Goal: Task Accomplishment & Management: Manage account settings

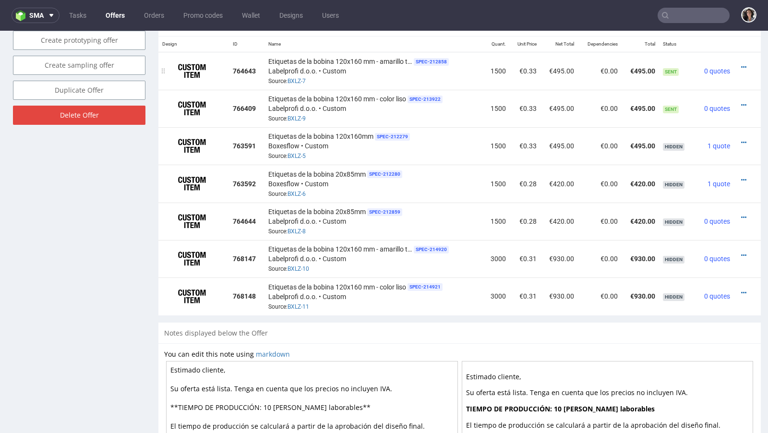
scroll to position [546, 0]
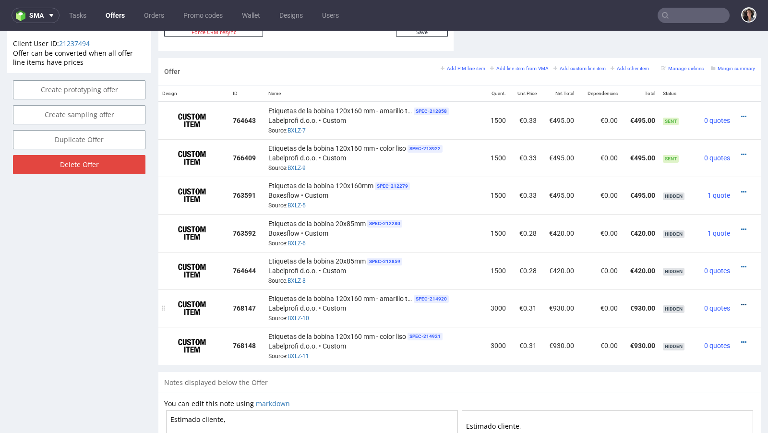
click at [741, 301] on icon at bounding box center [743, 304] width 5 height 7
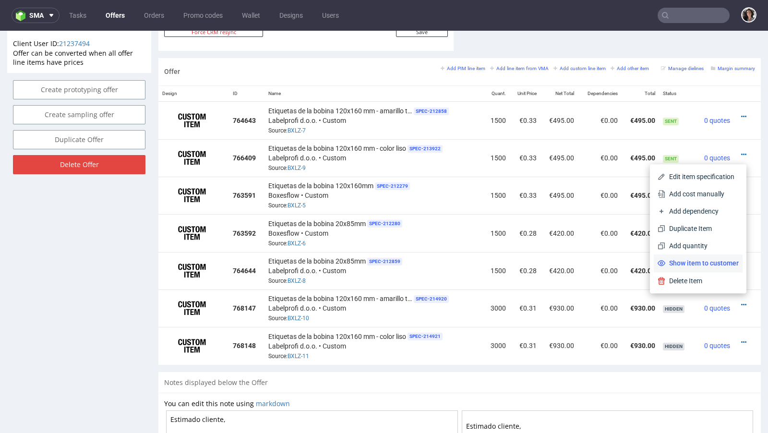
click at [712, 260] on span "Show item to customer" at bounding box center [701, 263] width 73 height 10
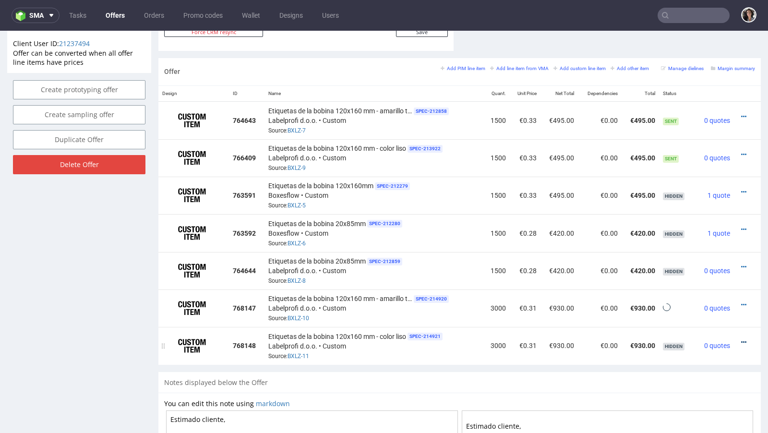
click at [741, 339] on icon at bounding box center [743, 342] width 5 height 7
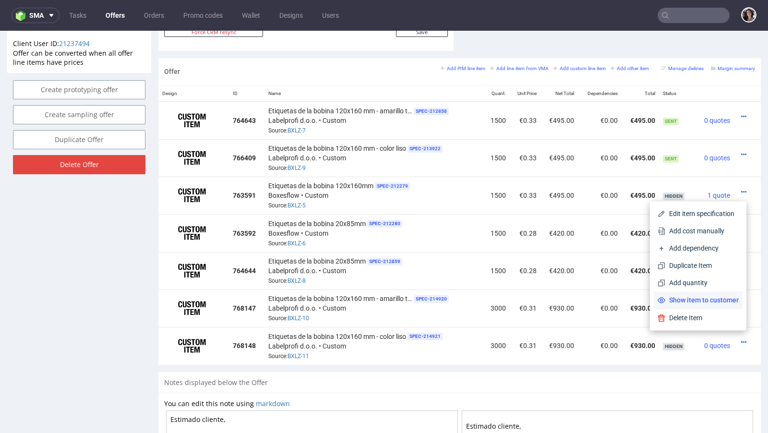
click at [723, 305] on span "Show item to customer" at bounding box center [701, 300] width 73 height 10
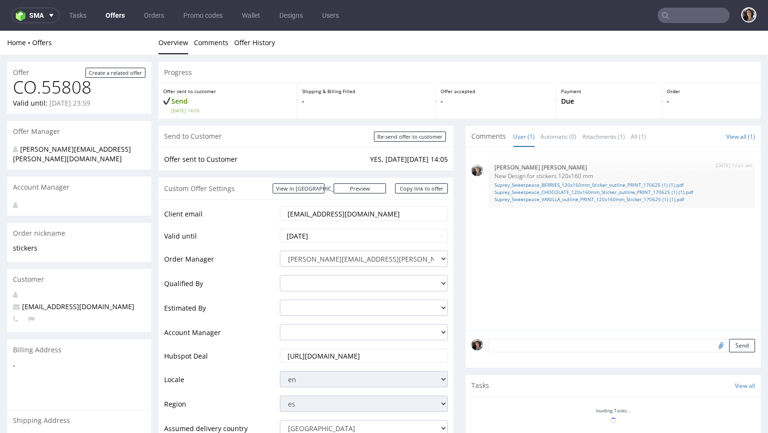
click at [733, 151] on div "Offer Create a related offer CO.55808 Valid until: August 12, 2025 23:59 Offer …" at bounding box center [384, 384] width 768 height 659
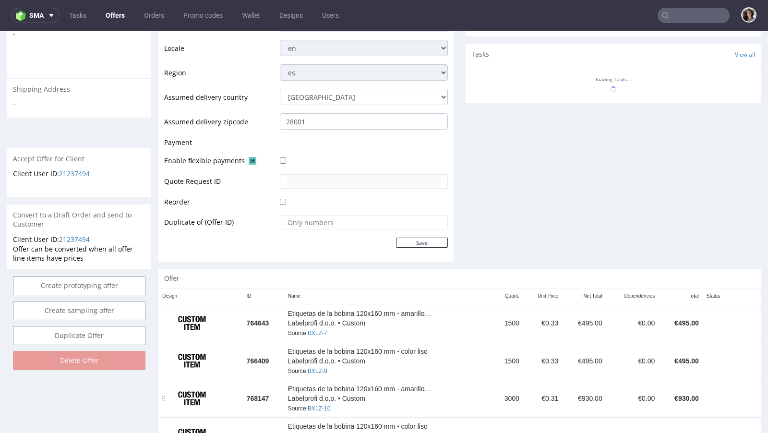
scroll to position [402, 0]
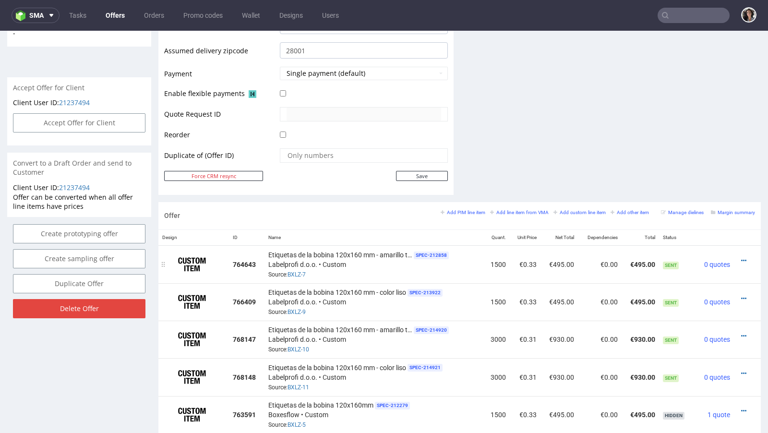
click at [737, 256] on div at bounding box center [743, 261] width 13 height 10
click at [741, 257] on icon at bounding box center [743, 260] width 5 height 7
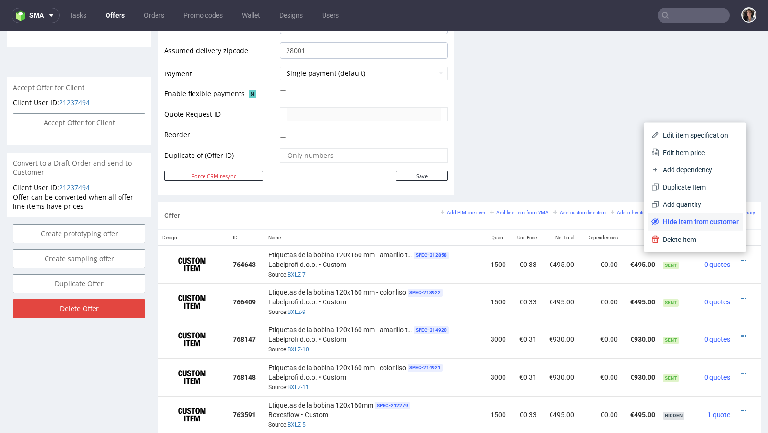
click at [711, 223] on span "Hide item from customer" at bounding box center [699, 222] width 80 height 10
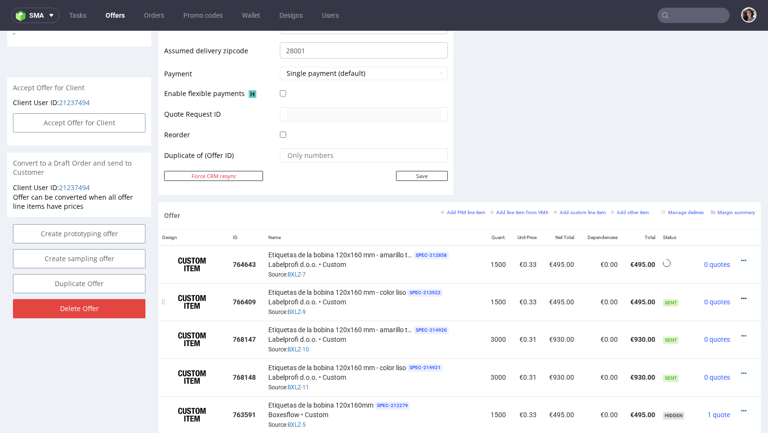
click at [741, 295] on icon at bounding box center [743, 298] width 5 height 7
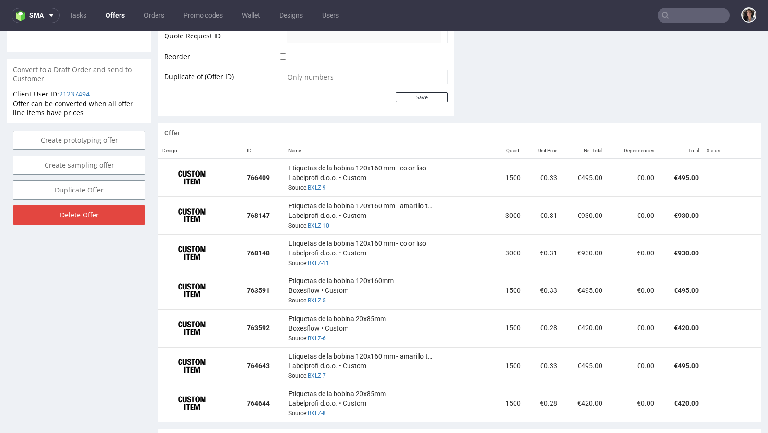
scroll to position [469, 0]
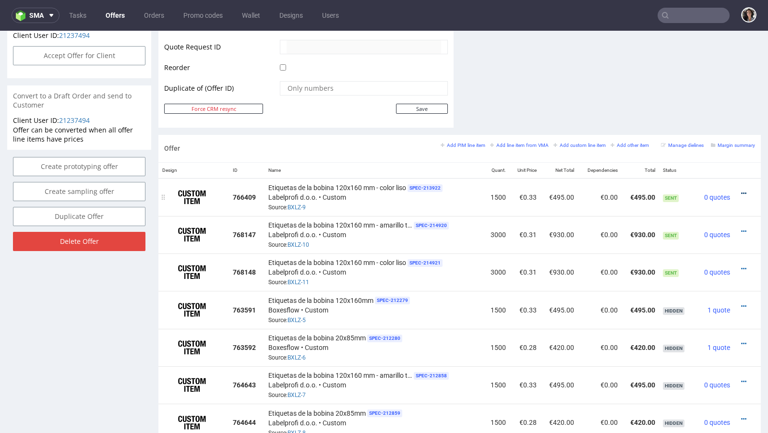
click at [741, 190] on icon at bounding box center [743, 193] width 5 height 7
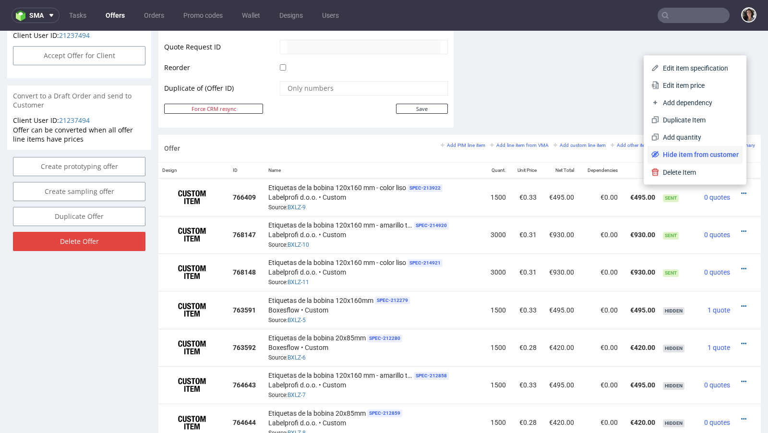
click at [691, 156] on span "Hide item from customer" at bounding box center [699, 155] width 80 height 10
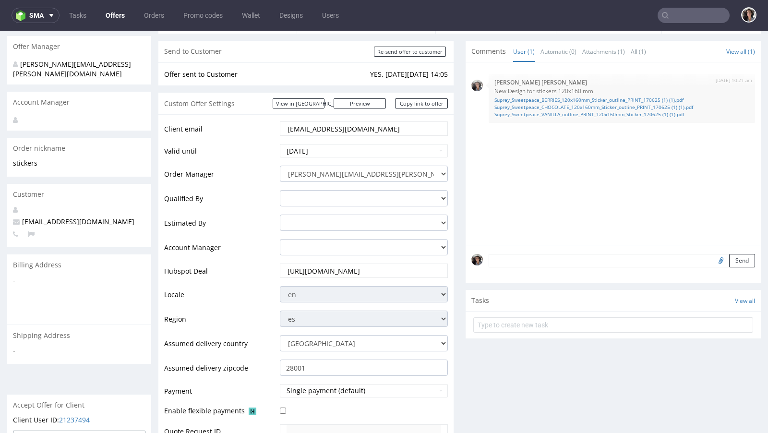
scroll to position [10, 0]
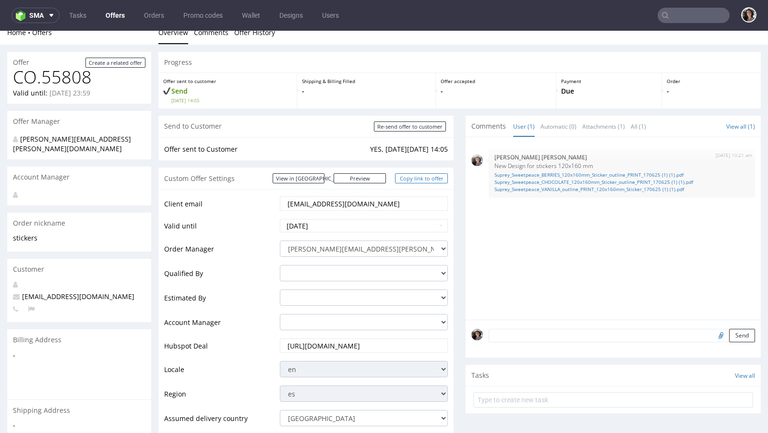
click at [427, 177] on link "Copy link to offer" at bounding box center [421, 178] width 53 height 10
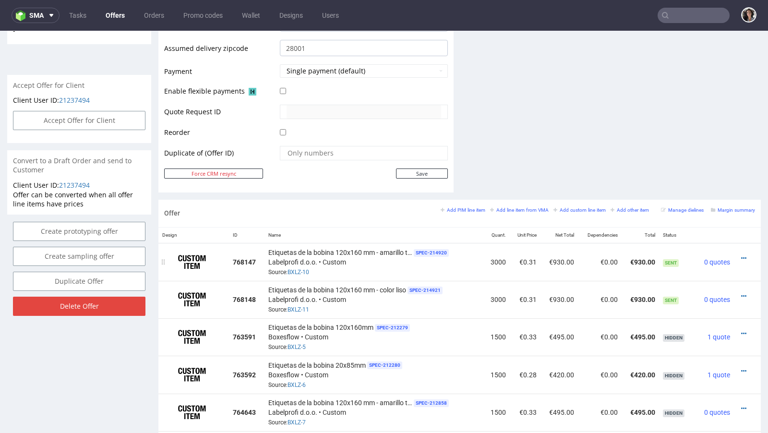
scroll to position [413, 0]
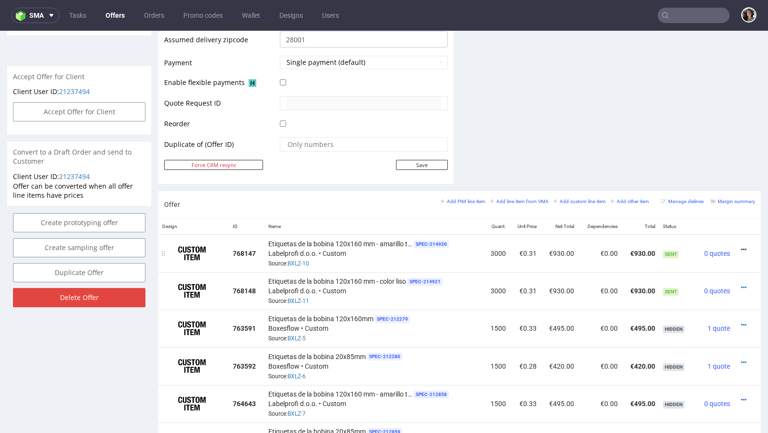
click at [741, 247] on icon at bounding box center [743, 249] width 5 height 7
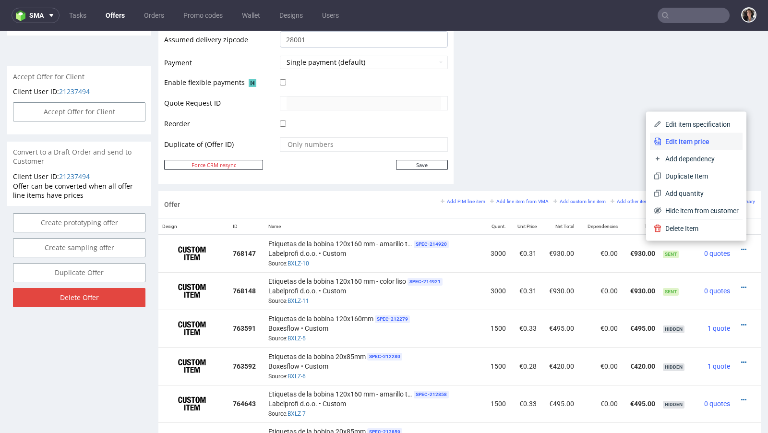
click at [685, 141] on span "Edit item price" at bounding box center [699, 142] width 77 height 10
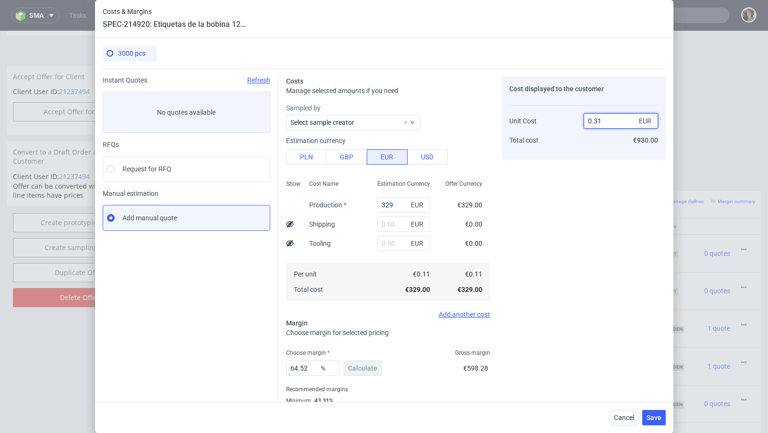
click at [614, 118] on input "0.31" at bounding box center [620, 120] width 74 height 15
type input "0.32"
type input "65.625"
type input "0.32"
click at [452, 293] on div "€329.00" at bounding box center [463, 289] width 52 height 15
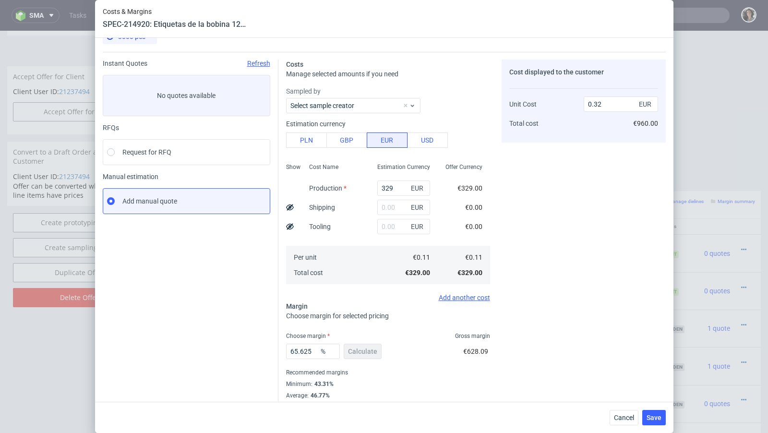
scroll to position [33, 0]
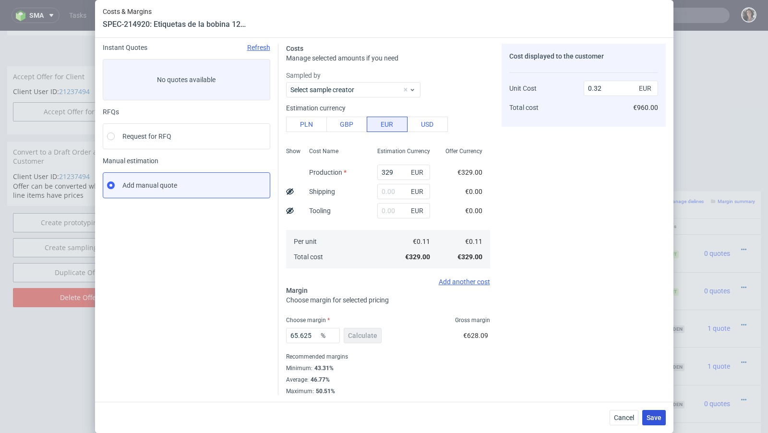
click at [648, 416] on span "Save" at bounding box center [653, 417] width 15 height 7
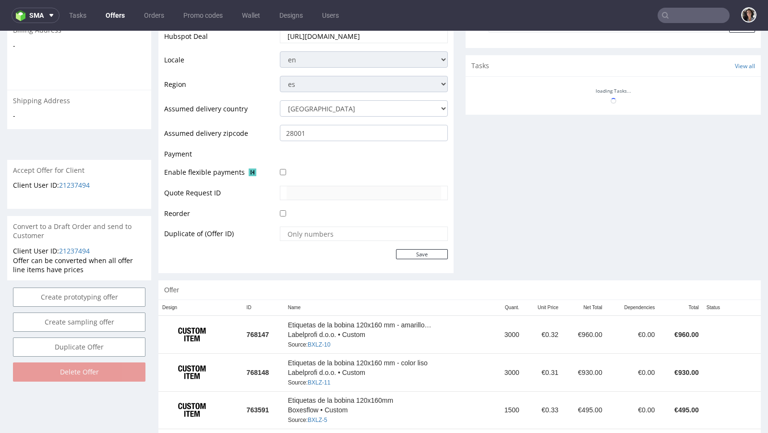
scroll to position [342, 0]
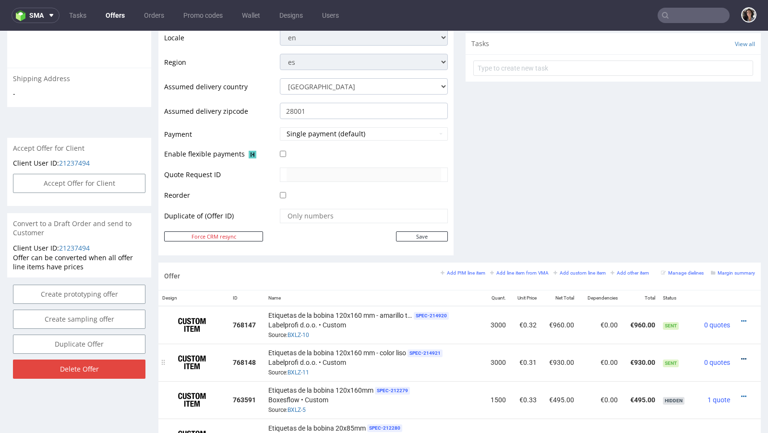
click at [741, 355] on icon at bounding box center [743, 358] width 5 height 7
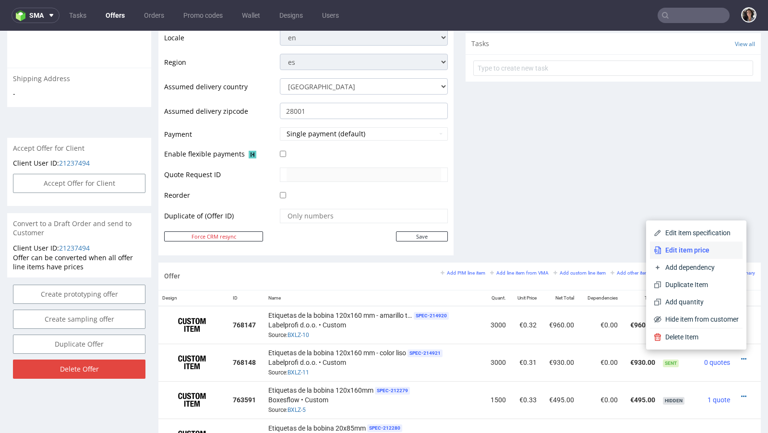
click at [687, 252] on span "Edit item price" at bounding box center [699, 250] width 77 height 10
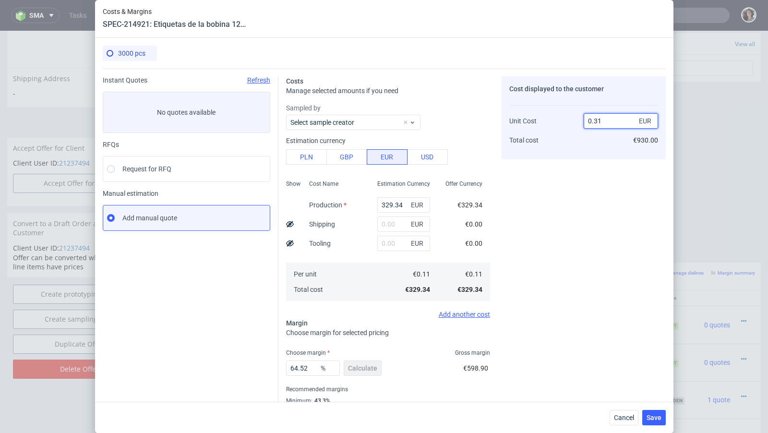
click at [607, 121] on input "0.31" at bounding box center [620, 120] width 74 height 15
type input "0.32"
type input "65.625"
type input "0.32"
click at [573, 227] on div "Cost displayed to the customer Unit Cost Total cost 0.32 EUR €960.00" at bounding box center [583, 251] width 164 height 351
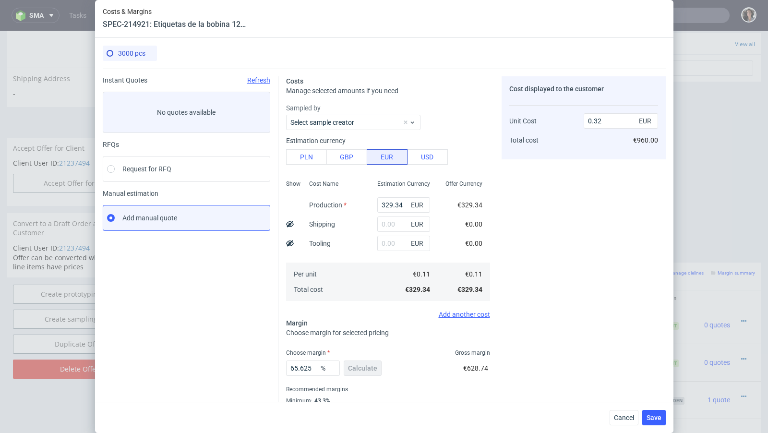
scroll to position [33, 0]
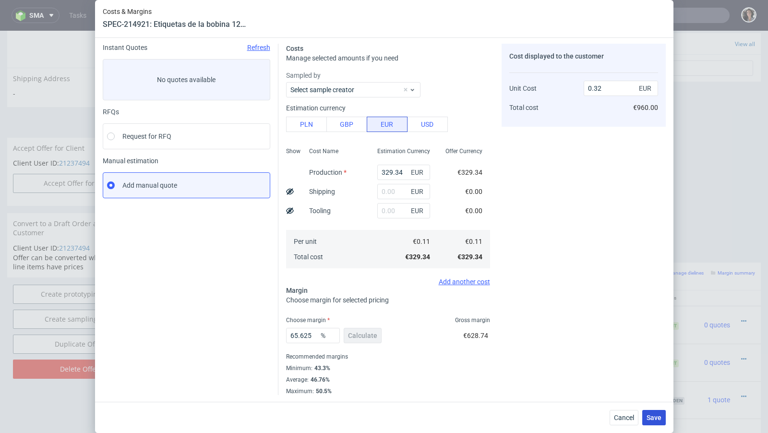
click at [657, 417] on span "Save" at bounding box center [653, 417] width 15 height 7
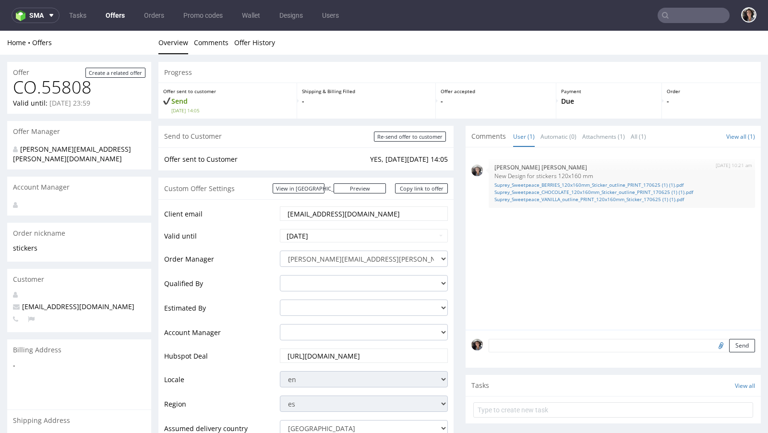
scroll to position [0, 0]
click at [320, 237] on input "[DATE]" at bounding box center [364, 235] width 168 height 13
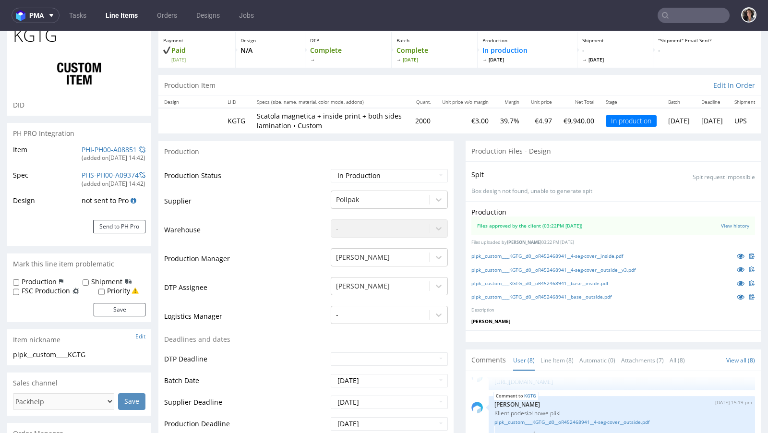
scroll to position [50, 0]
click at [679, 13] on input "text" at bounding box center [693, 15] width 72 height 15
paste input "ASQC"
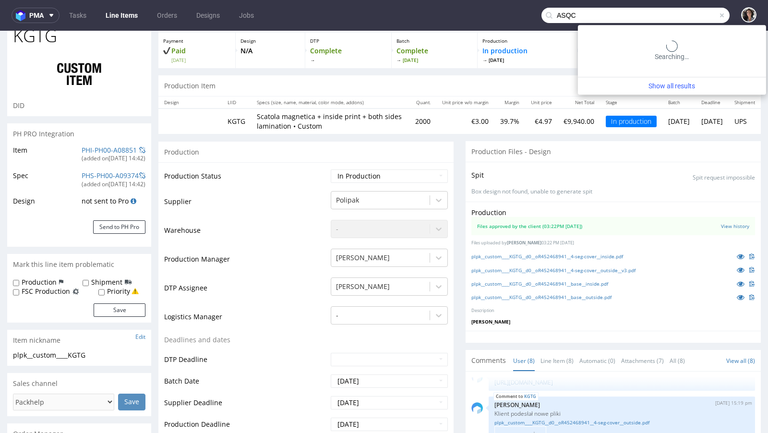
type input "ASQC"
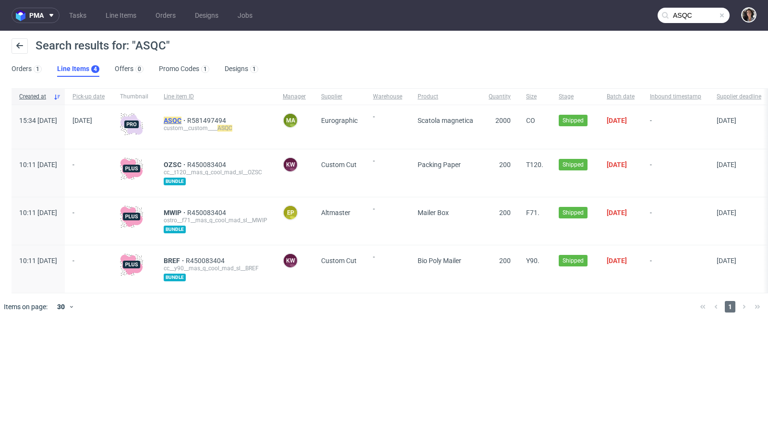
click at [181, 123] on mark "ASQC" at bounding box center [173, 121] width 18 height 8
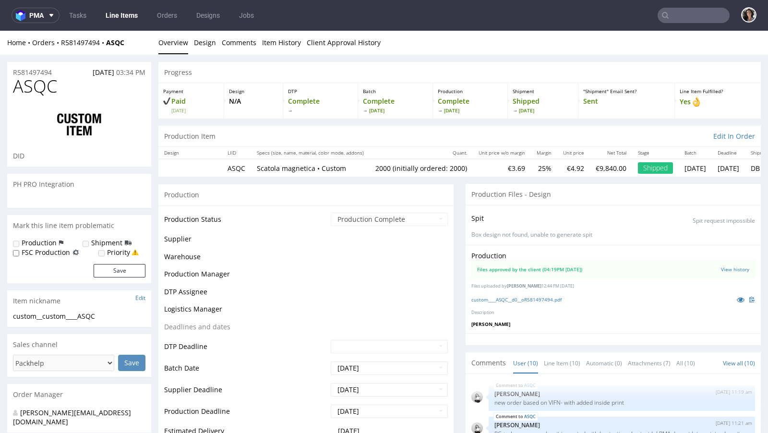
scroll to position [270, 0]
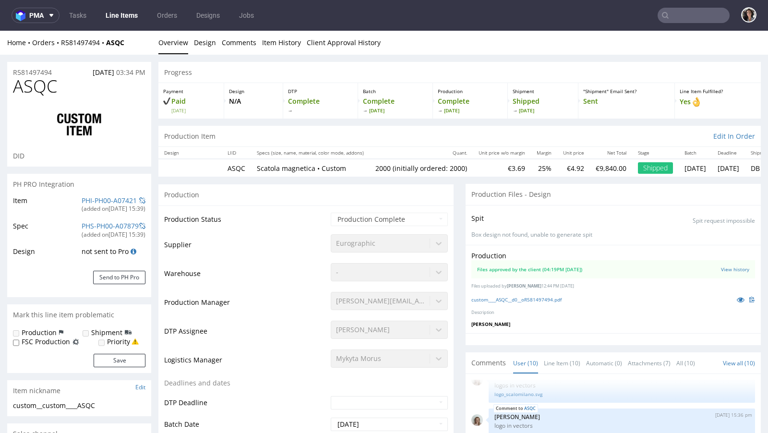
select select "in_progress"
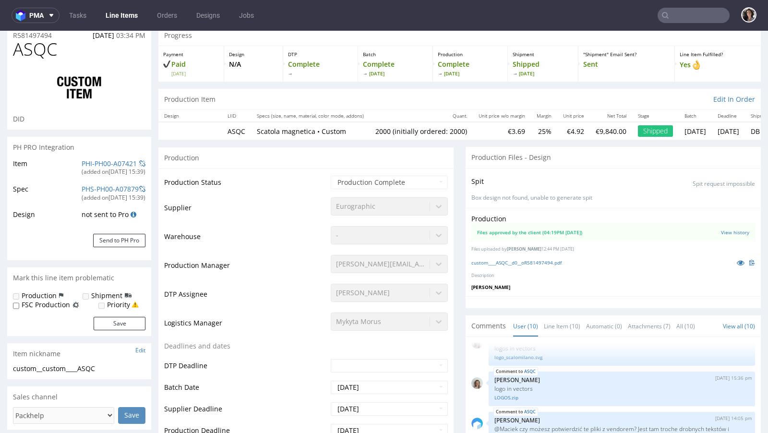
scroll to position [0, 0]
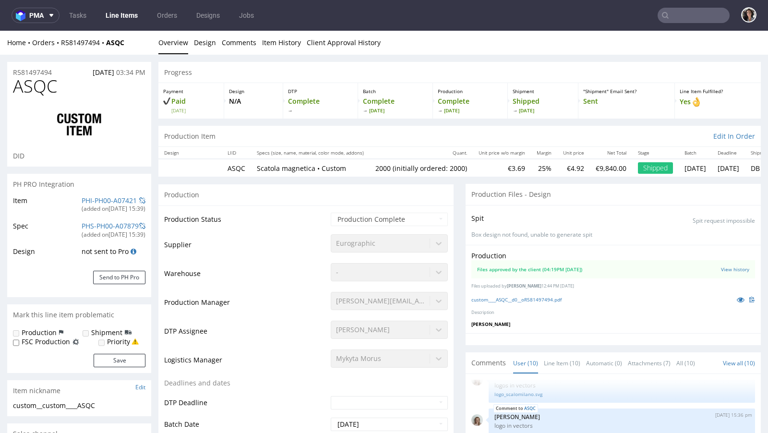
type input "ASQC"
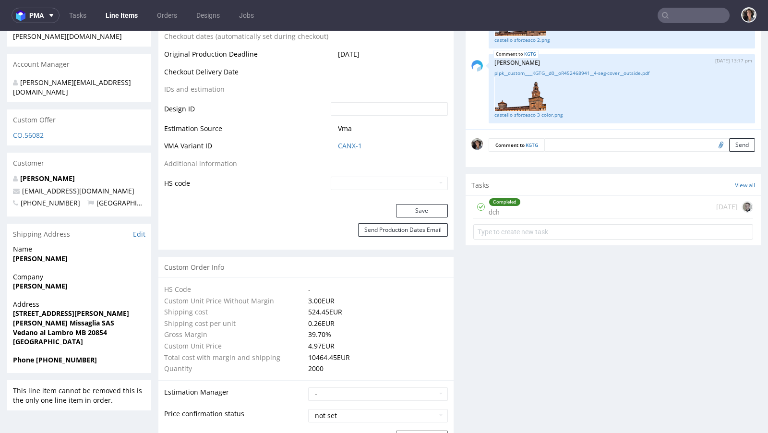
scroll to position [409, 0]
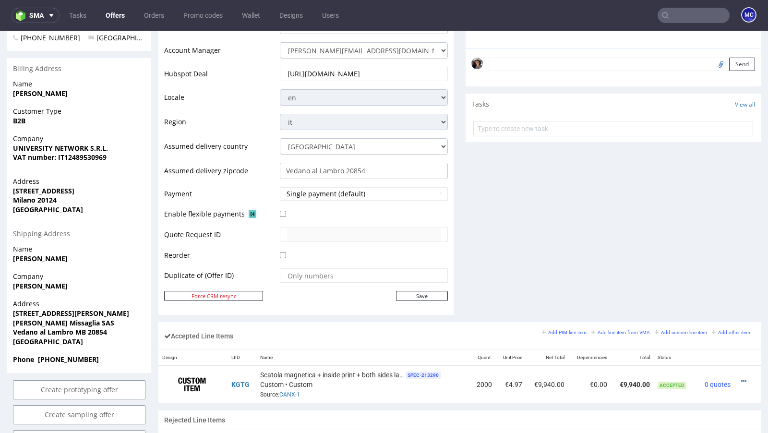
scroll to position [429, 0]
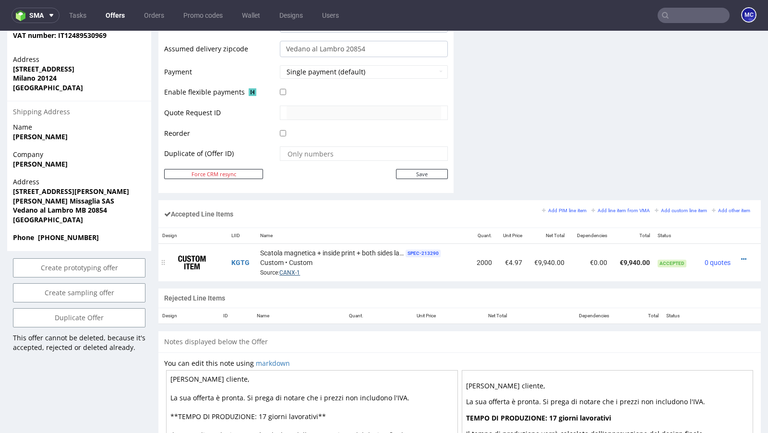
click at [290, 272] on link "CANX-1" at bounding box center [289, 272] width 21 height 7
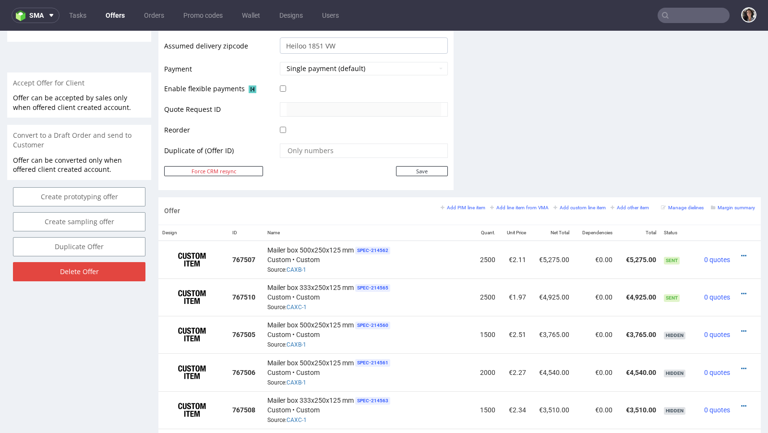
scroll to position [408, 0]
drag, startPoint x: 649, startPoint y: 254, endPoint x: 619, endPoint y: 254, distance: 29.3
click at [619, 254] on td "€5,275.00" at bounding box center [637, 258] width 43 height 38
copy td "€5,275.00"
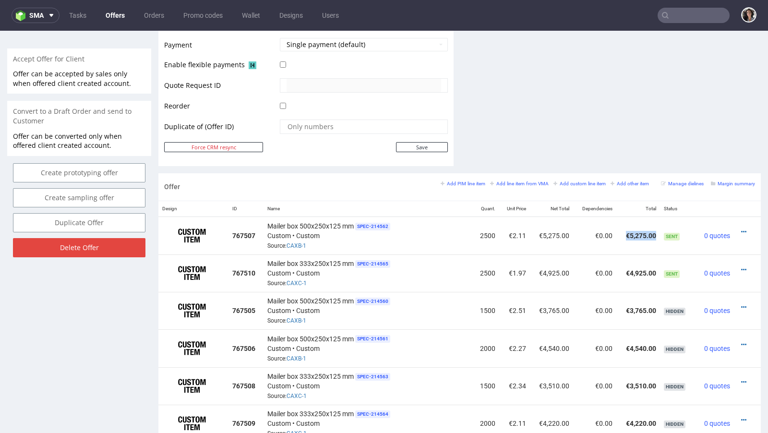
scroll to position [439, 0]
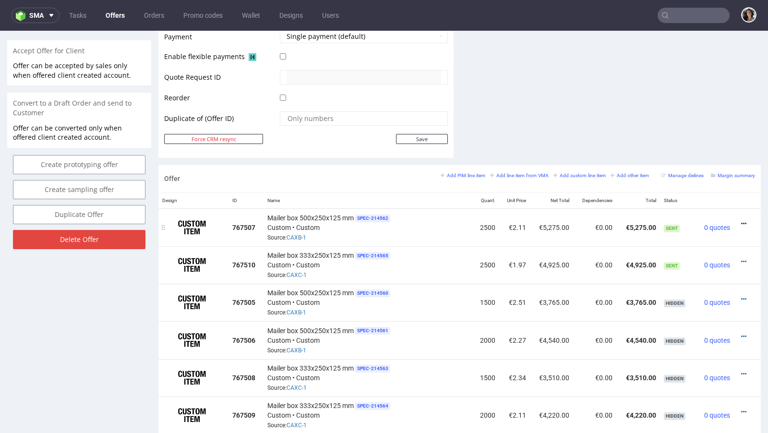
click at [741, 222] on icon at bounding box center [743, 223] width 5 height 7
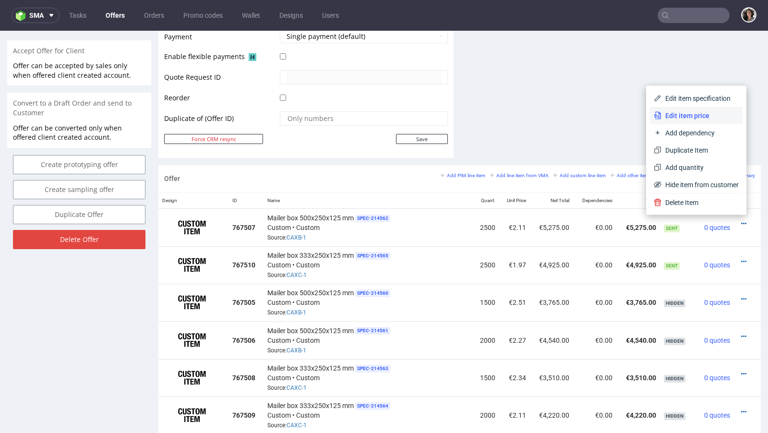
click at [671, 117] on span "Edit item price" at bounding box center [699, 116] width 77 height 10
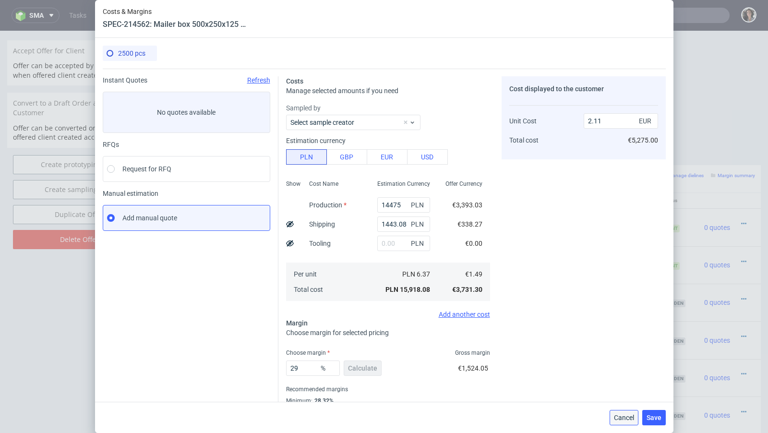
click at [615, 414] on span "Cancel" at bounding box center [624, 417] width 20 height 7
click at [616, 414] on td "€4,220.00" at bounding box center [637, 414] width 43 height 37
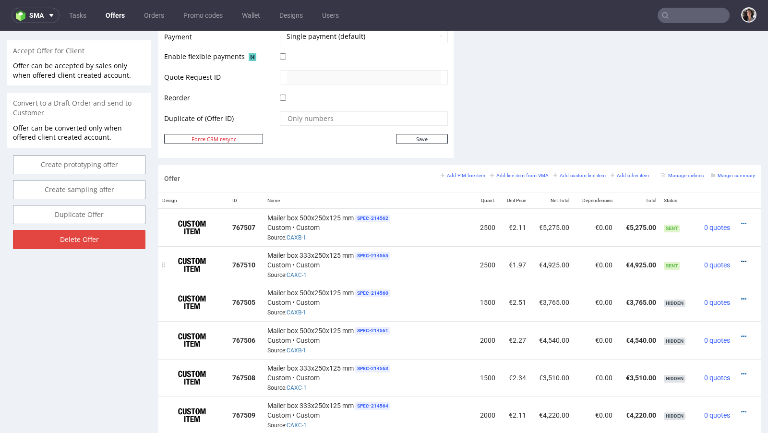
click at [741, 258] on icon at bounding box center [743, 261] width 5 height 7
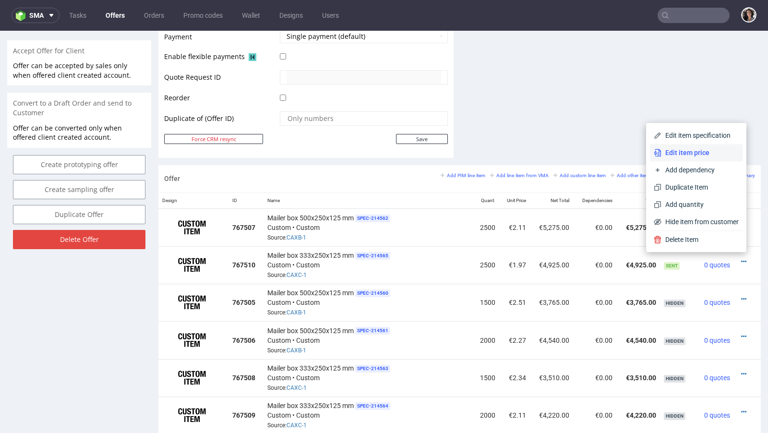
click at [672, 153] on span "Edit item price" at bounding box center [699, 153] width 77 height 10
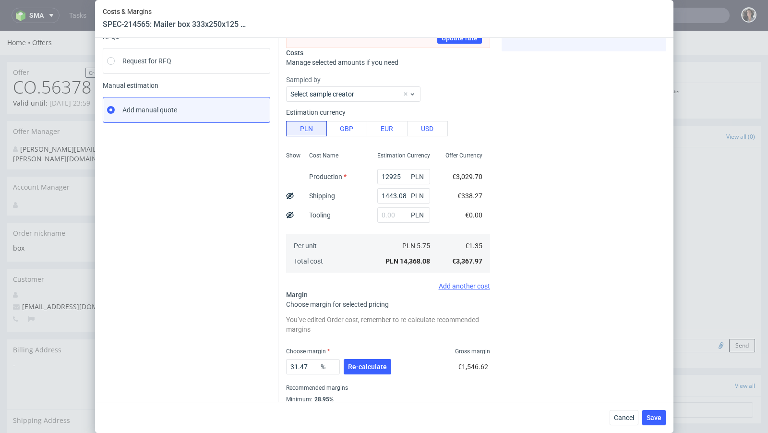
scroll to position [109, 0]
click at [628, 418] on span "Cancel" at bounding box center [624, 417] width 20 height 7
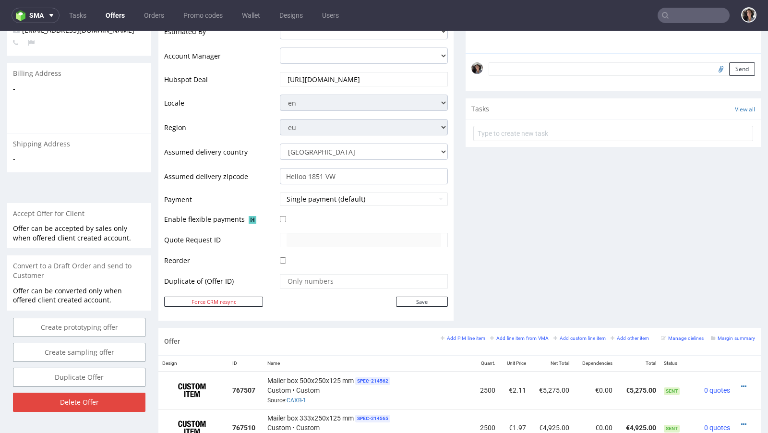
scroll to position [334, 0]
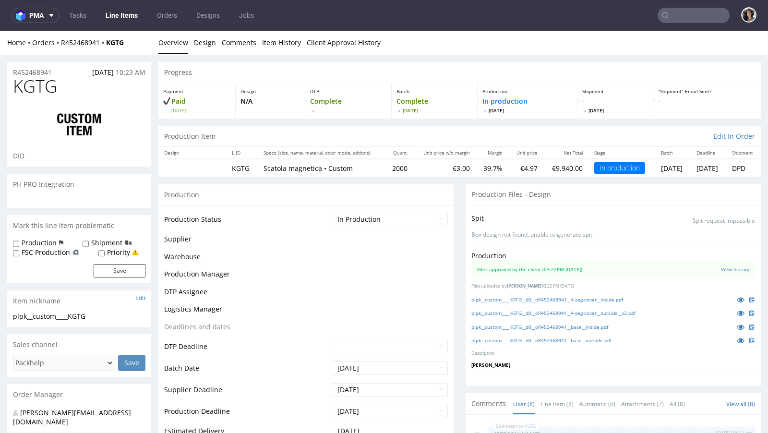
scroll to position [348, 0]
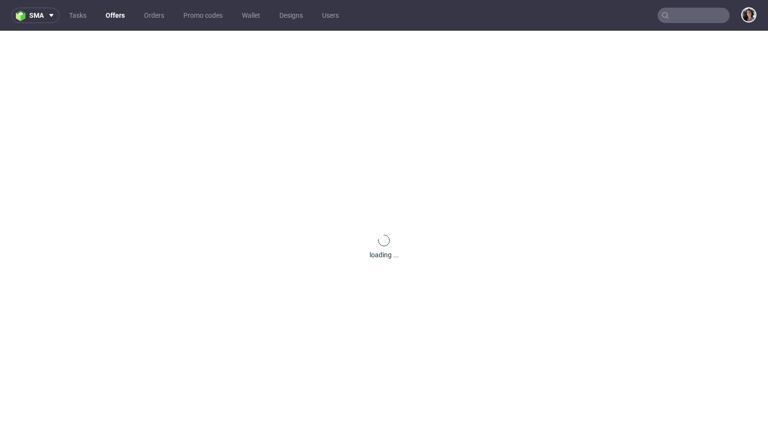
click at [680, 17] on input "text" at bounding box center [693, 15] width 72 height 15
paste input "CAUU"
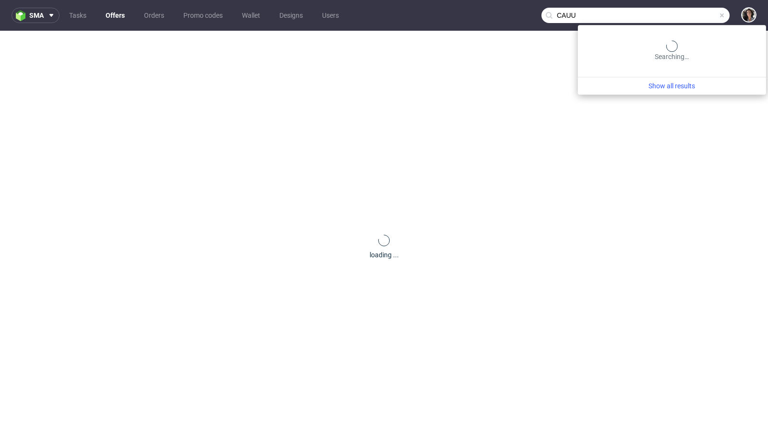
type input "CAUU"
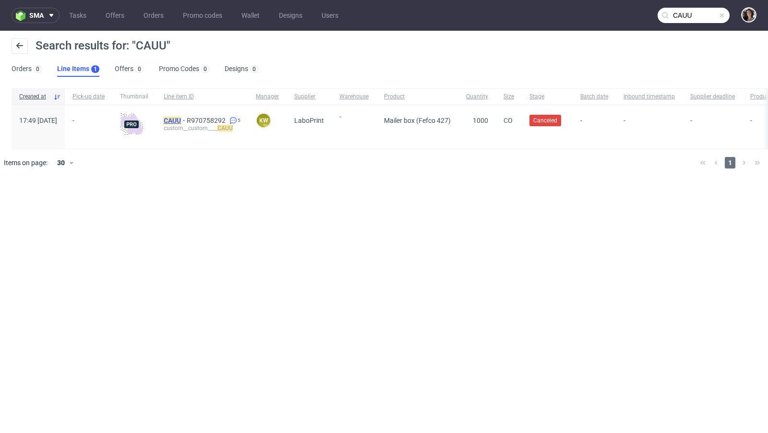
click at [181, 120] on mark "CAUU" at bounding box center [172, 121] width 17 height 8
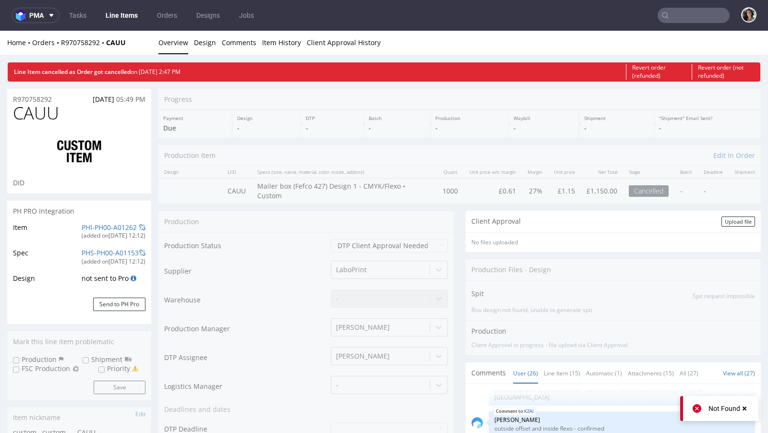
scroll to position [1748, 0]
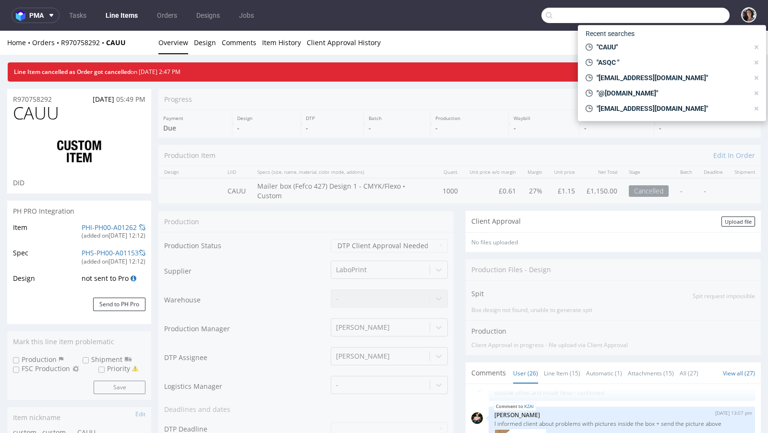
click at [691, 14] on input "text" at bounding box center [635, 15] width 188 height 15
paste input "n.nichele@me.com"
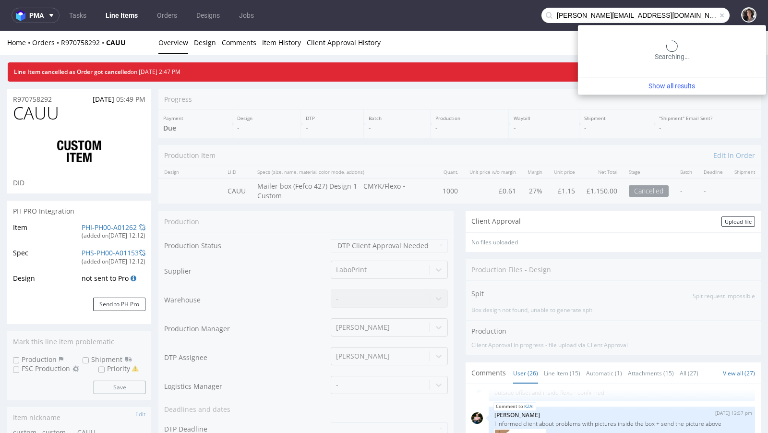
type input "n.nichele@me.com"
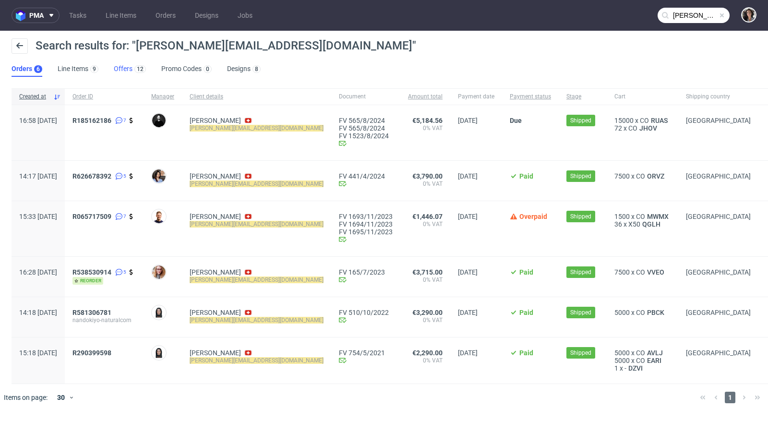
click at [123, 63] on link "Offers 12" at bounding box center [130, 68] width 32 height 15
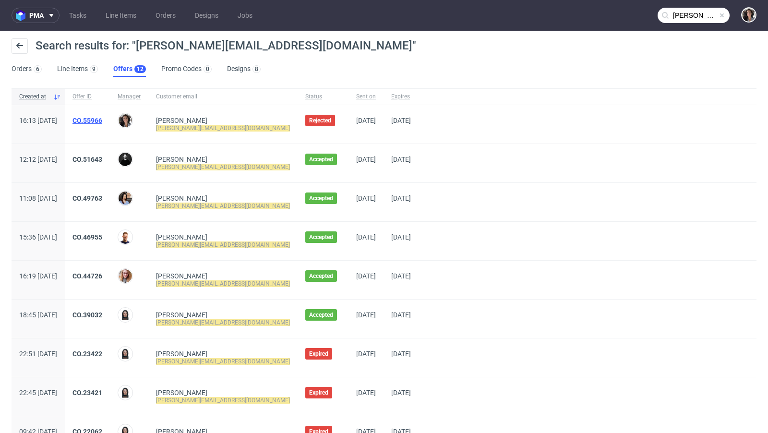
click at [102, 118] on link "CO.55966" at bounding box center [87, 121] width 30 height 8
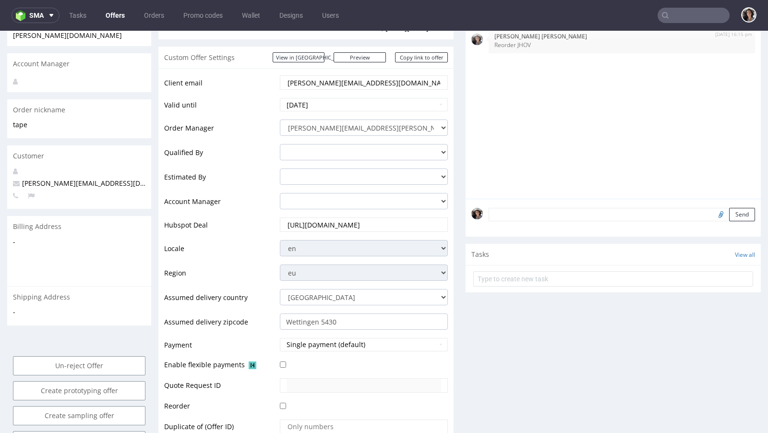
scroll to position [399, 0]
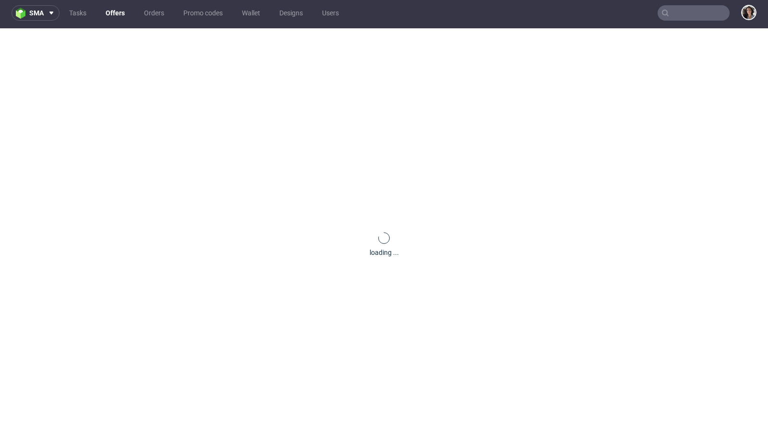
scroll to position [60, 0]
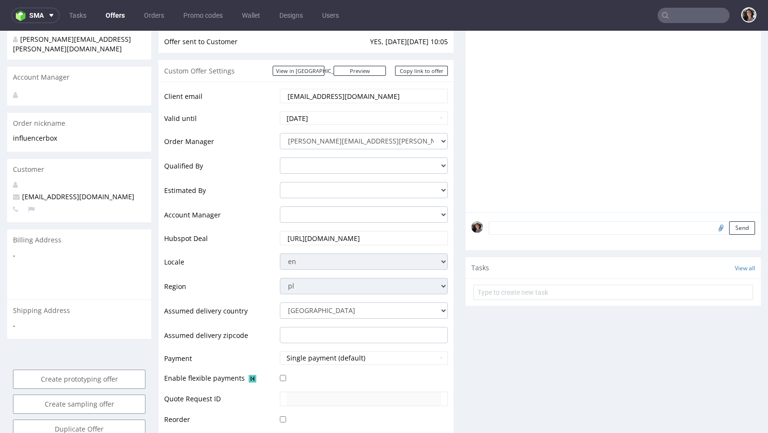
scroll to position [65, 0]
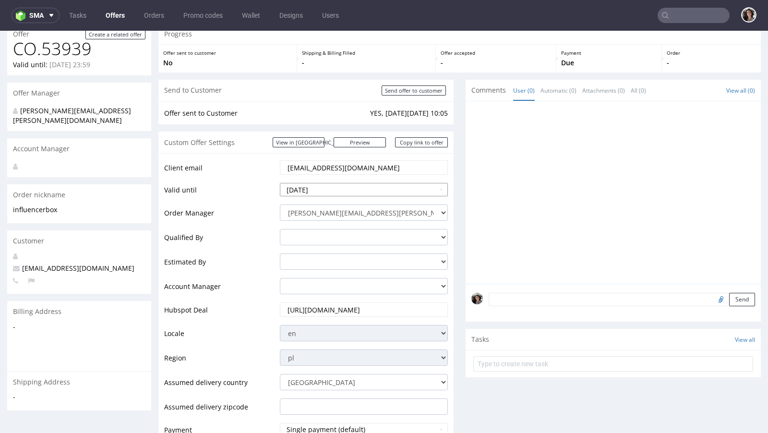
click at [340, 188] on input "[DATE]" at bounding box center [364, 189] width 168 height 13
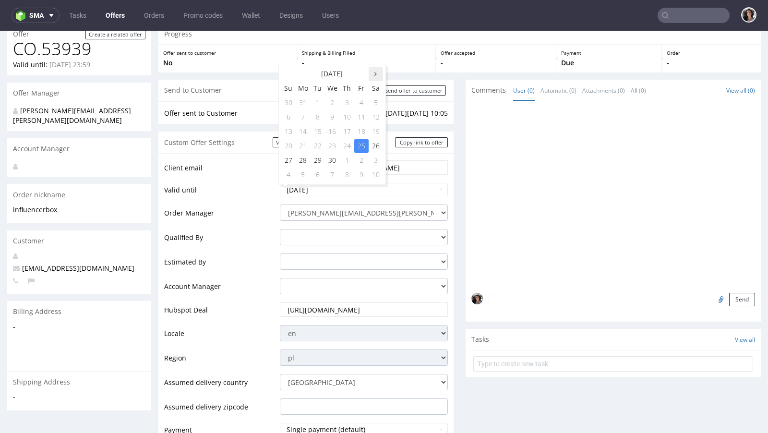
click at [368, 73] on th at bounding box center [375, 74] width 14 height 14
click at [323, 130] on td "12" at bounding box center [317, 131] width 14 height 14
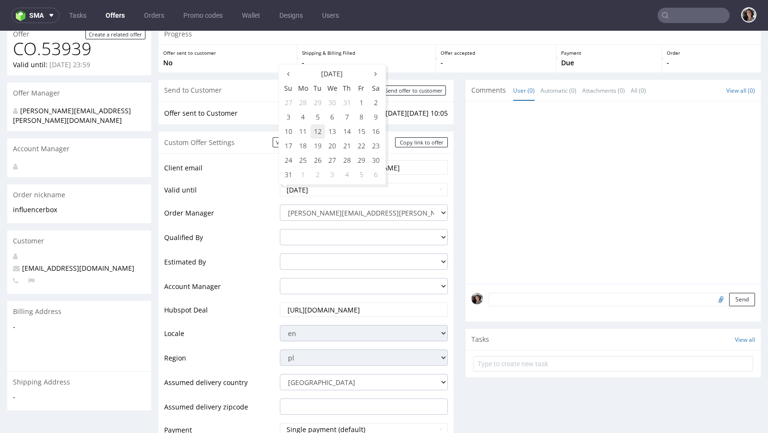
type input "[DATE]"
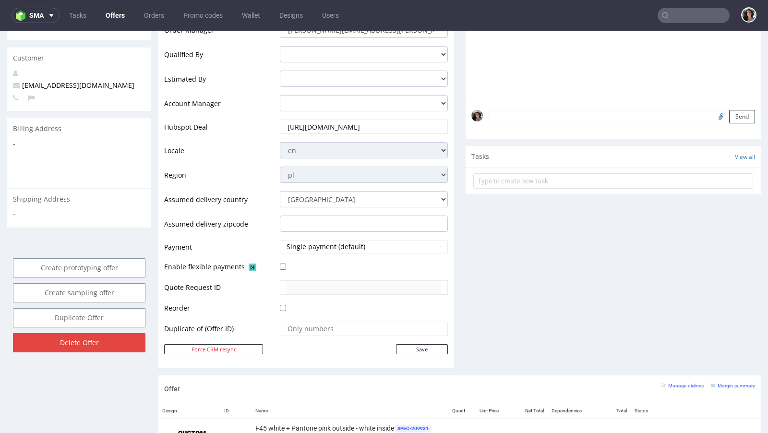
scroll to position [410, 0]
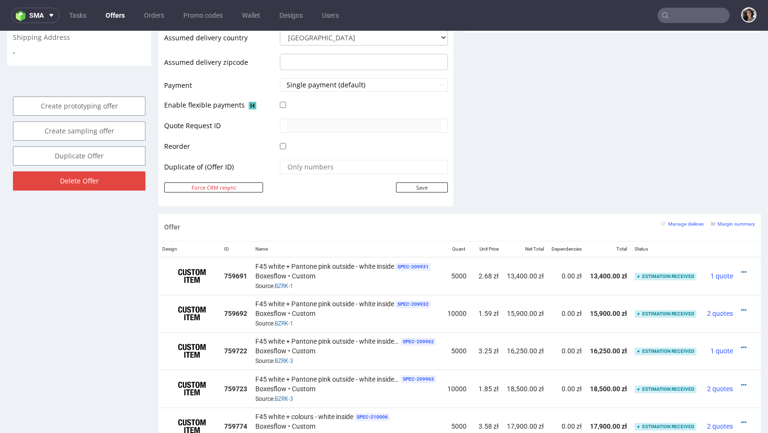
click at [418, 169] on input "number" at bounding box center [363, 166] width 154 height 13
click at [418, 186] on input "Save" at bounding box center [422, 187] width 52 height 10
type input "In progress..."
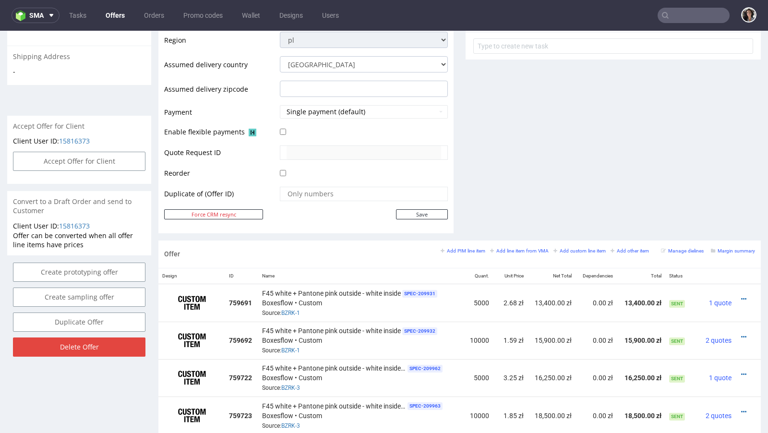
scroll to position [357, 0]
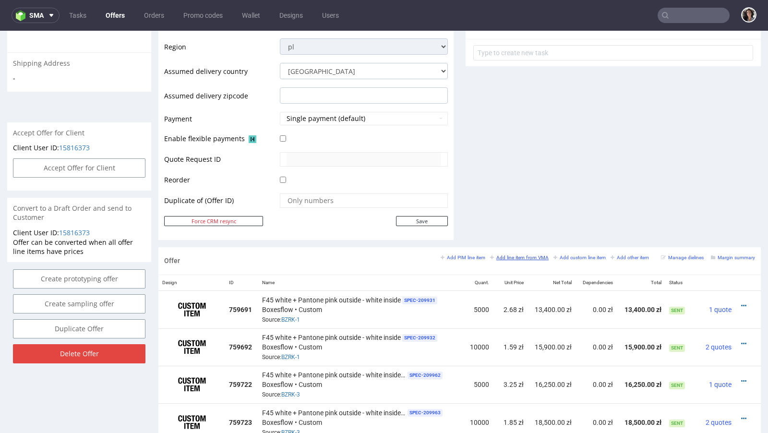
click at [524, 257] on small "Add line item from VMA" at bounding box center [519, 257] width 59 height 5
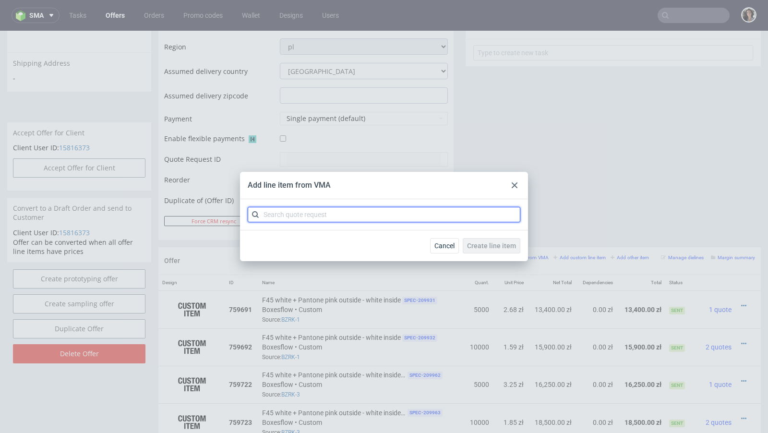
click at [370, 213] on input "text" at bounding box center [384, 214] width 272 height 15
paste input "CBAU"
type input "CBAU"
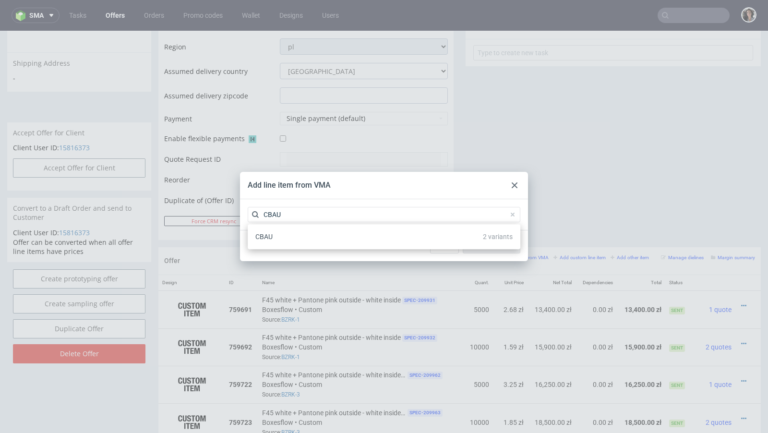
click at [283, 234] on div "CBAU 2 variants" at bounding box center [383, 236] width 265 height 17
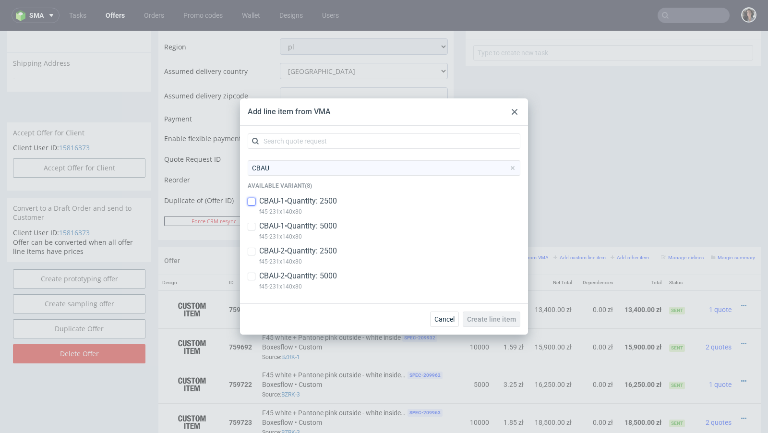
click at [251, 203] on input "checkbox" at bounding box center [252, 202] width 8 height 8
checkbox input "true"
click at [250, 225] on input "checkbox" at bounding box center [252, 227] width 8 height 8
checkbox input "true"
click at [251, 250] on input "checkbox" at bounding box center [252, 252] width 8 height 8
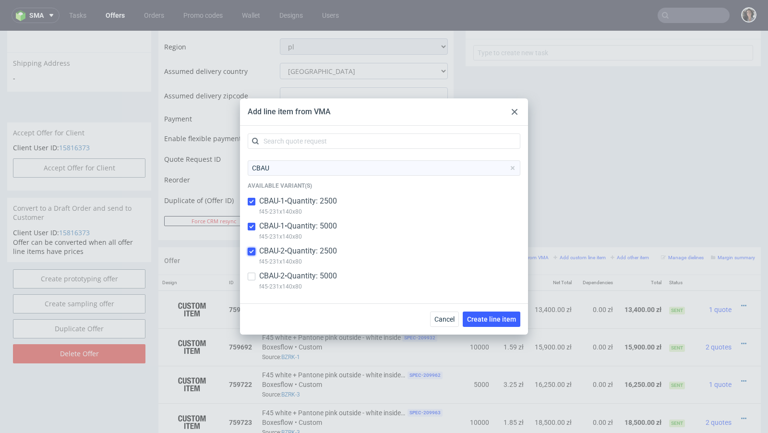
checkbox input "true"
click at [249, 277] on input "checkbox" at bounding box center [252, 276] width 8 height 8
checkbox input "true"
click at [491, 320] on span "Create line item" at bounding box center [491, 319] width 49 height 7
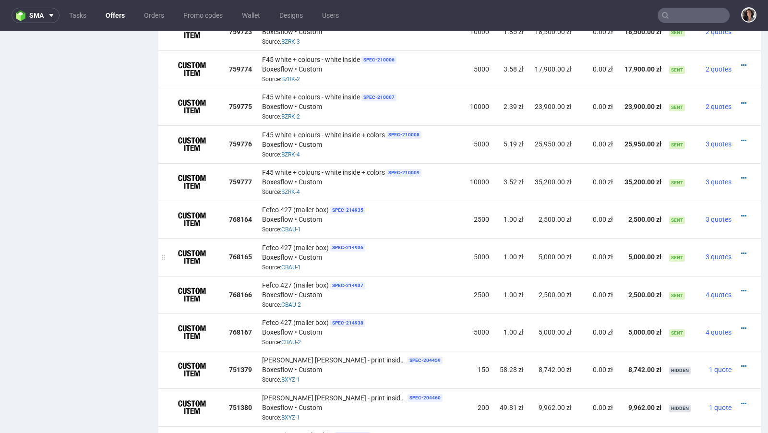
scroll to position [756, 0]
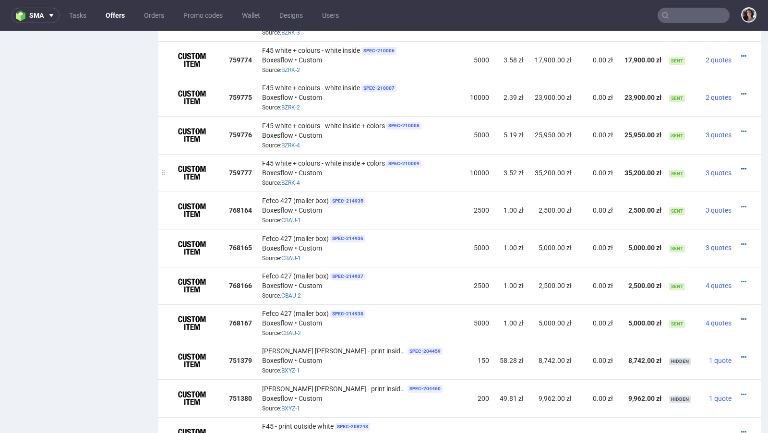
click at [741, 165] on icon at bounding box center [743, 168] width 5 height 7
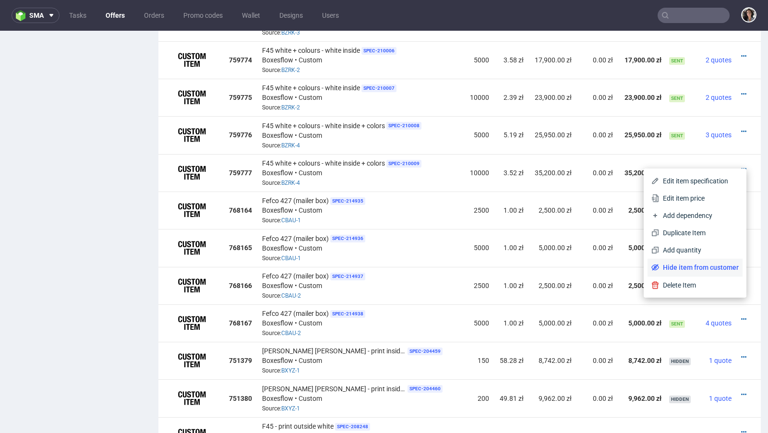
click at [704, 266] on span "Hide item from customer" at bounding box center [699, 267] width 80 height 10
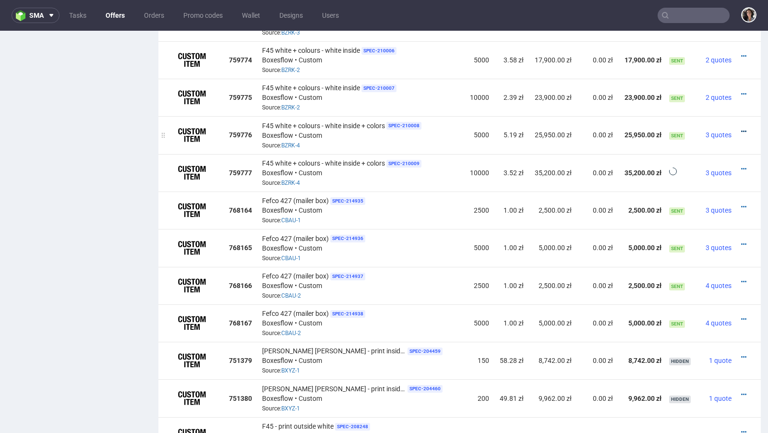
click at [741, 128] on icon at bounding box center [743, 131] width 5 height 7
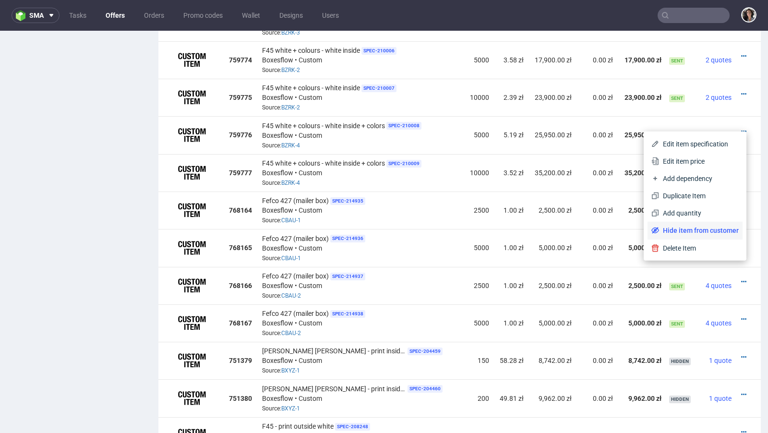
click at [693, 224] on li "Hide item from customer" at bounding box center [694, 230] width 95 height 17
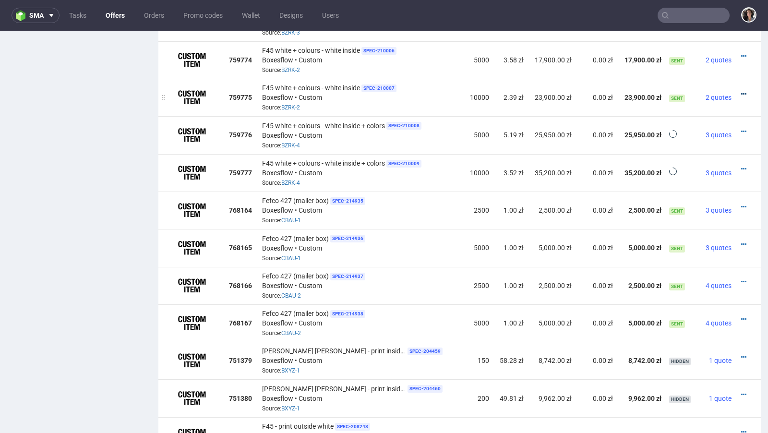
click at [741, 91] on icon at bounding box center [743, 94] width 5 height 7
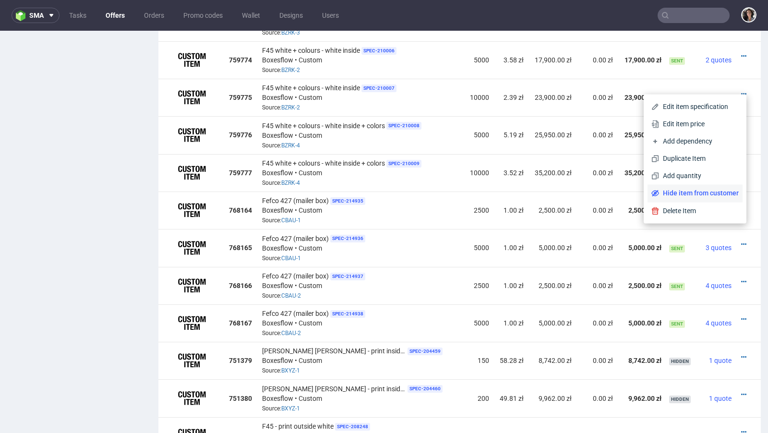
click at [689, 194] on span "Hide item from customer" at bounding box center [699, 193] width 80 height 10
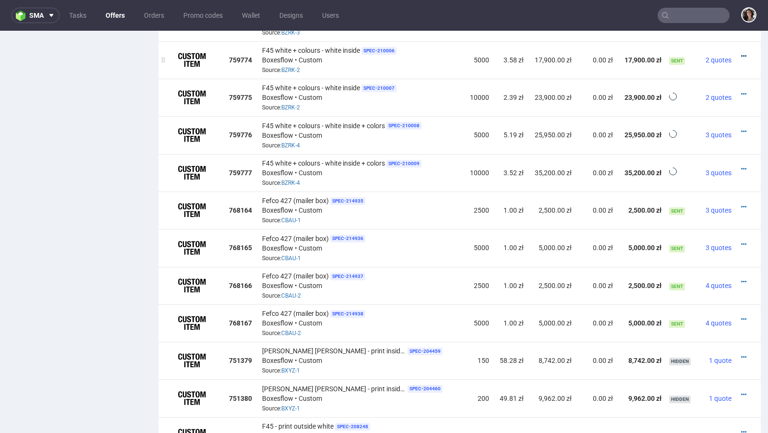
click at [741, 53] on icon at bounding box center [743, 56] width 5 height 7
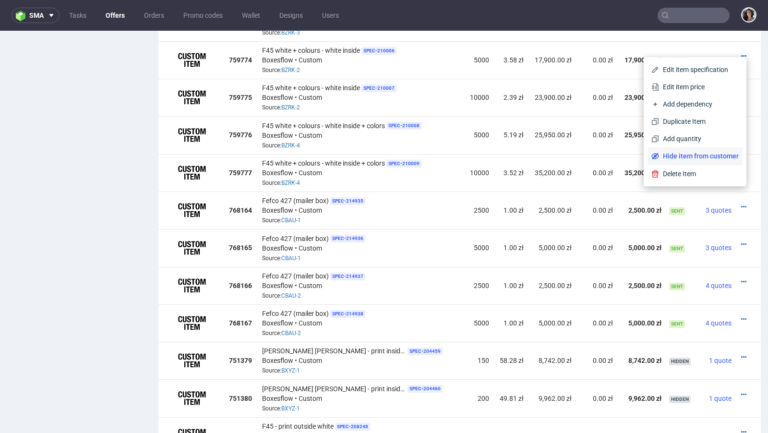
click at [683, 157] on span "Hide item from customer" at bounding box center [699, 156] width 80 height 10
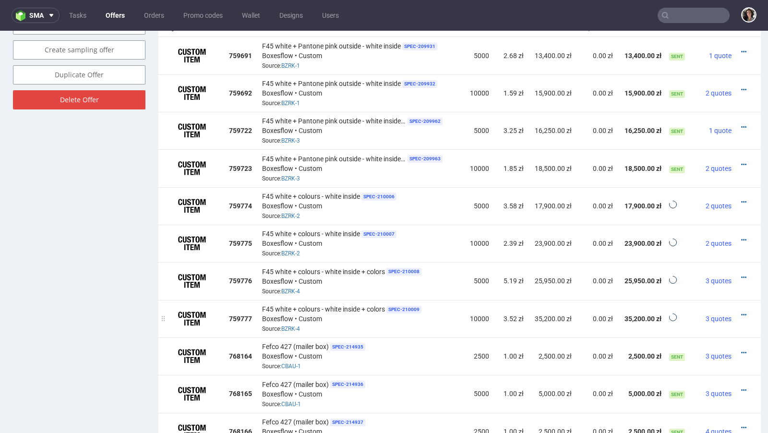
scroll to position [594, 0]
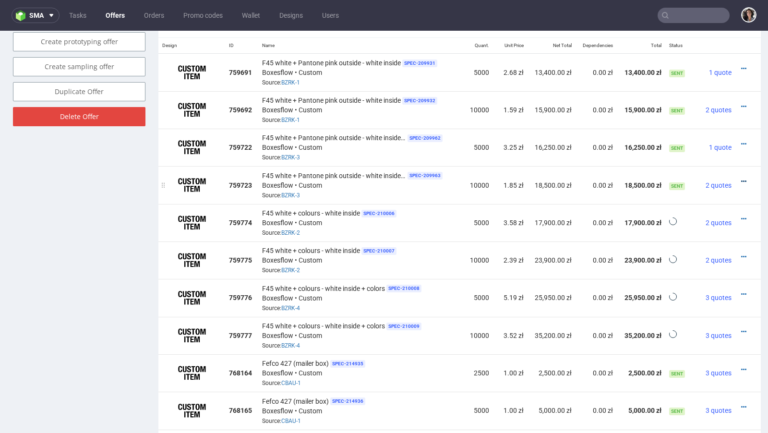
click at [741, 178] on icon at bounding box center [743, 181] width 5 height 7
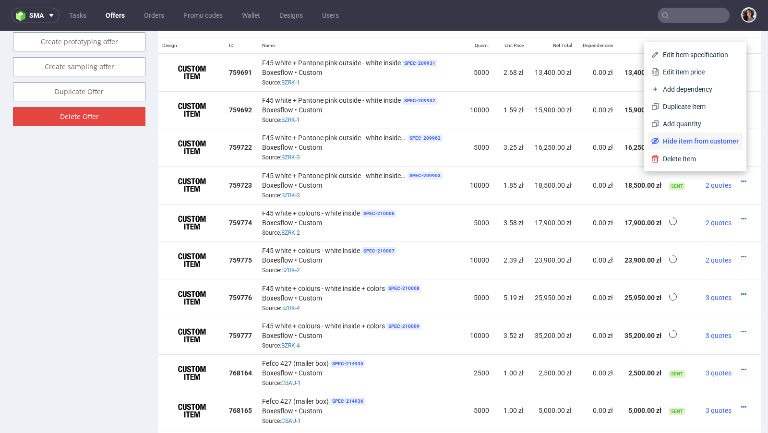
click at [708, 146] on li "Hide item from customer" at bounding box center [694, 140] width 95 height 17
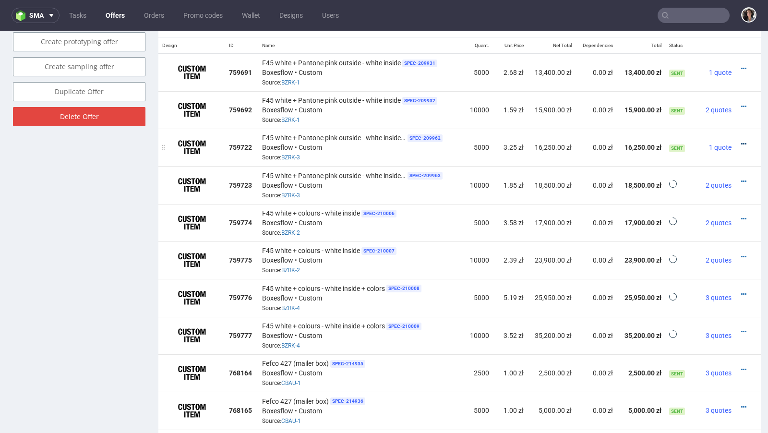
click at [741, 141] on icon at bounding box center [743, 144] width 5 height 7
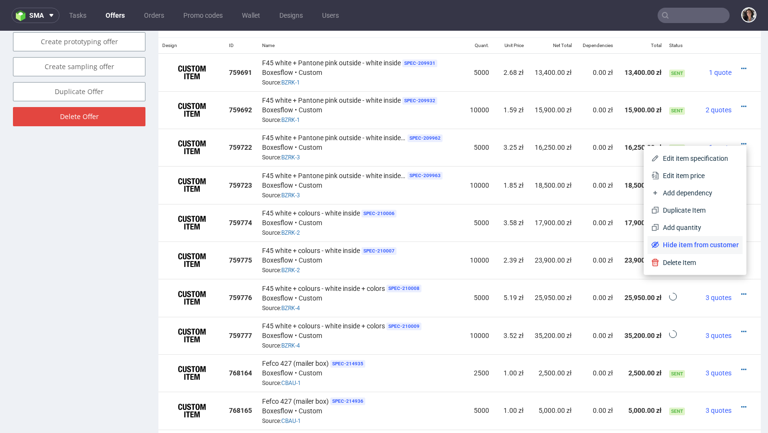
click at [699, 241] on span "Hide item from customer" at bounding box center [699, 245] width 80 height 10
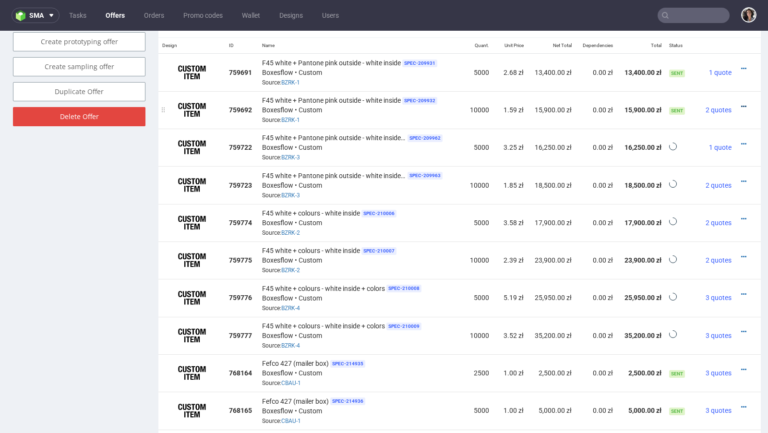
click at [741, 103] on icon at bounding box center [743, 106] width 5 height 7
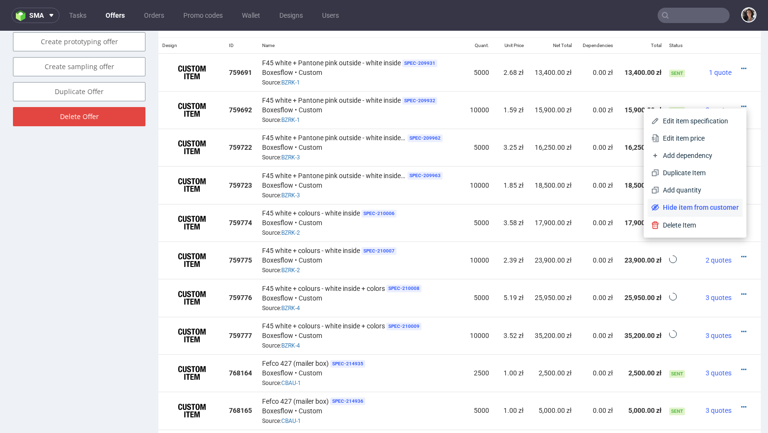
click at [691, 207] on span "Hide item from customer" at bounding box center [699, 207] width 80 height 10
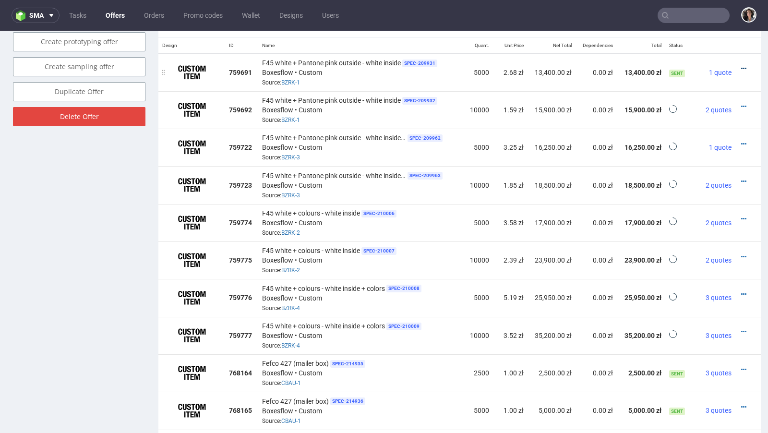
click at [741, 65] on icon at bounding box center [743, 68] width 5 height 7
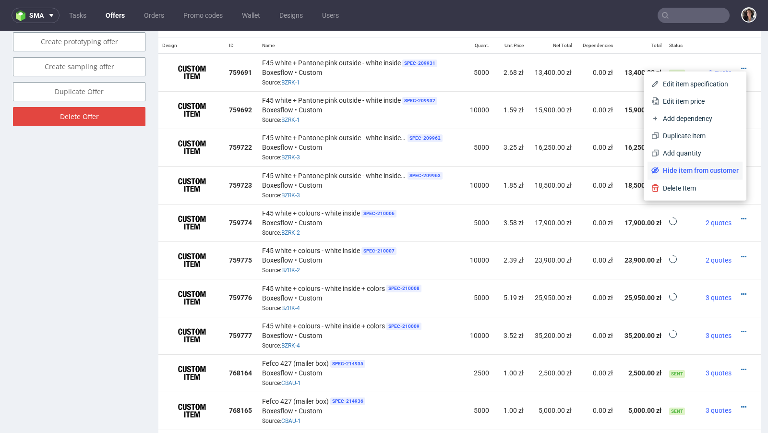
click at [694, 168] on span "Hide item from customer" at bounding box center [699, 170] width 80 height 10
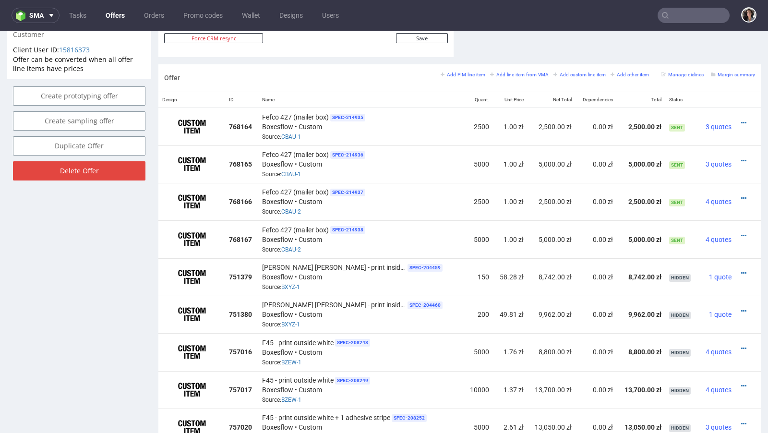
scroll to position [477, 0]
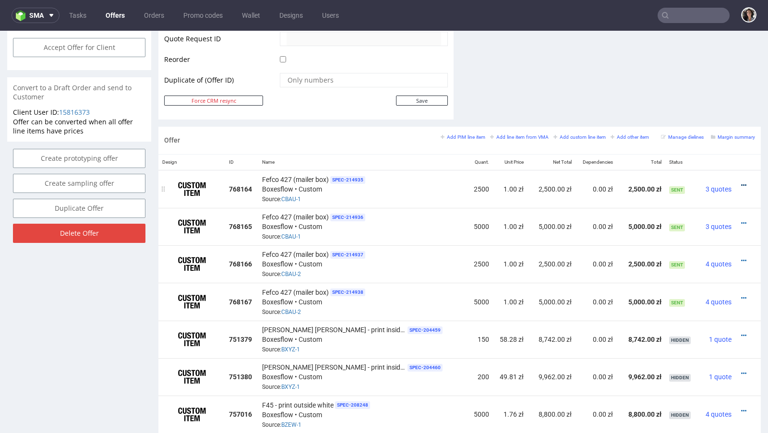
click at [741, 182] on icon at bounding box center [743, 185] width 5 height 7
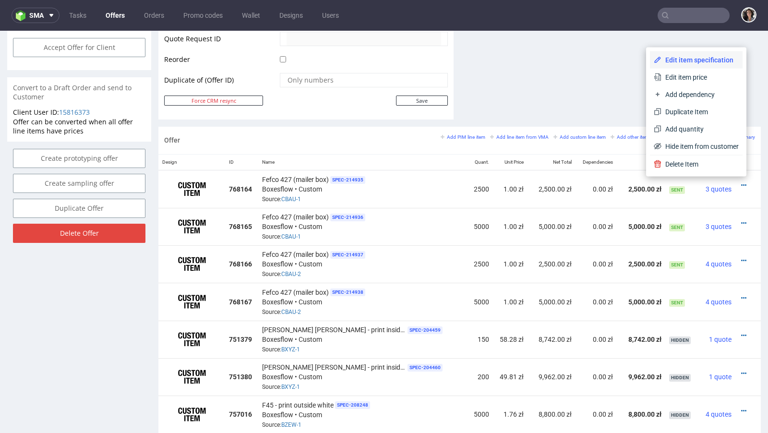
click at [696, 60] on span "Edit item specification" at bounding box center [699, 60] width 77 height 10
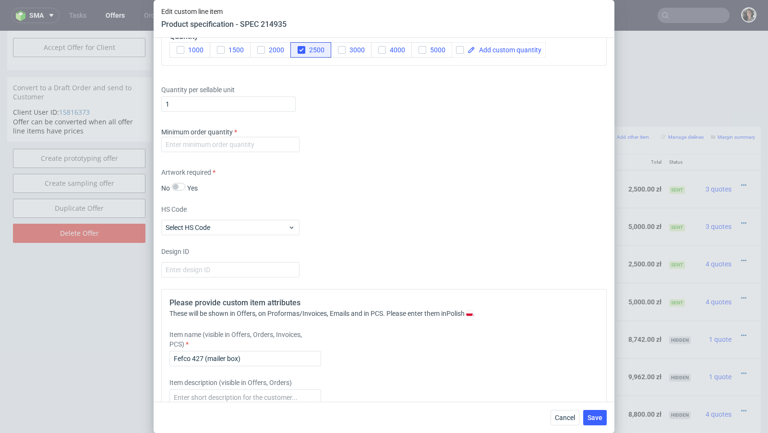
scroll to position [756, 0]
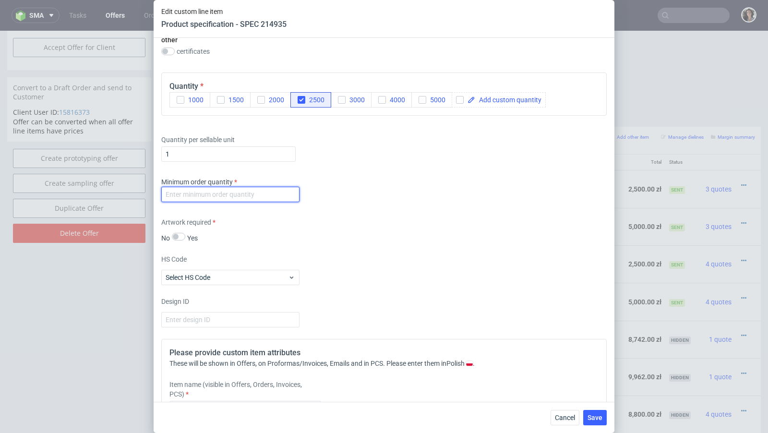
click at [272, 190] on input "number" at bounding box center [230, 194] width 138 height 15
type input "1"
click at [419, 238] on div "Artwork required No Yes" at bounding box center [383, 229] width 445 height 25
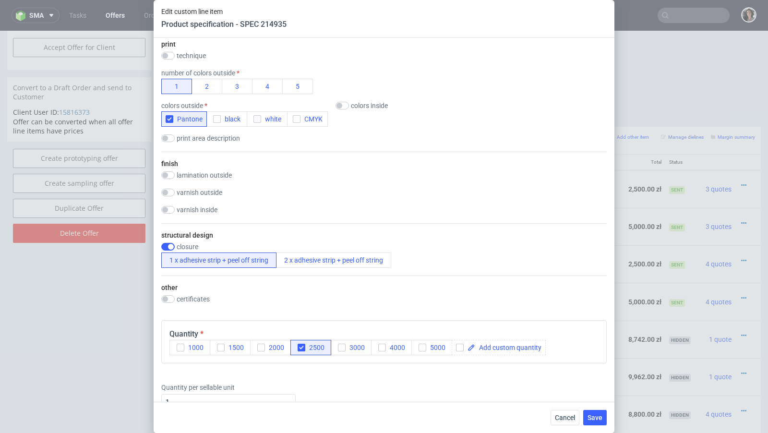
scroll to position [956, 0]
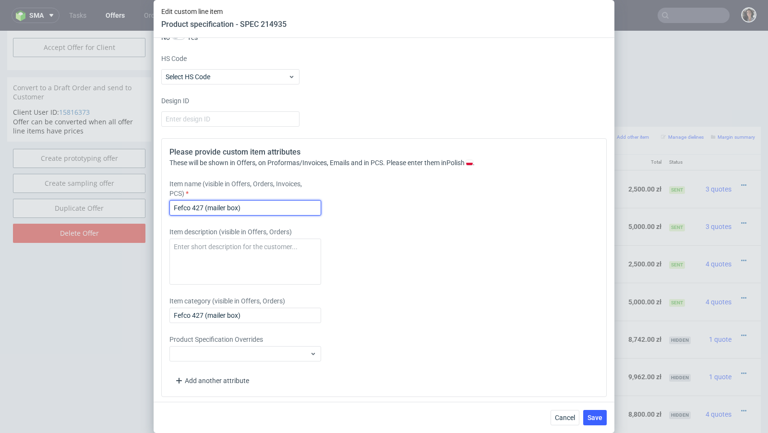
click at [285, 207] on input "Fefco 427 (mailer box)" at bounding box center [245, 207] width 152 height 15
drag, startPoint x: 306, startPoint y: 203, endPoint x: 240, endPoint y: 203, distance: 65.2
click at [240, 203] on input "Fefco 427 (mailer box) with adhesive strip" at bounding box center [245, 207] width 152 height 15
type input "Fefco 427 (mailer box) with adhesive strip"
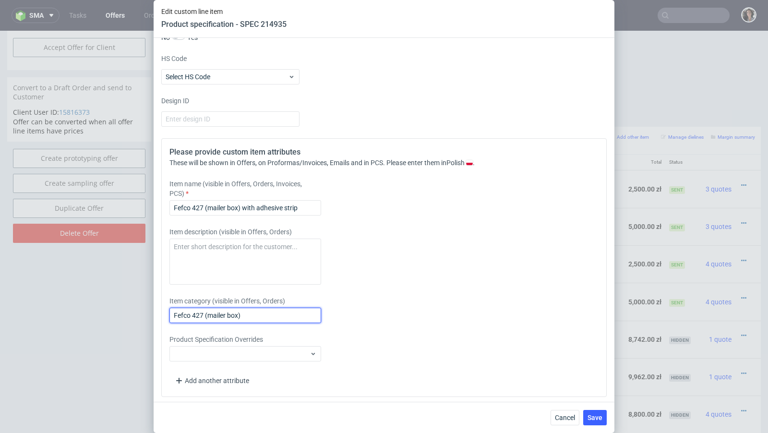
click at [258, 315] on input "Fefco 427 (mailer box)" at bounding box center [245, 314] width 152 height 15
paste input "with adhesive strip"
type input "Fefco 427 (mailer box) with adhesive strip"
click at [599, 421] on button "Save" at bounding box center [595, 417] width 24 height 15
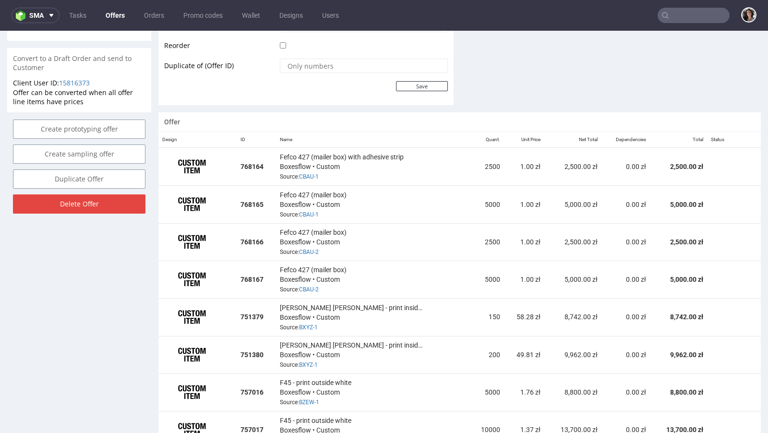
scroll to position [480, 0]
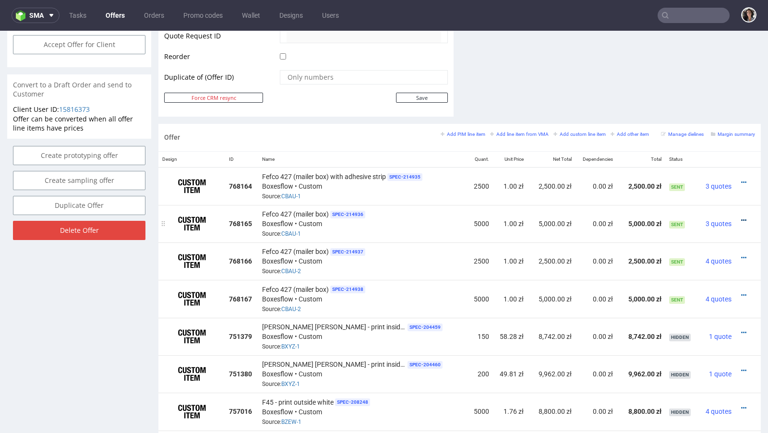
click at [741, 217] on icon at bounding box center [743, 220] width 5 height 7
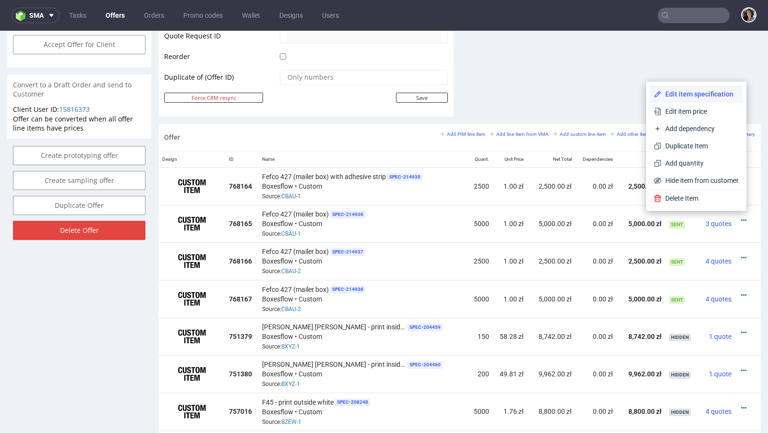
click at [668, 88] on li "Edit item specification" at bounding box center [696, 93] width 93 height 17
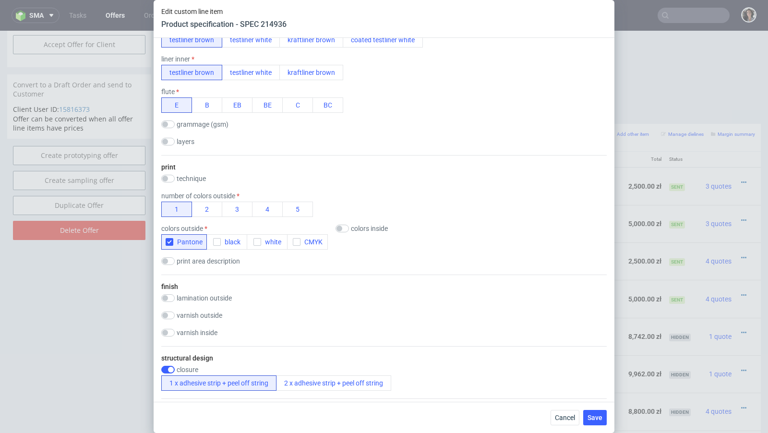
scroll to position [635, 0]
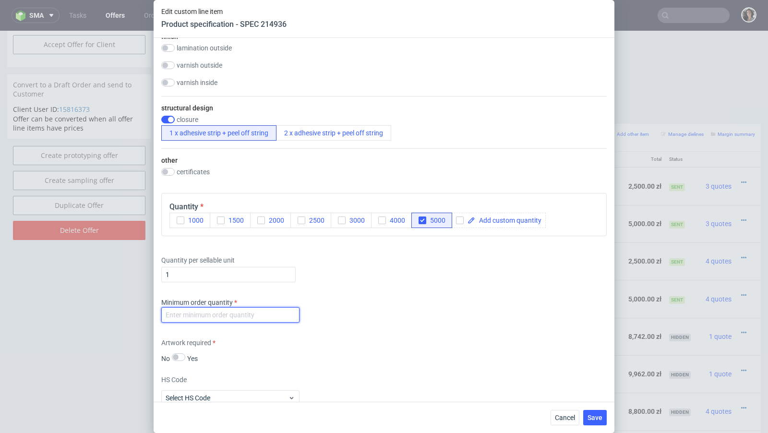
click at [239, 311] on input "number" at bounding box center [230, 314] width 138 height 15
type input "1"
click at [370, 315] on div "Minimum order quantity 1" at bounding box center [383, 311] width 445 height 29
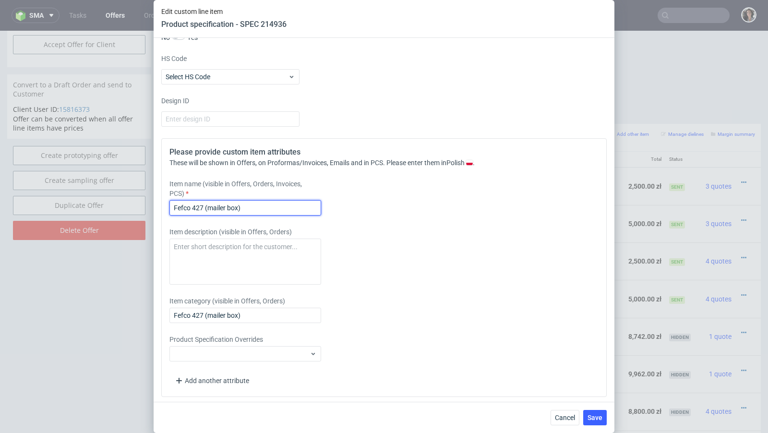
click at [275, 203] on input "Fefco 427 (mailer box)" at bounding box center [245, 207] width 152 height 15
drag, startPoint x: 206, startPoint y: 205, endPoint x: 282, endPoint y: 205, distance: 76.3
click at [282, 205] on input "Fefco 427 (mailer box)" at bounding box center [245, 207] width 152 height 15
paste input "with adhesive strip"
drag, startPoint x: 204, startPoint y: 203, endPoint x: 162, endPoint y: 203, distance: 42.7
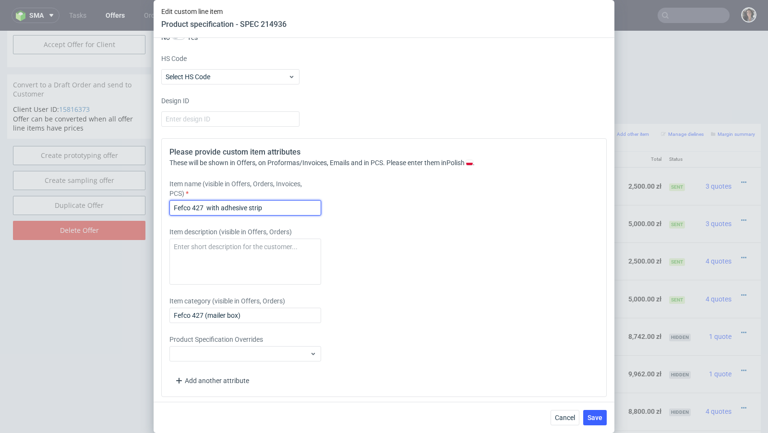
click at [162, 203] on div "Please provide custom item attributes These will be shown in Offers, on Proform…" at bounding box center [383, 267] width 445 height 259
click at [238, 206] on input "Mailer box with adhesive strip" at bounding box center [245, 207] width 152 height 15
type input "Mailer box with adhesive strip"
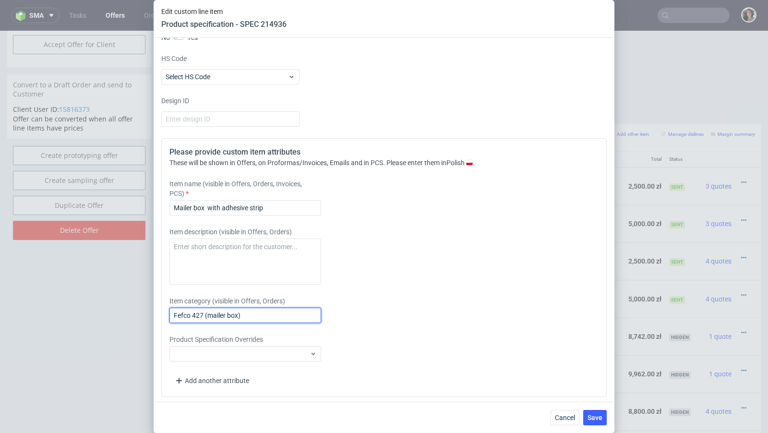
click at [231, 316] on input "Fefco 427 (mailer box)" at bounding box center [245, 314] width 152 height 15
paste input "Mailer box with adhesive strip"
type input "Mailer box with adhesive strip"
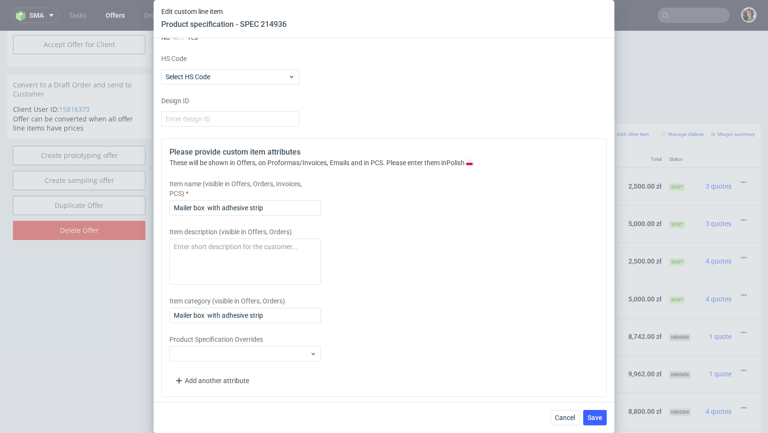
click at [598, 425] on div "Cancel Save" at bounding box center [384, 417] width 461 height 31
click at [607, 397] on div "Supplier Custom Custom supplier Boxesflow Technical specification Instant price…" at bounding box center [384, 220] width 461 height 364
click at [600, 416] on span "Save" at bounding box center [594, 417] width 15 height 7
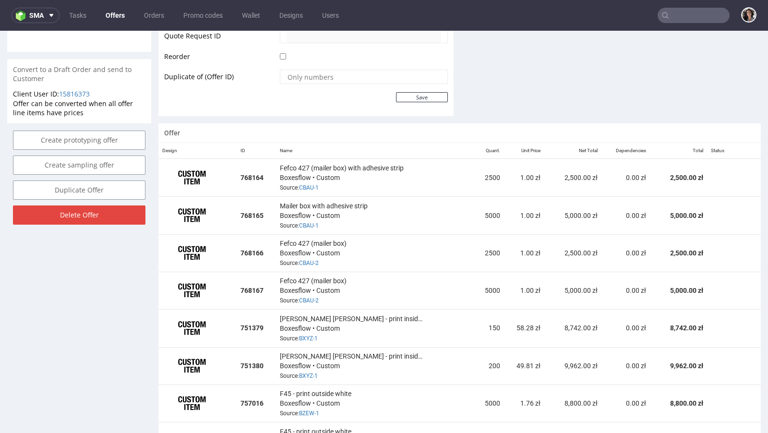
scroll to position [469, 0]
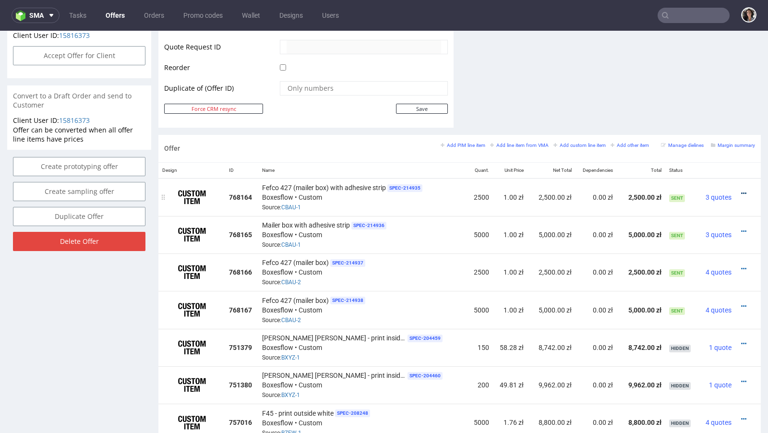
click at [741, 190] on icon at bounding box center [743, 193] width 5 height 7
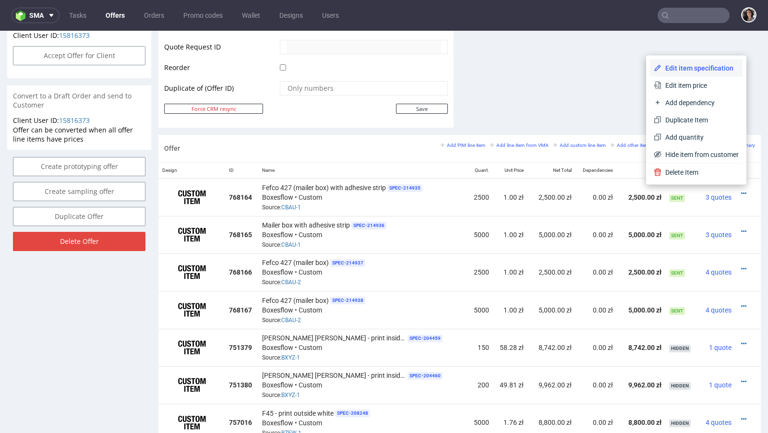
click at [666, 65] on span "Edit item specification" at bounding box center [699, 68] width 77 height 10
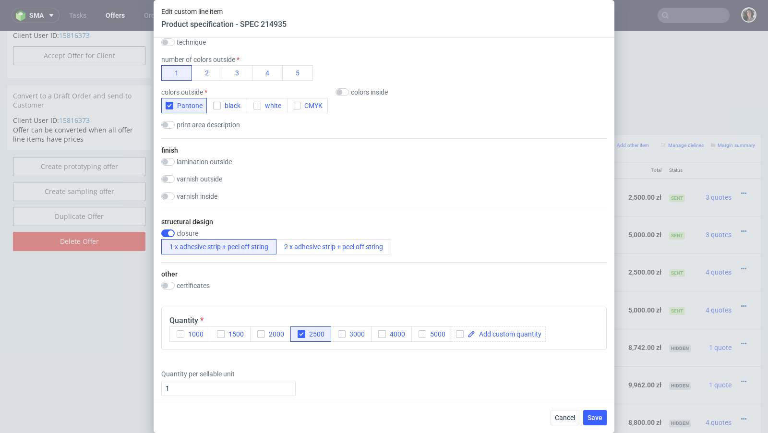
scroll to position [956, 0]
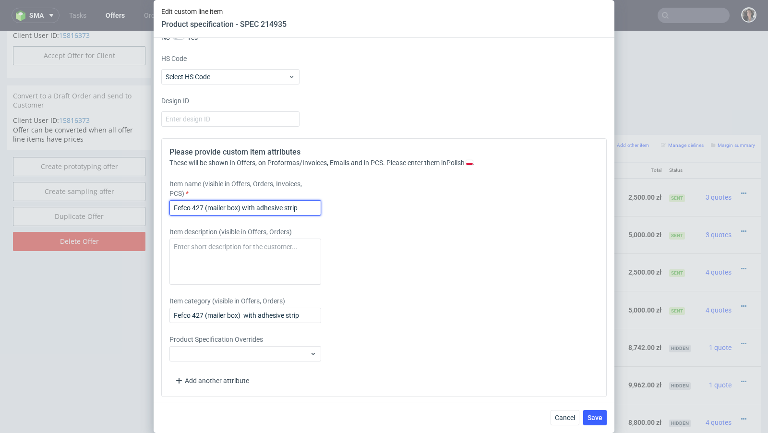
click at [259, 204] on input "Fefco 427 (mailer box) with adhesive strip" at bounding box center [245, 207] width 152 height 15
paste input "Mailer box"
type input "Mailer box with adhesive strip"
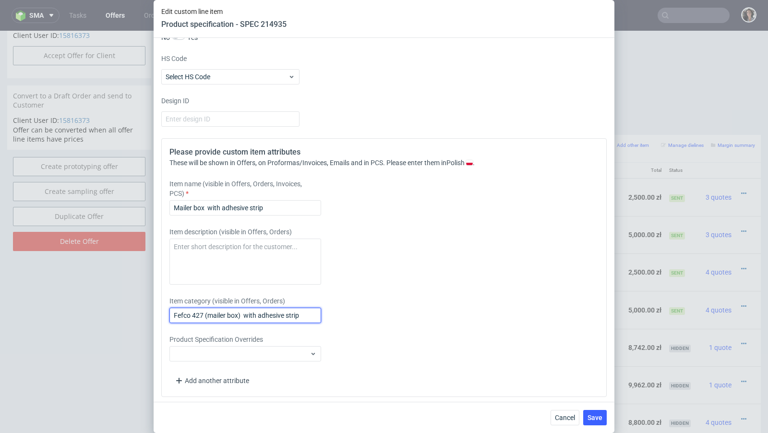
click at [244, 312] on input "Fefco 427 (mailer box) with adhesive strip" at bounding box center [245, 314] width 152 height 15
paste input "Mailer box"
type input "Mailer box with adhesive strip"
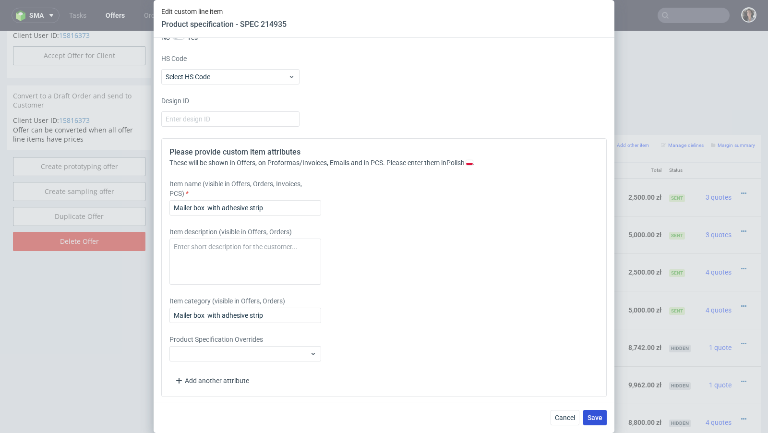
click at [602, 413] on button "Save" at bounding box center [595, 417] width 24 height 15
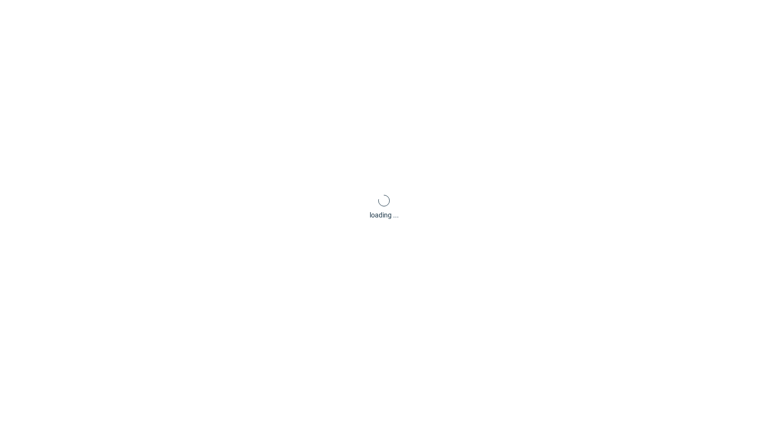
scroll to position [2, 0]
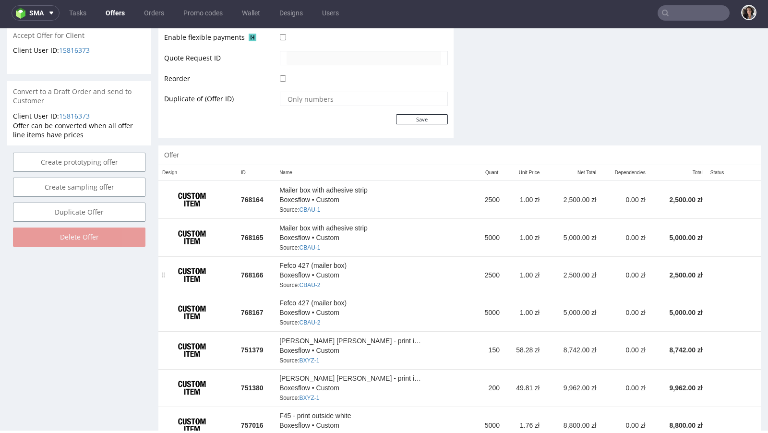
scroll to position [452, 0]
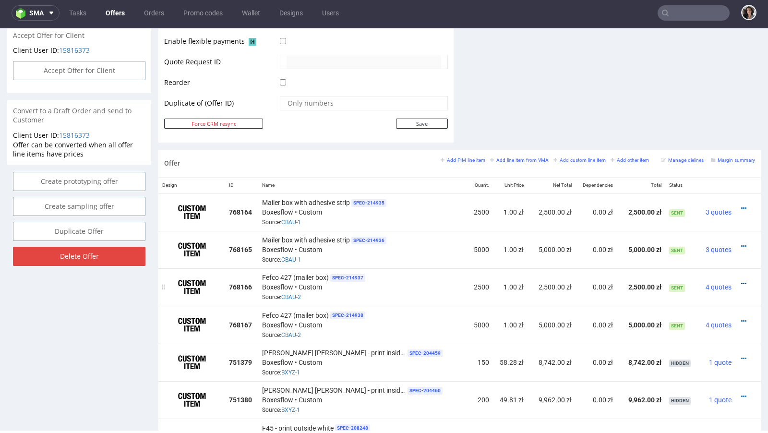
click at [741, 280] on icon at bounding box center [743, 283] width 5 height 7
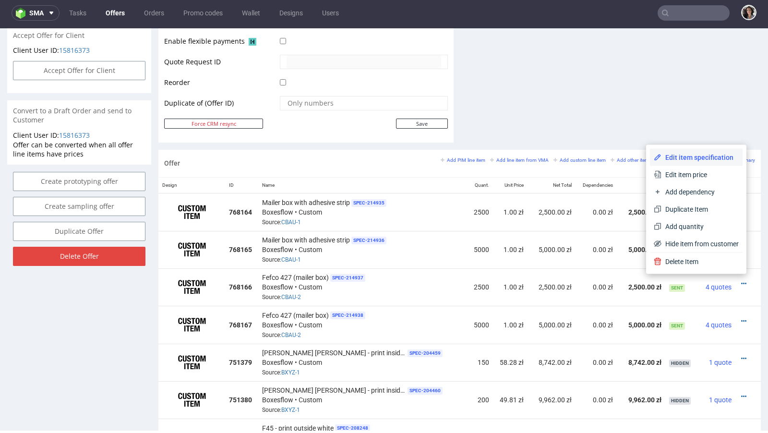
click at [669, 154] on span "Edit item specification" at bounding box center [699, 158] width 77 height 10
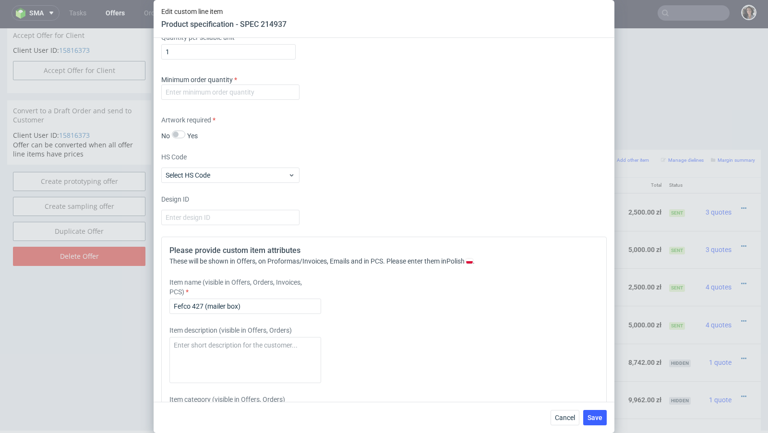
scroll to position [831, 0]
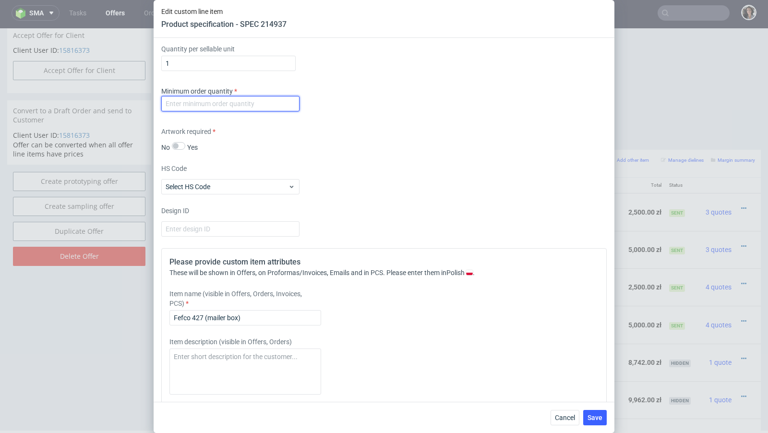
click at [227, 100] on input "number" at bounding box center [230, 103] width 138 height 15
type input "1"
click at [370, 191] on div "HS Code Select HS Code" at bounding box center [383, 179] width 445 height 31
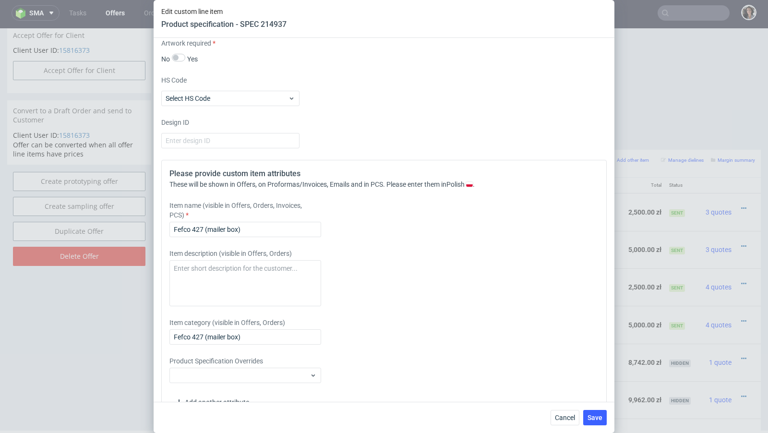
scroll to position [941, 0]
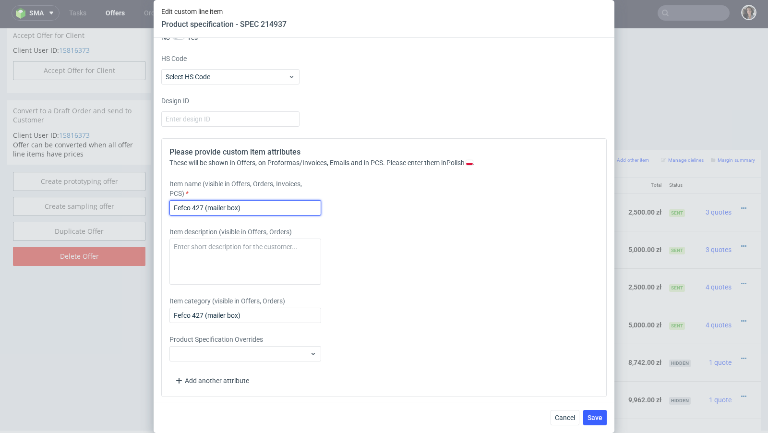
click at [259, 204] on input "Fefco 427 (mailer box)" at bounding box center [245, 207] width 152 height 15
paste input "Mailer box with adhesive strip"
click at [220, 207] on input "Mailer box with adhesive strip" at bounding box center [245, 207] width 152 height 15
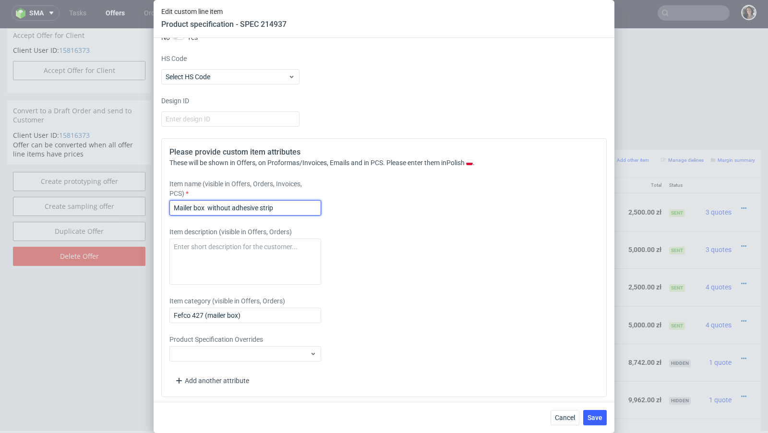
drag, startPoint x: 287, startPoint y: 202, endPoint x: 147, endPoint y: 202, distance: 139.6
click at [147, 202] on div "Edit custom line item Product specification - SPEC 214937 Supplier Custom Custo…" at bounding box center [384, 216] width 768 height 433
type input "Mailer box without adhesive strip"
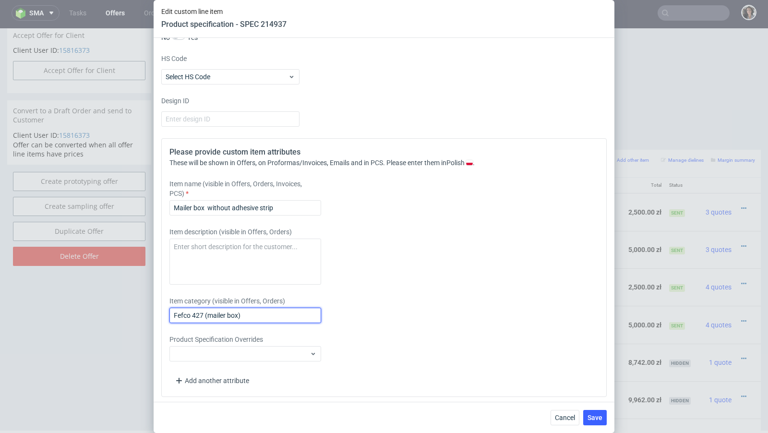
click at [219, 314] on input "Fefco 427 (mailer box)" at bounding box center [245, 314] width 152 height 15
paste input "Mailer box without adhesive strip"
type input "Mailer box without adhesive strip"
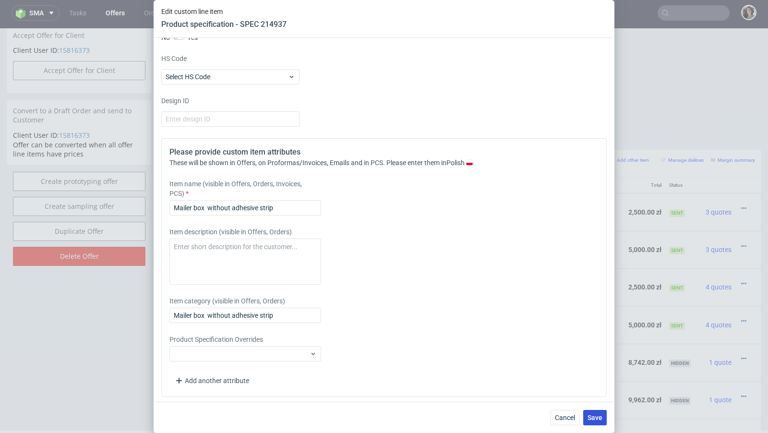
click at [598, 424] on button "Save" at bounding box center [595, 417] width 24 height 15
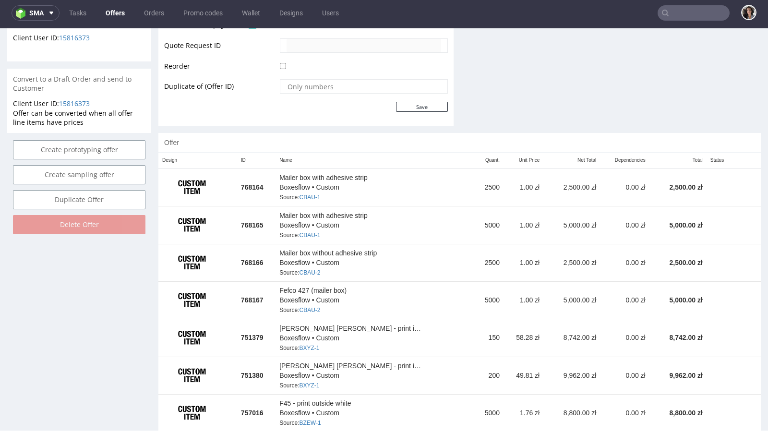
scroll to position [463, 0]
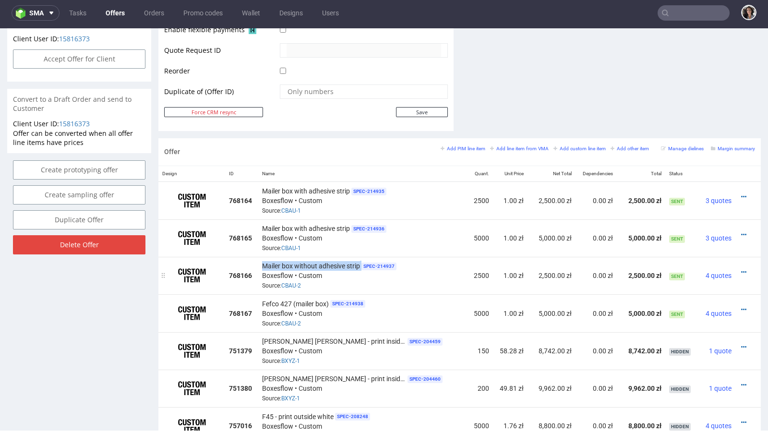
drag, startPoint x: 360, startPoint y: 261, endPoint x: 261, endPoint y: 260, distance: 99.3
click at [262, 260] on div "Mailer box without adhesive strip SPEC- 214937 Boxesflow • Custom Source: CBAU-2" at bounding box center [361, 275] width 198 height 30
copy div "Mailer box without adhesive strip"
click at [741, 306] on icon at bounding box center [743, 309] width 5 height 7
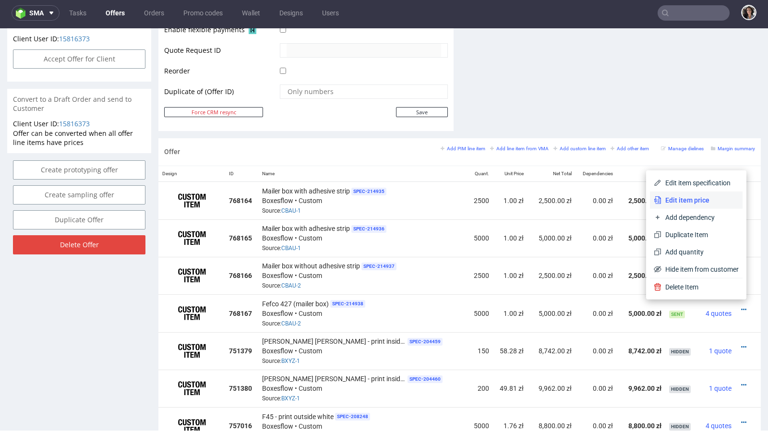
click at [683, 196] on span "Edit item price" at bounding box center [699, 200] width 77 height 10
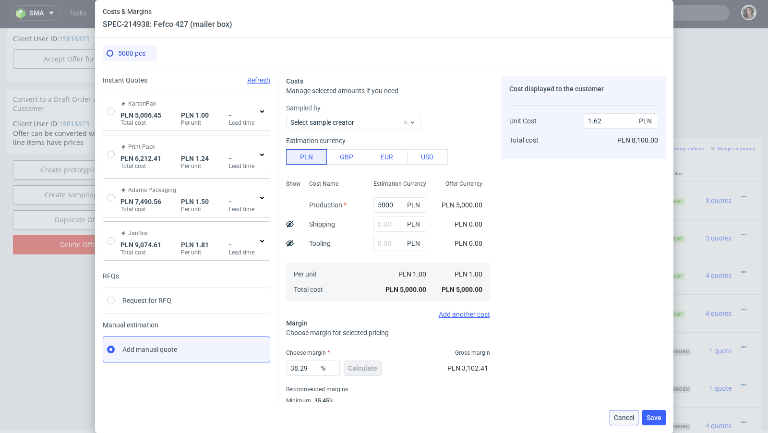
click at [631, 418] on span "Cancel" at bounding box center [624, 417] width 20 height 7
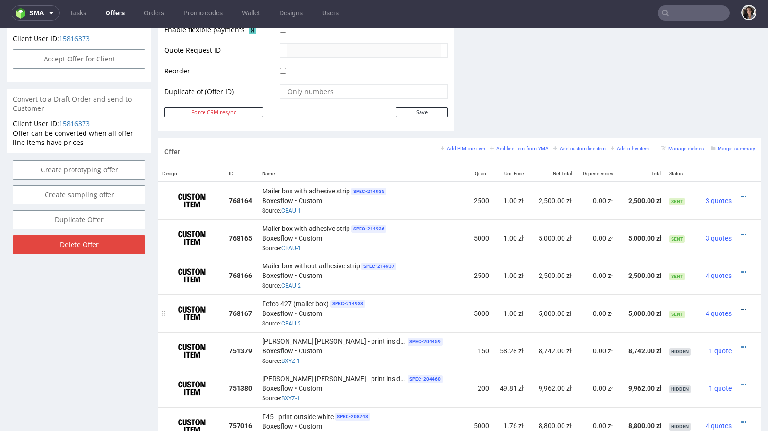
click at [741, 306] on icon at bounding box center [743, 309] width 5 height 7
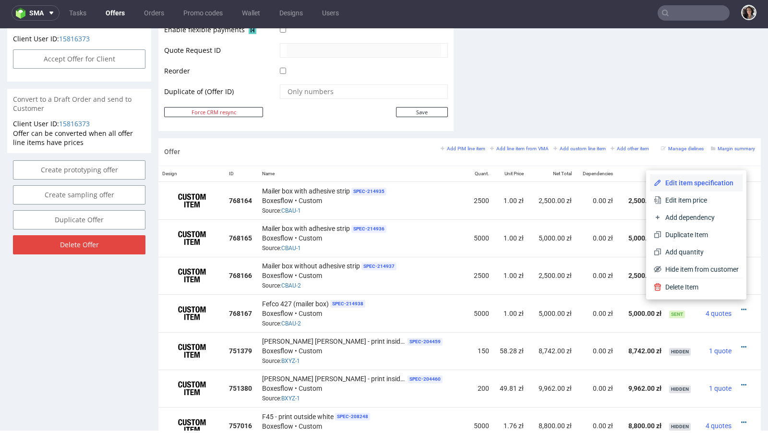
click at [677, 179] on span "Edit item specification" at bounding box center [699, 183] width 77 height 10
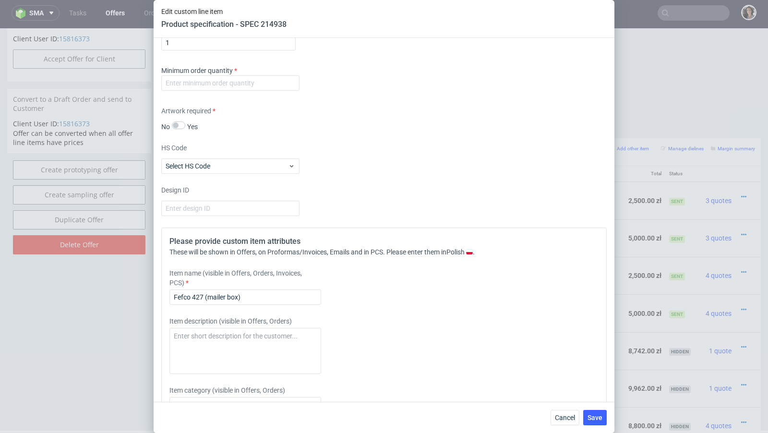
scroll to position [831, 0]
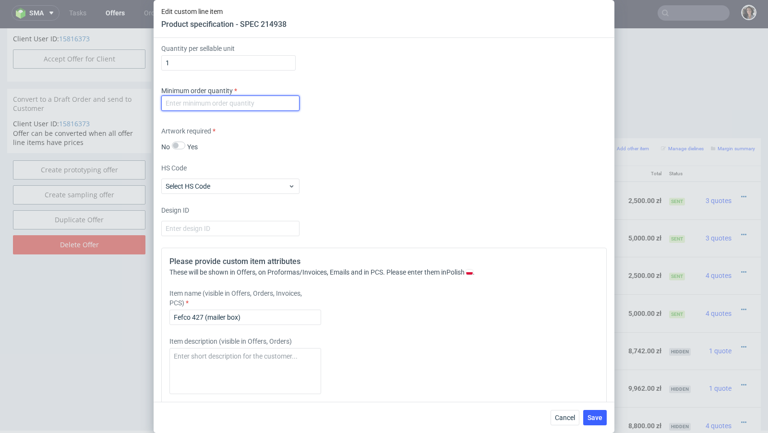
click at [248, 97] on input "number" at bounding box center [230, 102] width 138 height 15
type input "1"
click at [400, 151] on div "Supplier Custom Custom supplier Boxesflow Technical specification Instant price…" at bounding box center [384, 220] width 461 height 364
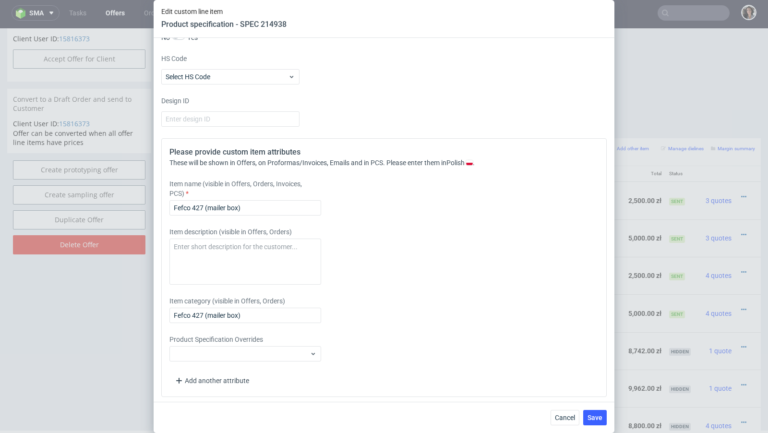
click at [239, 197] on div "Item name (visible in Offers, Orders, Invoices, PCS) Fefco 427 (mailer box)" at bounding box center [328, 197] width 319 height 36
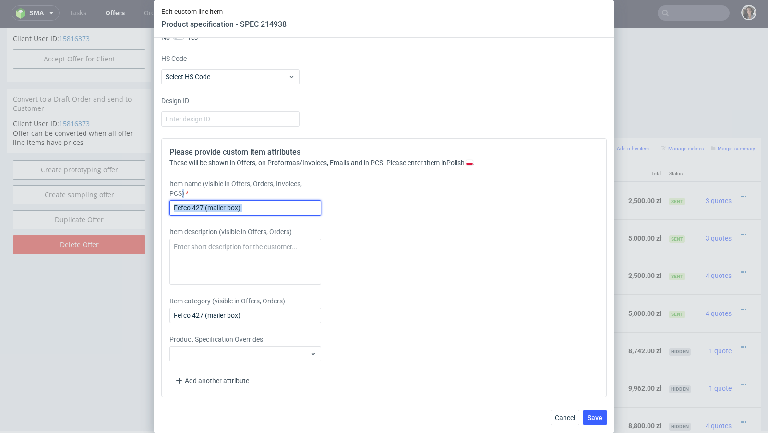
click at [240, 205] on input "Fefco 427 (mailer box)" at bounding box center [245, 207] width 152 height 15
paste input "Mailer box without adhesive strip"
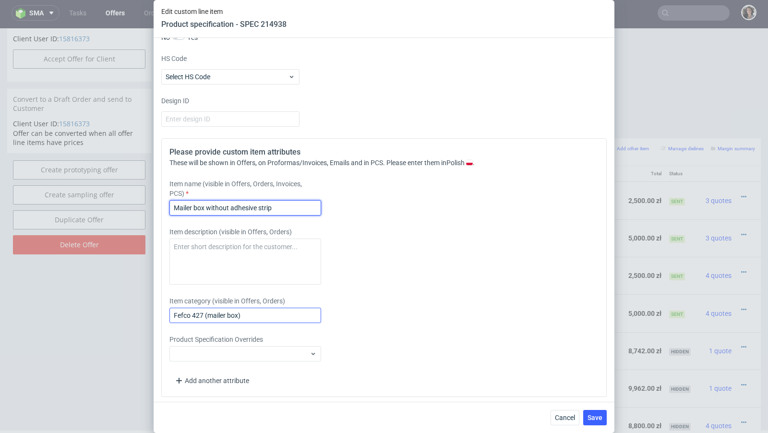
type input "Mailer box without adhesive strip"
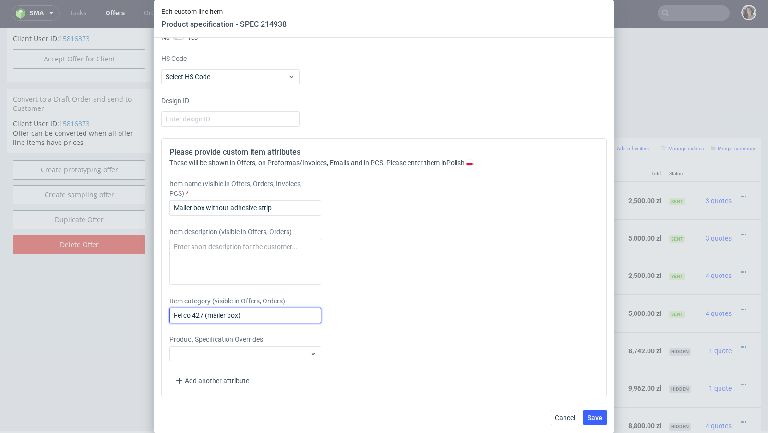
click at [248, 314] on input "Fefco 427 (mailer box)" at bounding box center [245, 314] width 152 height 15
paste input "Mailer box without adhesive strip"
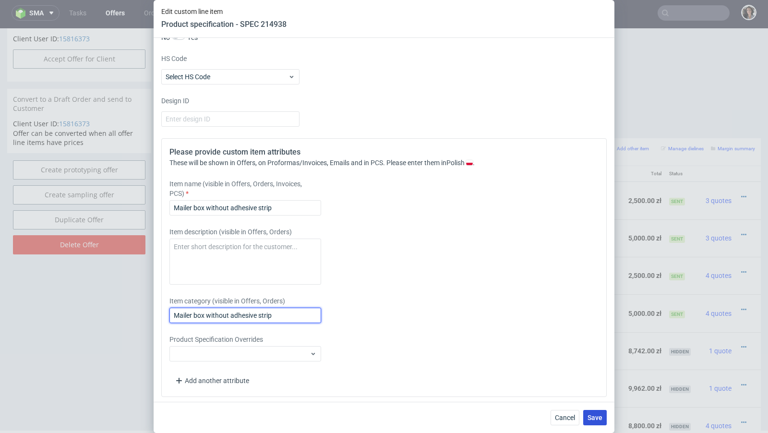
type input "Mailer box without adhesive strip"
click at [590, 414] on span "Save" at bounding box center [594, 417] width 15 height 7
click at [598, 418] on circle at bounding box center [594, 417] width 12 height 12
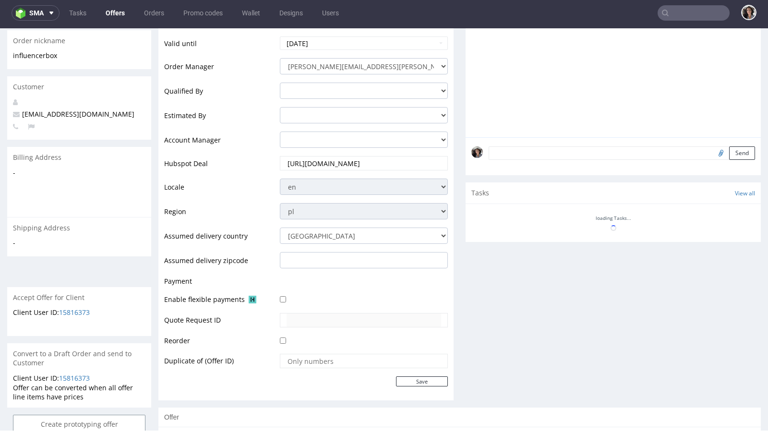
scroll to position [401, 0]
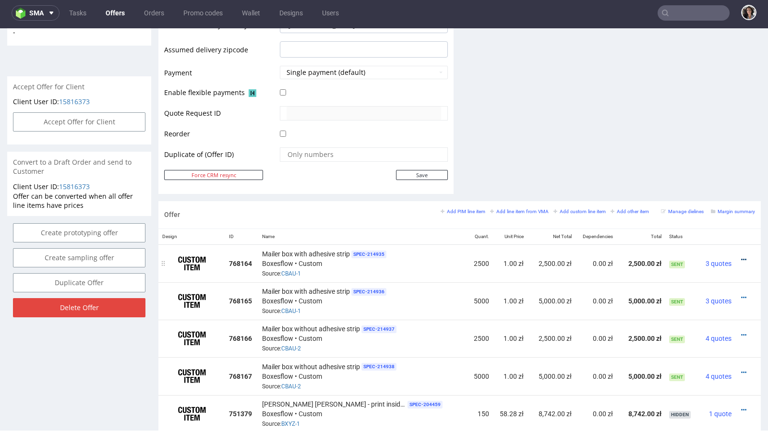
click at [741, 256] on icon at bounding box center [743, 259] width 5 height 7
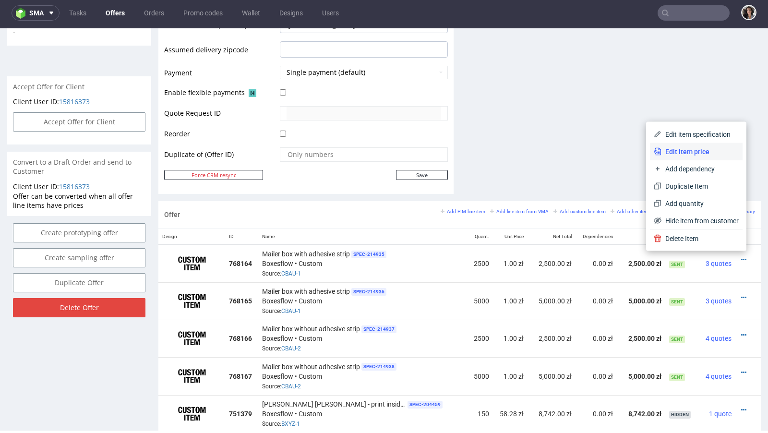
click at [674, 153] on span "Edit item price" at bounding box center [699, 152] width 77 height 10
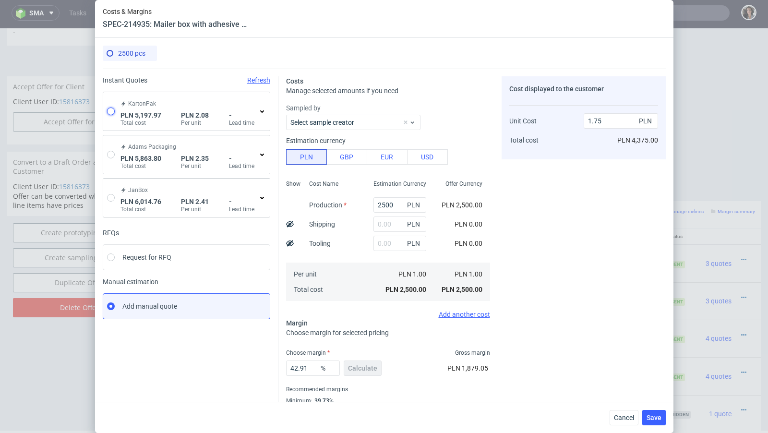
click at [111, 111] on input "radio" at bounding box center [111, 111] width 8 height 8
radio input "true"
radio input "false"
type input "4482.04"
type input "715.93"
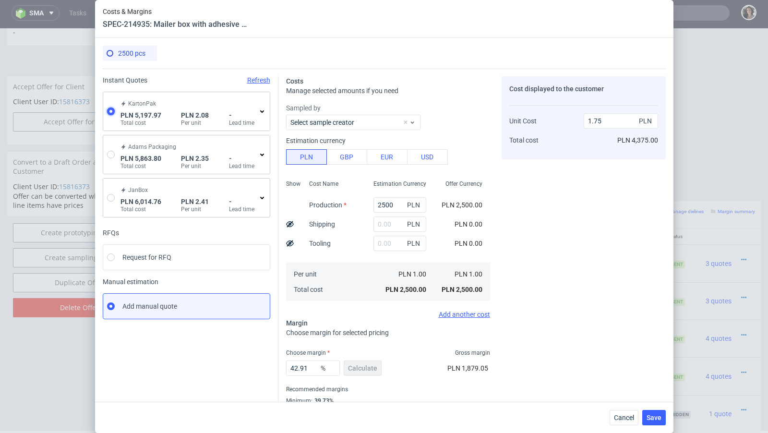
type input "2.08"
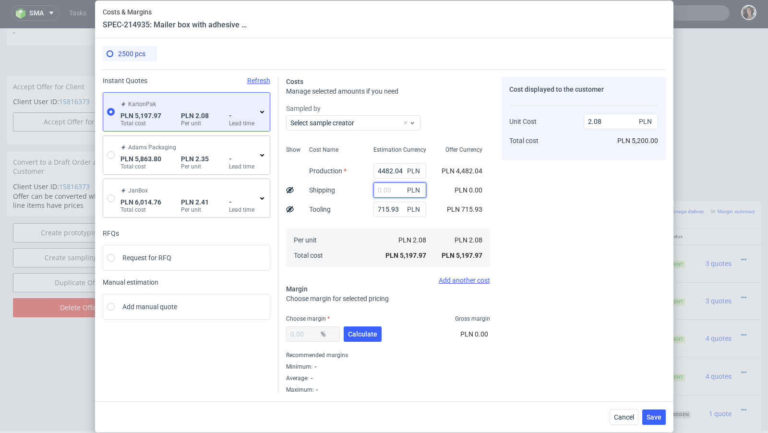
click at [386, 196] on input "text" at bounding box center [399, 189] width 53 height 15
click at [361, 334] on span "Calculate" at bounding box center [362, 334] width 29 height 7
type input "38.03"
type input "3.36"
click at [658, 411] on button "Save" at bounding box center [654, 416] width 24 height 15
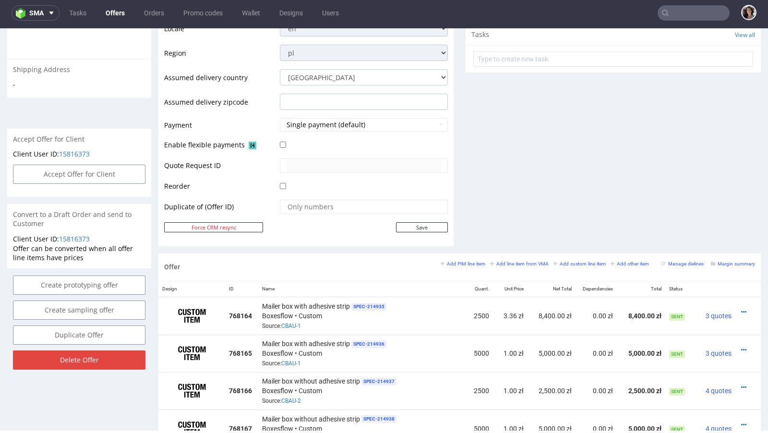
scroll to position [450, 0]
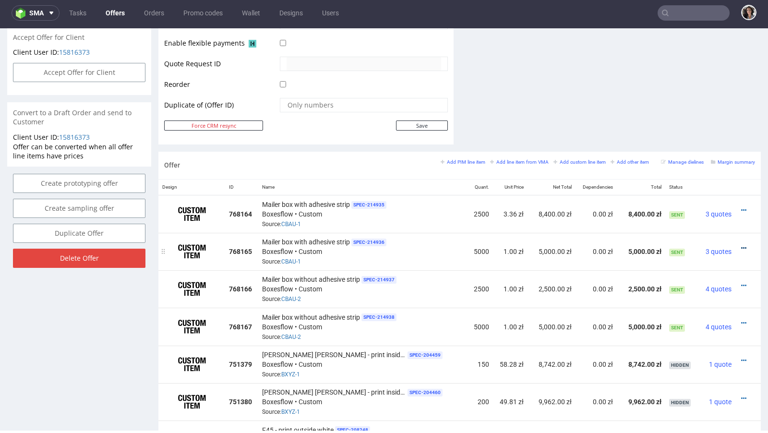
click at [741, 245] on icon at bounding box center [743, 248] width 5 height 7
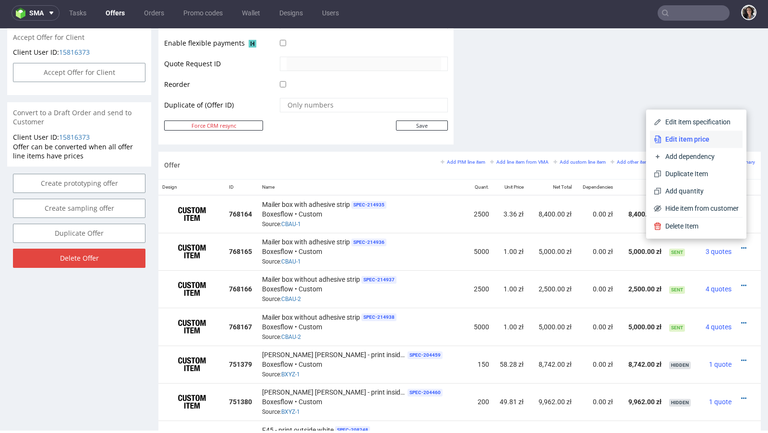
click at [688, 143] on span "Edit item price" at bounding box center [699, 139] width 77 height 10
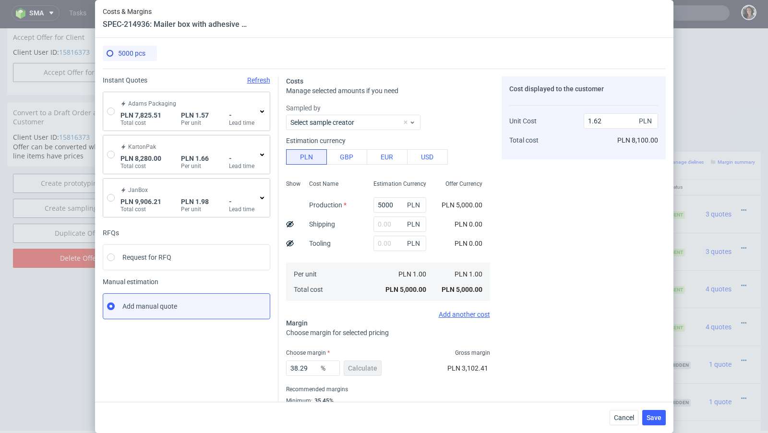
click at [126, 115] on span "PLN 7,825.51" at bounding box center [140, 115] width 41 height 8
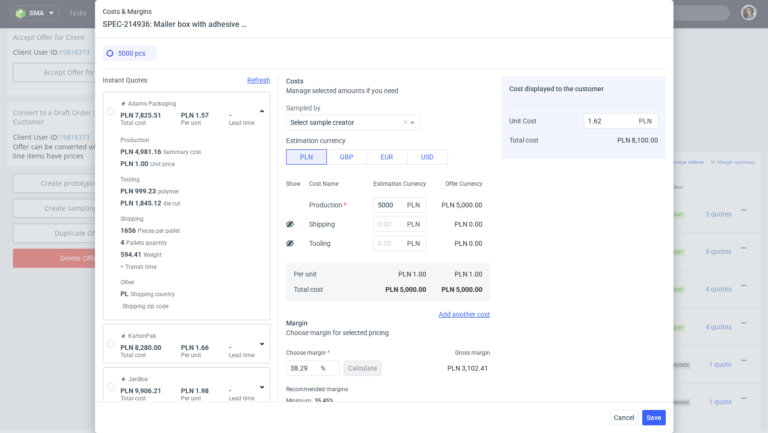
click at [105, 109] on div "Adams Packaging PLN 7,825.51 Total cost PLN 1.57 Per unit - Lead time" at bounding box center [186, 111] width 166 height 38
click at [113, 112] on input "radio" at bounding box center [111, 111] width 8 height 8
radio input "true"
radio input "false"
type input "4981.16"
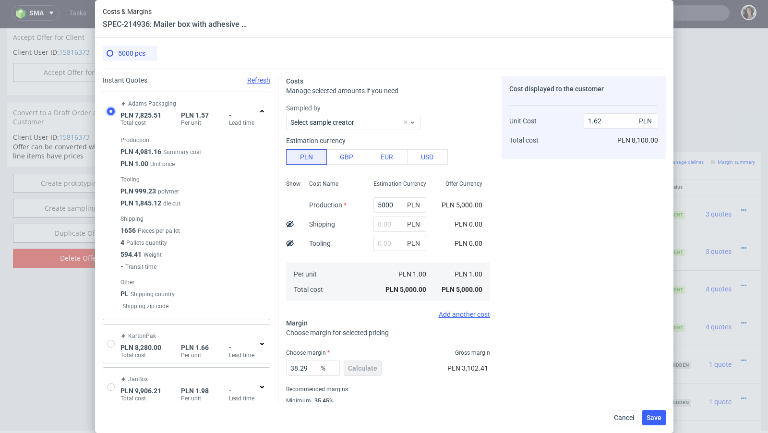
type input "2844.35"
type input "1.57"
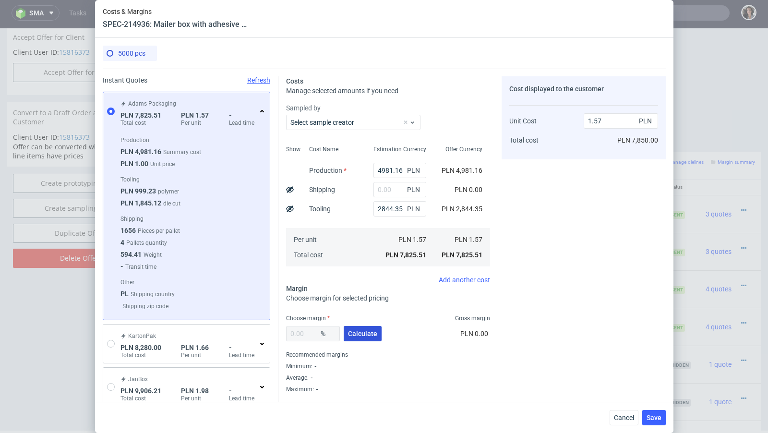
click at [362, 331] on span "Calculate" at bounding box center [362, 333] width 29 height 7
type input "35.31"
type input "2.42"
click at [654, 417] on span "Save" at bounding box center [653, 417] width 15 height 7
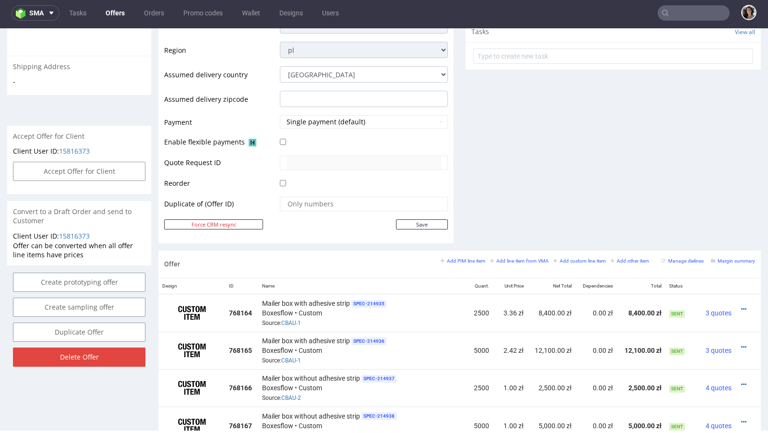
scroll to position [352, 0]
click at [461, 257] on small "Add PIM line item" at bounding box center [462, 259] width 45 height 5
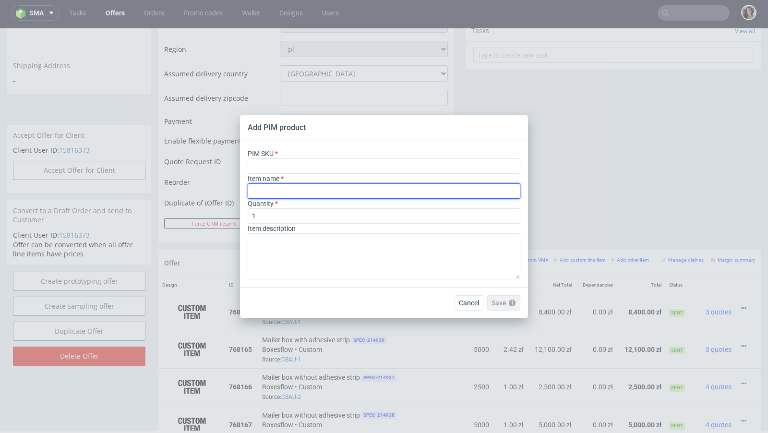
click at [281, 188] on input "text" at bounding box center [384, 190] width 272 height 15
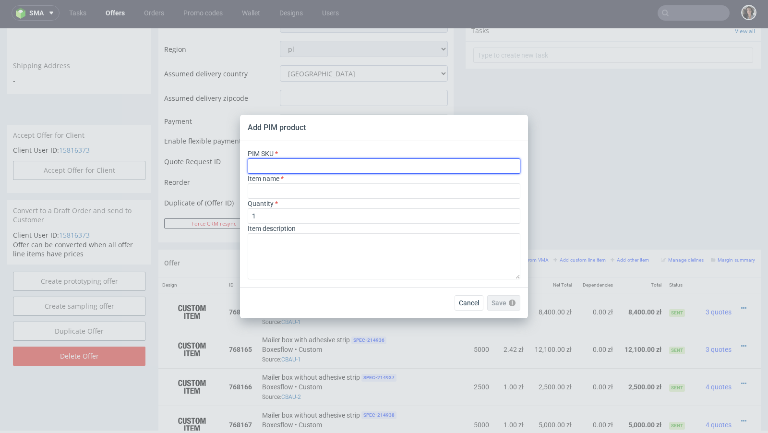
click at [269, 162] on input "text" at bounding box center [384, 165] width 272 height 15
paste input "box--mailer-box--45--cardboard-natural--print-monochrome--foil-none"
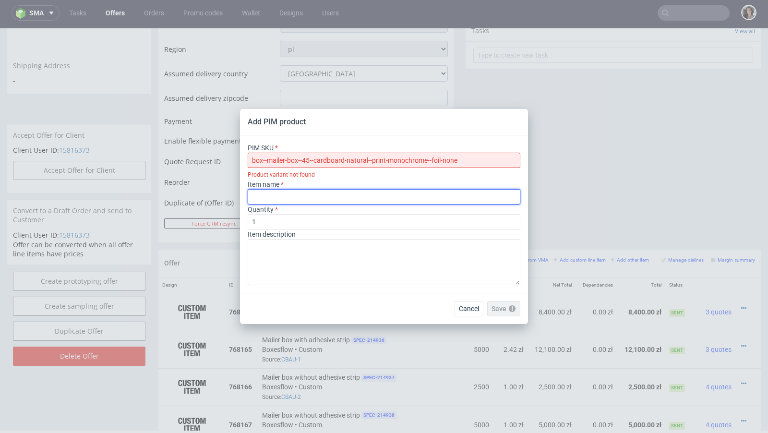
click at [287, 196] on input "text" at bounding box center [384, 196] width 272 height 15
click at [251, 161] on input "box--mailer-box--45--cardboard-natural--print-monochrome--foil-none" at bounding box center [384, 160] width 272 height 15
type input "box--mailer-box--45--cardboard-natural--print-monochrome--foil-none"
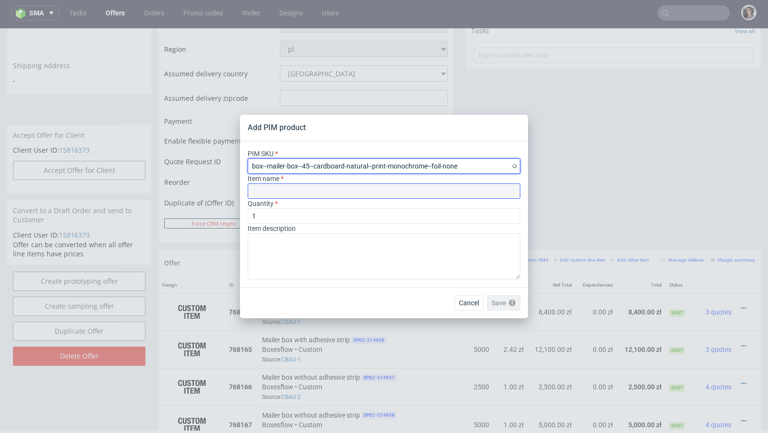
type input "Caja postal"
type input "box--mailer-box--45--cardboard-natural--print-monochrome--foil-none"
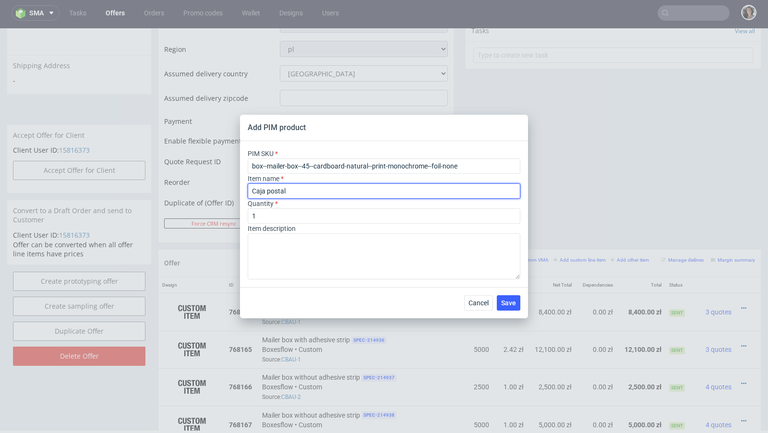
click at [285, 192] on input "Caja postal" at bounding box center [384, 190] width 272 height 15
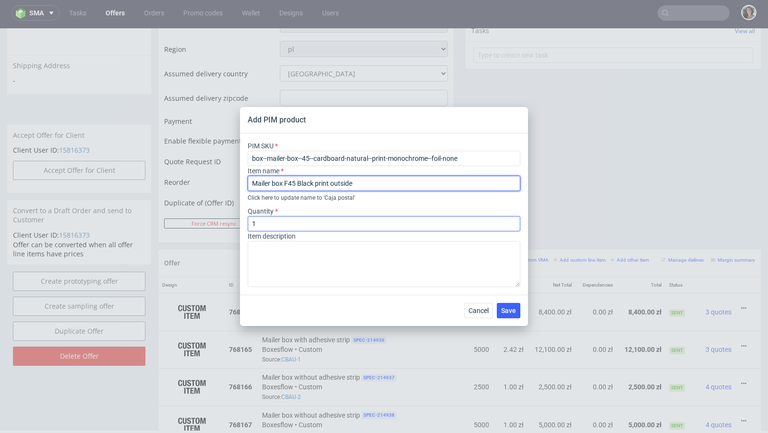
type input "Mailer box F45 Black print outside"
click at [286, 228] on input "1" at bounding box center [384, 223] width 272 height 15
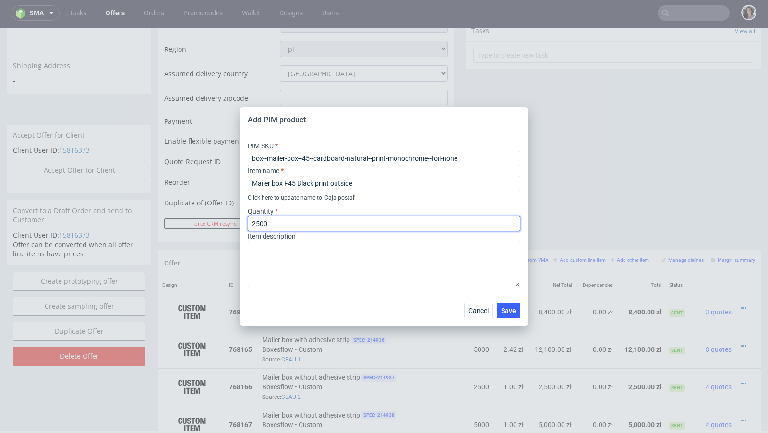
type input "2500"
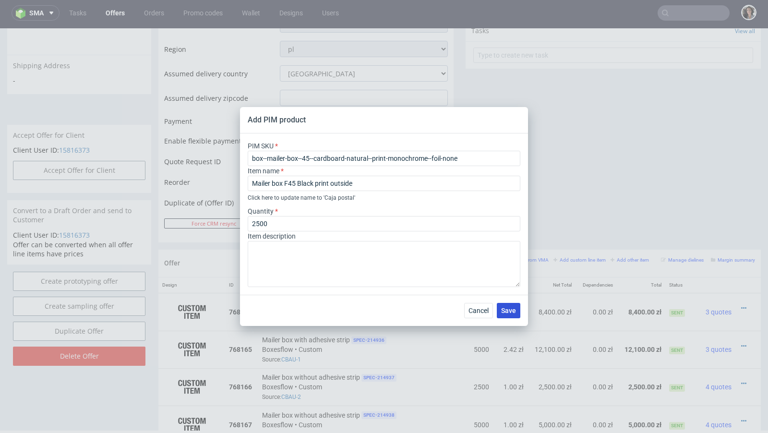
click at [511, 309] on span "Save" at bounding box center [508, 310] width 15 height 7
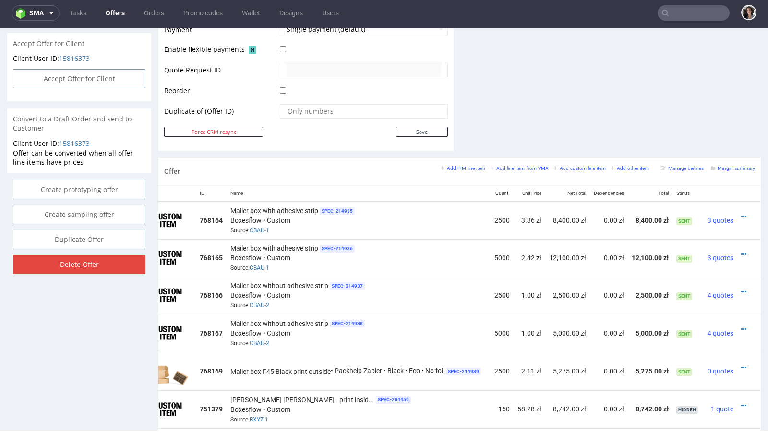
scroll to position [0, 35]
click at [741, 326] on icon at bounding box center [743, 329] width 5 height 7
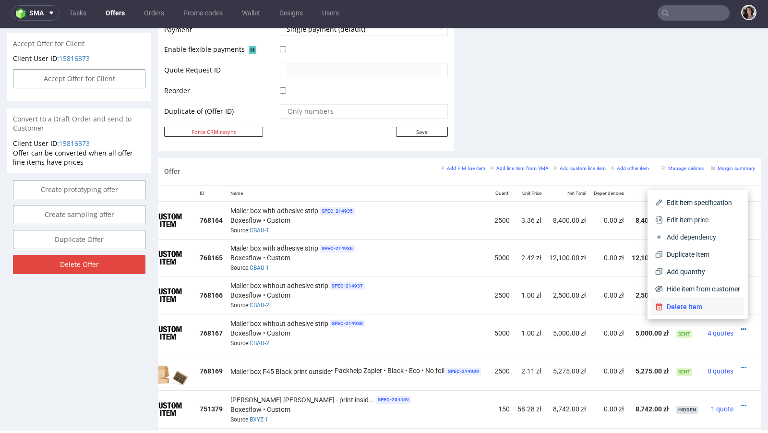
click at [717, 303] on span "Delete Item" at bounding box center [700, 307] width 77 height 10
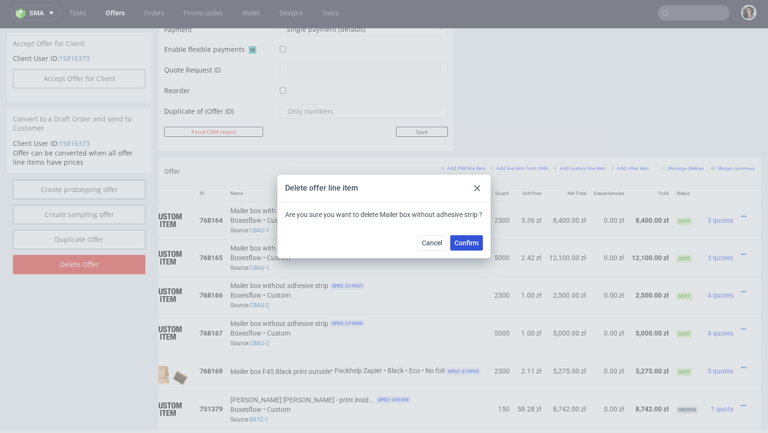
click at [467, 246] on span "Confirm" at bounding box center [466, 242] width 24 height 7
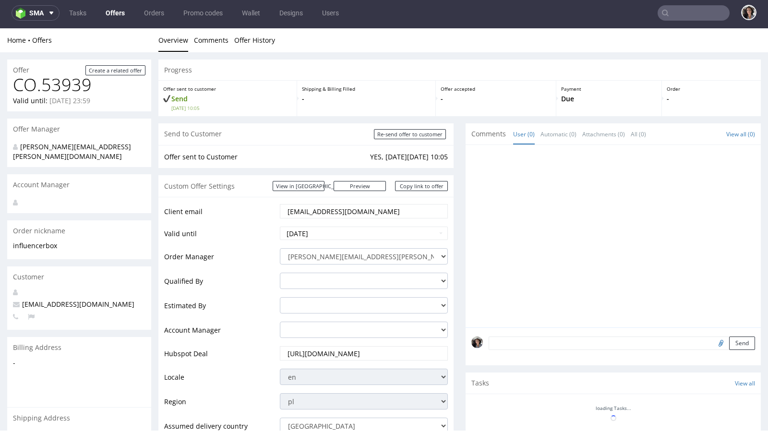
scroll to position [128, 0]
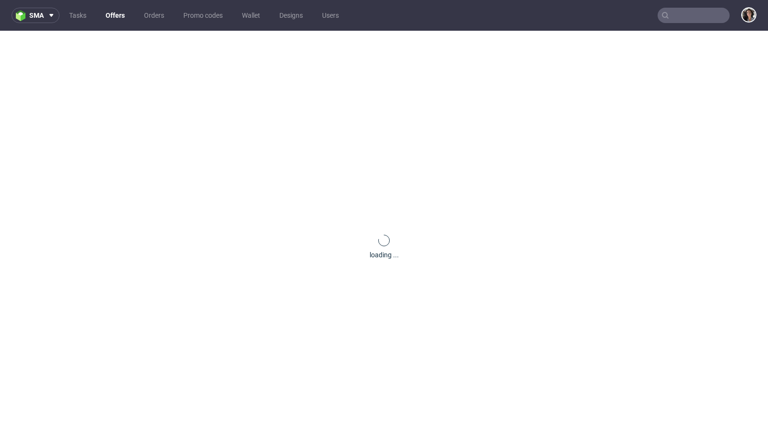
click at [692, 14] on input "text" at bounding box center [693, 15] width 72 height 15
paste input "[PERSON_NAME][EMAIL_ADDRESS][DOMAIN_NAME]"
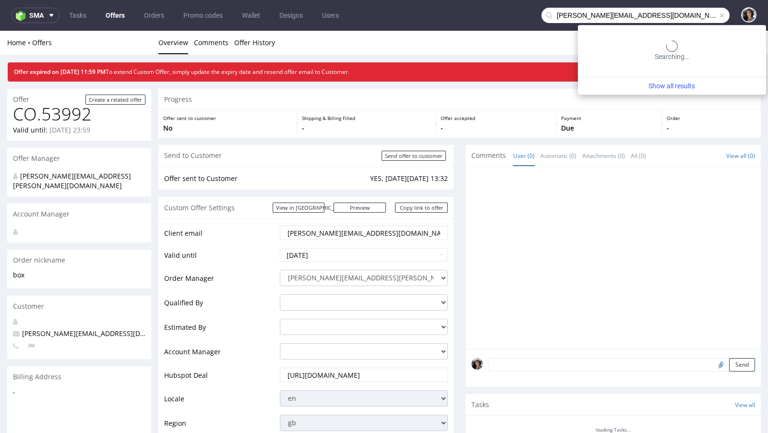
type input "andrea.missaglia@universitynetwork.it"
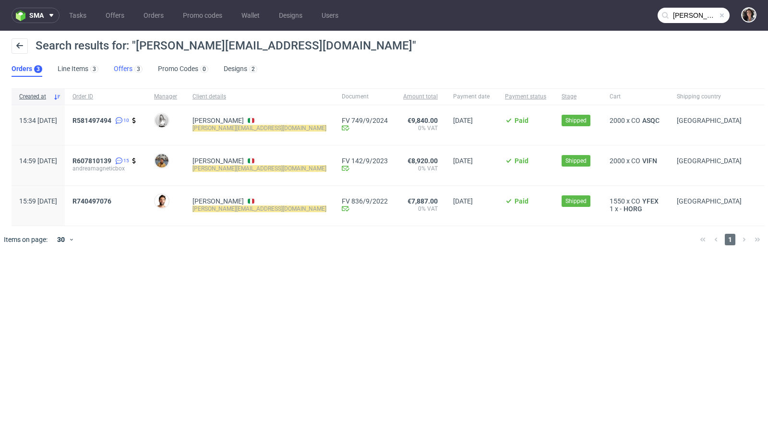
click at [117, 70] on link "Offers 3" at bounding box center [128, 68] width 29 height 15
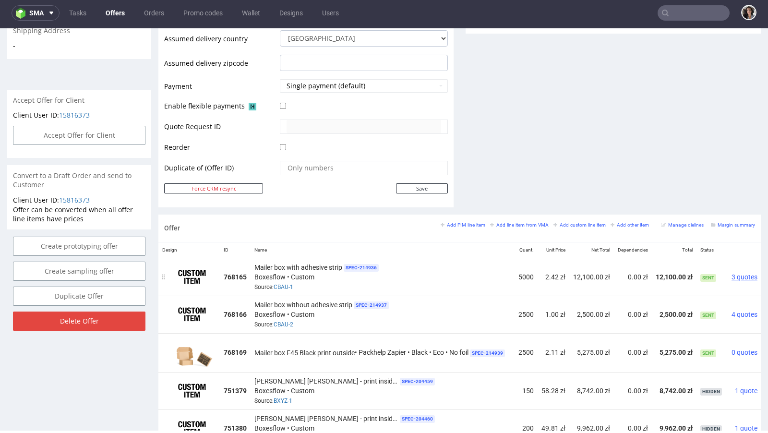
scroll to position [0, 35]
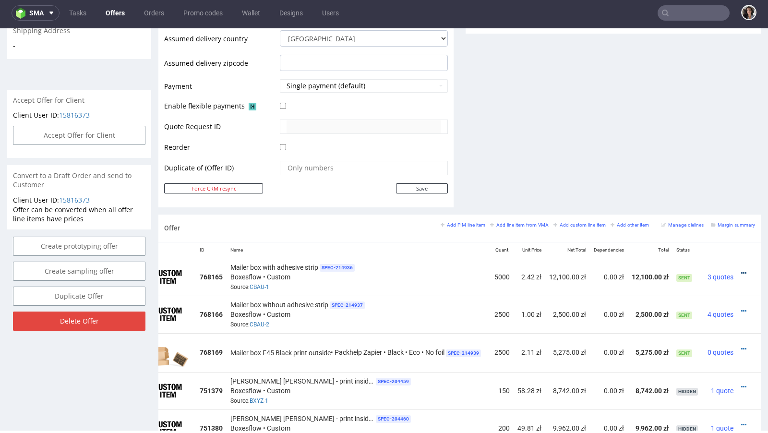
click at [741, 270] on icon at bounding box center [743, 273] width 5 height 7
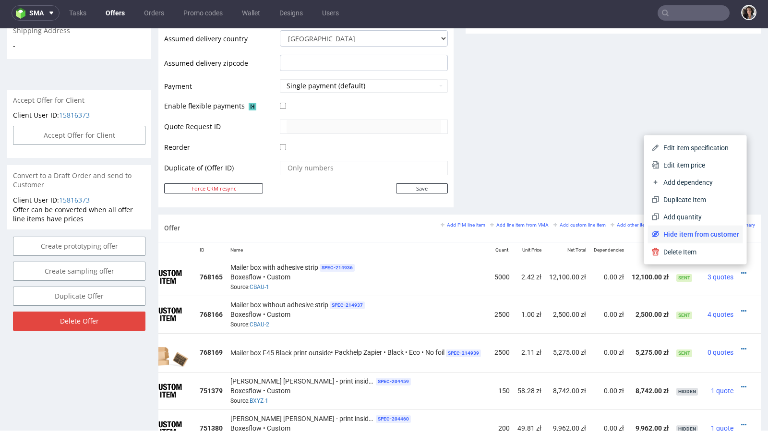
click at [704, 233] on span "Hide item from customer" at bounding box center [699, 234] width 80 height 10
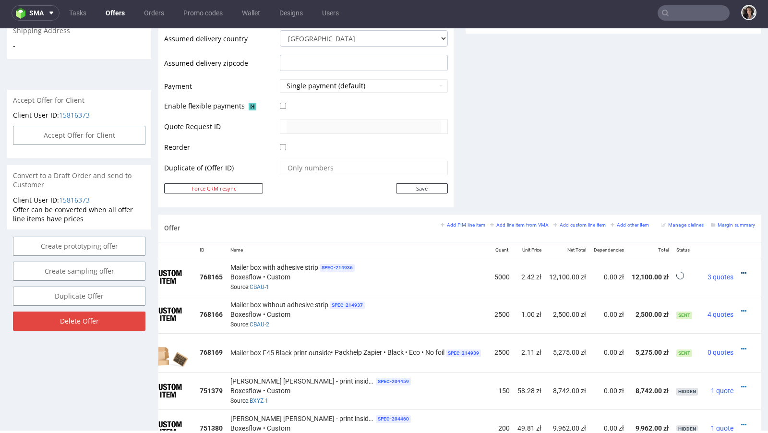
click at [741, 270] on icon at bounding box center [743, 273] width 5 height 7
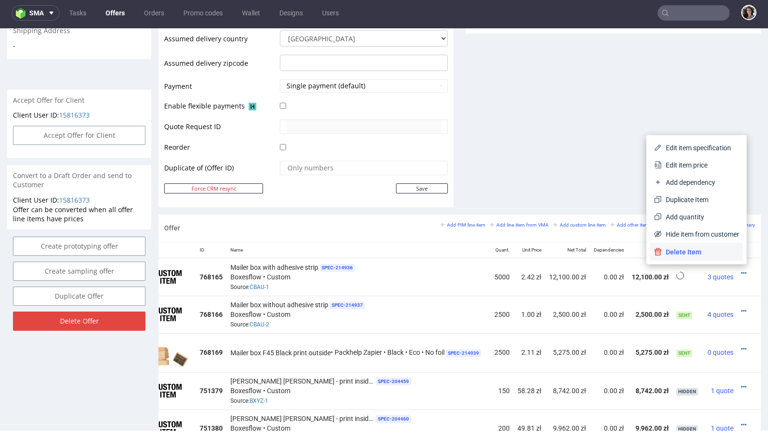
click at [709, 252] on span "Delete Item" at bounding box center [700, 252] width 77 height 10
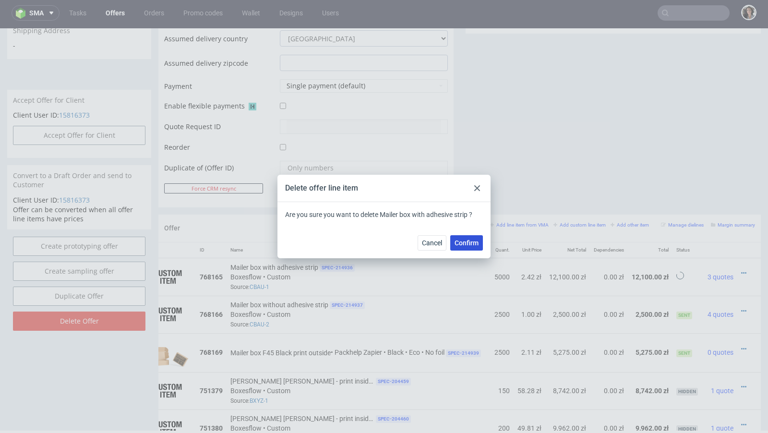
click at [466, 242] on span "Confirm" at bounding box center [466, 242] width 24 height 7
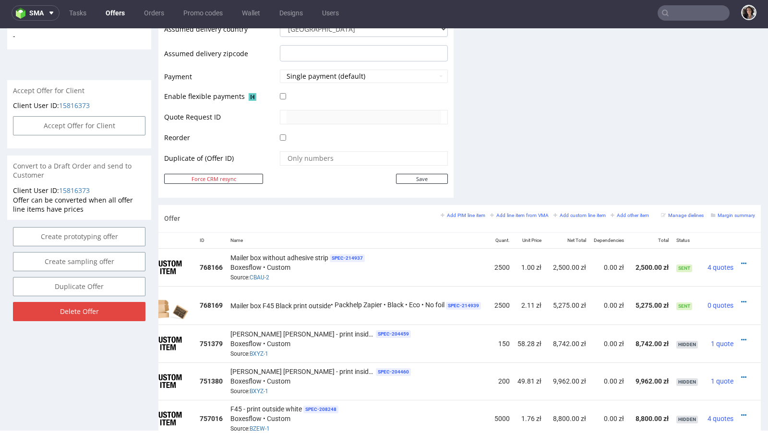
click at [741, 260] on div at bounding box center [746, 264] width 10 height 10
click at [741, 260] on icon at bounding box center [743, 263] width 5 height 7
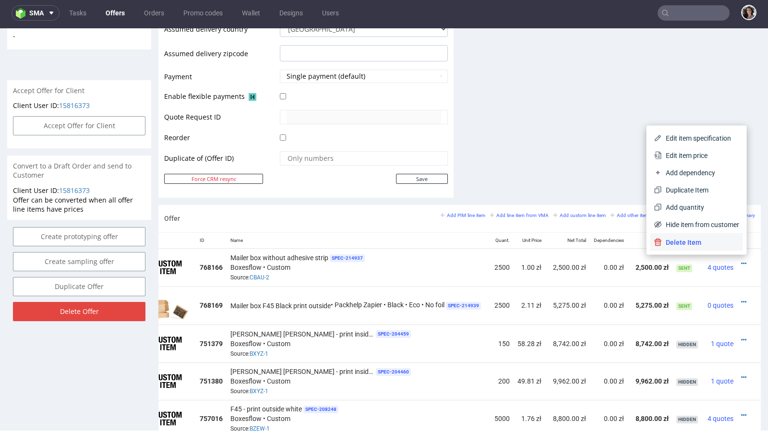
click at [706, 238] on span "Delete Item" at bounding box center [700, 242] width 77 height 10
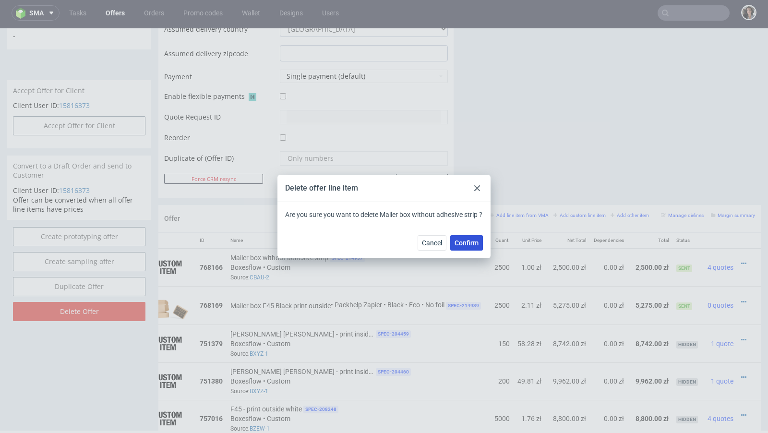
click at [462, 245] on span "Confirm" at bounding box center [466, 242] width 24 height 7
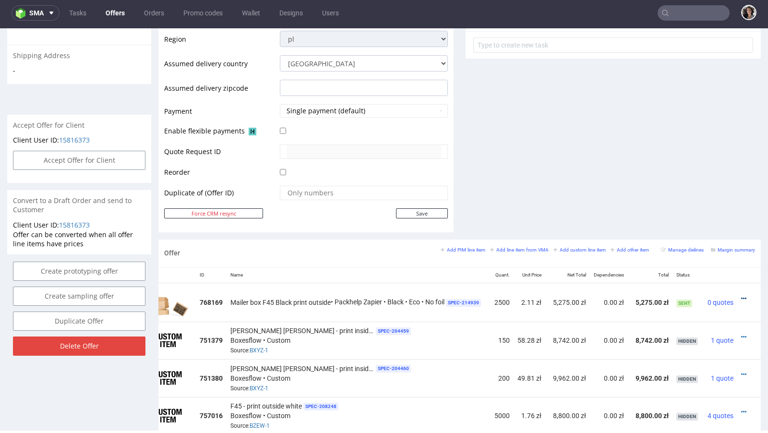
click at [741, 295] on icon at bounding box center [743, 298] width 5 height 7
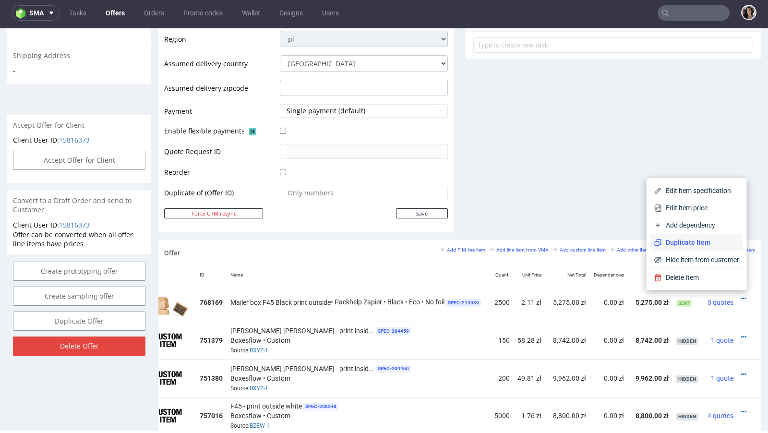
click at [683, 236] on li "Duplicate Item" at bounding box center [696, 242] width 93 height 17
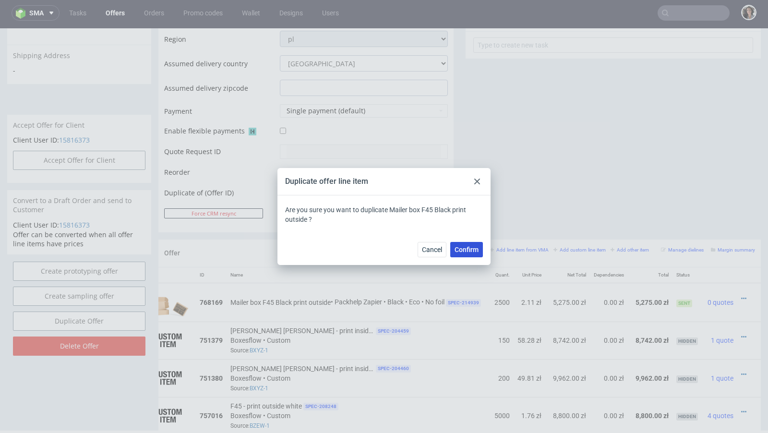
click at [471, 250] on span "Confirm" at bounding box center [466, 249] width 24 height 7
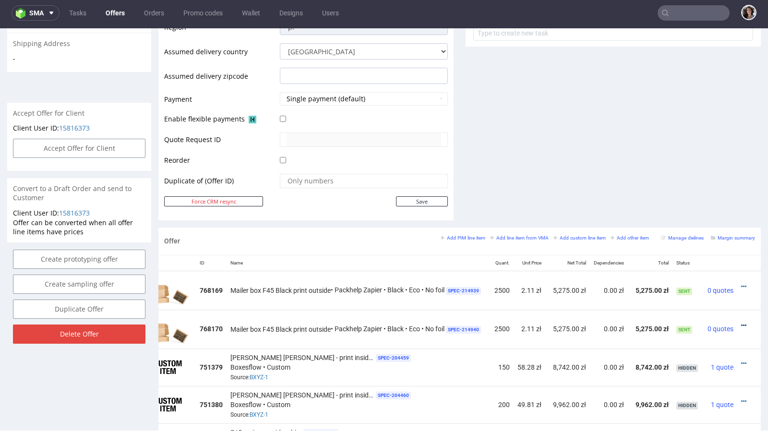
click at [741, 325] on icon at bounding box center [743, 325] width 5 height 7
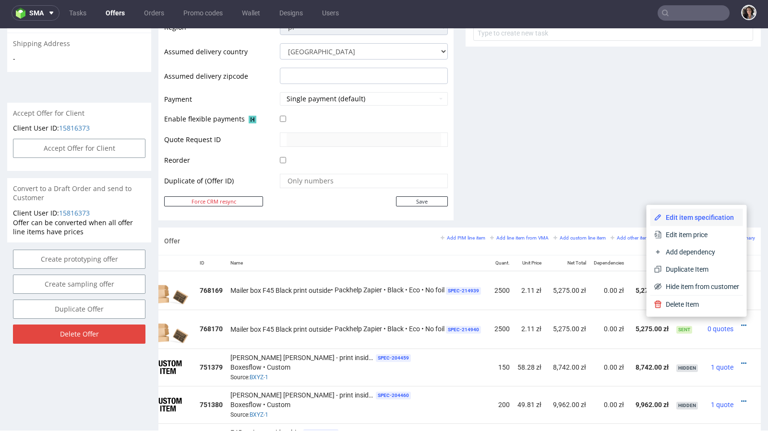
click at [685, 219] on span "Edit item specification" at bounding box center [700, 218] width 77 height 10
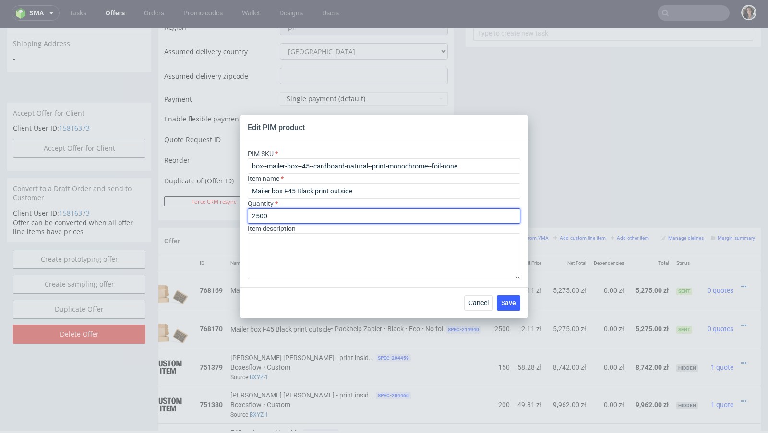
click at [303, 212] on input "2500" at bounding box center [384, 215] width 272 height 15
type input "5000"
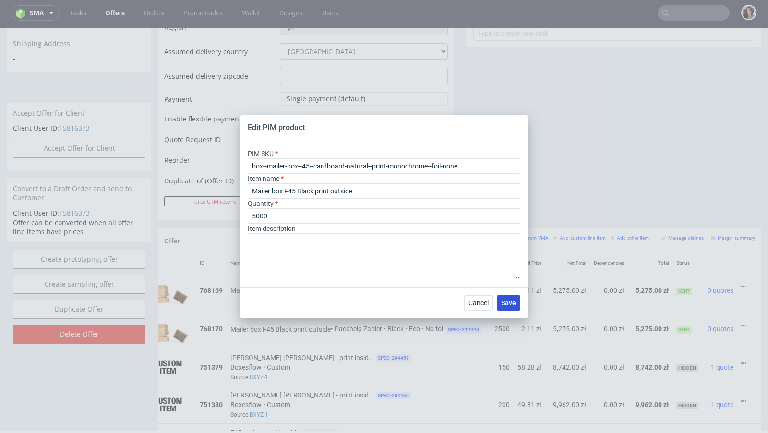
click at [506, 302] on span "Save" at bounding box center [508, 302] width 15 height 7
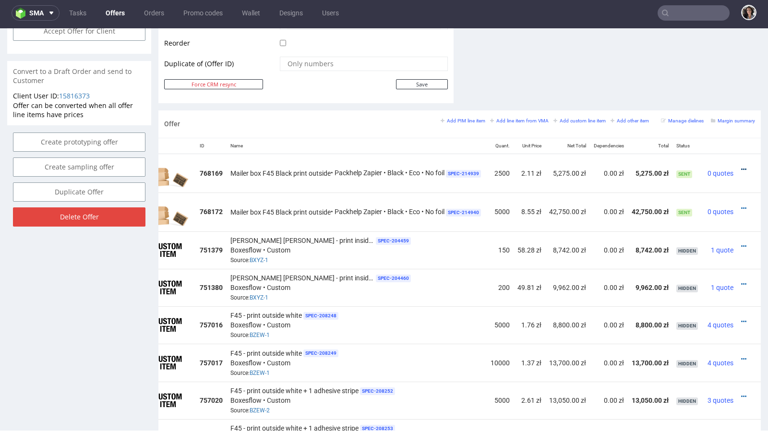
click at [741, 166] on icon at bounding box center [743, 169] width 5 height 7
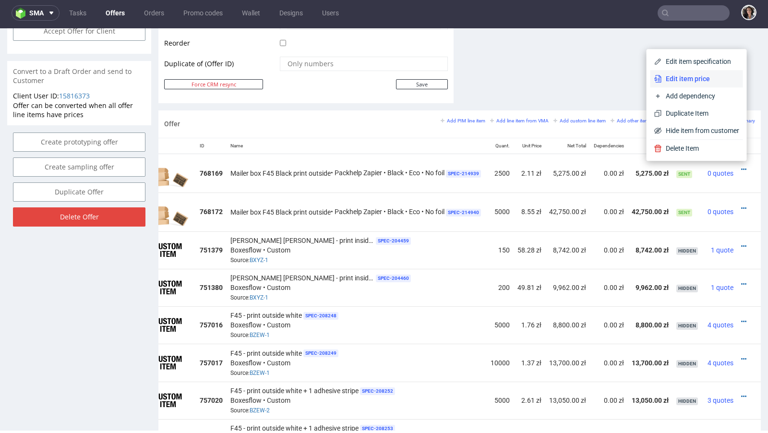
click at [686, 76] on span "Edit item price" at bounding box center [700, 79] width 77 height 10
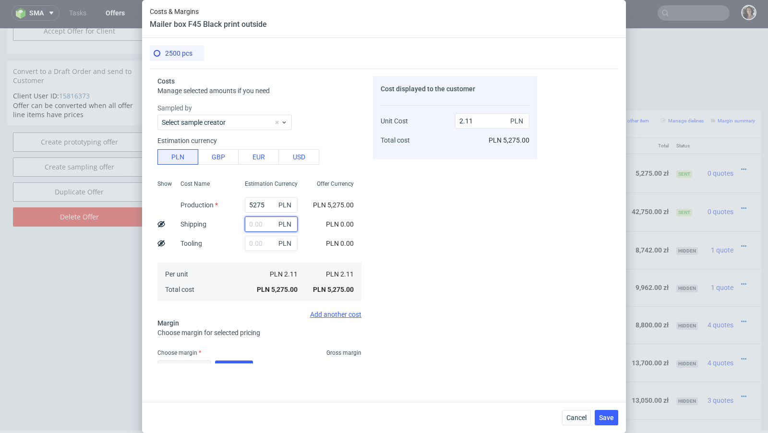
click at [260, 227] on input "text" at bounding box center [271, 223] width 53 height 15
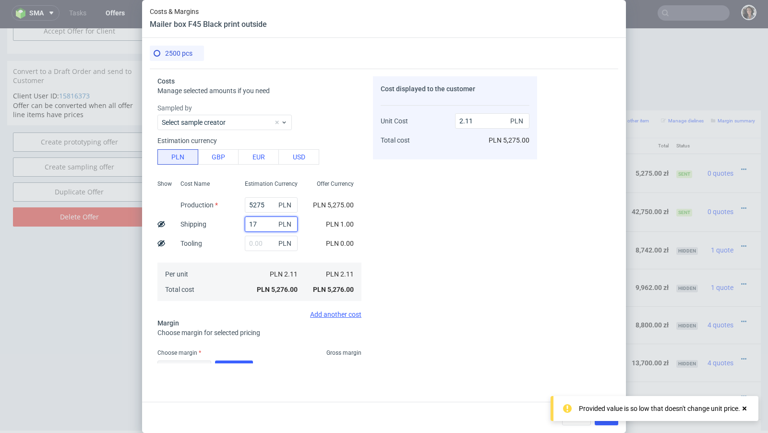
type input "175"
type input "2.18"
type input "175"
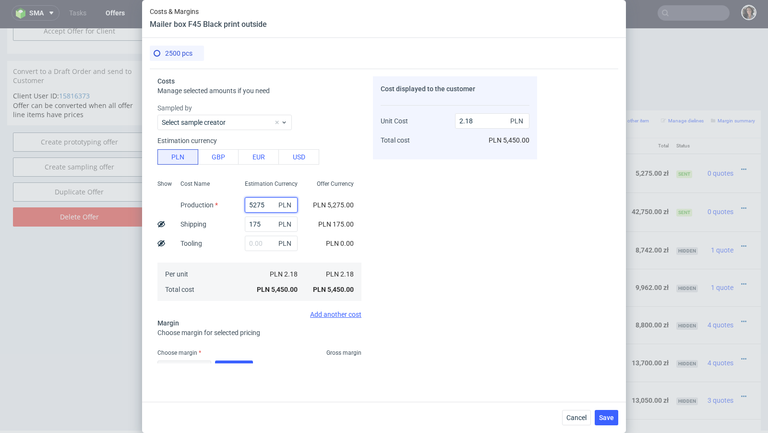
click at [261, 205] on input "5275" at bounding box center [271, 204] width 53 height 15
type input "2524"
type input "1.08"
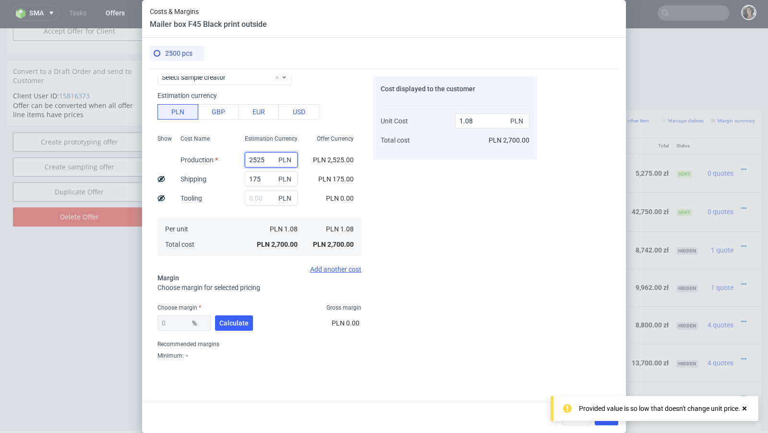
scroll to position [63, 0]
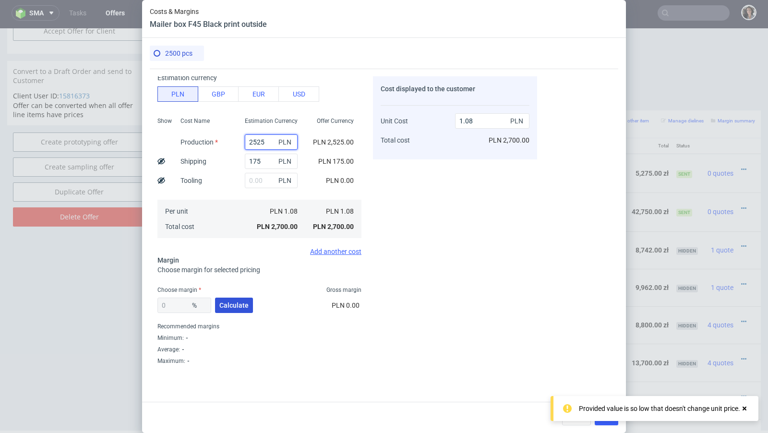
type input "2525"
click at [237, 305] on span "Calculate" at bounding box center [233, 305] width 29 height 7
type input "42.39"
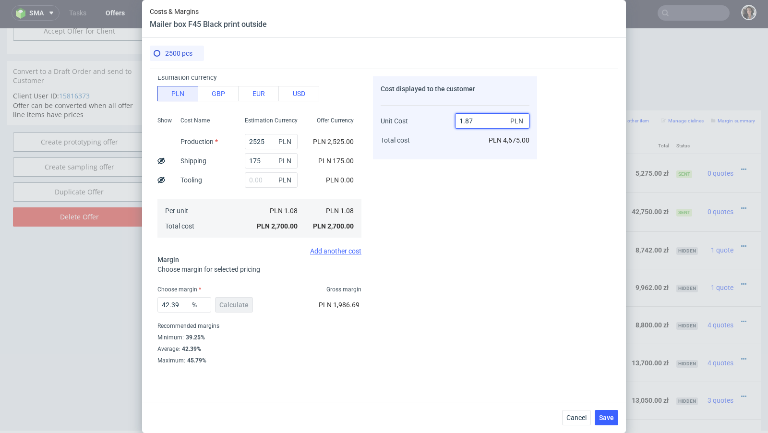
drag, startPoint x: 465, startPoint y: 118, endPoint x: 480, endPoint y: 118, distance: 14.4
click at [480, 118] on input "1.87" at bounding box center [492, 120] width 74 height 15
type input "1.88"
type input "42.5531914893617"
type input "1.90"
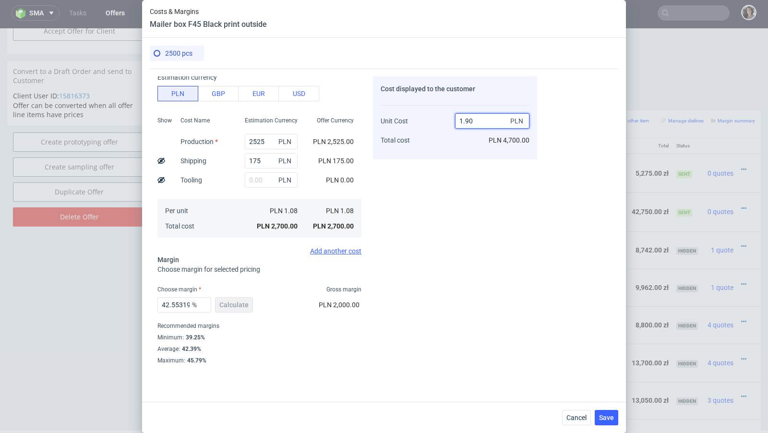
type input "43.15789473684211"
type input "1.98"
type input "45.45454545454545"
type input "1.99"
type input "45.7286432160804"
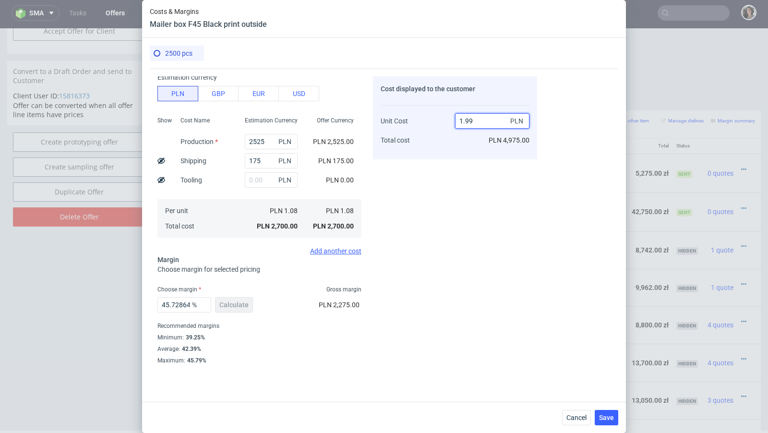
type input "1.99"
click at [442, 168] on div "Cost displayed to the customer Unit Cost Total cost 1.99 PLN PLN 4,975.00" at bounding box center [455, 219] width 164 height 287
click at [609, 419] on span "Save" at bounding box center [606, 417] width 15 height 7
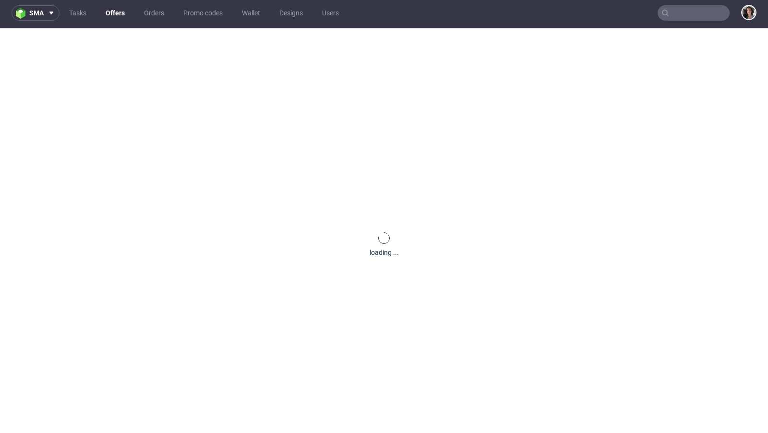
scroll to position [0, 0]
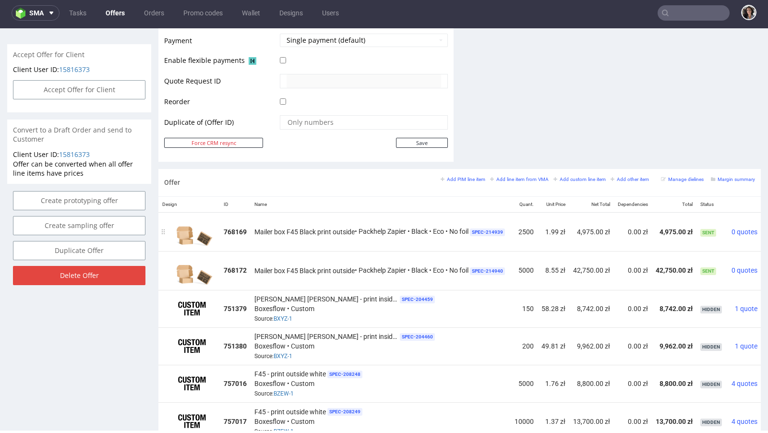
scroll to position [0, 35]
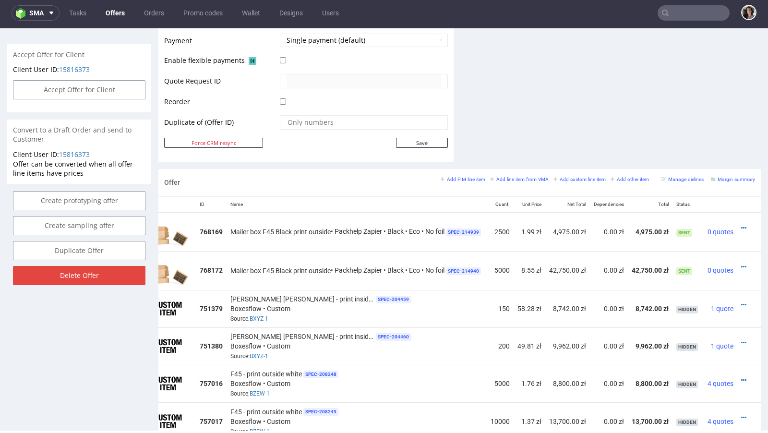
click at [741, 223] on div at bounding box center [746, 228] width 10 height 10
click at [741, 225] on icon at bounding box center [743, 228] width 5 height 7
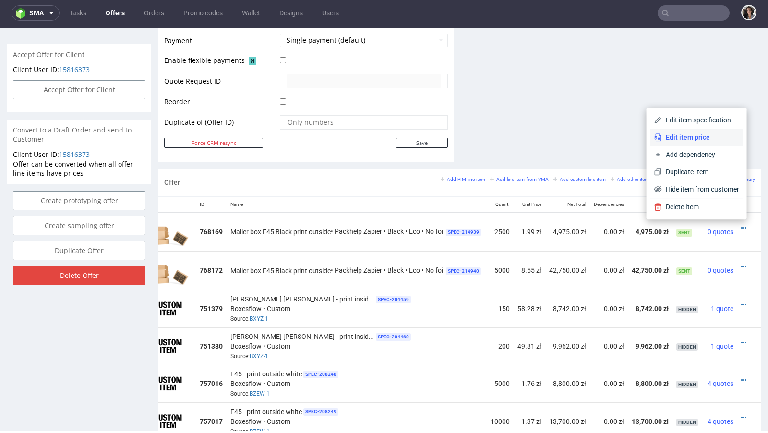
click at [691, 138] on span "Edit item price" at bounding box center [700, 137] width 77 height 10
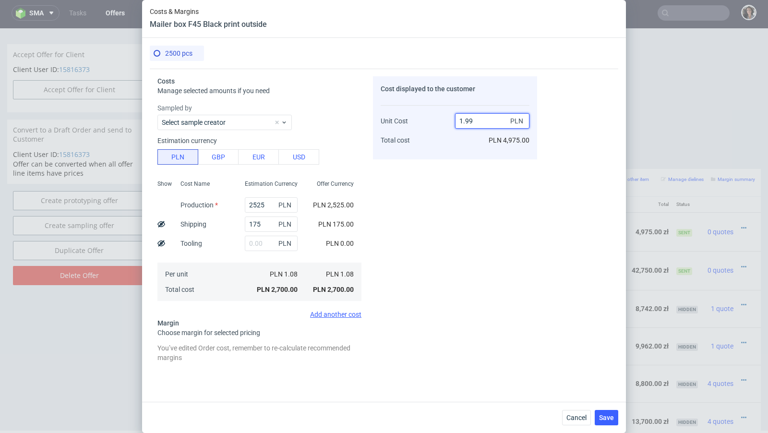
drag, startPoint x: 459, startPoint y: 119, endPoint x: 491, endPoint y: 120, distance: 32.1
click at [491, 120] on input "1.99" at bounding box center [492, 120] width 74 height 15
type input "2.15"
type input "49.76744186046512"
click at [434, 214] on div "Cost displayed to the customer Unit Cost Total cost 2.15 PLN PLN 5,375.00" at bounding box center [455, 219] width 164 height 287
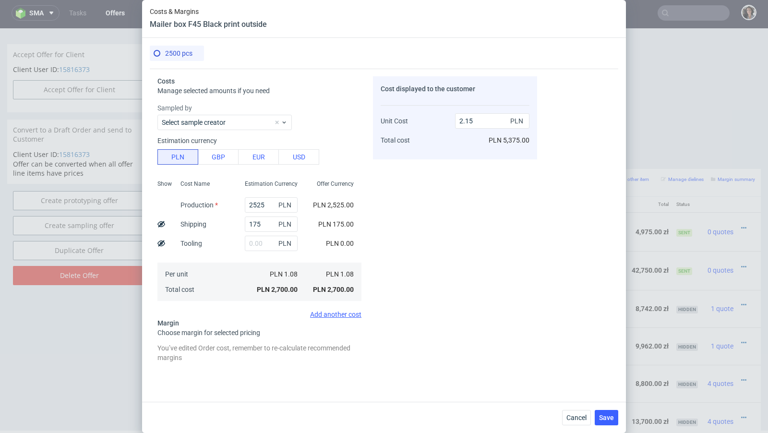
scroll to position [90, 0]
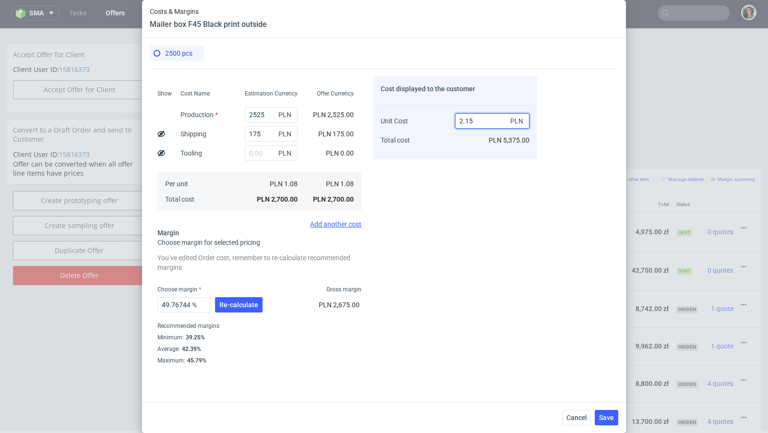
click at [479, 119] on input "2.15" at bounding box center [492, 120] width 74 height 15
type input "2.2"
type input "50.90909090909091"
type input "2.2"
click at [437, 186] on div "Cost displayed to the customer Unit Cost Total cost 2.2 PLN PLN 5,500.00" at bounding box center [455, 219] width 164 height 287
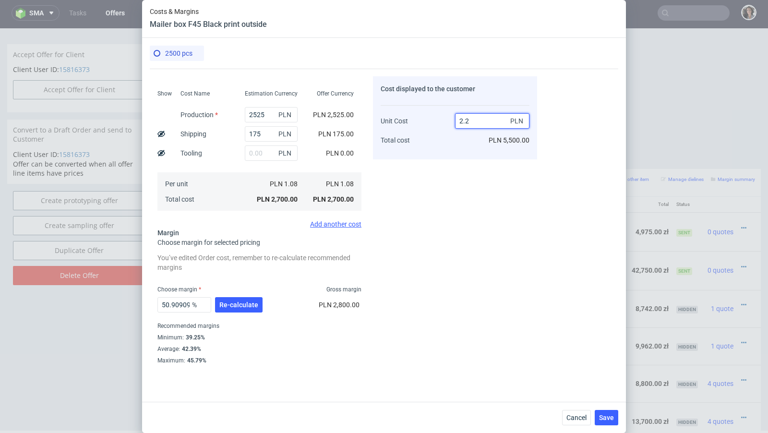
click at [479, 120] on input "2.2" at bounding box center [492, 120] width 74 height 15
click at [456, 168] on div "Cost displayed to the customer Unit Cost Total cost 2.2 PLN PLN 5,500.00" at bounding box center [455, 219] width 164 height 287
click at [607, 419] on span "Save" at bounding box center [606, 417] width 15 height 7
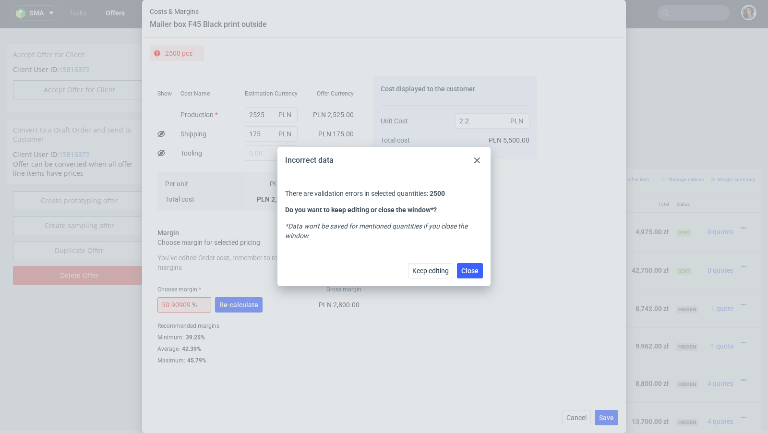
click at [477, 161] on use at bounding box center [477, 160] width 6 height 6
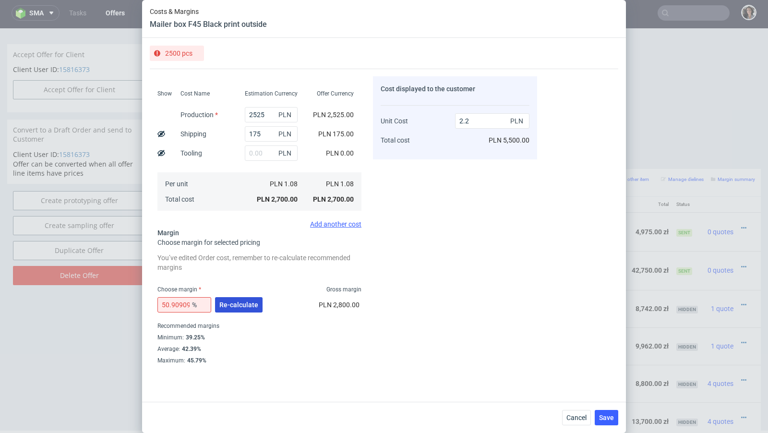
click at [234, 301] on span "Re-calculate" at bounding box center [238, 304] width 39 height 7
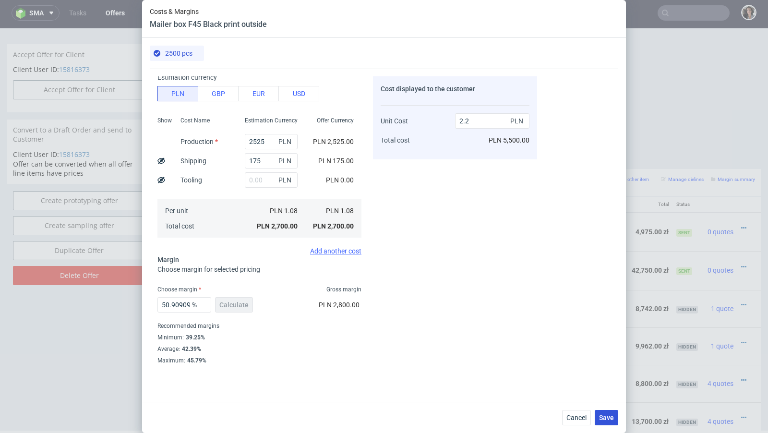
click at [603, 417] on span "Save" at bounding box center [606, 417] width 15 height 7
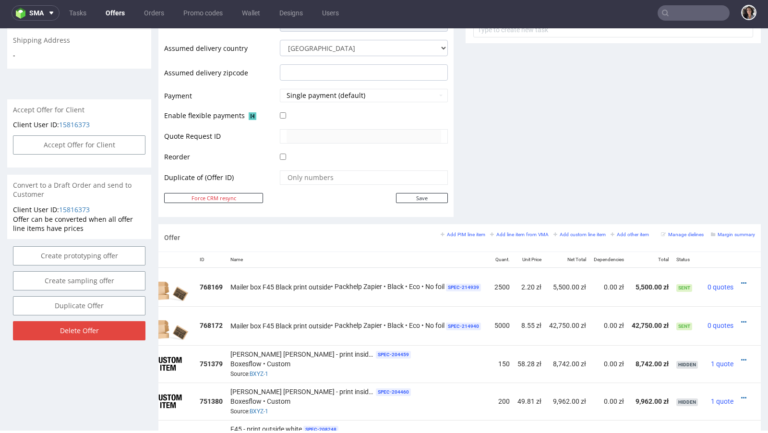
scroll to position [0, 35]
click at [741, 319] on icon at bounding box center [743, 322] width 5 height 7
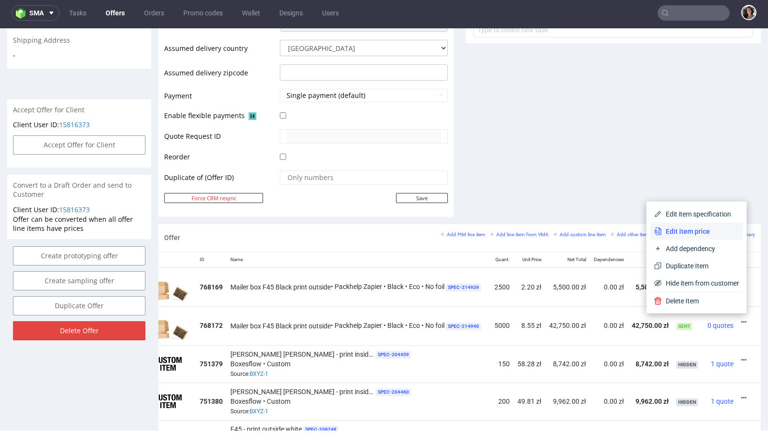
click at [696, 231] on span "Edit item price" at bounding box center [700, 231] width 77 height 10
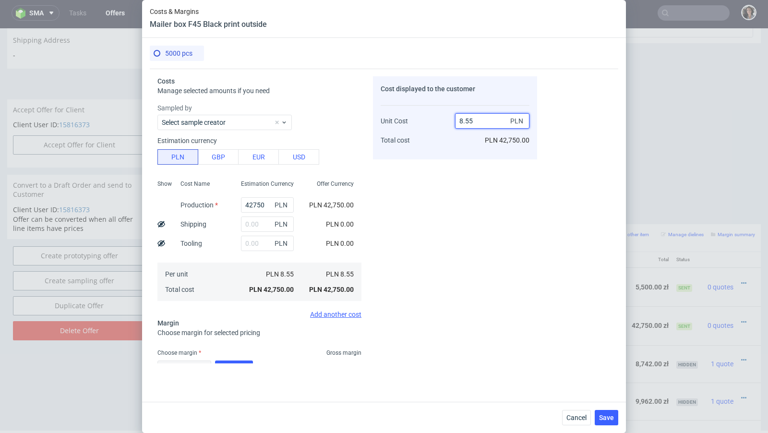
click at [484, 124] on input "8.55" at bounding box center [492, 120] width 74 height 15
click at [264, 215] on div "PLN" at bounding box center [267, 223] width 68 height 19
click at [261, 219] on input "text" at bounding box center [267, 223] width 53 height 15
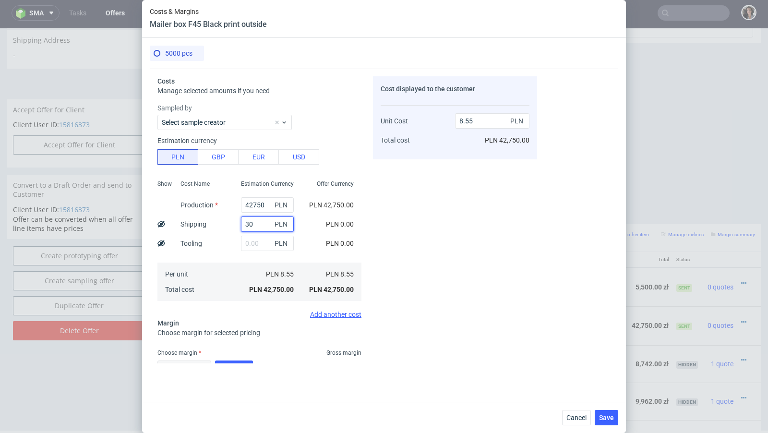
type input "300"
type input "8.61"
type input "300"
click at [256, 204] on input "42750" at bounding box center [267, 204] width 53 height 15
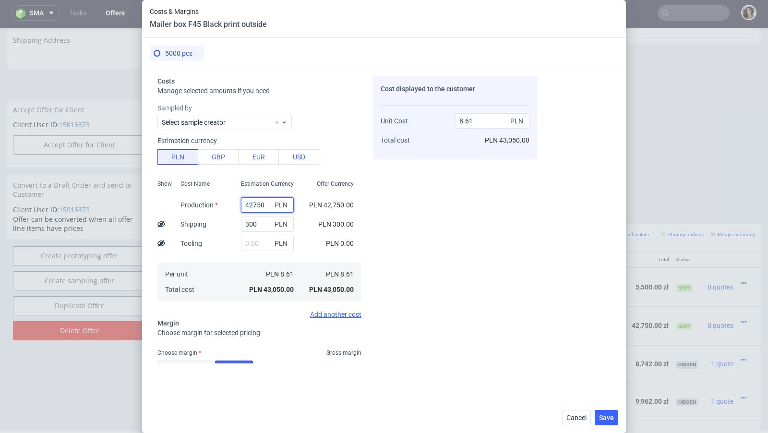
click at [256, 204] on input "42750" at bounding box center [267, 204] width 53 height 15
type input "750"
type input "0.21"
click at [253, 204] on input "750" at bounding box center [271, 204] width 53 height 15
type input "7050"
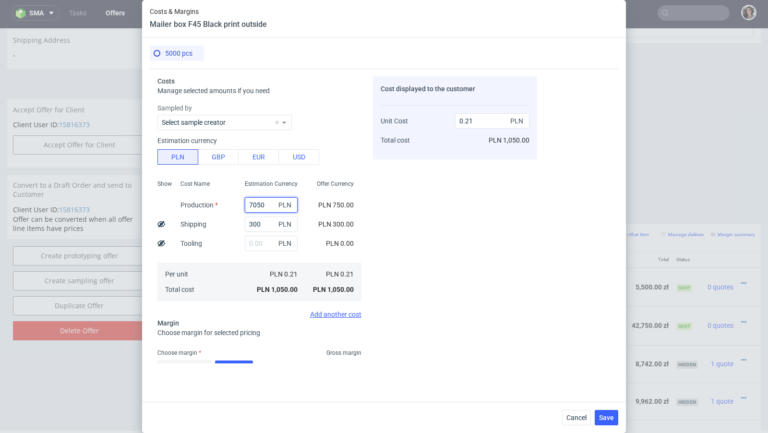
type input "1.47"
type input "7050"
click at [292, 233] on div "300 PLN" at bounding box center [271, 223] width 68 height 19
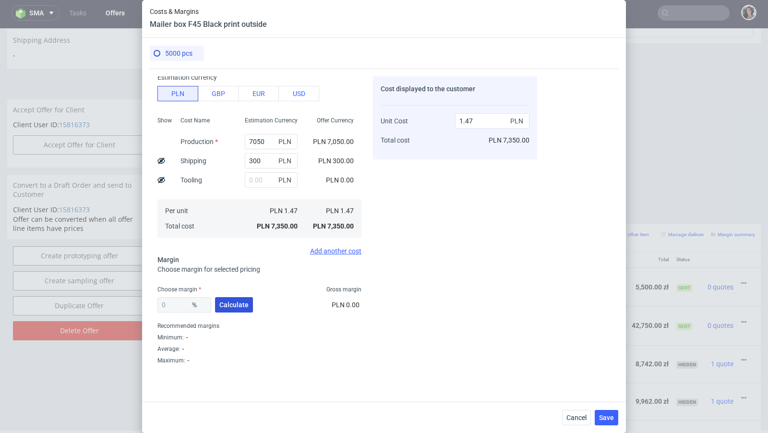
click at [230, 302] on span "Calculate" at bounding box center [233, 304] width 29 height 7
type input "35.73"
drag, startPoint x: 491, startPoint y: 120, endPoint x: 413, endPoint y: 120, distance: 77.7
click at [413, 120] on div "Unit Cost Total cost 2.29 PLN PLN 11,450.00" at bounding box center [454, 126] width 149 height 50
type input "1.94"
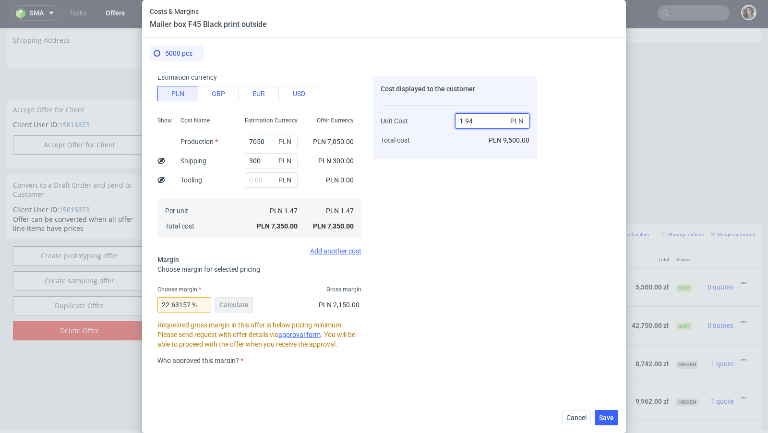
type input "24.22680412371134"
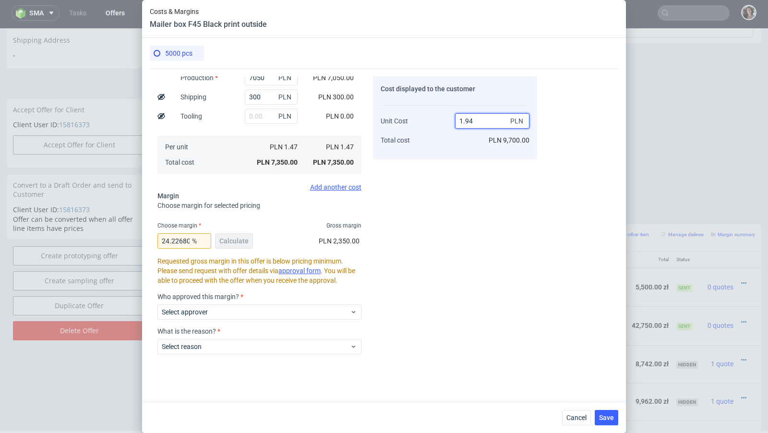
scroll to position [169, 0]
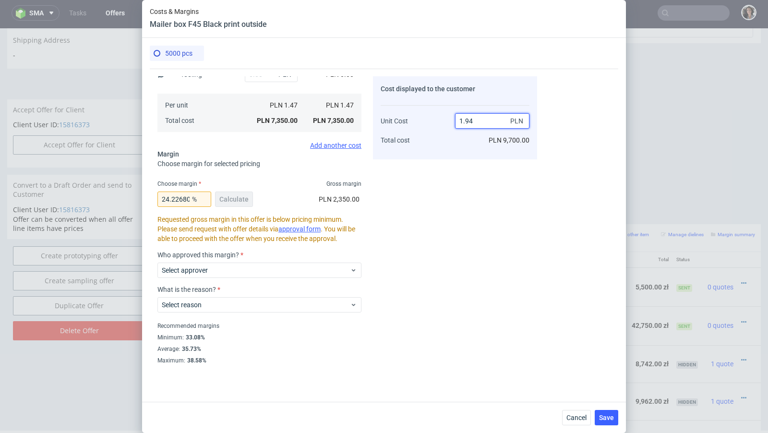
type input "1.94"
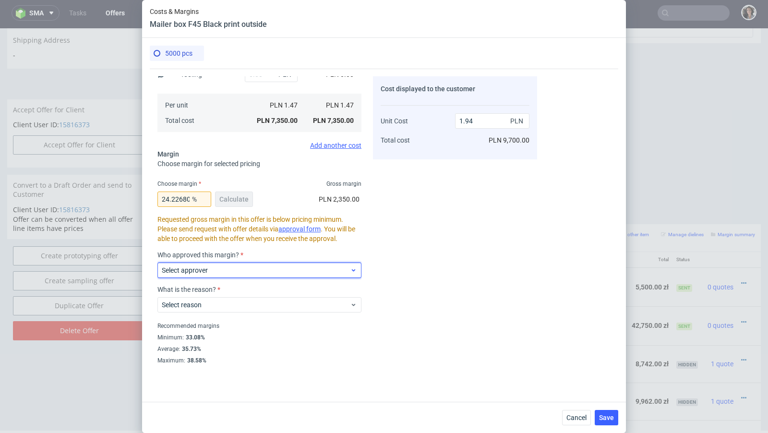
click at [237, 266] on span "Select approver" at bounding box center [256, 270] width 188 height 10
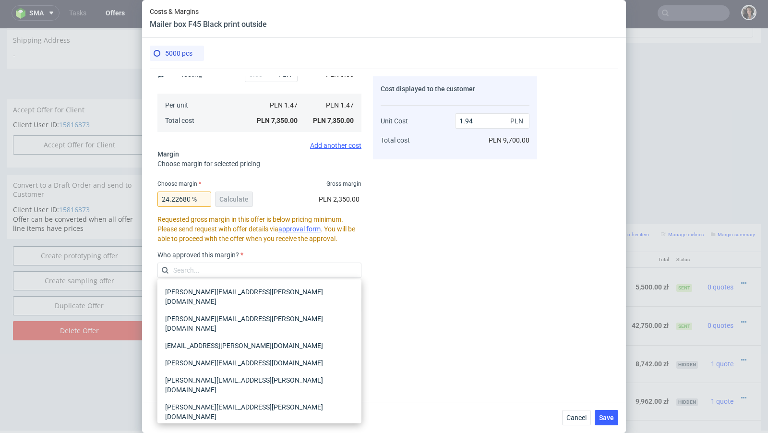
scroll to position [4, 0]
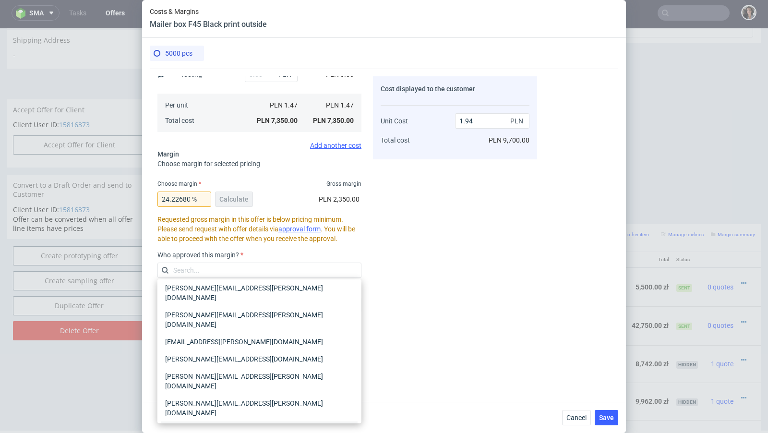
click at [191, 421] on div "[PERSON_NAME][EMAIL_ADDRESS][PERSON_NAME][DOMAIN_NAME]" at bounding box center [259, 434] width 196 height 27
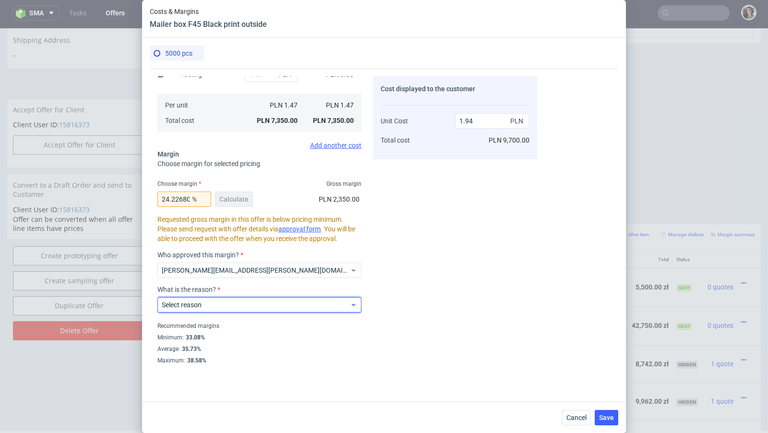
click at [206, 305] on span "Select reason" at bounding box center [256, 305] width 188 height 10
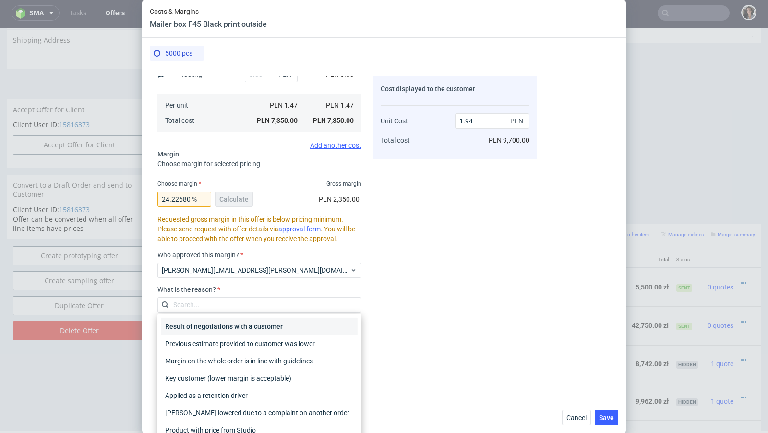
click at [210, 327] on div "Result of negotiations with a customer" at bounding box center [259, 326] width 196 height 17
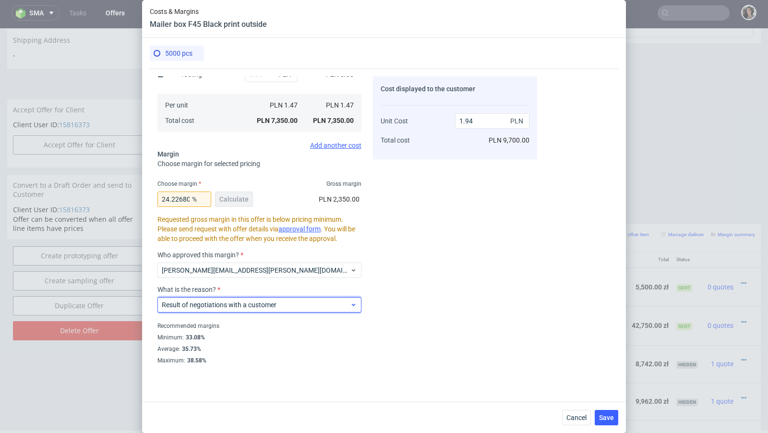
click at [219, 309] on div "Result of negotiations with a customer" at bounding box center [259, 304] width 204 height 15
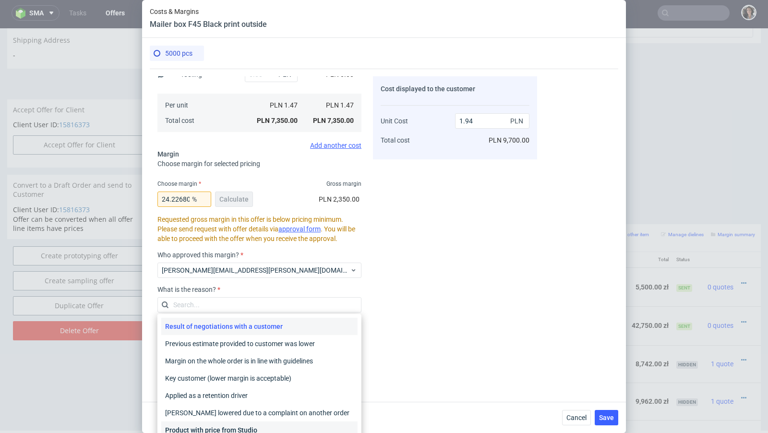
click at [211, 430] on div "Product with price from Studio" at bounding box center [259, 429] width 196 height 17
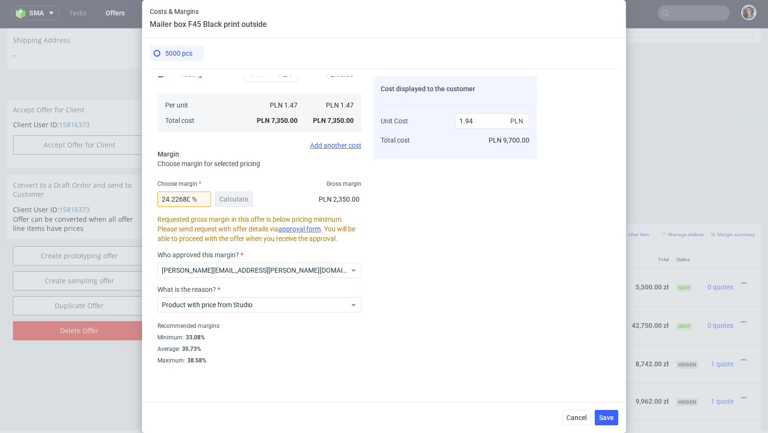
click at [308, 228] on link "approval form" at bounding box center [299, 229] width 42 height 8
click at [604, 423] on button "Save" at bounding box center [606, 417] width 24 height 15
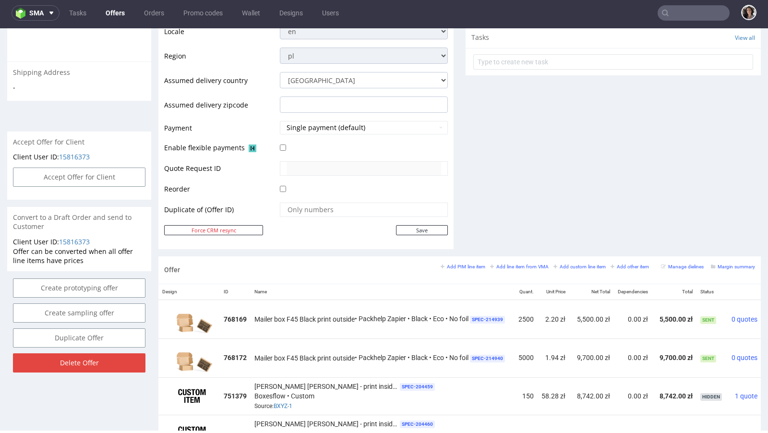
scroll to position [384, 0]
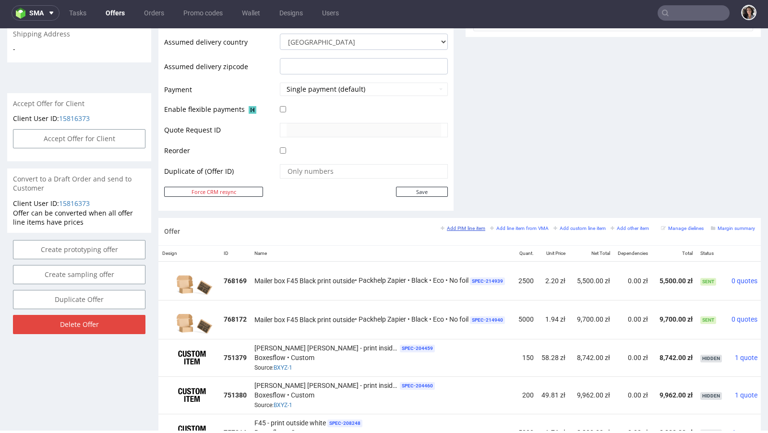
click at [462, 225] on small "Add PIM line item" at bounding box center [462, 227] width 45 height 5
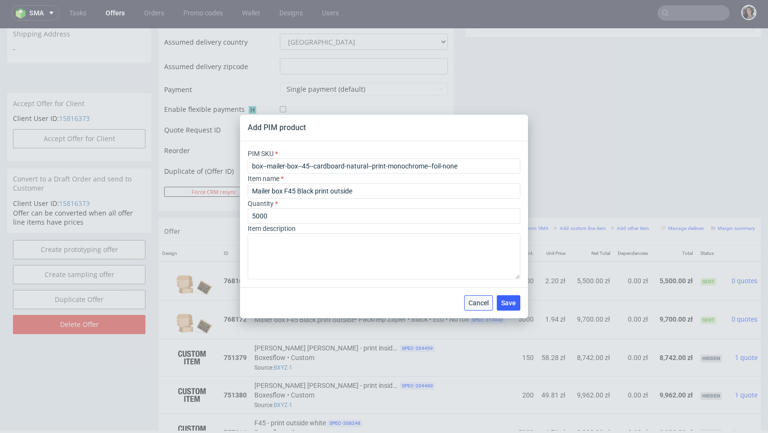
click at [480, 301] on span "Cancel" at bounding box center [478, 302] width 20 height 7
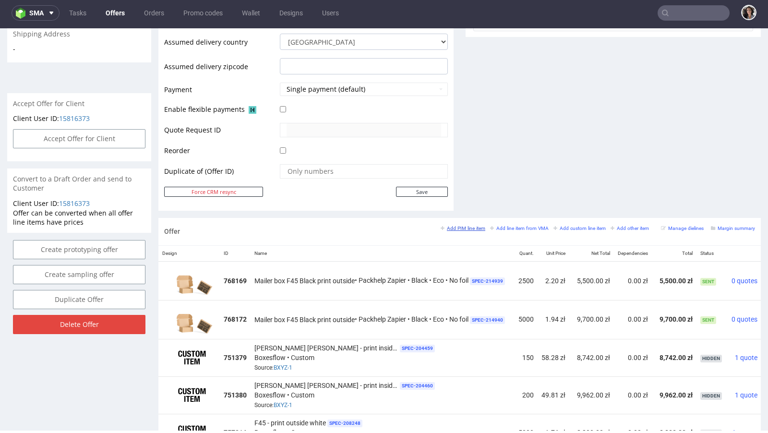
click at [458, 225] on link "Add PIM line item" at bounding box center [462, 228] width 45 height 7
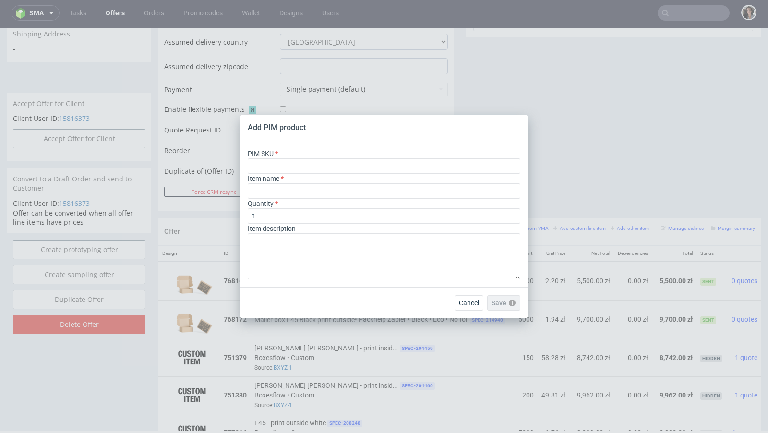
click at [304, 155] on div "PIM SKU" at bounding box center [384, 161] width 272 height 25
click at [304, 162] on input "text" at bounding box center [384, 165] width 272 height 15
paste input "box--mailer-box--45--cardboard-natural--print-monochrome--foil-none-single-strip"
type input "box--mailer-box--45--cardboard-natural--print-monochrome--foil-none-single-strip"
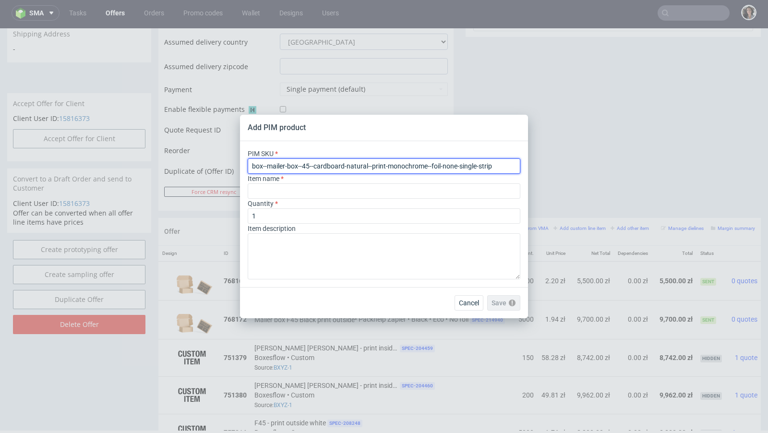
type input "Versandschachtel"
type input "box--mailer-box--45--cardboard-natural--print-monochrome--foil-none-single-strip"
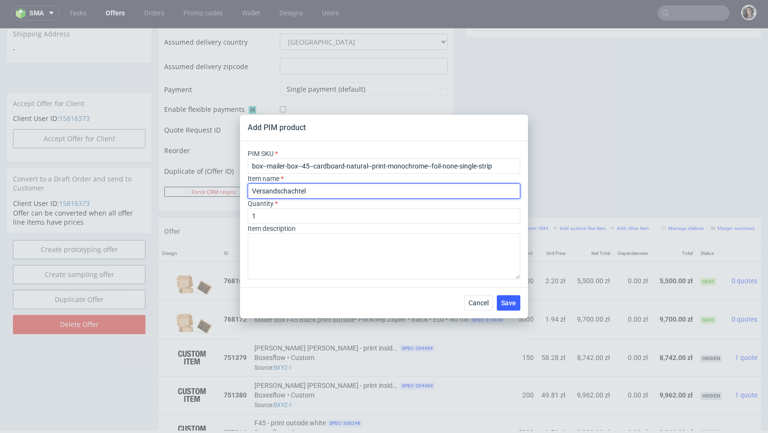
click at [313, 192] on input "Versandschachtel" at bounding box center [384, 190] width 272 height 15
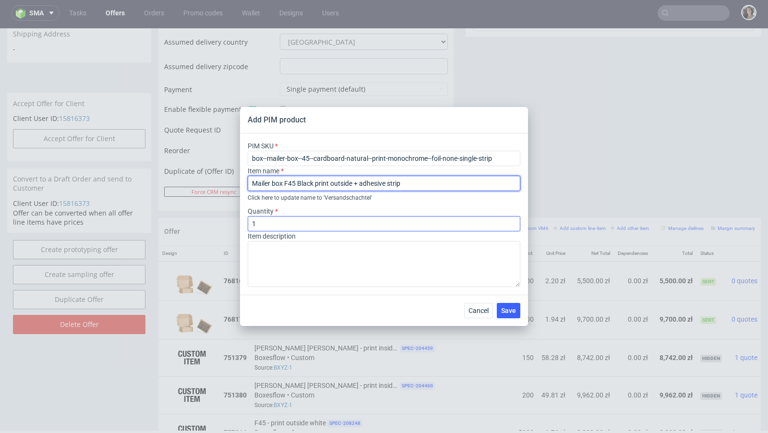
type input "Mailer box F45 Black print outside + adhesive strip"
click at [335, 220] on input "1" at bounding box center [384, 223] width 272 height 15
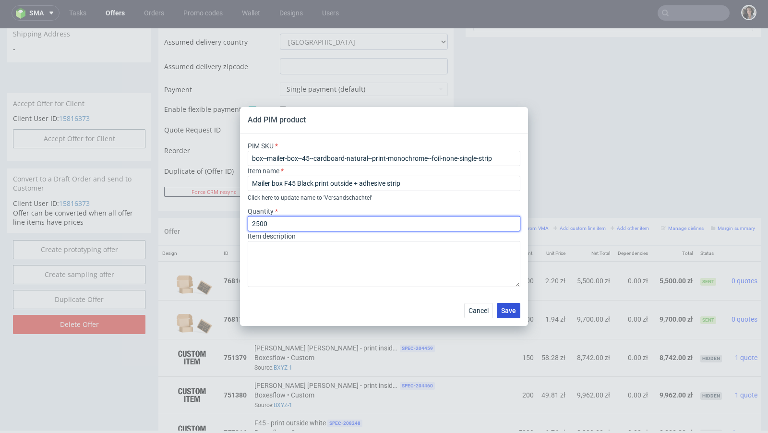
type input "2500"
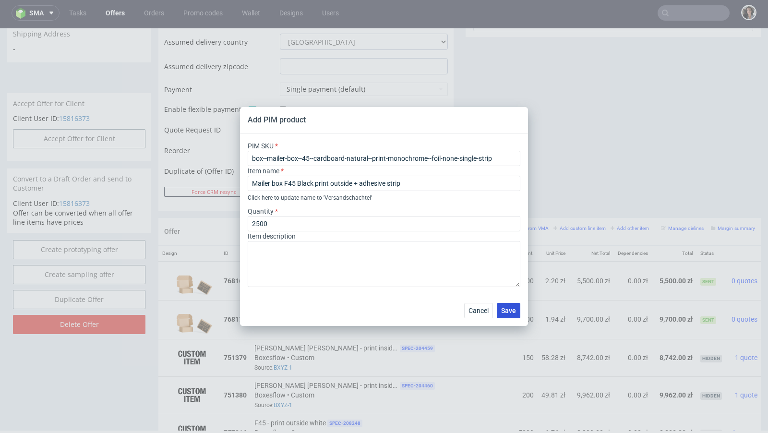
click at [508, 312] on span "Save" at bounding box center [508, 310] width 15 height 7
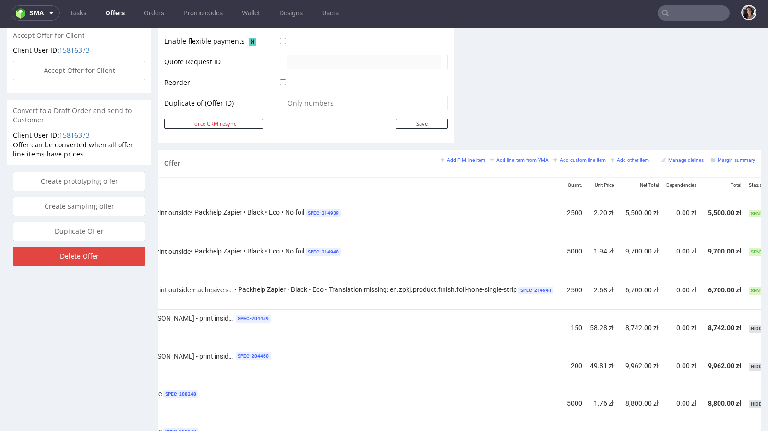
scroll to position [0, 247]
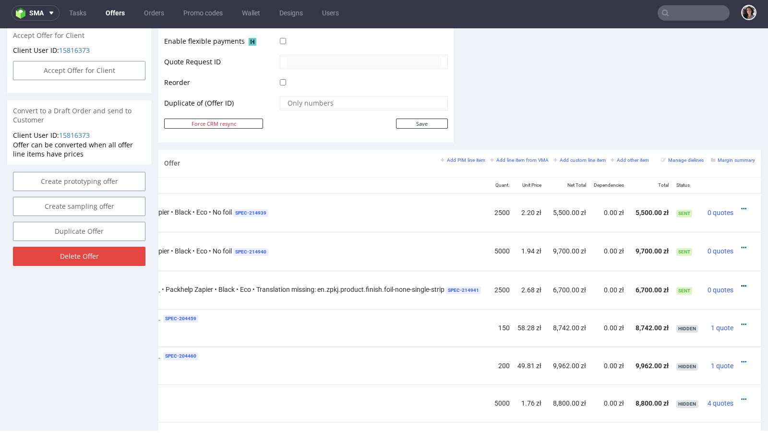
click at [741, 283] on icon at bounding box center [743, 286] width 5 height 7
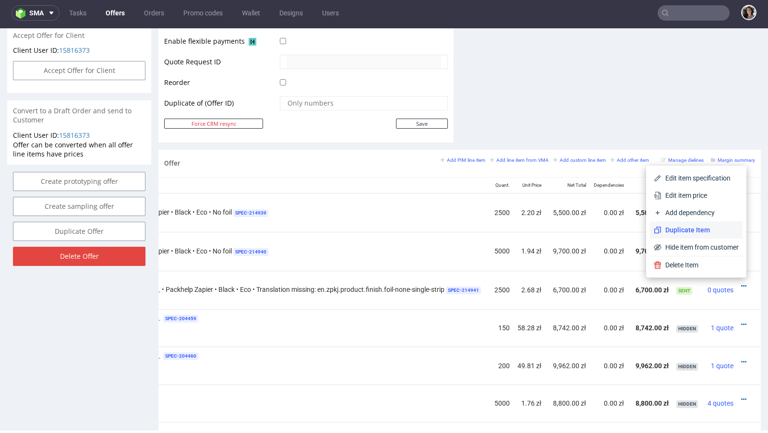
click at [693, 226] on span "Duplicate Item" at bounding box center [699, 230] width 77 height 10
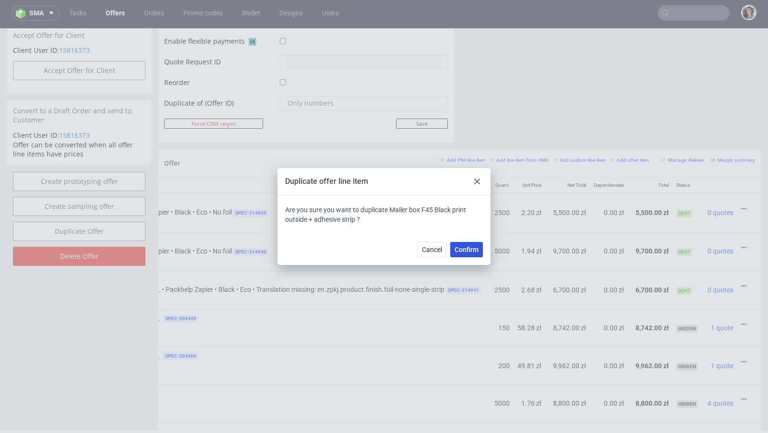
click at [472, 251] on span "Confirm" at bounding box center [466, 249] width 24 height 7
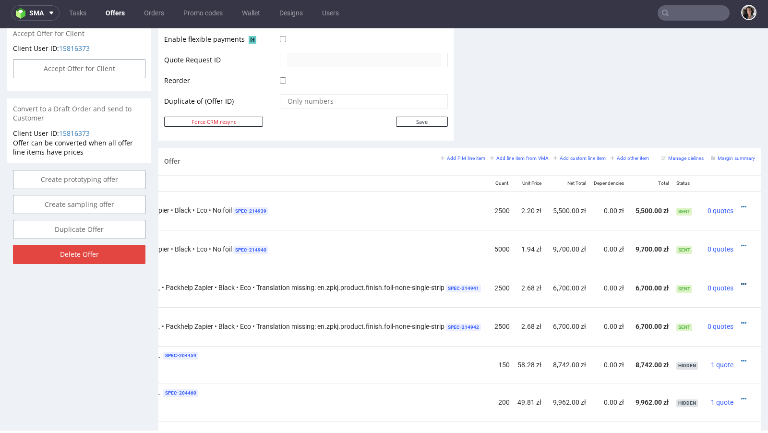
click at [741, 281] on icon at bounding box center [743, 284] width 5 height 7
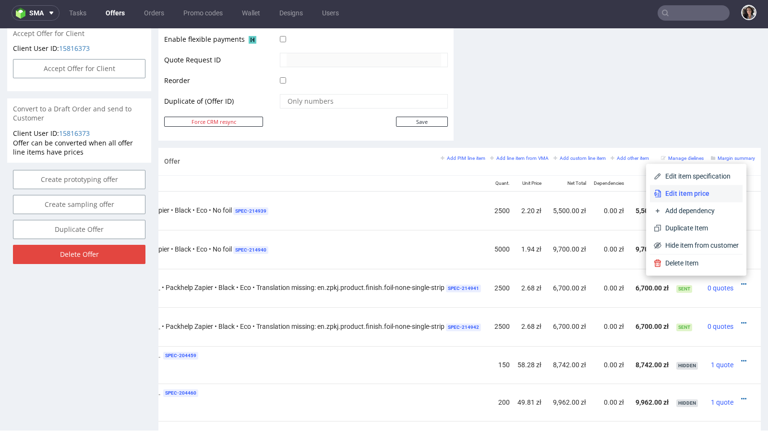
click at [674, 191] on span "Edit item price" at bounding box center [699, 194] width 77 height 10
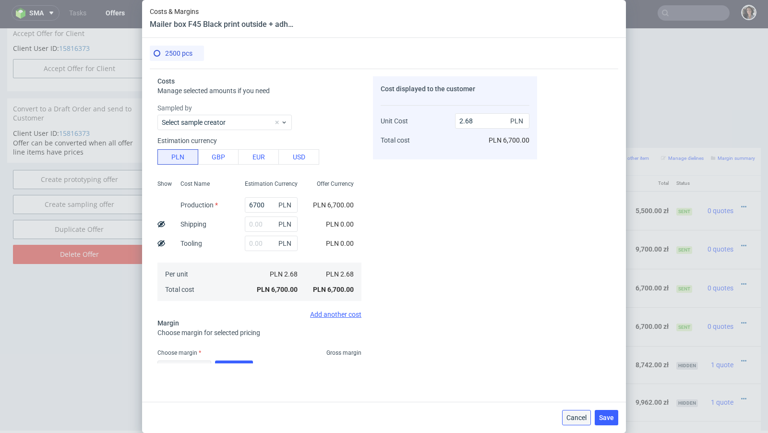
click at [581, 418] on span "Cancel" at bounding box center [576, 417] width 20 height 7
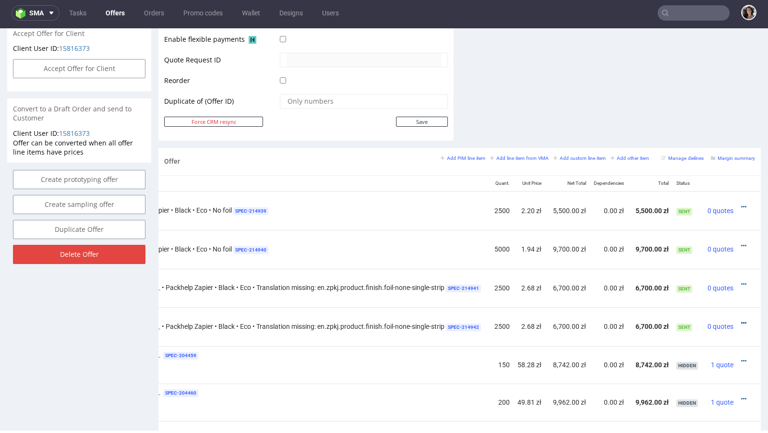
click at [741, 319] on icon at bounding box center [743, 322] width 5 height 7
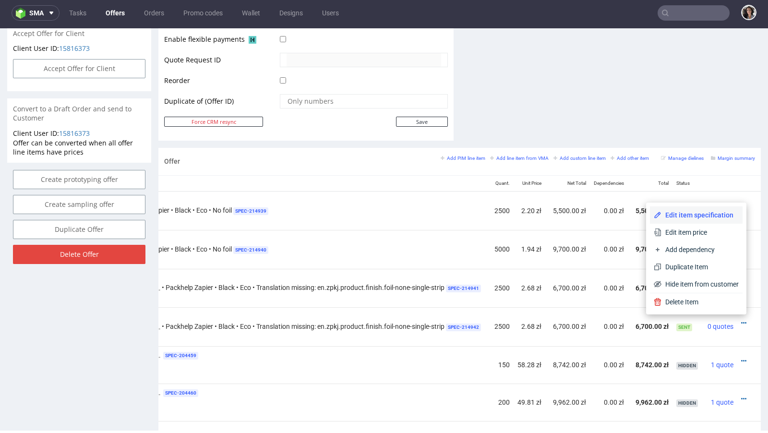
click at [684, 214] on span "Edit item specification" at bounding box center [699, 215] width 77 height 10
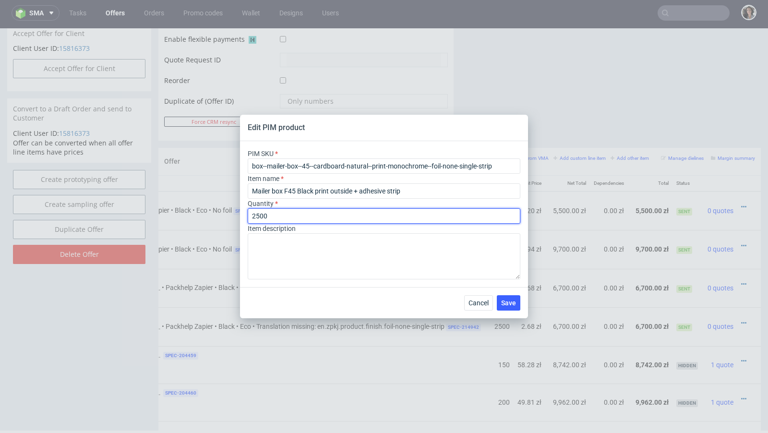
click at [272, 211] on input "2500" at bounding box center [384, 215] width 272 height 15
type input "5000"
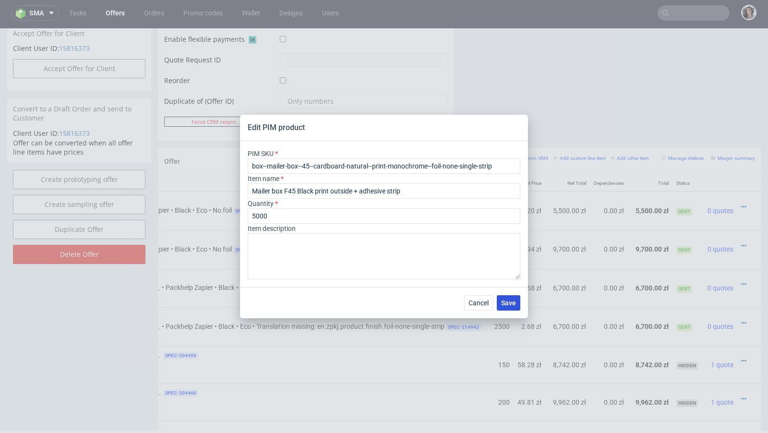
click at [508, 303] on span "Save" at bounding box center [508, 302] width 15 height 7
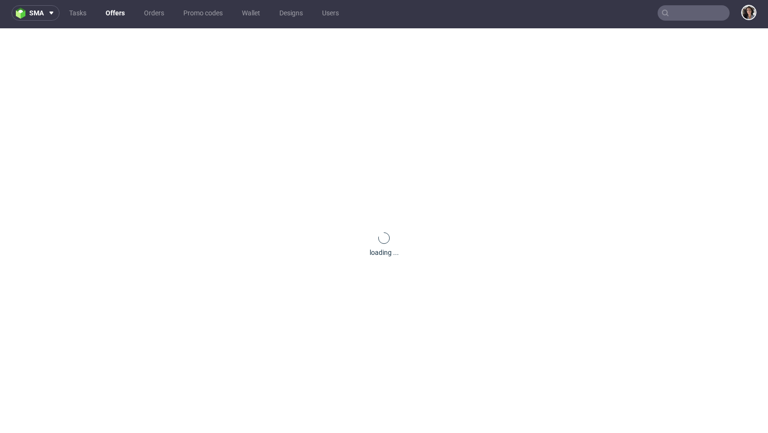
scroll to position [0, 0]
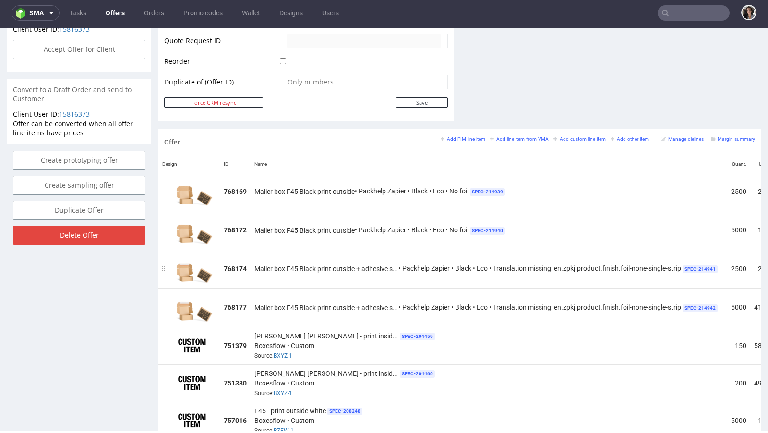
scroll to position [0, 255]
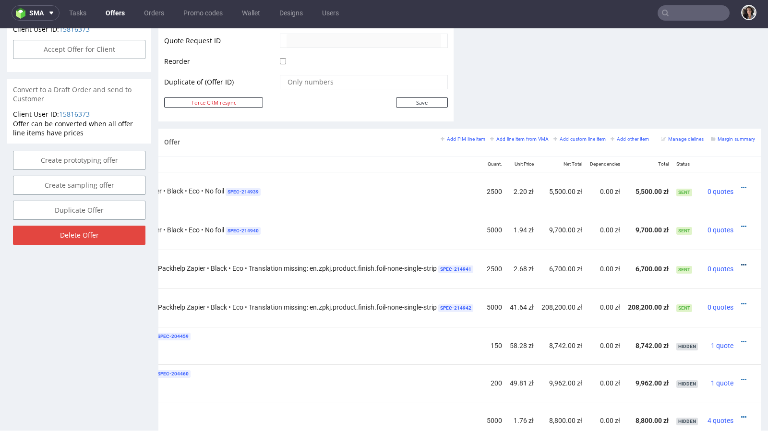
click at [741, 261] on icon at bounding box center [743, 264] width 5 height 7
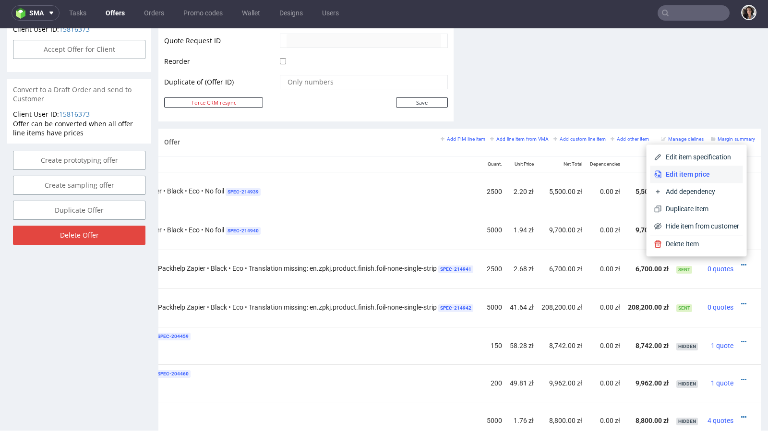
click at [684, 179] on li "Edit item price" at bounding box center [696, 173] width 93 height 17
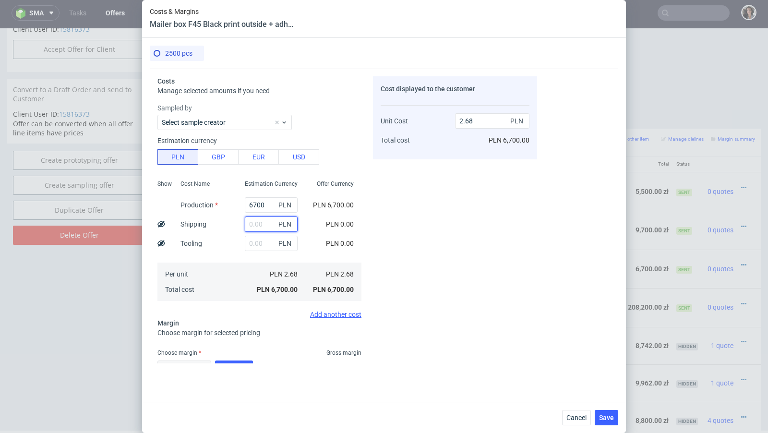
click at [260, 225] on input "text" at bounding box center [271, 223] width 53 height 15
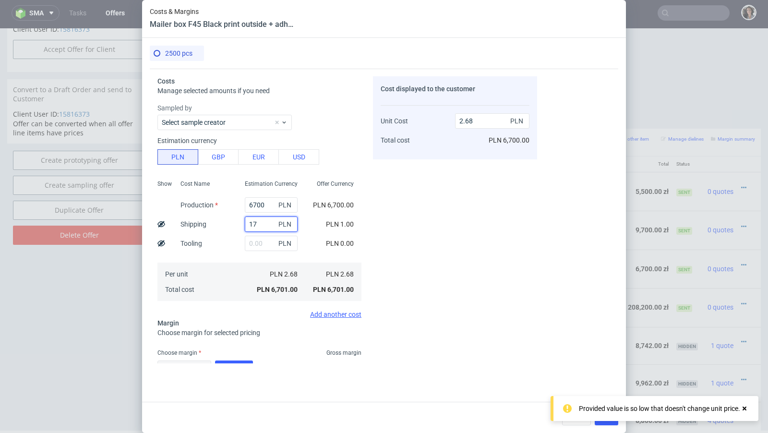
type input "175"
type input "2.75"
type input "175"
click at [351, 236] on div "PLN 0.00" at bounding box center [339, 243] width 43 height 19
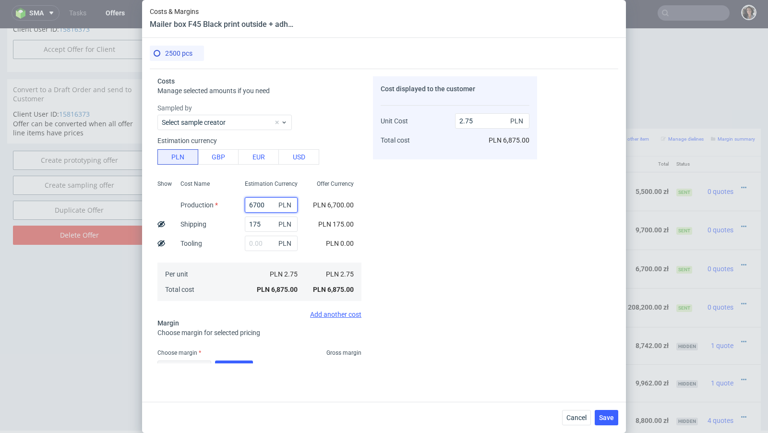
click at [263, 203] on input "6700" at bounding box center [271, 204] width 53 height 15
paste input "3 375"
type input "3 375"
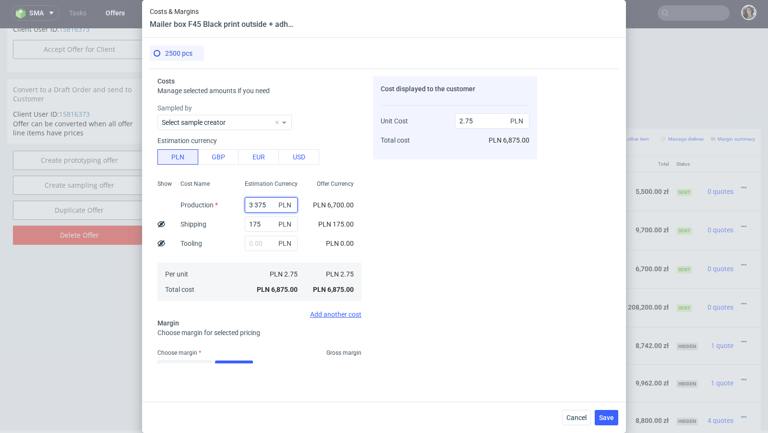
type input "0.07"
paste input "3 375"
click at [259, 204] on input "3 375" at bounding box center [274, 204] width 53 height 15
type input "3375"
type input "1.42"
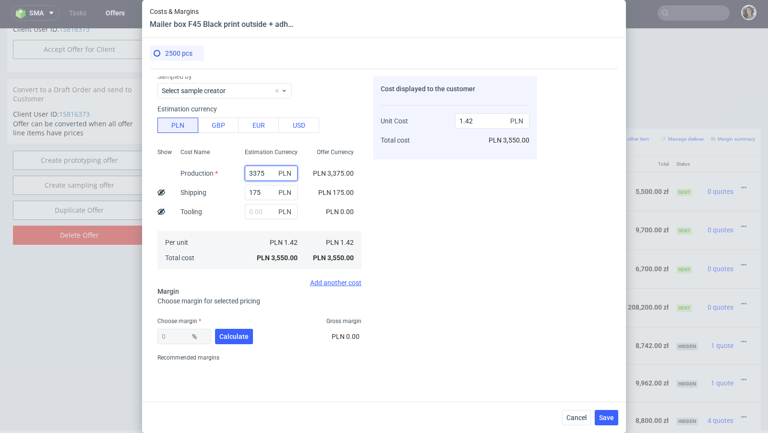
scroll to position [57, 0]
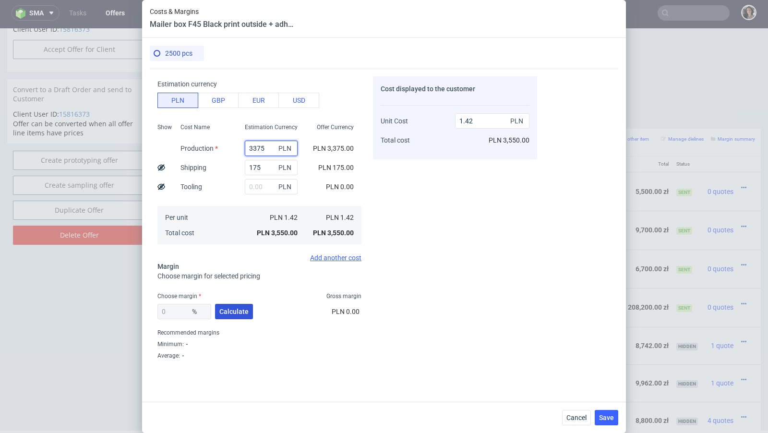
type input "3375"
click at [223, 317] on button "Calculate" at bounding box center [234, 311] width 38 height 15
type input "40.57"
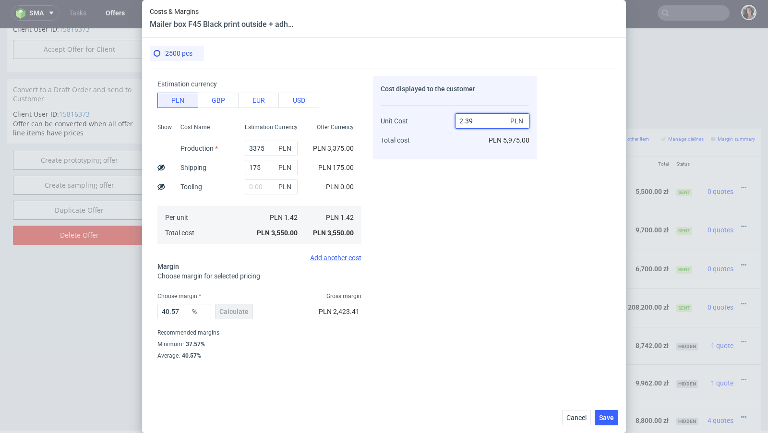
drag, startPoint x: 481, startPoint y: 122, endPoint x: 440, endPoint y: 121, distance: 40.8
click at [440, 121] on div "Unit Cost Total cost 2.39 PLN PLN 5,975.00" at bounding box center [454, 126] width 149 height 50
type input "2.9"
type input "51.03448275862069"
click at [282, 302] on div "51.03448275862069 % Calculate PLN 3,700.00" at bounding box center [259, 313] width 204 height 27
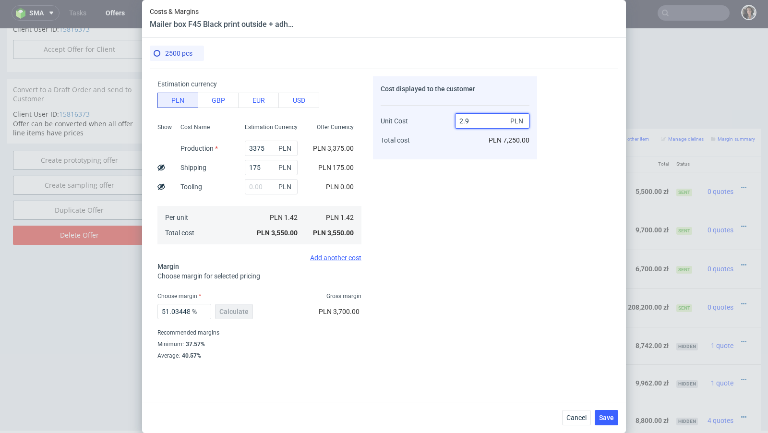
click at [479, 126] on input "2.9" at bounding box center [492, 120] width 74 height 15
type input "2.92"
type input "51.369863013698634"
type input "2.92"
click at [461, 198] on div "Cost displayed to the customer Unit Cost Total cost 2.92 PLN PLN 7,300.00" at bounding box center [455, 219] width 164 height 287
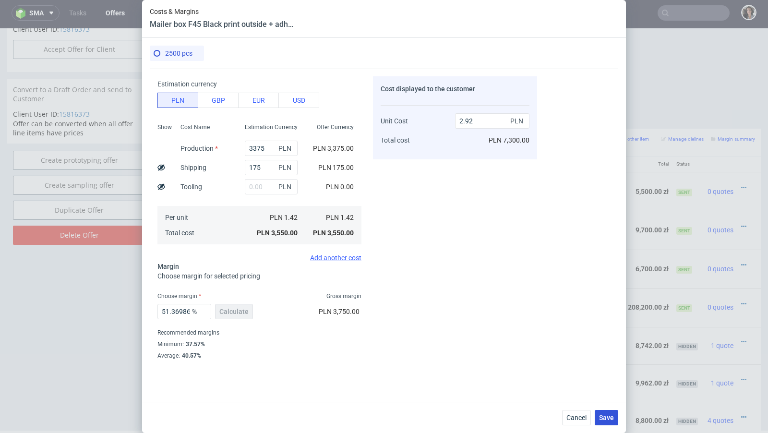
click at [607, 420] on span "Save" at bounding box center [606, 417] width 15 height 7
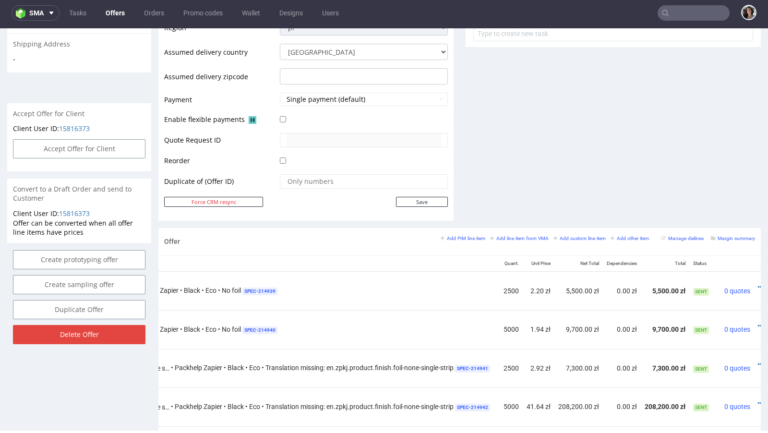
scroll to position [0, 255]
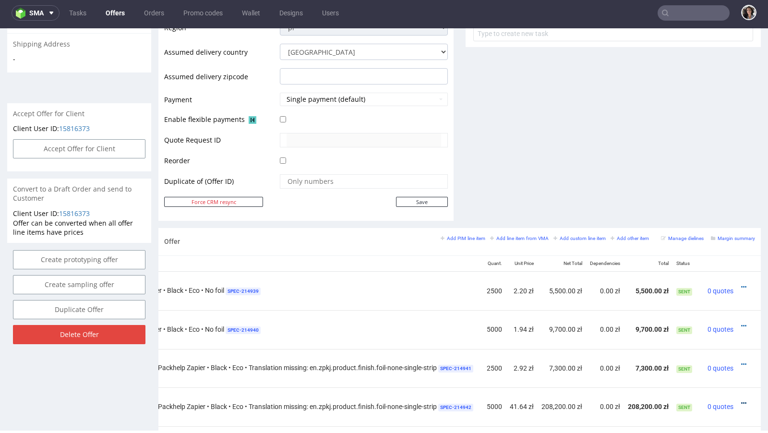
click at [741, 400] on icon at bounding box center [743, 403] width 5 height 7
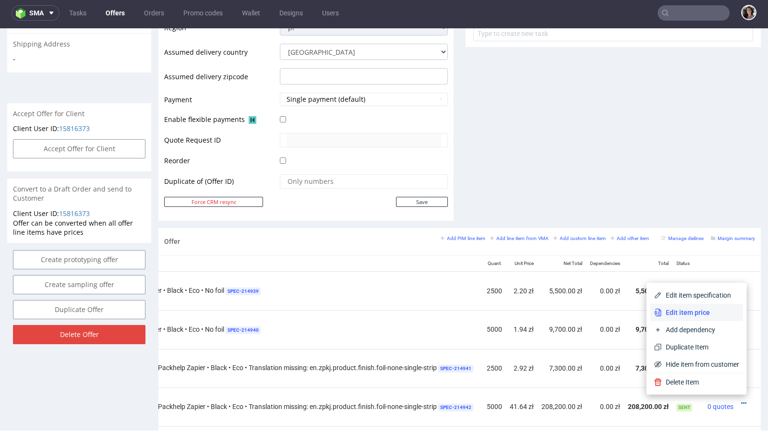
click at [697, 316] on span "Edit item price" at bounding box center [700, 312] width 77 height 10
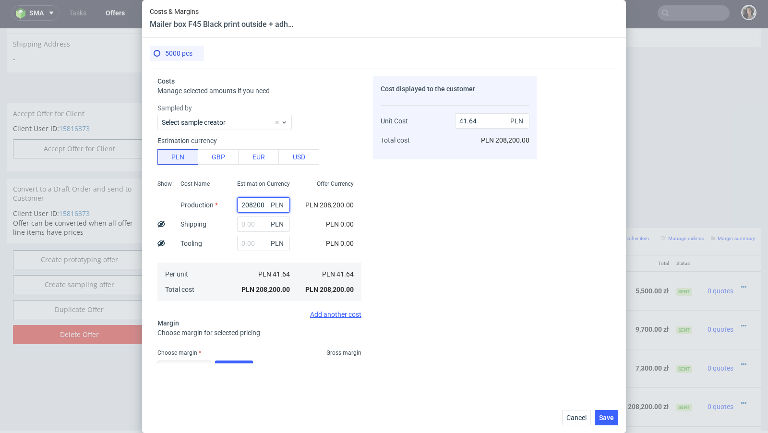
click at [248, 209] on input "208200" at bounding box center [263, 204] width 53 height 15
type input "0"
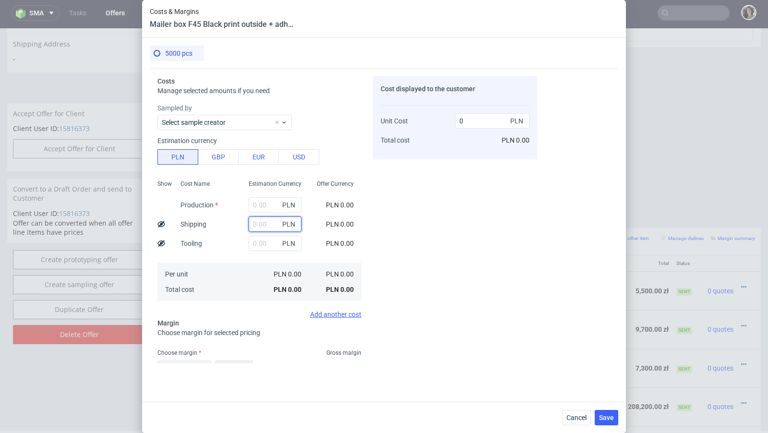
click at [265, 221] on input "text" at bounding box center [274, 223] width 53 height 15
type input "300"
type input "0.06"
type input "300"
click at [353, 214] on div "PLN 300.00" at bounding box center [335, 223] width 51 height 19
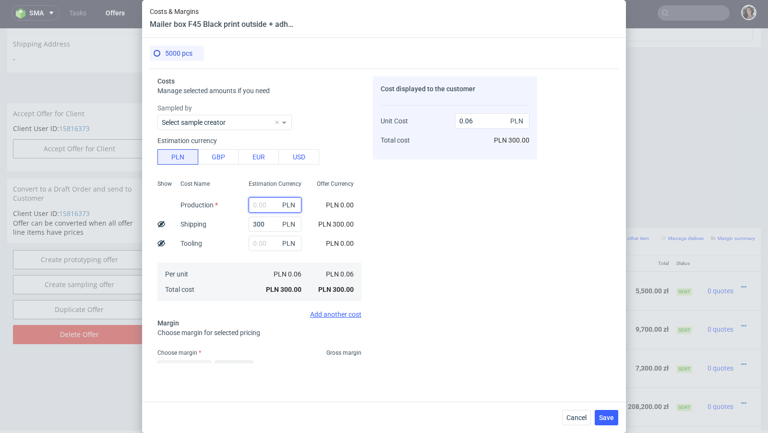
click at [271, 207] on input "text" at bounding box center [274, 204] width 53 height 15
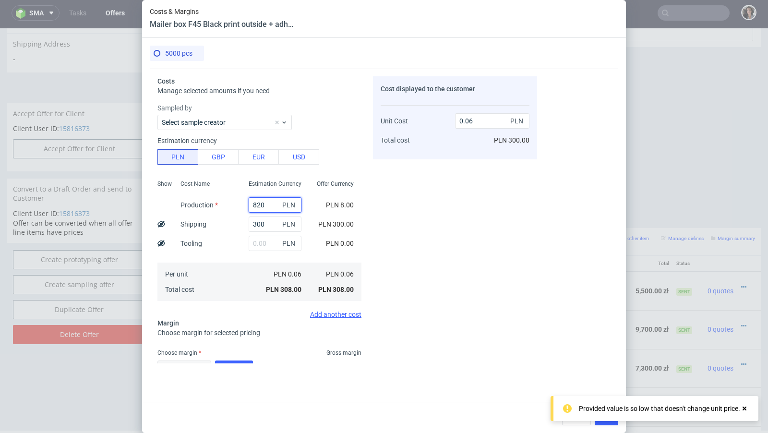
type input "8200"
type input "1.7"
type input "8200"
click at [421, 220] on div "Cost displayed to the customer Unit Cost Total cost 1.7 PLN PLN 8,500.00" at bounding box center [455, 219] width 164 height 287
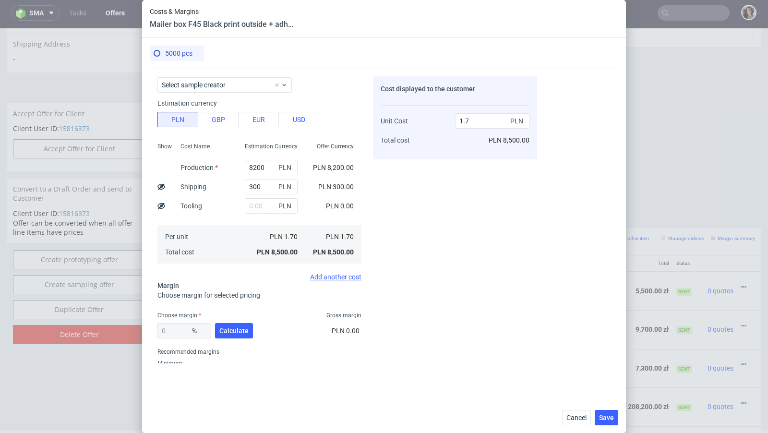
scroll to position [63, 0]
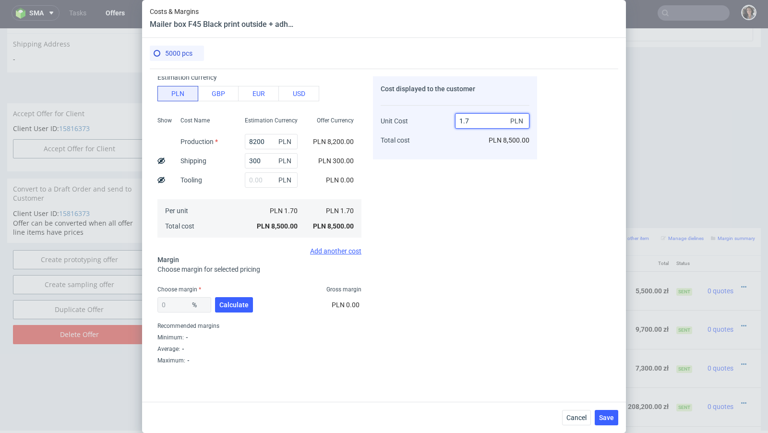
drag, startPoint x: 474, startPoint y: 122, endPoint x: 453, endPoint y: 122, distance: 21.1
click at [453, 122] on div "Unit Cost Total cost 1.7 PLN PLN 8,500.00" at bounding box center [454, 126] width 149 height 50
type input "2.4"
type input "29.166666666666668"
click at [375, 206] on div "Cost displayed to the customer Unit Cost Total cost 2.4 PLN PLN 12,000.00" at bounding box center [455, 219] width 164 height 287
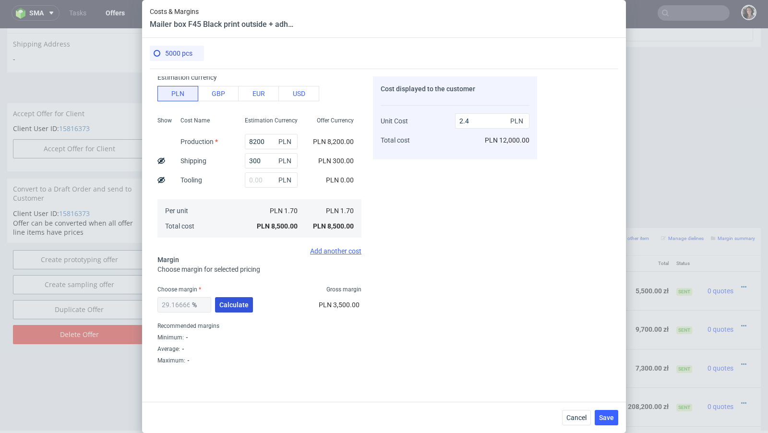
click at [244, 306] on span "Calculate" at bounding box center [233, 304] width 29 height 7
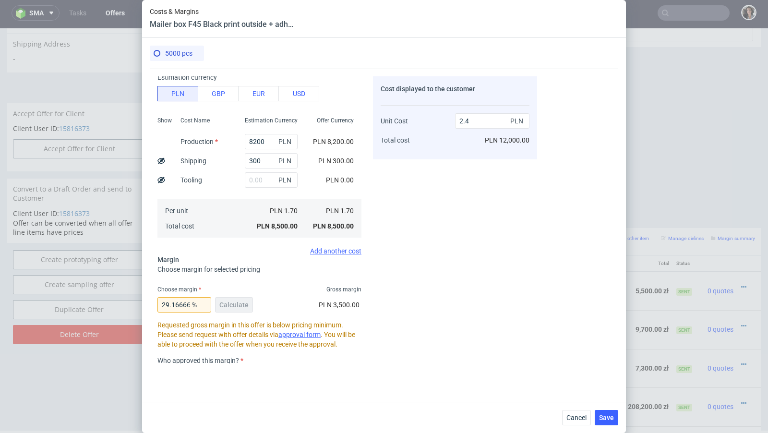
scroll to position [169, 0]
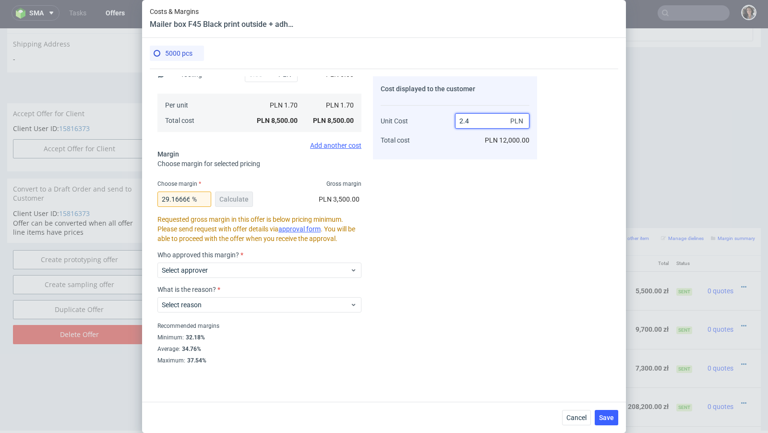
click at [474, 120] on input "2.4" at bounding box center [492, 120] width 74 height 15
type input "2.45"
type input "30.612244897959183"
type input "2.45"
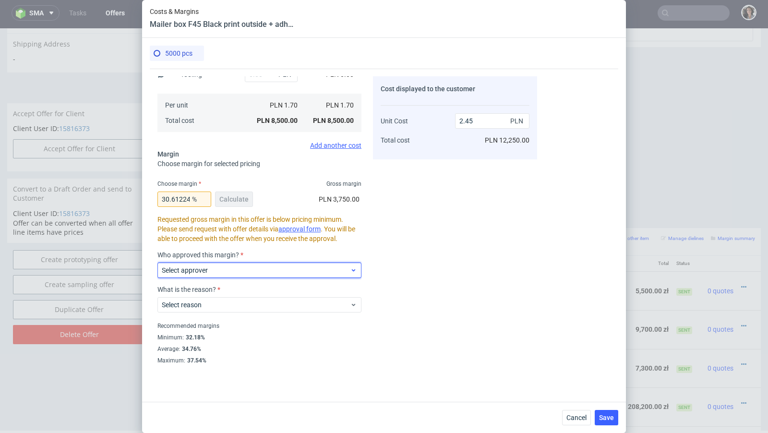
click at [205, 268] on label "Select approver" at bounding box center [185, 270] width 46 height 8
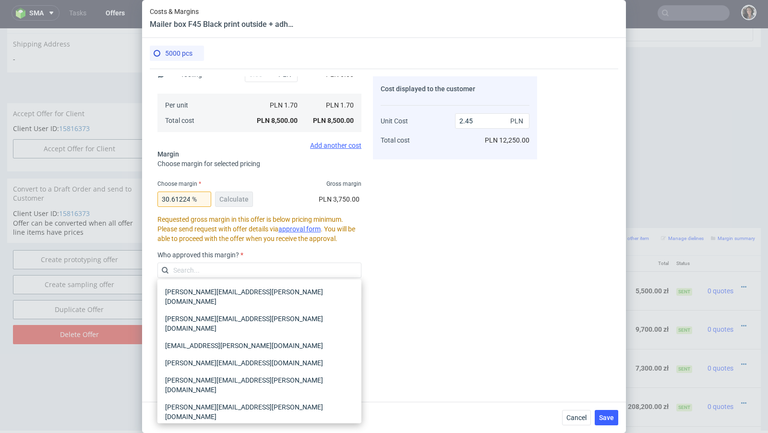
click at [201, 425] on div "[PERSON_NAME][EMAIL_ADDRESS][PERSON_NAME][DOMAIN_NAME]" at bounding box center [259, 438] width 196 height 27
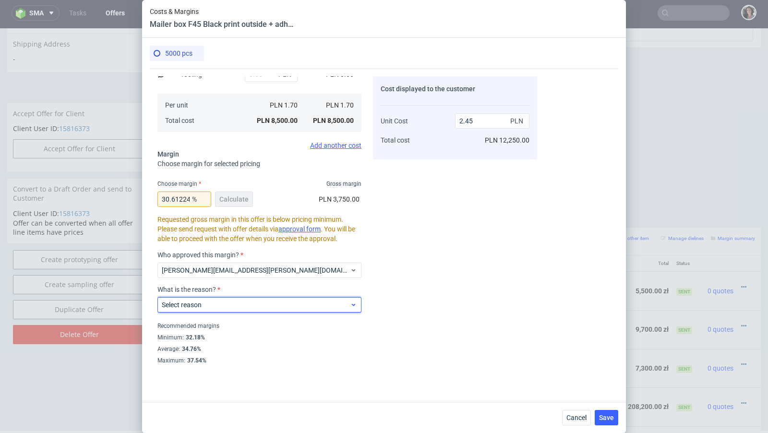
click at [209, 303] on span "Select reason" at bounding box center [256, 305] width 188 height 10
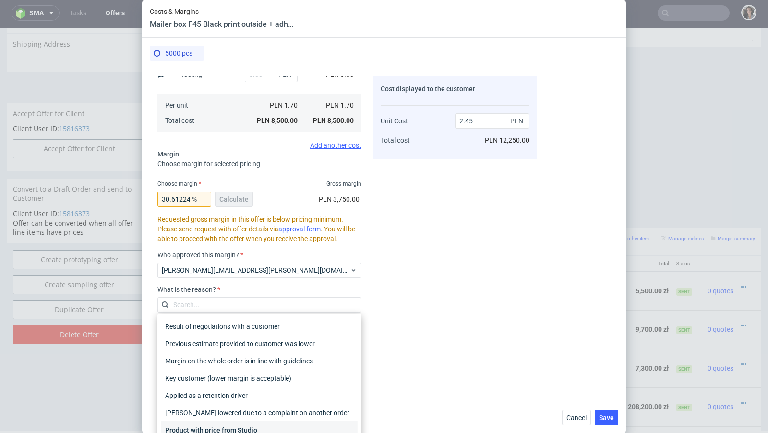
click at [217, 424] on div "Product with price from Studio" at bounding box center [259, 429] width 196 height 17
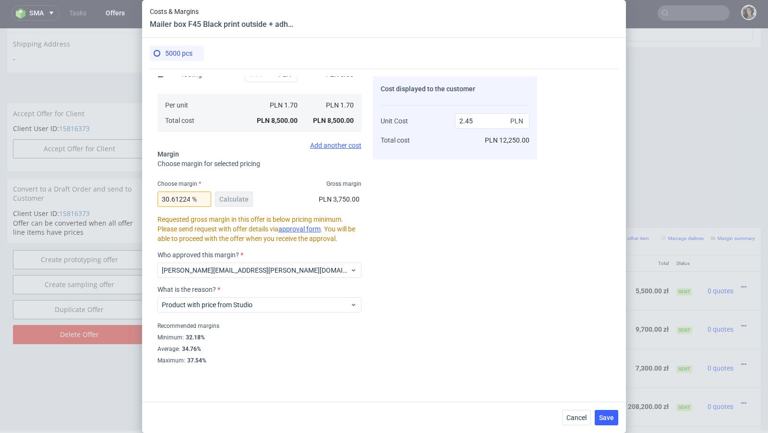
click at [415, 339] on div "Cost displayed to the customer Unit Cost Total cost 2.45 PLN PLN 12,250.00" at bounding box center [455, 219] width 164 height 287
click at [300, 224] on div "Requested gross margin in this offer is below pricing minimum. Please send requ…" at bounding box center [259, 232] width 204 height 36
click at [300, 226] on link "approval form" at bounding box center [299, 229] width 42 height 8
click at [611, 419] on span "Save" at bounding box center [606, 417] width 15 height 7
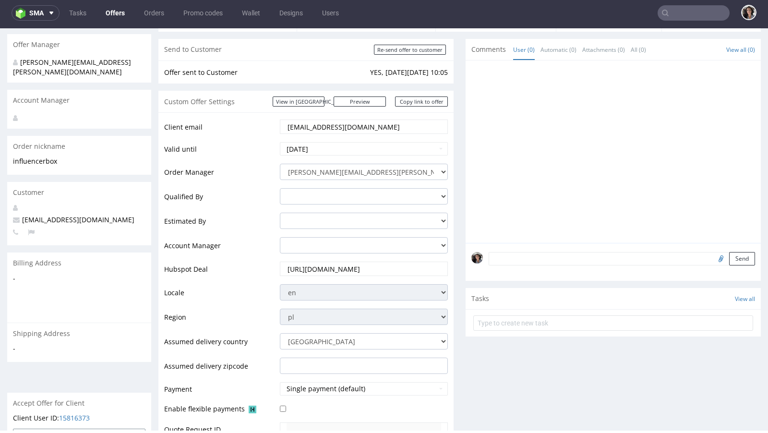
scroll to position [0, 0]
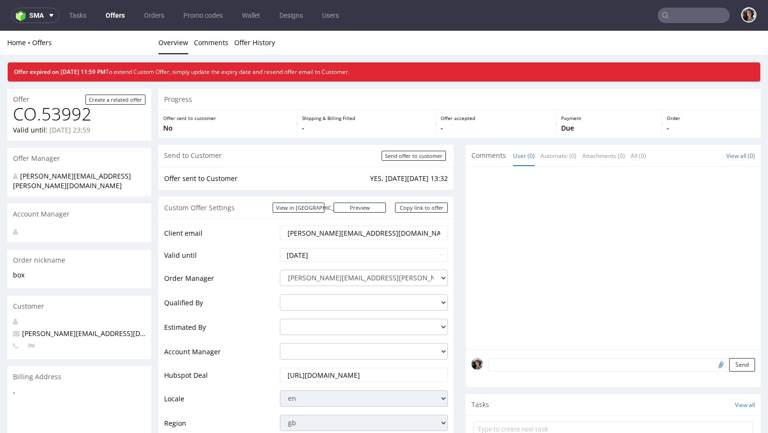
click at [111, 20] on link "Offers" at bounding box center [115, 15] width 31 height 15
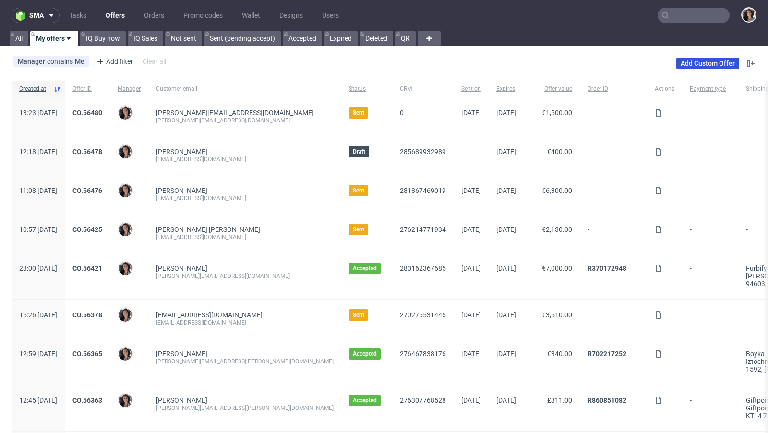
click at [691, 63] on link "Add Custom Offer" at bounding box center [707, 64] width 63 height 12
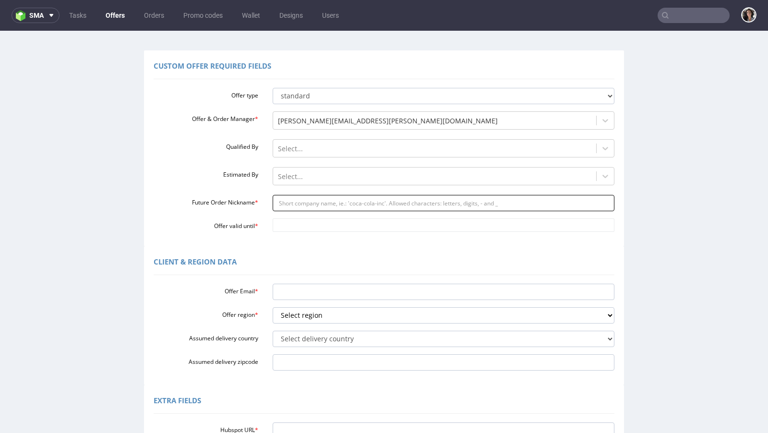
scroll to position [111, 0]
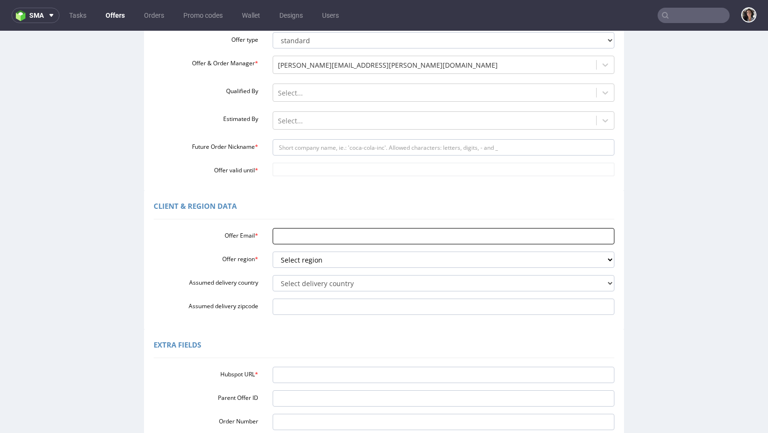
click at [282, 240] on input "Offer Email *" at bounding box center [443, 236] width 342 height 16
paste input "https://app-eu1.hubspot.com/contacts/25600958/record/0-3/281867570398/"
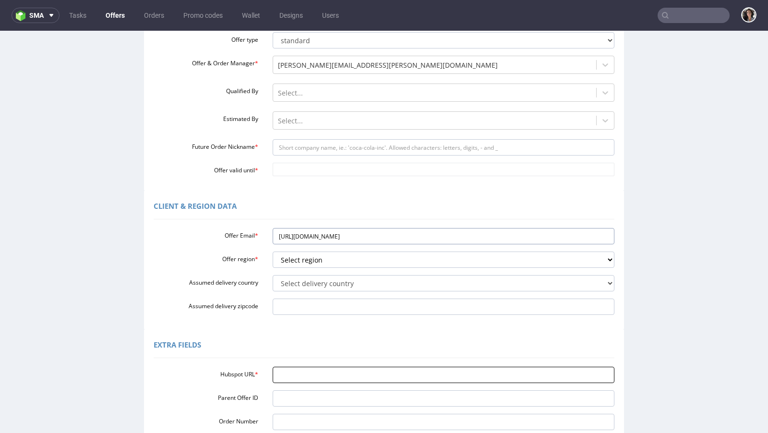
type input "https://app-eu1.hubspot.com/contacts/25600958/record/0-3/281867570398/"
click at [298, 376] on input "Hubspot URL *" at bounding box center [443, 374] width 342 height 16
paste input "https://app-eu1.hubspot.com/contacts/25600958/record/0-3/281867570398/"
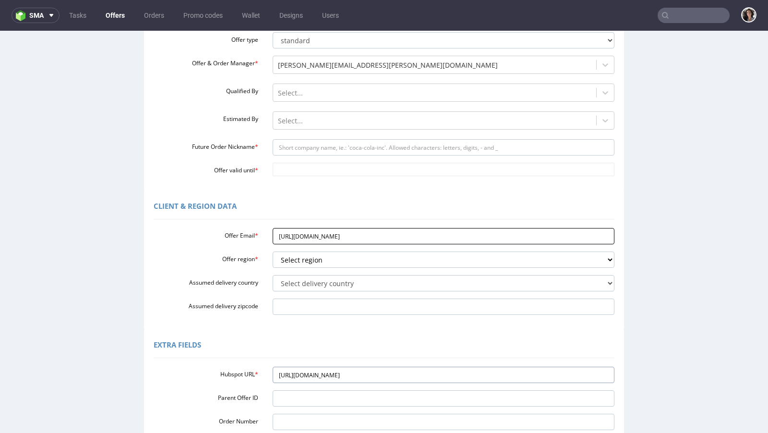
type input "https://app-eu1.hubspot.com/contacts/25600958/record/0-3/281867570398/"
click at [331, 235] on input "https://app-eu1.hubspot.com/contacts/25600958/record/0-3/281867570398/" at bounding box center [443, 236] width 342 height 16
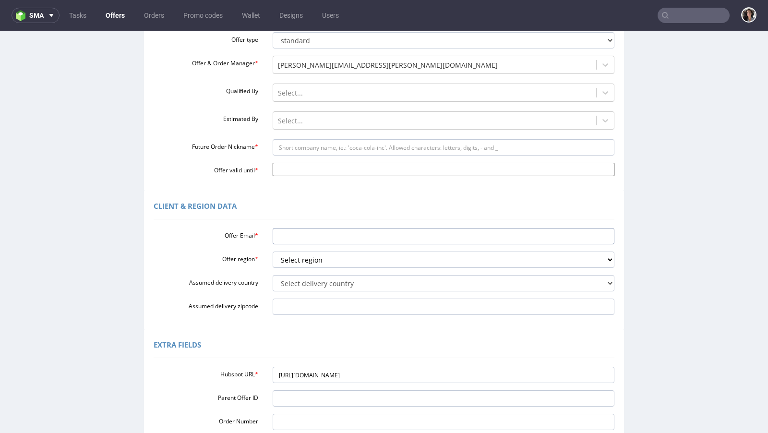
paste input "[PERSON_NAME][EMAIL_ADDRESS][PERSON_NAME][DOMAIN_NAME]"
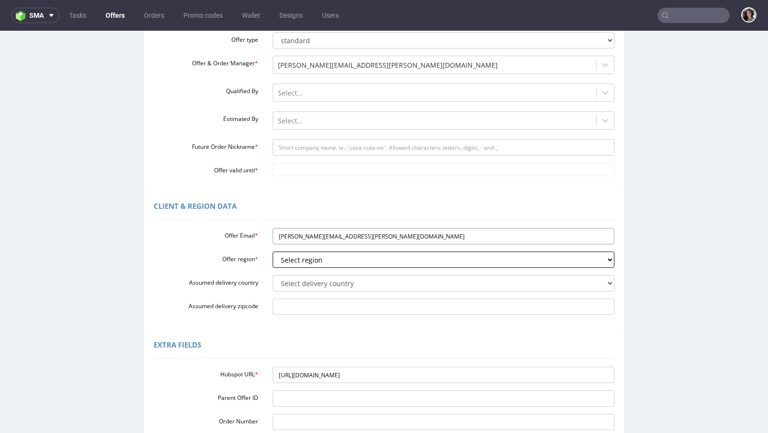
type input "[PERSON_NAME][EMAIL_ADDRESS][PERSON_NAME][DOMAIN_NAME]"
click at [294, 256] on select "Select region eu gb de pl fr it es" at bounding box center [443, 259] width 342 height 16
select select "es"
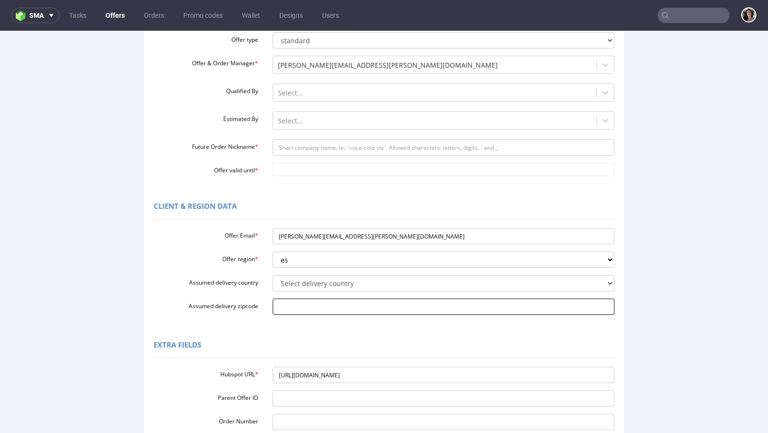
click at [301, 305] on input "Assumed delivery zipcode" at bounding box center [443, 306] width 342 height 16
paste input "33202"
type input "33202"
click at [299, 280] on select "Select delivery country Andorra Afghanistan Anguilla Albania Armenia Antarctica…" at bounding box center [443, 283] width 342 height 16
select select "68"
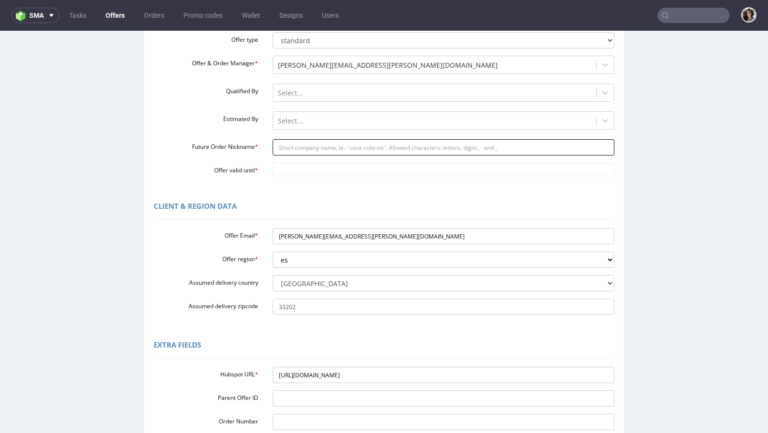
click at [302, 148] on input "Future Order Nickname *" at bounding box center [443, 147] width 342 height 16
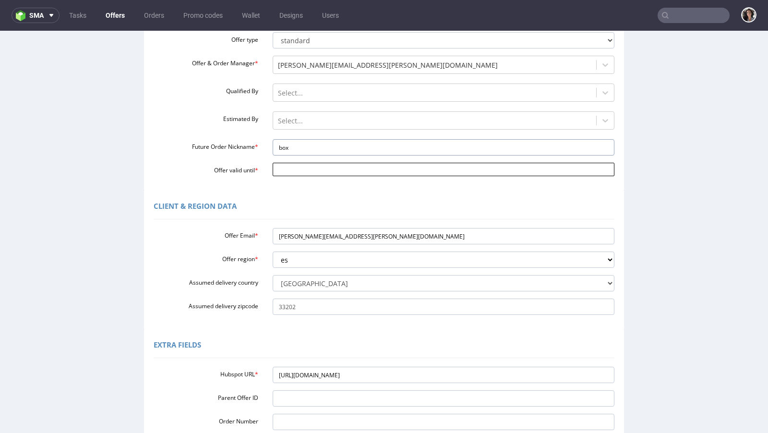
type input "box"
click at [280, 169] on input "Offer valid until *" at bounding box center [443, 169] width 342 height 13
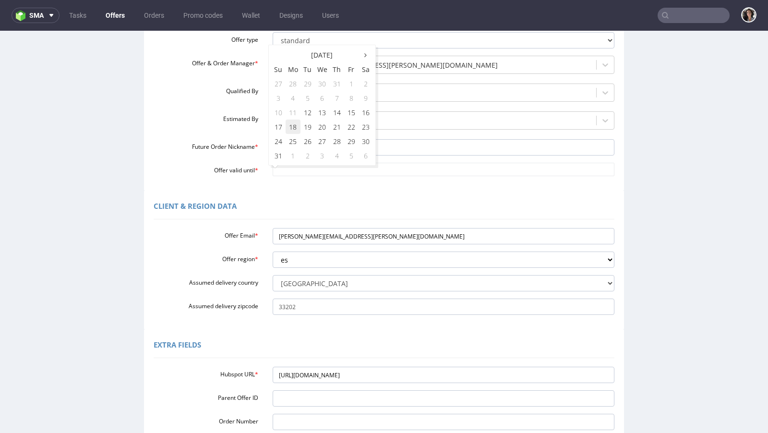
click at [288, 125] on td "18" at bounding box center [292, 126] width 15 height 14
type input "2025-08-18"
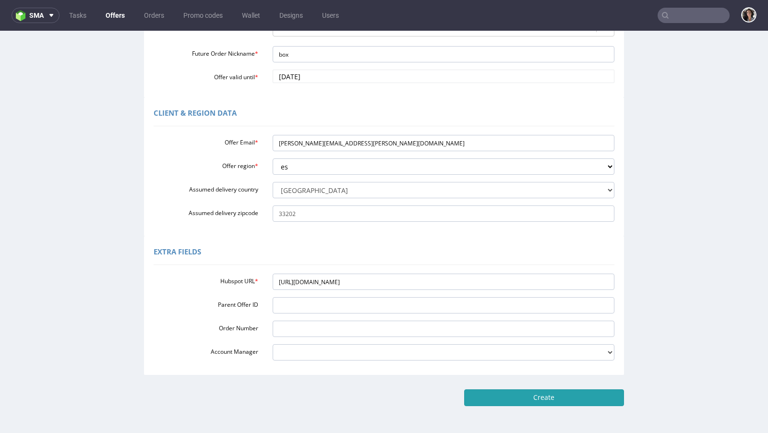
click at [557, 400] on input "Create" at bounding box center [544, 397] width 160 height 16
type input "Please wait..."
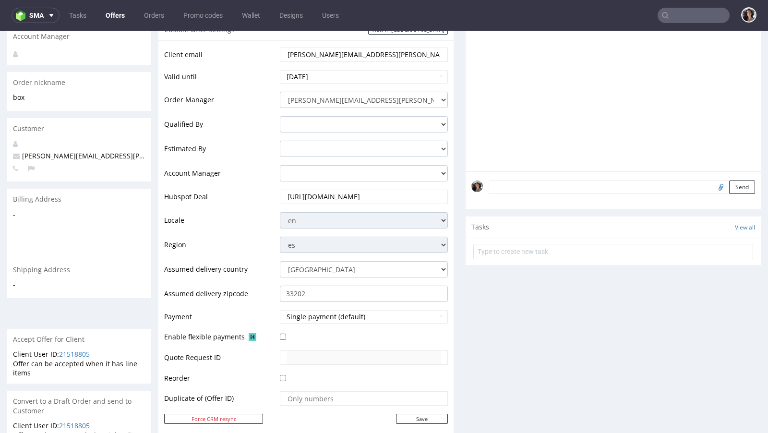
scroll to position [355, 0]
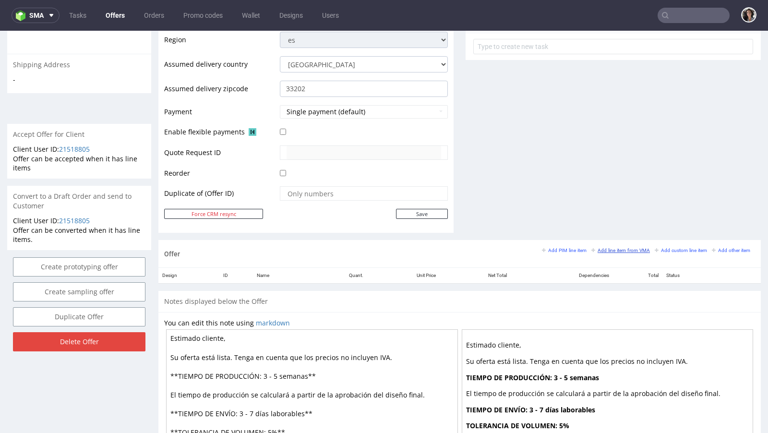
click at [615, 248] on small "Add line item from VMA" at bounding box center [620, 250] width 59 height 5
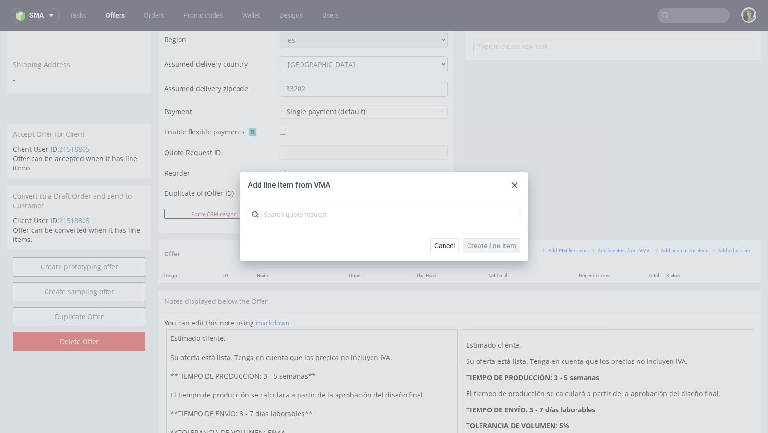
click at [518, 185] on div at bounding box center [514, 185] width 12 height 12
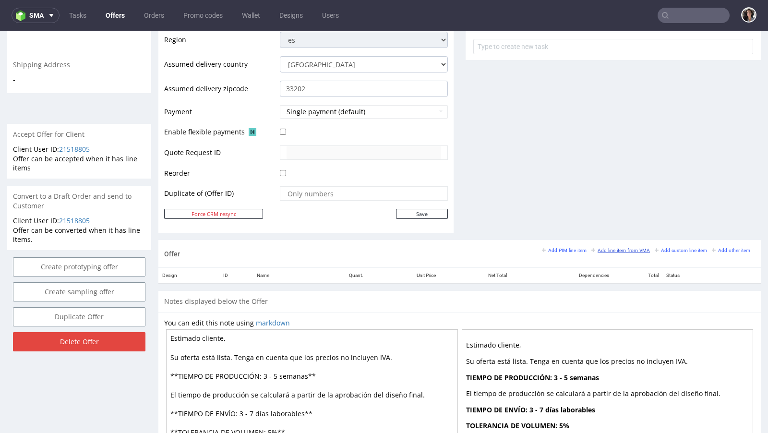
click at [616, 248] on small "Add line item from VMA" at bounding box center [620, 250] width 59 height 5
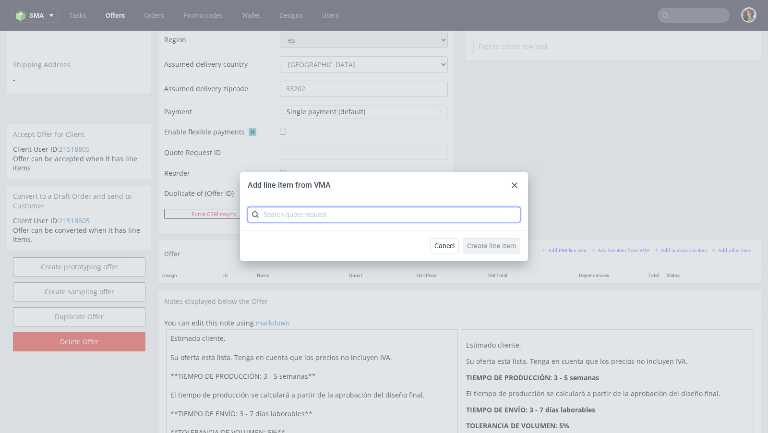
click at [329, 211] on input "text" at bounding box center [384, 214] width 272 height 15
paste input "CBAE"
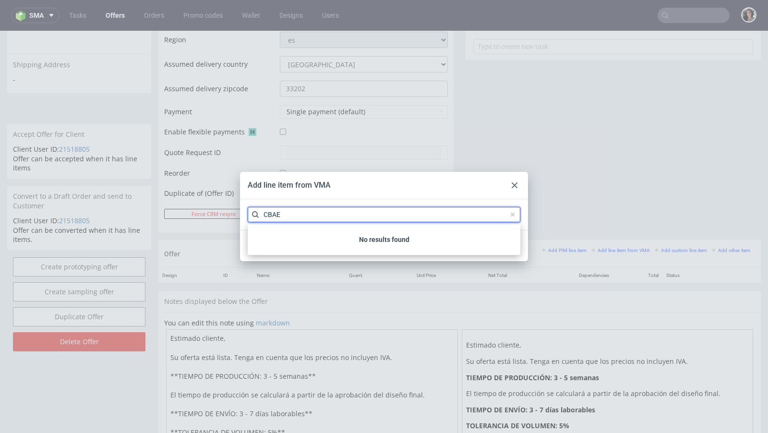
click at [267, 216] on input "CBAE" at bounding box center [384, 214] width 272 height 15
type input "CBAE"
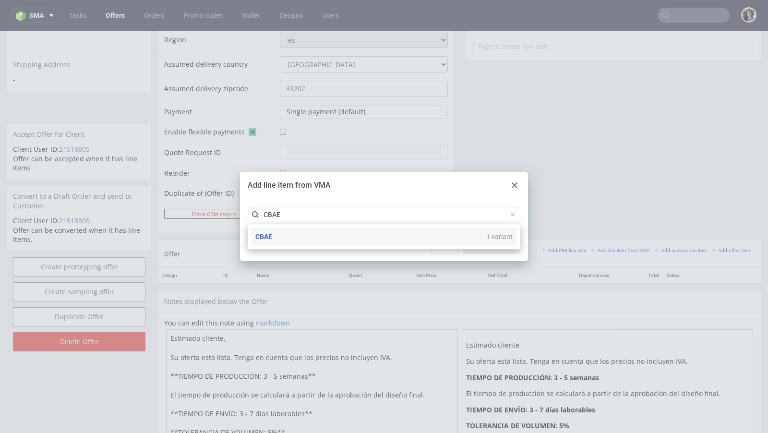
click at [274, 235] on div "CBAE 1 variant" at bounding box center [383, 236] width 265 height 17
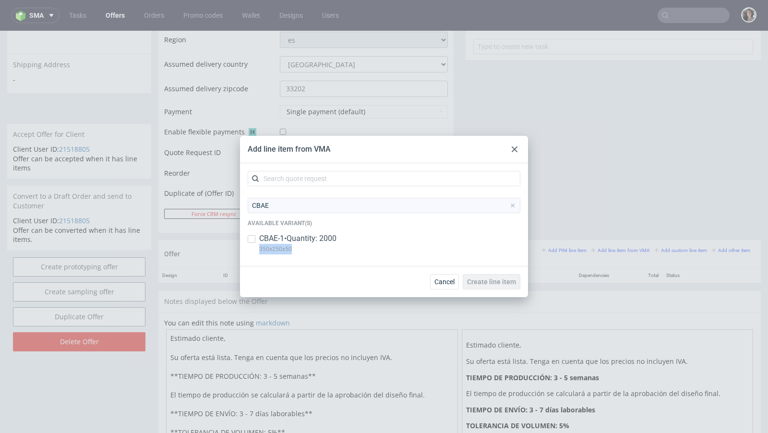
copy p "350x250x50"
drag, startPoint x: 302, startPoint y: 248, endPoint x: 257, endPoint y: 250, distance: 44.7
click at [257, 250] on div "CBAE-1 • Quantity: 2000 350x250x50" at bounding box center [384, 245] width 272 height 25
checkbox input "true"
click at [478, 278] on span "Create line item" at bounding box center [491, 281] width 49 height 7
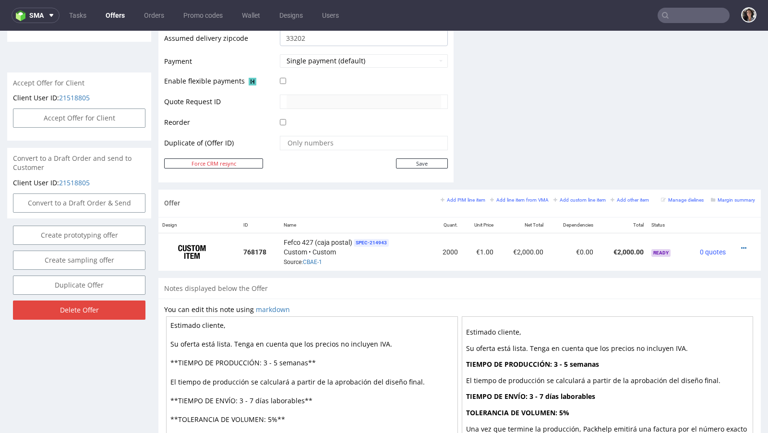
scroll to position [439, 0]
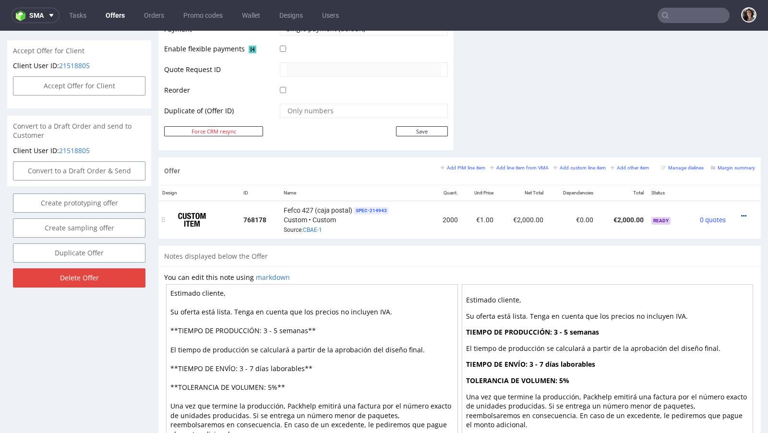
click at [741, 213] on icon at bounding box center [743, 216] width 5 height 7
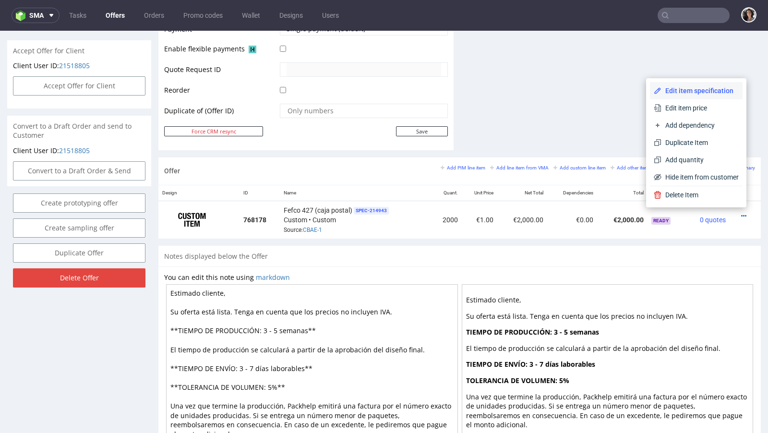
click at [677, 92] on span "Edit item specification" at bounding box center [699, 91] width 77 height 10
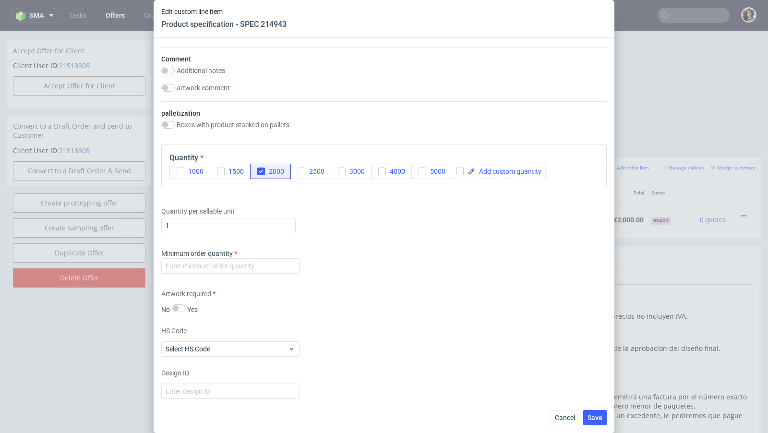
scroll to position [1225, 0]
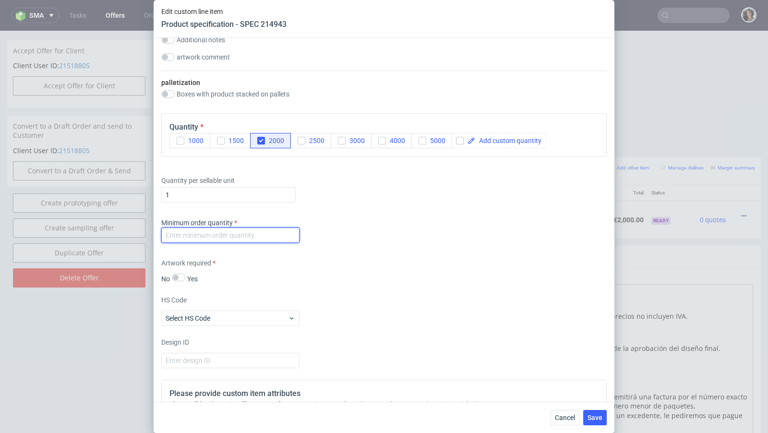
click at [245, 230] on input "number" at bounding box center [230, 234] width 138 height 15
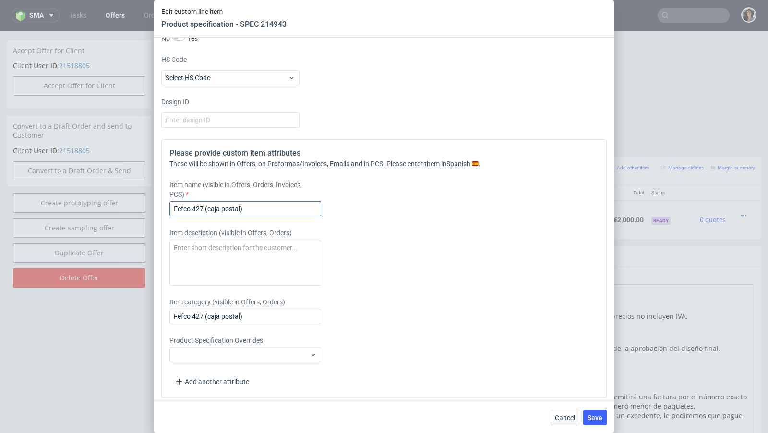
type input "1"
click at [249, 209] on input "Fefco 427 (caja postal)" at bounding box center [245, 208] width 152 height 15
paste input "350x250x50"
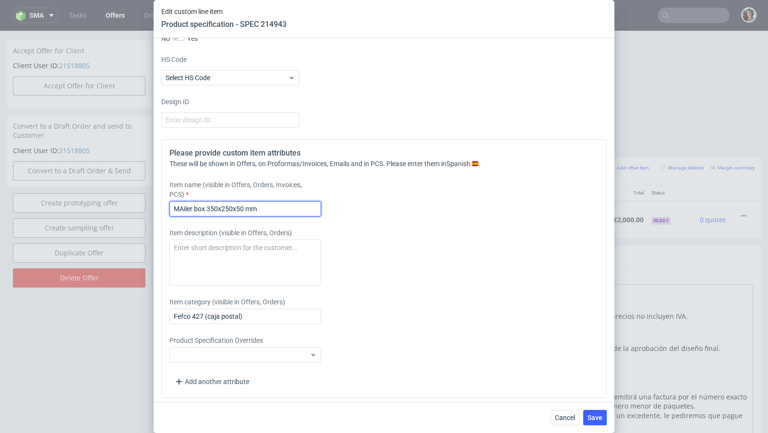
click at [182, 204] on input "MAiler box 350x250x50 mm" at bounding box center [245, 208] width 152 height 15
click at [190, 205] on input "Mailer box 350x250x50 mm" at bounding box center [245, 208] width 152 height 15
type input "Mailer box 350x250x50 mm"
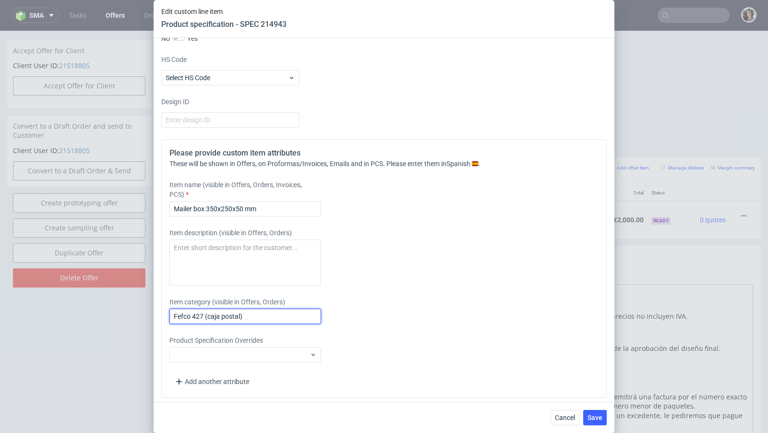
click at [213, 311] on input "Fefco 427 (caja postal)" at bounding box center [245, 315] width 152 height 15
paste input "Mailer box 350x250x50 mm"
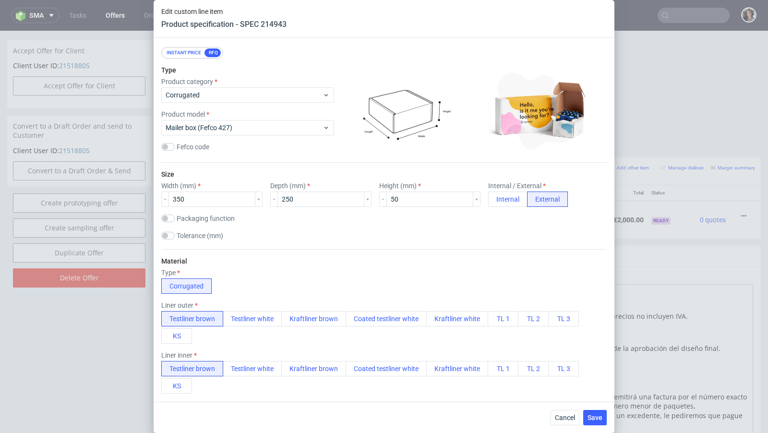
scroll to position [0, 0]
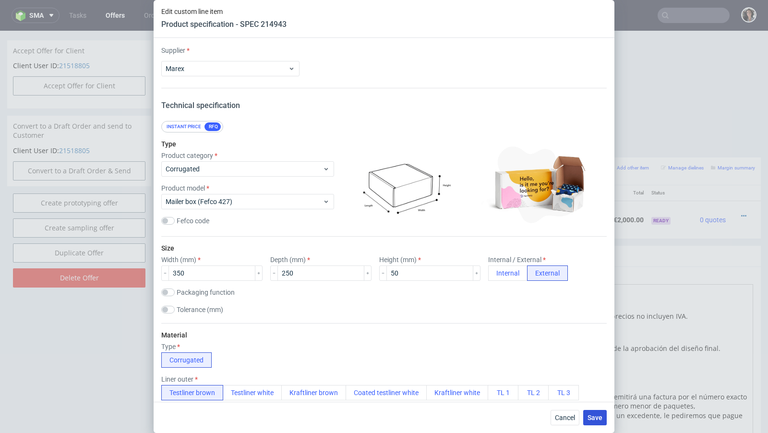
type input "Mailer box 350x250x50 mm"
click at [599, 424] on button "Save" at bounding box center [595, 417] width 24 height 15
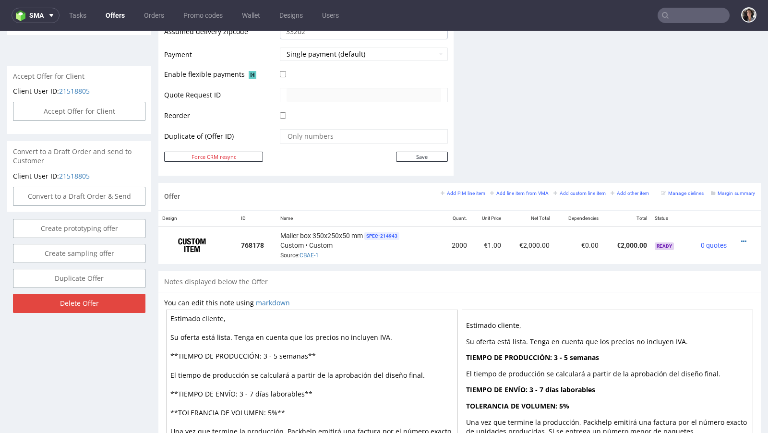
scroll to position [492, 0]
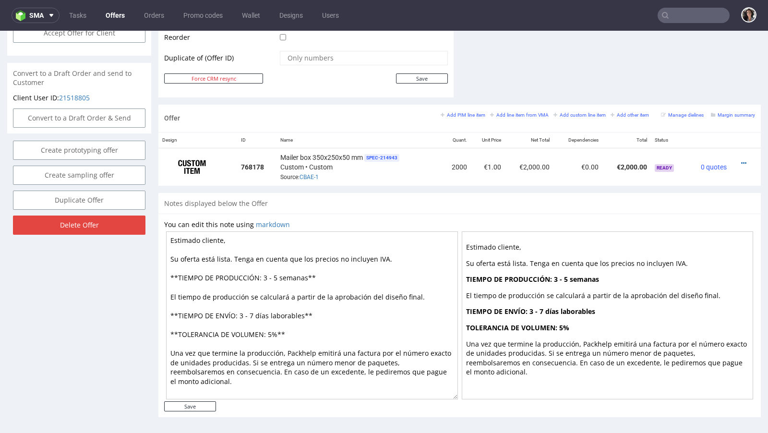
drag, startPoint x: 301, startPoint y: 312, endPoint x: 256, endPoint y: 311, distance: 45.6
click at [256, 311] on textarea "Estimado cliente, Su oferta está lista. Tenga en cuenta que los precios no incl…" at bounding box center [312, 315] width 292 height 168
drag, startPoint x: 306, startPoint y: 276, endPoint x: 263, endPoint y: 275, distance: 42.7
click at [263, 275] on textarea "Estimado cliente, Su oferta está lista. Tenga en cuenta que los precios no incl…" at bounding box center [312, 315] width 292 height 168
paste textarea "días laborables"
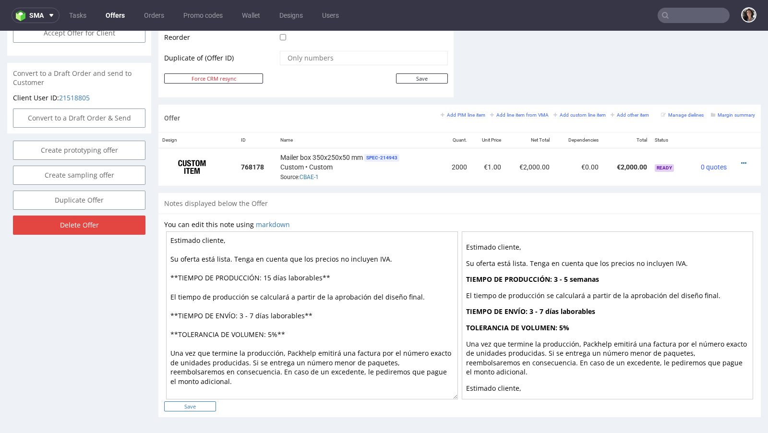
type textarea "Estimado cliente, Su oferta está lista. Tenga en cuenta que los precios no incl…"
click at [200, 404] on input "Save" at bounding box center [190, 406] width 52 height 10
type input "In progress..."
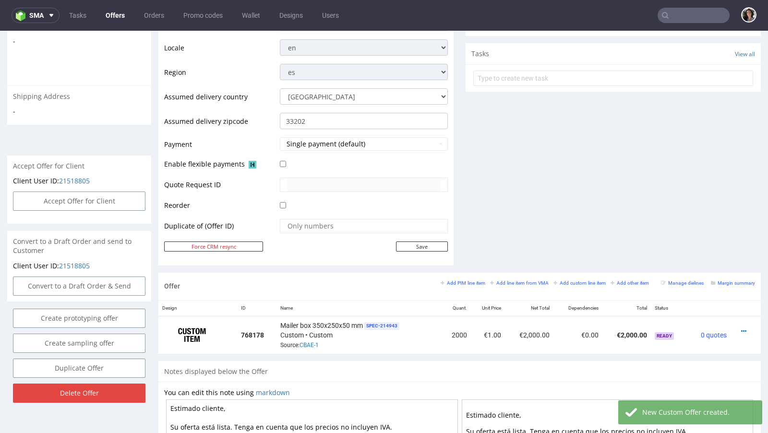
scroll to position [333, 0]
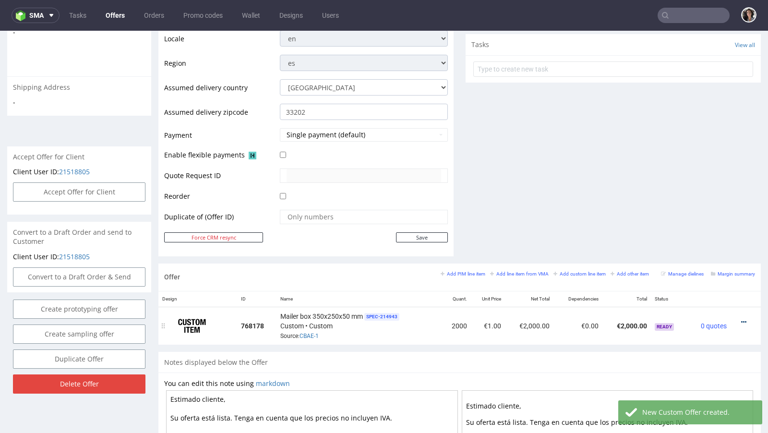
click at [741, 319] on icon at bounding box center [743, 322] width 5 height 7
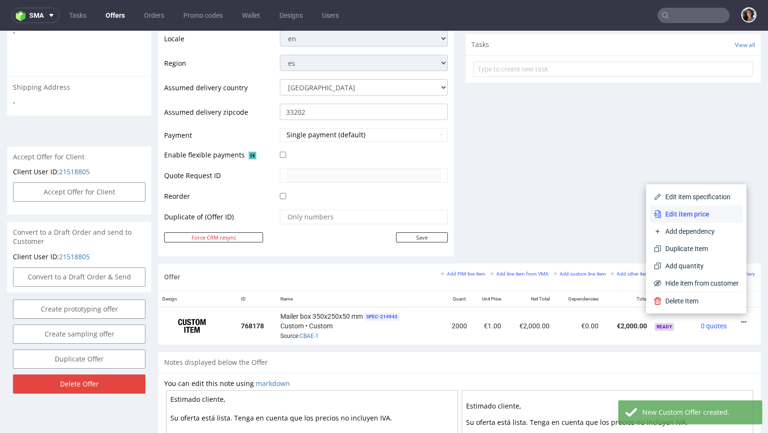
click at [677, 214] on span "Edit item price" at bounding box center [699, 214] width 77 height 10
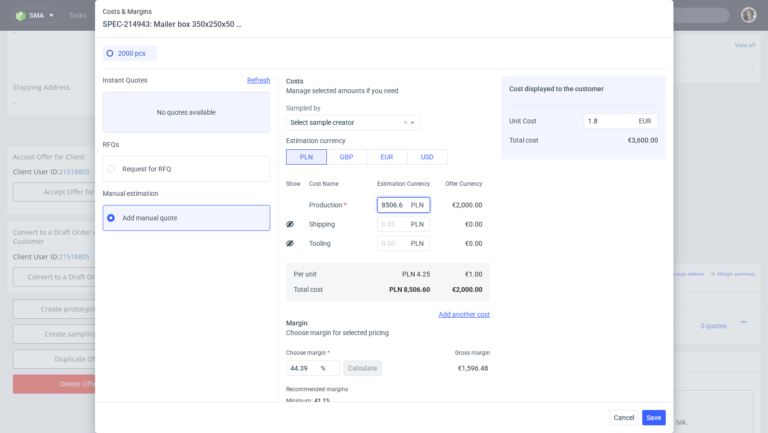
click at [391, 207] on input "8506.6" at bounding box center [403, 204] width 53 height 15
paste input "3560"
type input "3560"
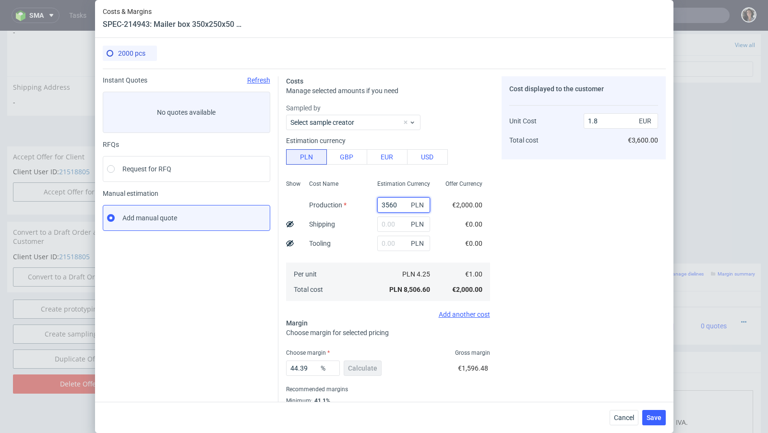
type input "0.75"
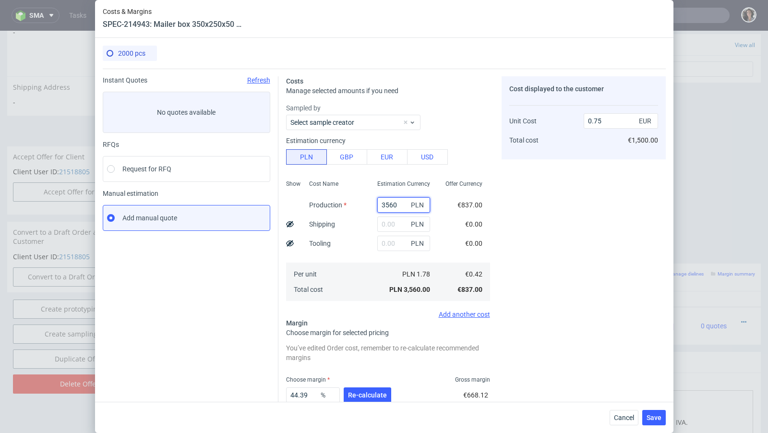
type input "3560"
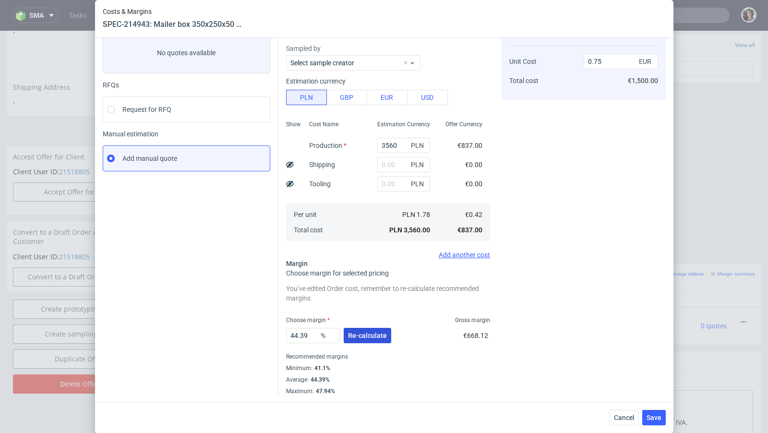
click at [365, 331] on button "Re-calculate" at bounding box center [366, 335] width 47 height 15
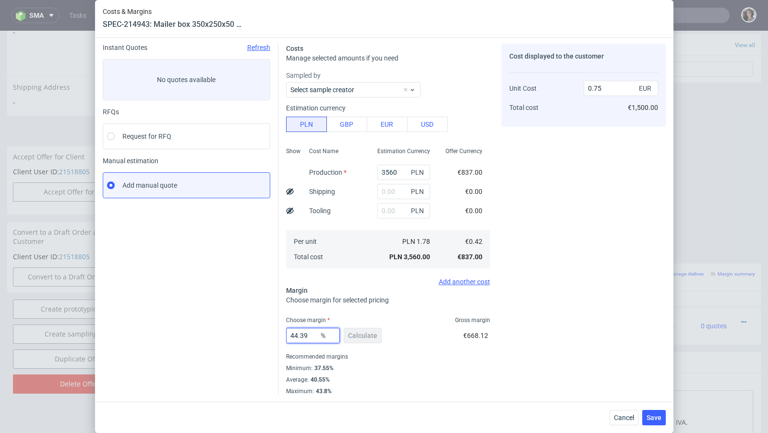
drag, startPoint x: 312, startPoint y: 333, endPoint x: 268, endPoint y: 333, distance: 44.1
click at [268, 333] on div "Instant Quotes Refresh No quotes available RFQs Request for RFQ Manual estimati…" at bounding box center [384, 215] width 563 height 359
type input "40."
type input "0.7"
type input "40.55"
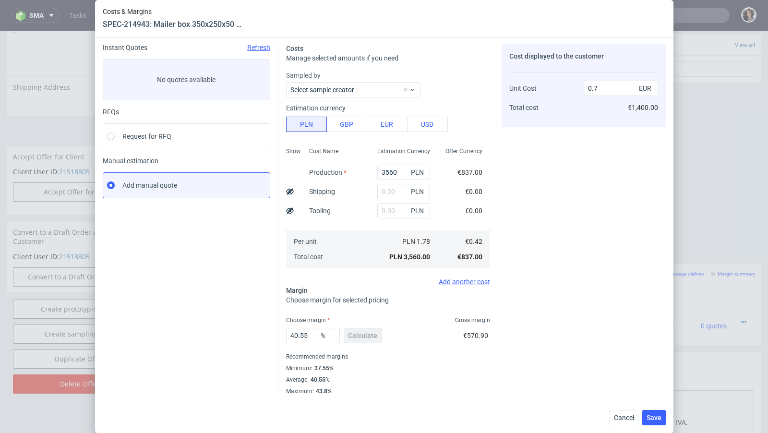
click at [391, 309] on fieldset "Costs Manage selected amounts if you need Sampled by Select sample creator Esti…" at bounding box center [388, 219] width 204 height 351
click at [400, 184] on input "text" at bounding box center [403, 191] width 53 height 15
paste input "897,42"
type input "897.42"
type input "0.89"
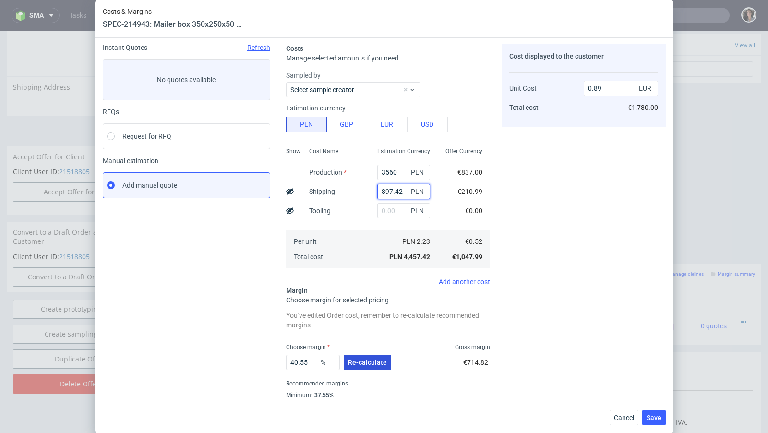
type input "897.42"
click at [366, 355] on button "Re-calculate" at bounding box center [366, 362] width 47 height 15
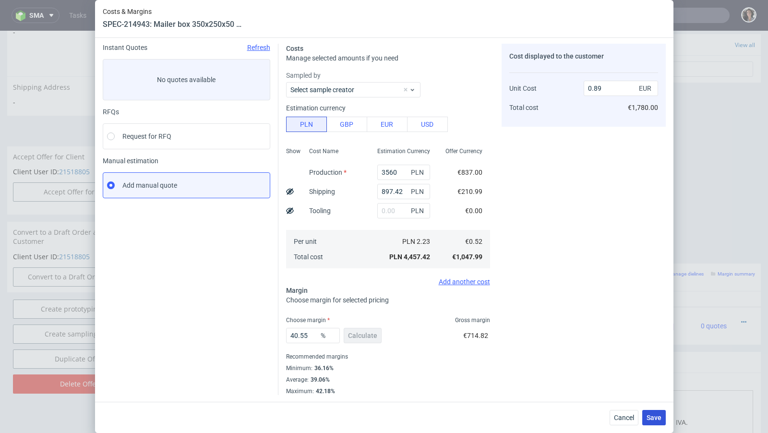
click at [663, 418] on button "Save" at bounding box center [654, 417] width 24 height 15
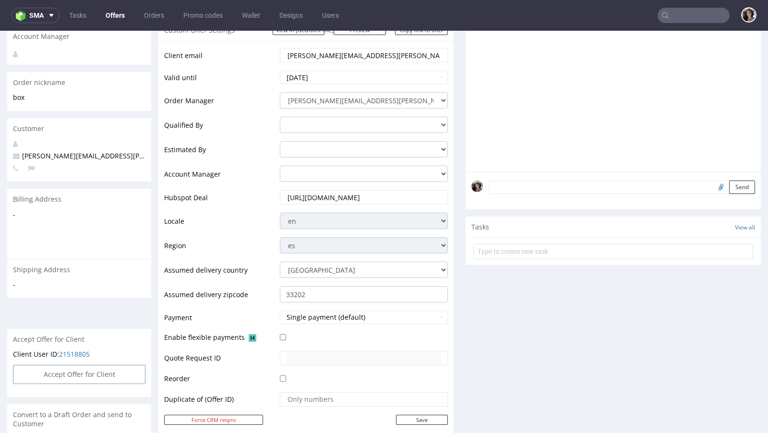
scroll to position [294, 0]
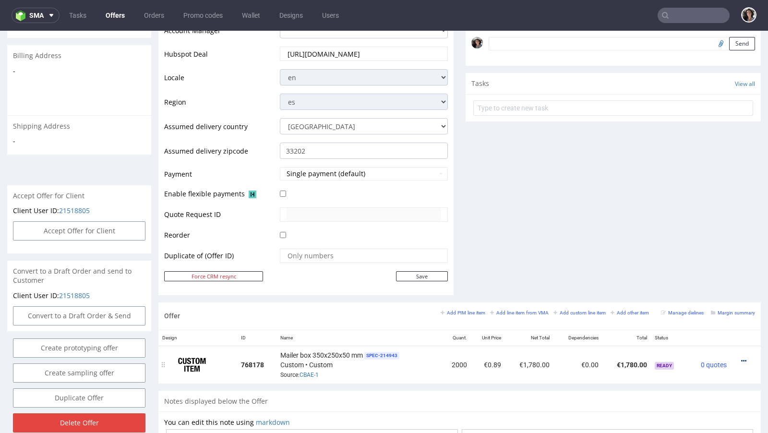
click at [741, 357] on icon at bounding box center [743, 360] width 5 height 7
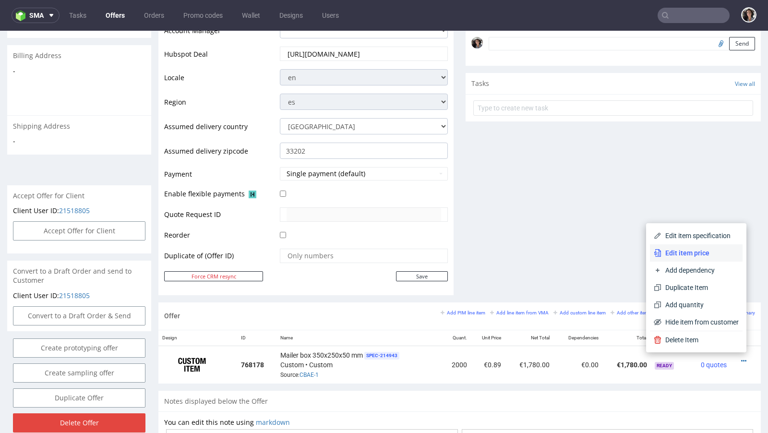
click at [687, 252] on span "Edit item price" at bounding box center [699, 253] width 77 height 10
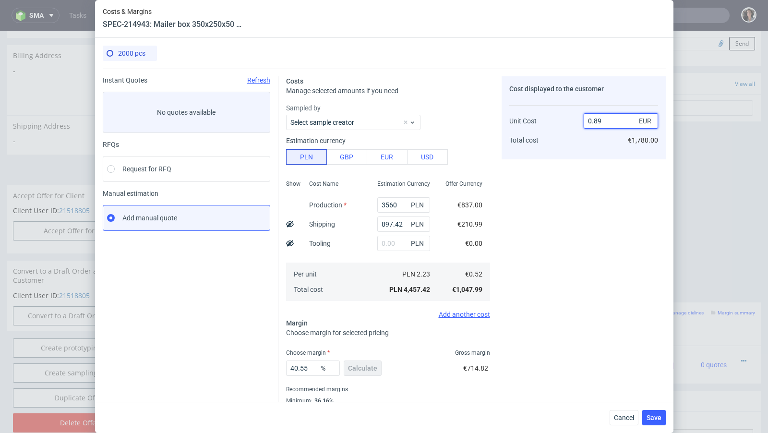
click at [602, 118] on input "0.89" at bounding box center [620, 120] width 74 height 15
type input "0.84"
type input "38.095238095238095"
type input "0.83"
type input "37.34939759036144"
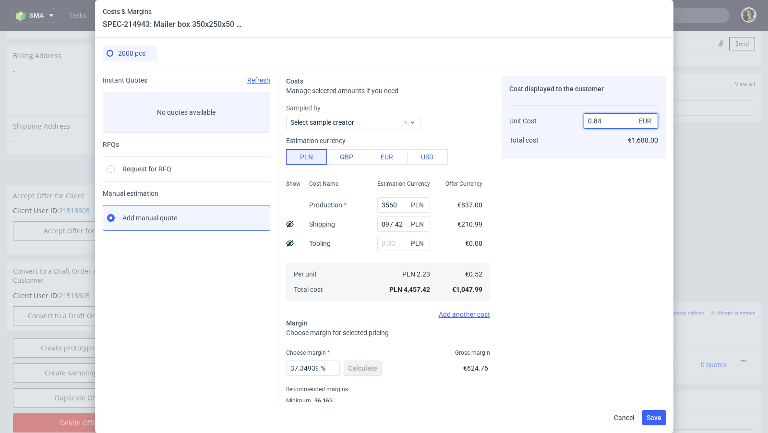
scroll to position [33, 0]
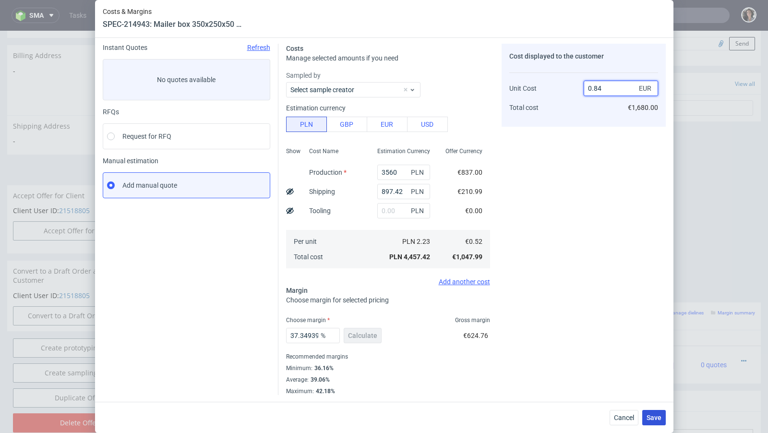
type input "0.84"
click at [651, 420] on span "Save" at bounding box center [653, 417] width 15 height 7
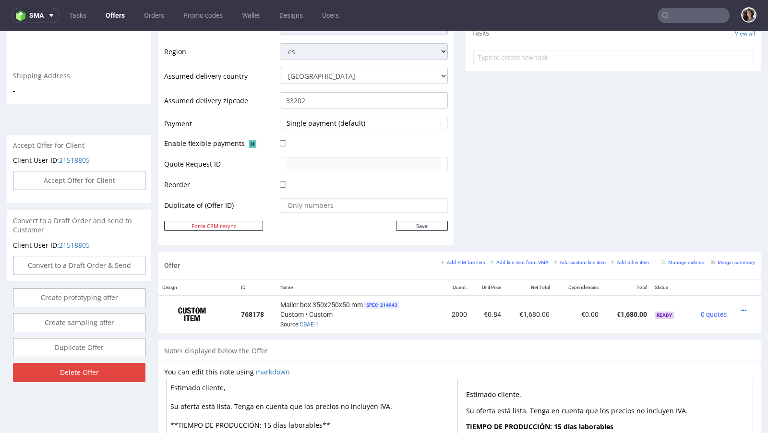
scroll to position [0, 0]
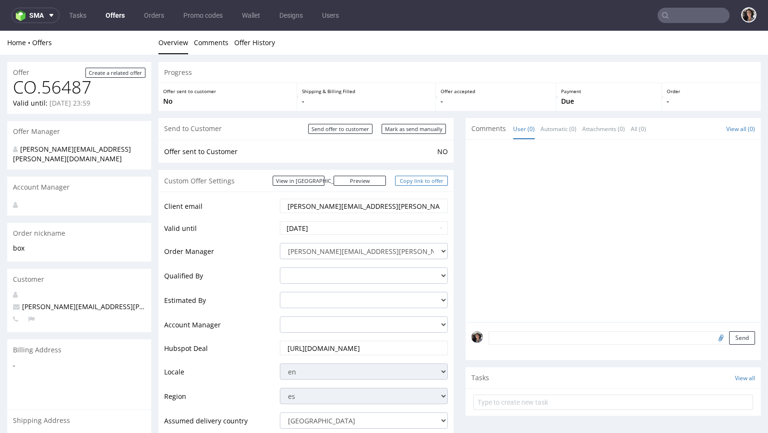
click at [421, 181] on link "Copy link to offer" at bounding box center [421, 181] width 53 height 10
click at [413, 127] on input "Mark as send manually" at bounding box center [413, 129] width 64 height 10
type input "In progress..."
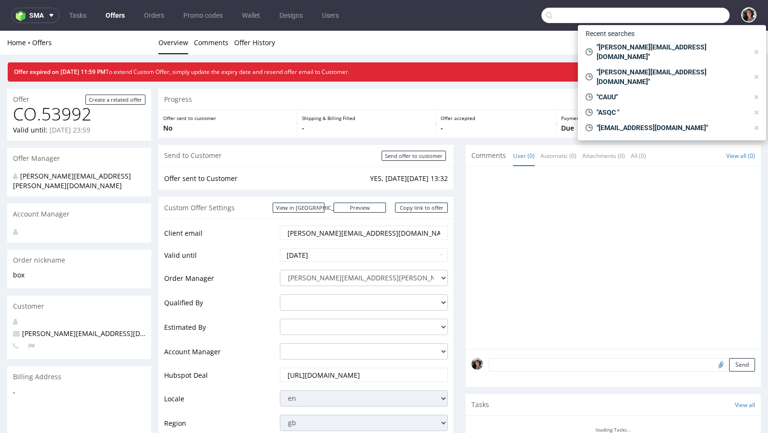
click at [674, 13] on input "text" at bounding box center [635, 15] width 188 height 15
paste input "[PERSON_NAME][EMAIL_ADDRESS][PERSON_NAME][DOMAIN_NAME]"
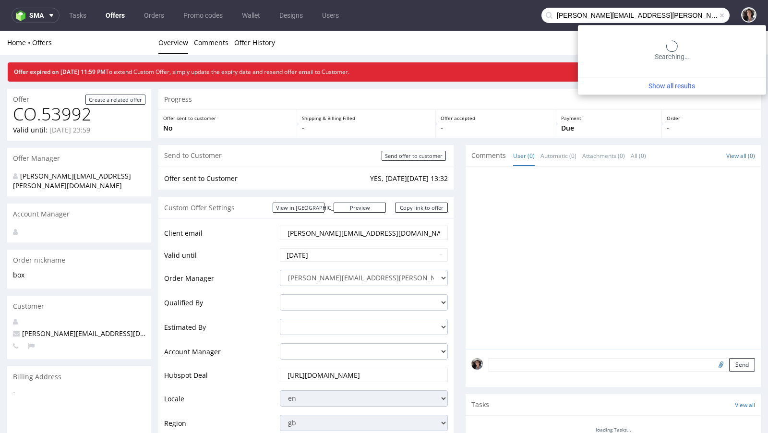
type input "[PERSON_NAME][EMAIL_ADDRESS][PERSON_NAME][DOMAIN_NAME]"
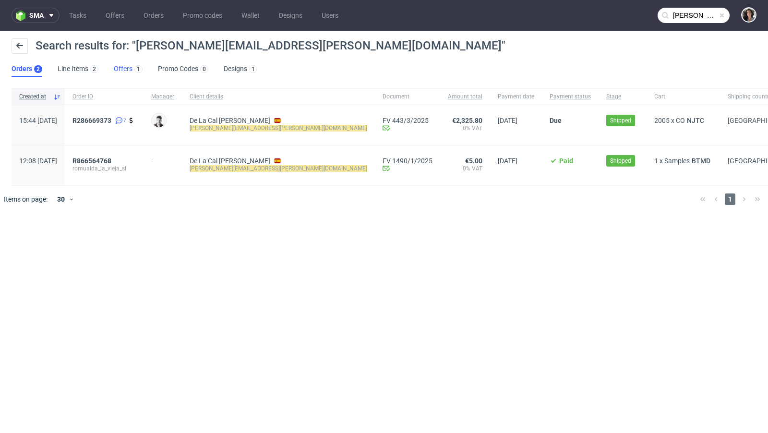
click at [127, 66] on link "Offers 1" at bounding box center [128, 68] width 29 height 15
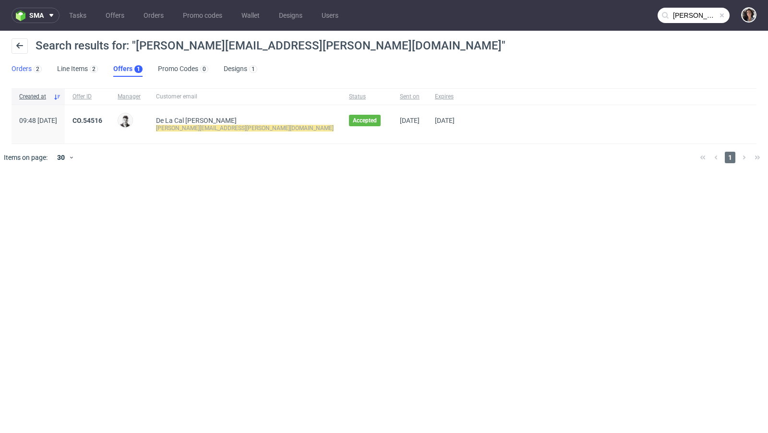
click at [30, 67] on link "Orders 2" at bounding box center [27, 68] width 30 height 15
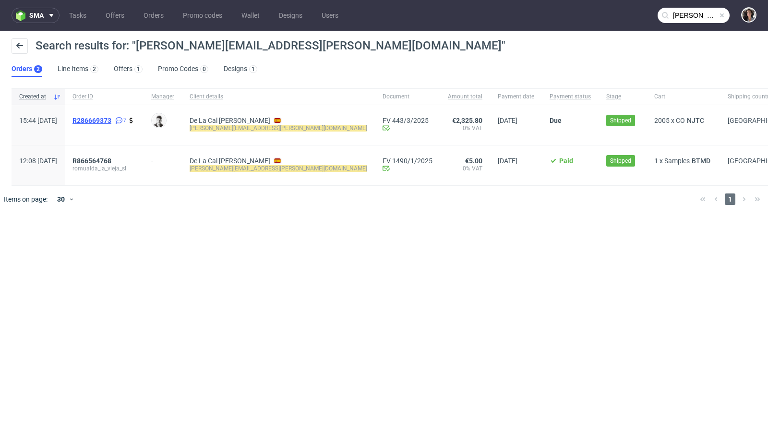
click at [111, 118] on span "R286669373" at bounding box center [91, 121] width 39 height 8
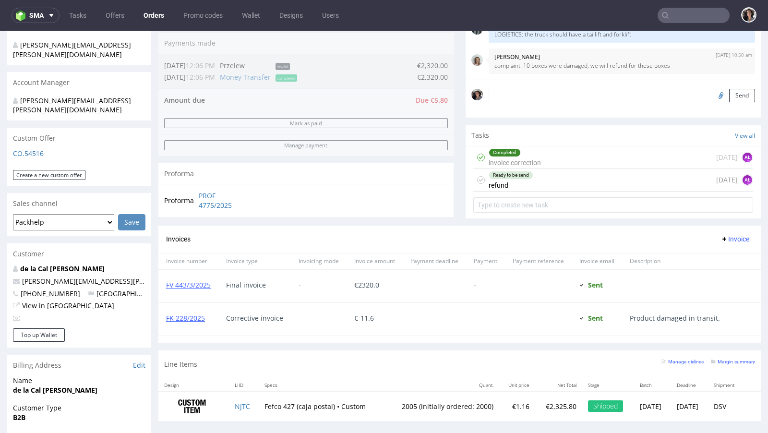
scroll to position [181, 0]
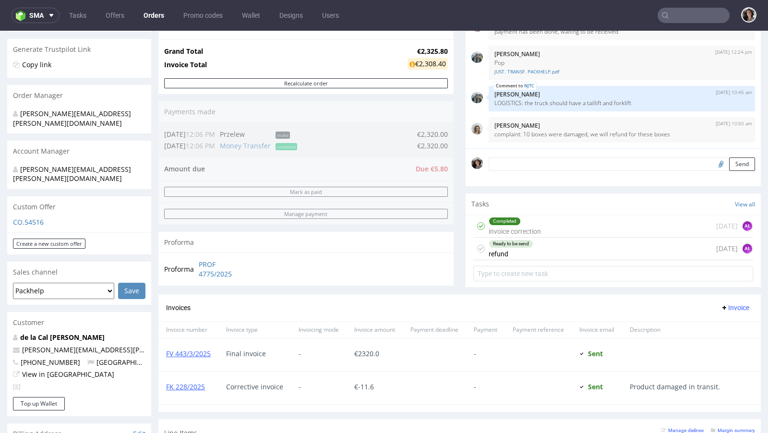
click at [32, 196] on div "Custom Offer" at bounding box center [79, 206] width 144 height 21
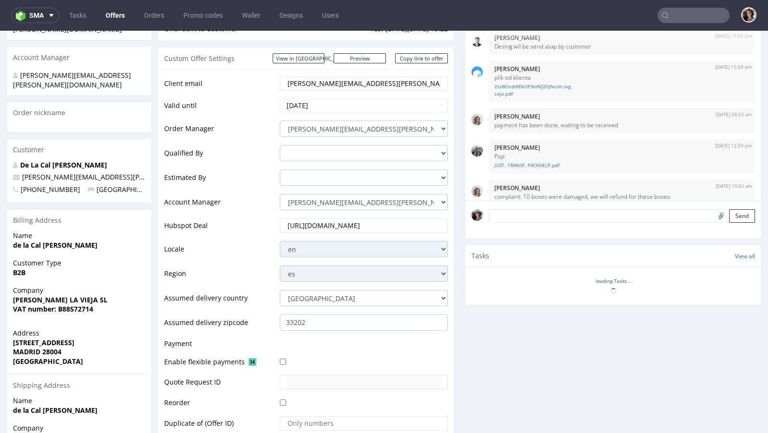
scroll to position [11, 0]
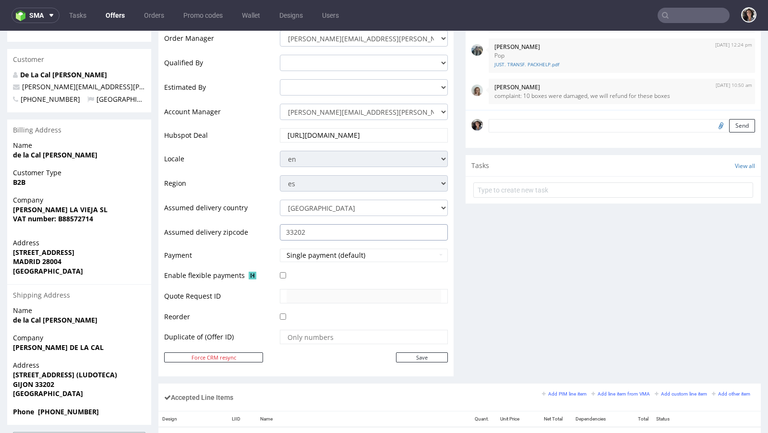
drag, startPoint x: 318, startPoint y: 229, endPoint x: 260, endPoint y: 229, distance: 57.6
click at [260, 229] on tr "Assumed delivery zipcode 33202" at bounding box center [306, 235] width 284 height 24
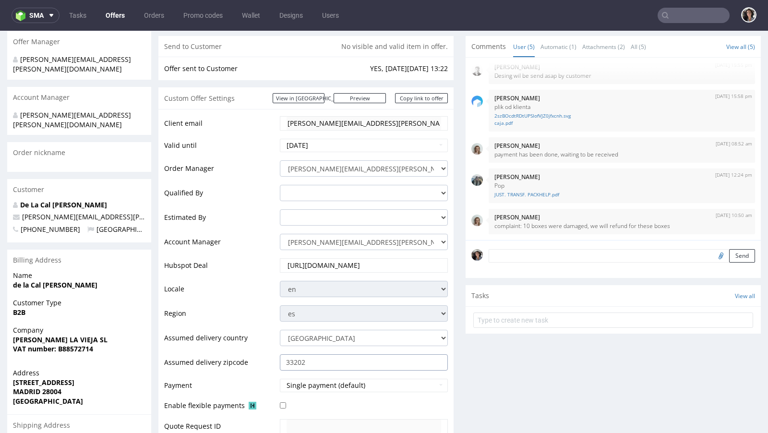
scroll to position [107, 0]
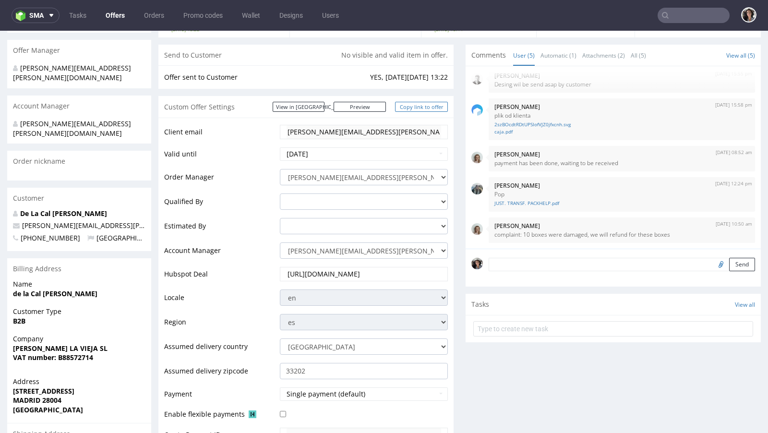
click at [420, 105] on link "Copy link to offer" at bounding box center [421, 107] width 53 height 10
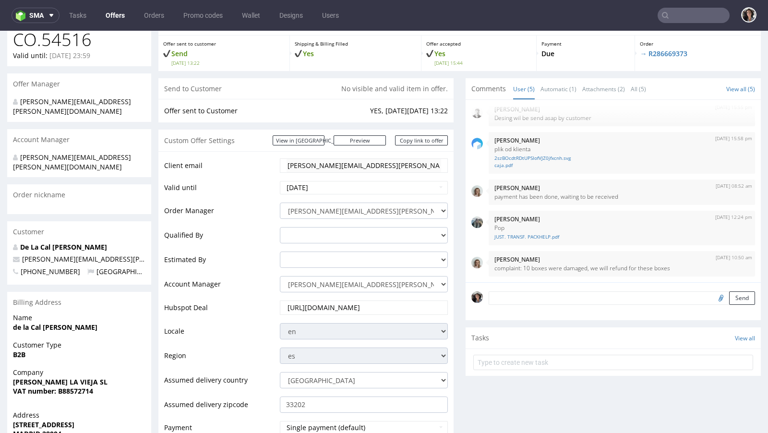
scroll to position [11, 0]
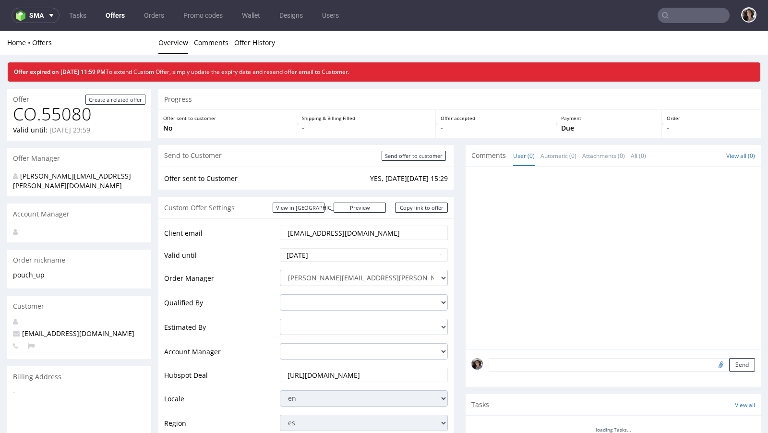
scroll to position [65, 0]
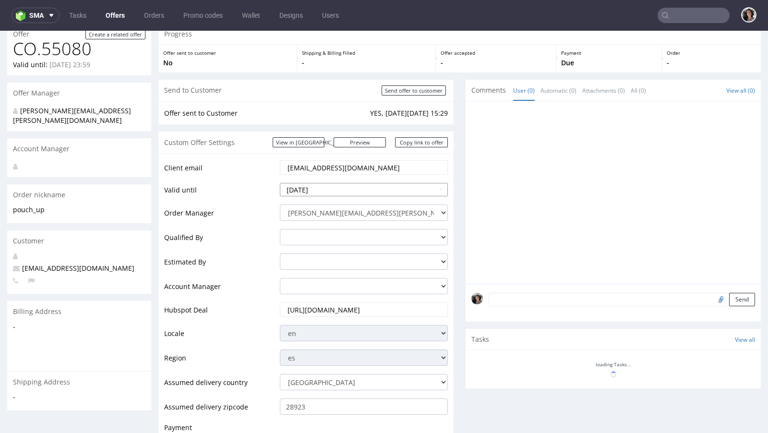
click at [352, 189] on input "[DATE]" at bounding box center [364, 189] width 168 height 13
click at [322, 184] on input "[DATE]" at bounding box center [364, 189] width 168 height 13
click at [325, 187] on input "[DATE]" at bounding box center [364, 189] width 168 height 13
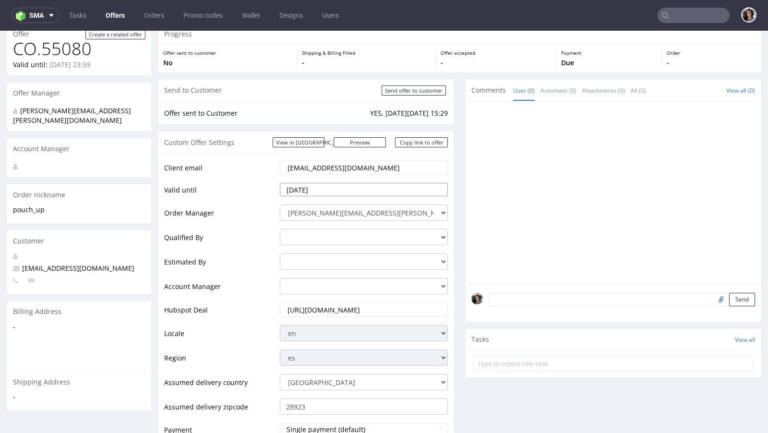
click at [434, 186] on input "[DATE]" at bounding box center [364, 189] width 168 height 13
click at [434, 187] on input "[DATE]" at bounding box center [364, 189] width 168 height 13
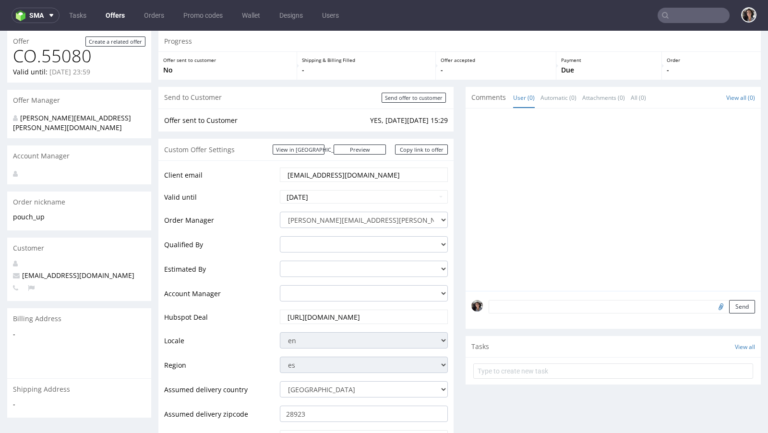
scroll to position [51, 0]
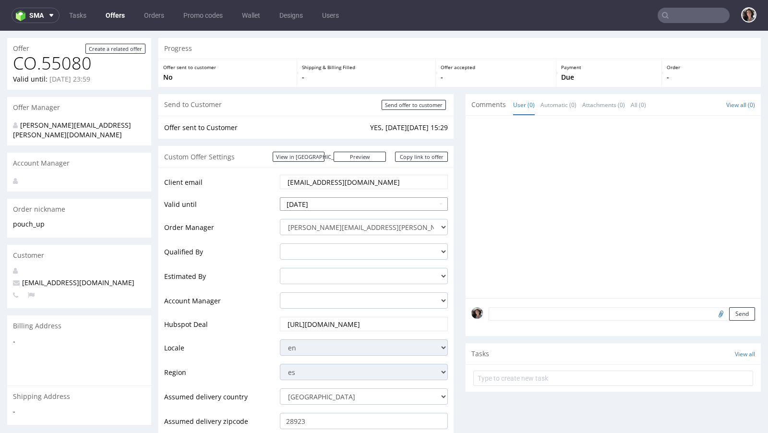
click at [434, 200] on input "[DATE]" at bounding box center [364, 203] width 168 height 13
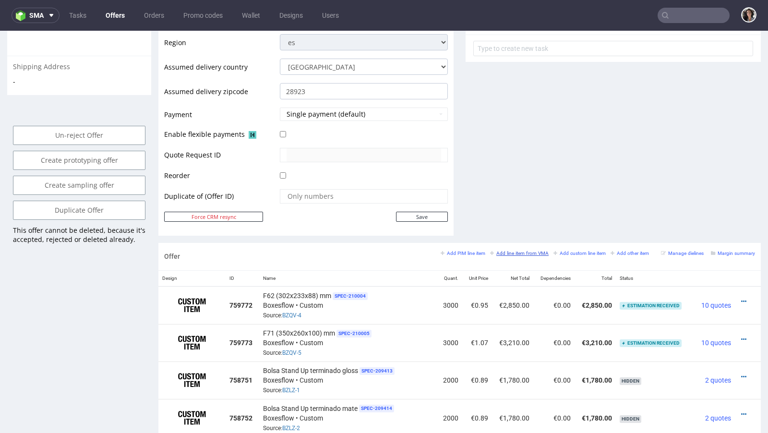
scroll to position [0, 0]
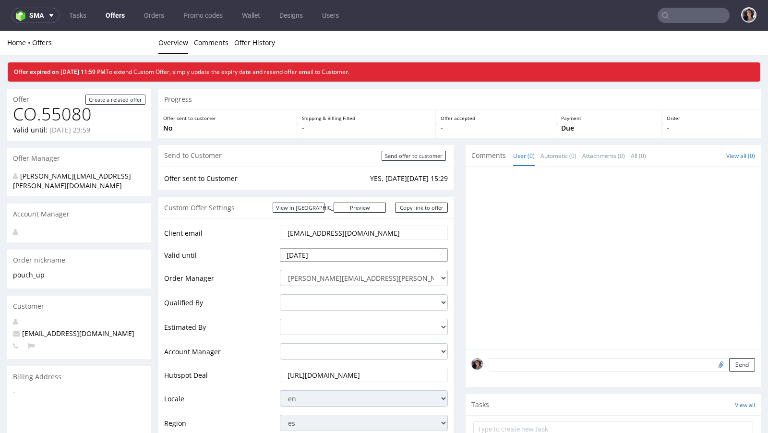
click at [436, 254] on input "[DATE]" at bounding box center [364, 254] width 168 height 13
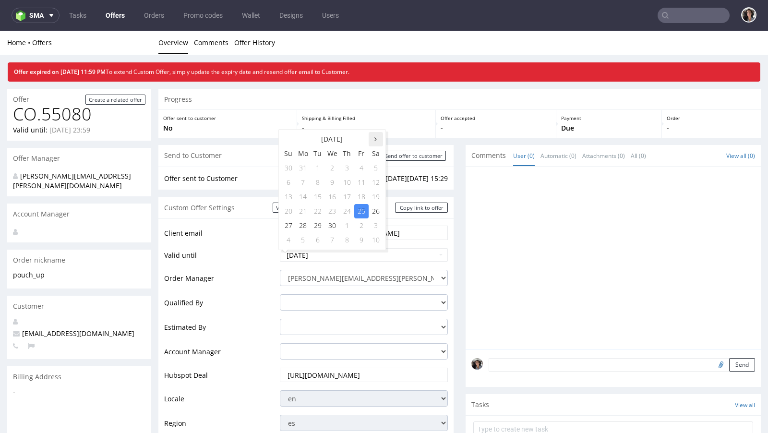
click at [377, 138] on th at bounding box center [375, 139] width 14 height 14
click at [292, 211] on td "17" at bounding box center [288, 211] width 14 height 14
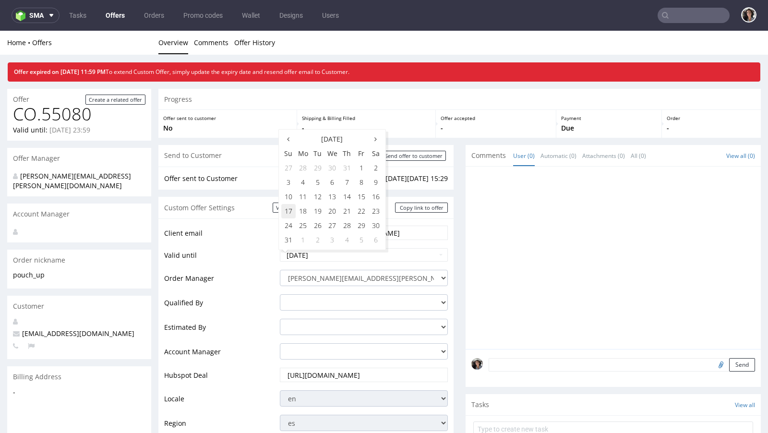
type input "[DATE]"
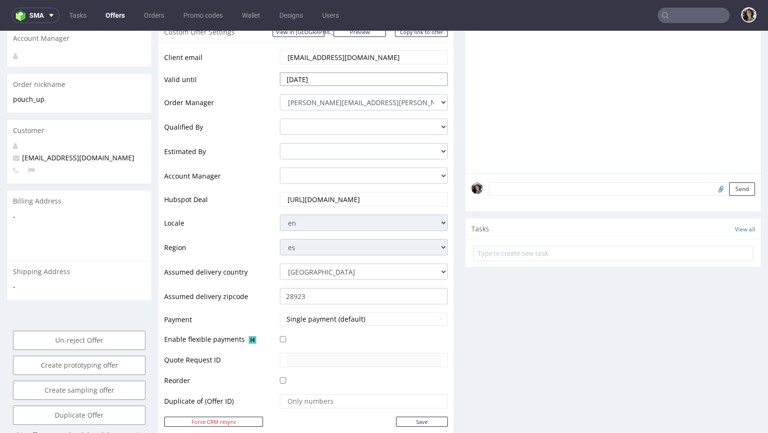
scroll to position [265, 0]
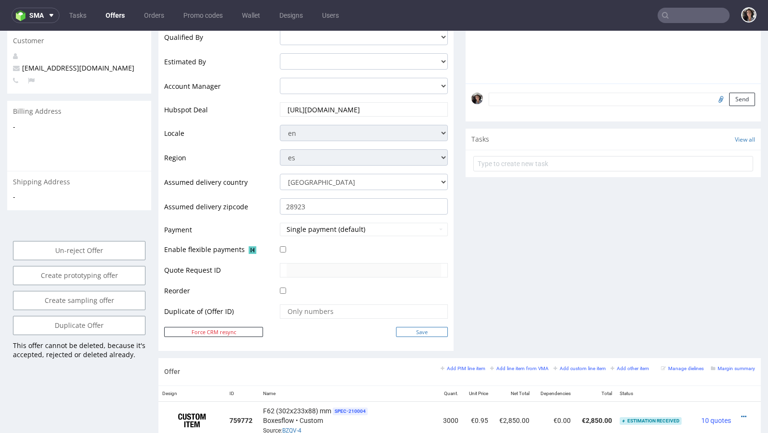
click at [425, 331] on input "Save" at bounding box center [422, 332] width 52 height 10
type input "In progress..."
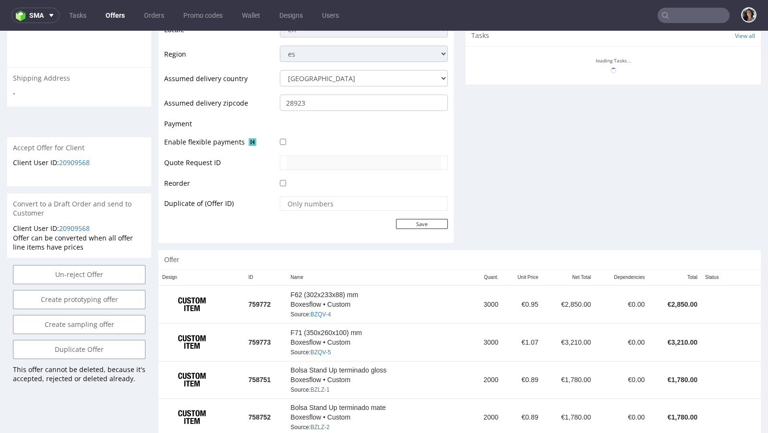
scroll to position [469, 0]
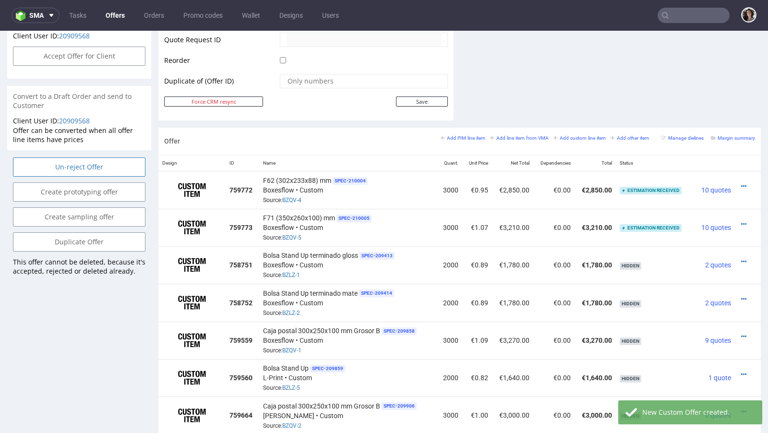
click at [121, 157] on input "Un-reject Offer" at bounding box center [79, 166] width 132 height 19
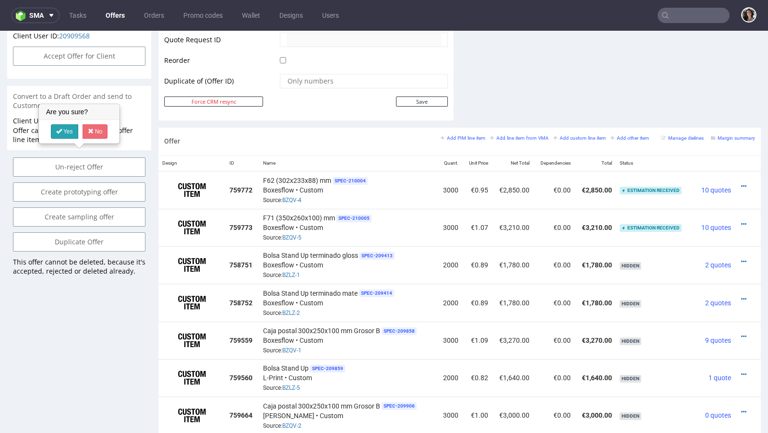
click at [63, 125] on link "Yes" at bounding box center [64, 131] width 27 height 14
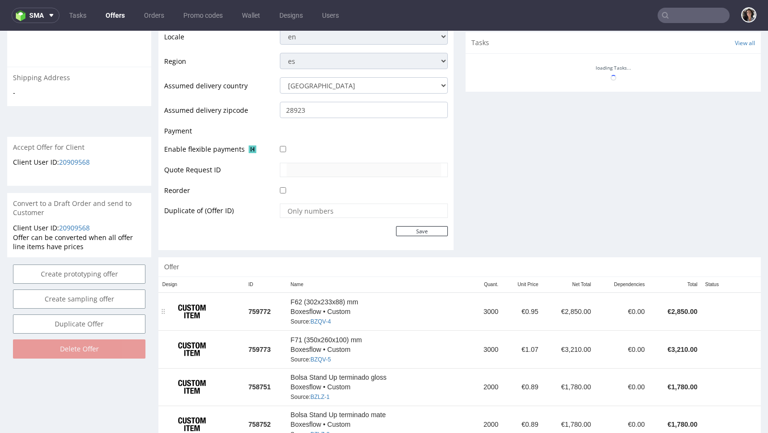
scroll to position [359, 0]
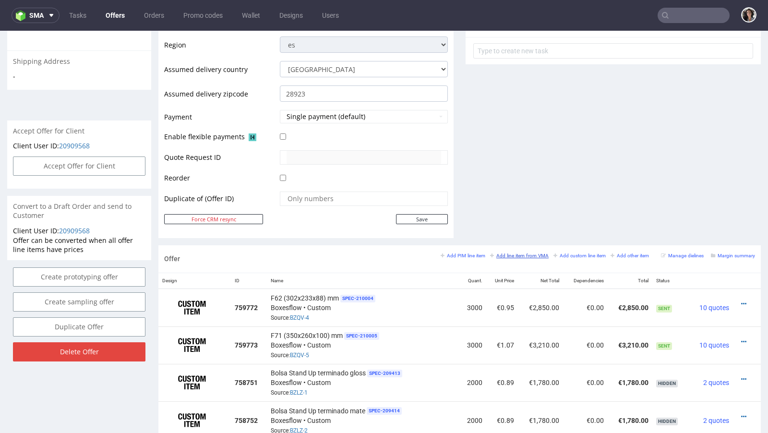
click at [527, 254] on small "Add line item from VMA" at bounding box center [519, 255] width 59 height 5
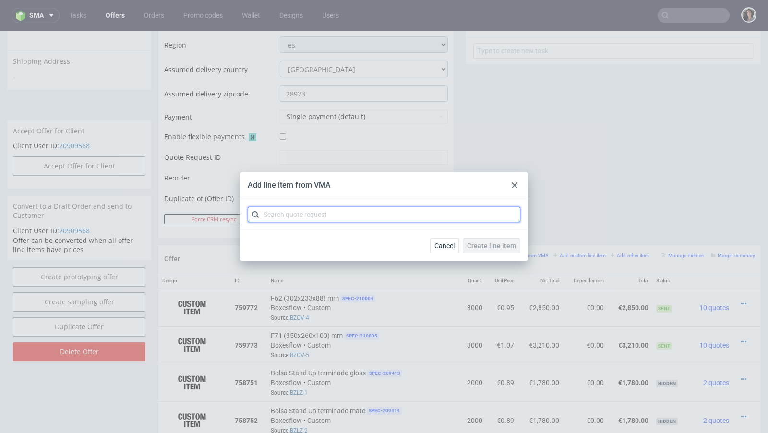
click at [396, 213] on input "text" at bounding box center [384, 214] width 272 height 15
paste input "CBAH"
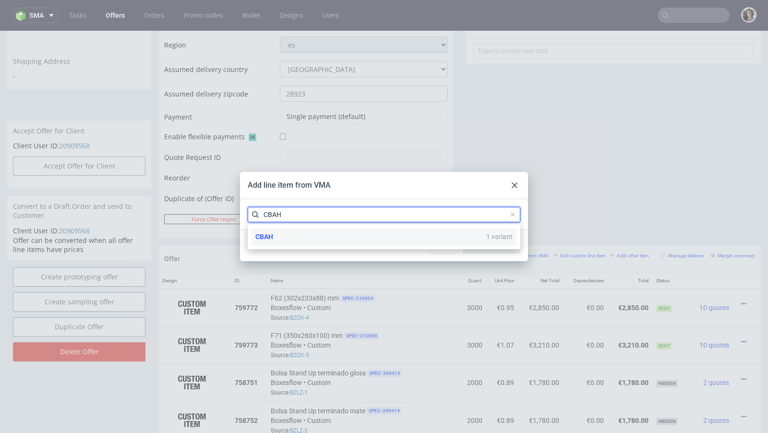
type input "CBAH"
click at [278, 234] on div "CBAH 1 variant" at bounding box center [383, 236] width 265 height 17
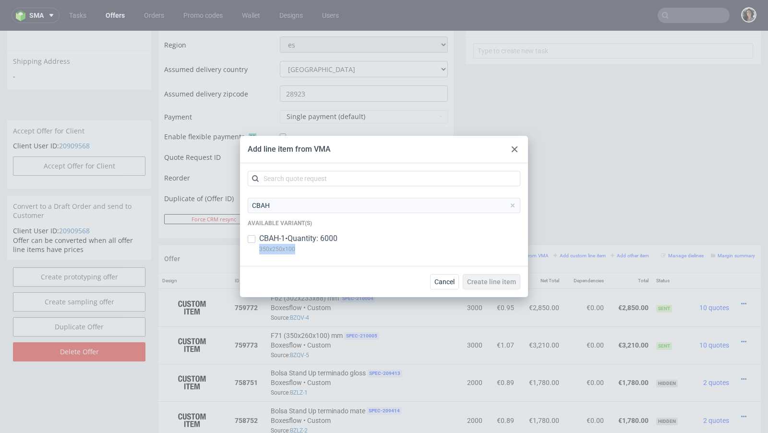
copy p "350x250x100"
drag, startPoint x: 304, startPoint y: 251, endPoint x: 254, endPoint y: 251, distance: 49.4
click at [254, 251] on div "CBAH-1 • Quantity: 6000 350x250x100" at bounding box center [384, 245] width 272 height 25
checkbox input "true"
click at [502, 283] on span "Create line item" at bounding box center [491, 281] width 49 height 7
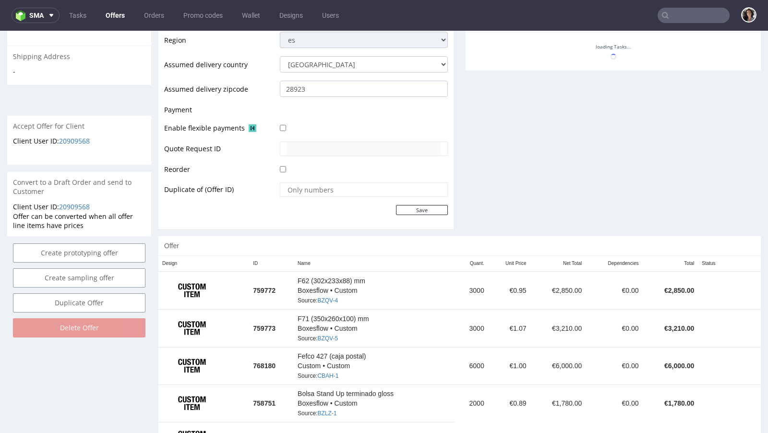
scroll to position [401, 0]
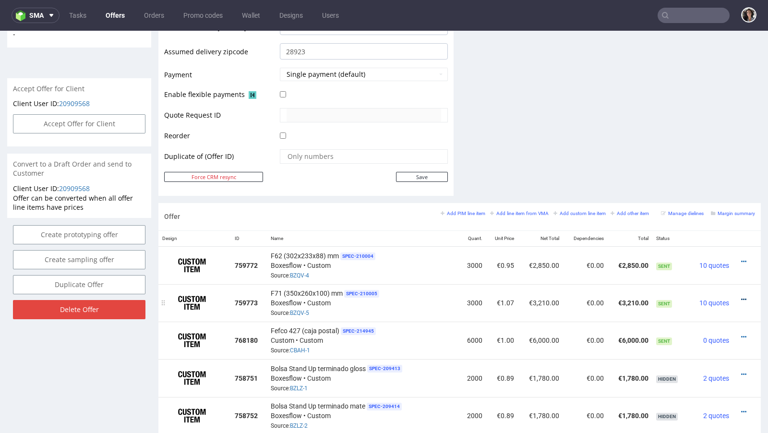
click at [741, 296] on icon at bounding box center [743, 299] width 5 height 7
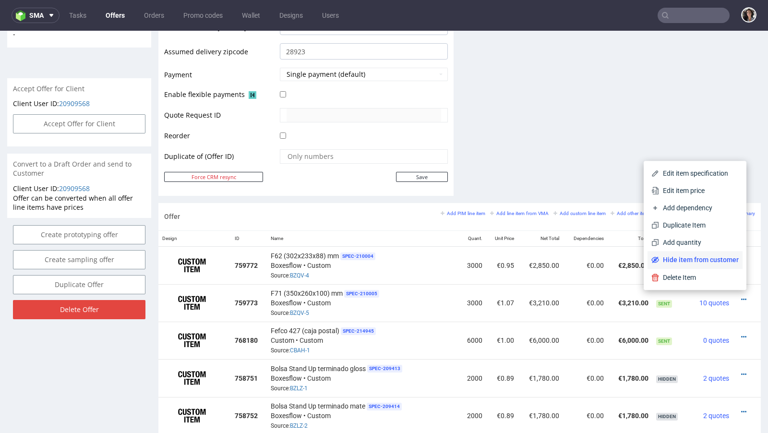
click at [709, 257] on span "Hide item from customer" at bounding box center [699, 260] width 80 height 10
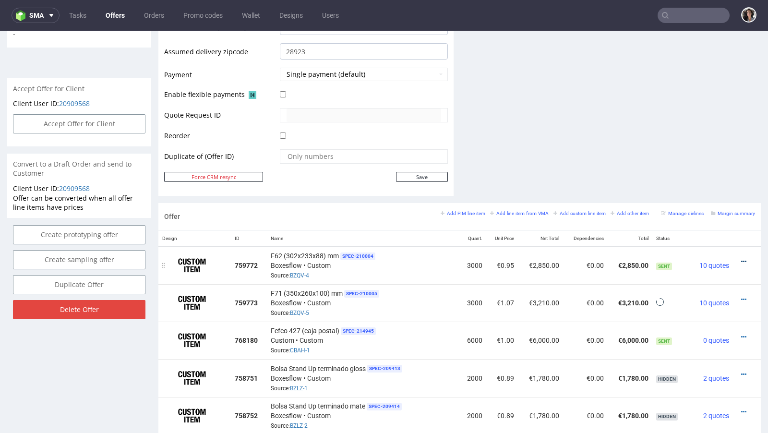
click at [741, 258] on icon at bounding box center [743, 261] width 5 height 7
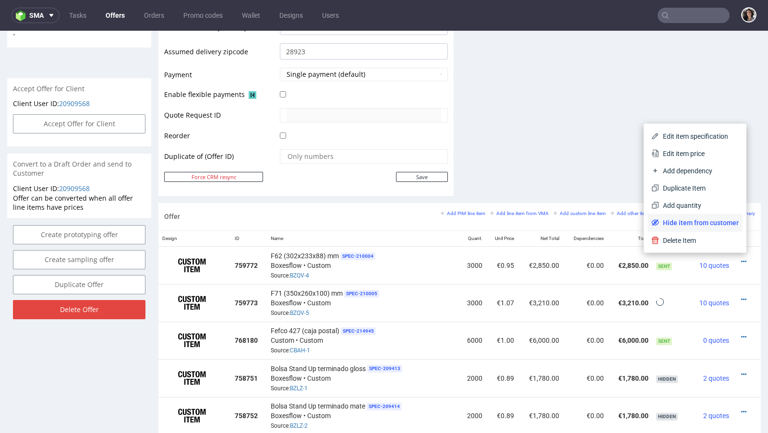
click at [711, 227] on li "Hide item from customer" at bounding box center [694, 222] width 95 height 17
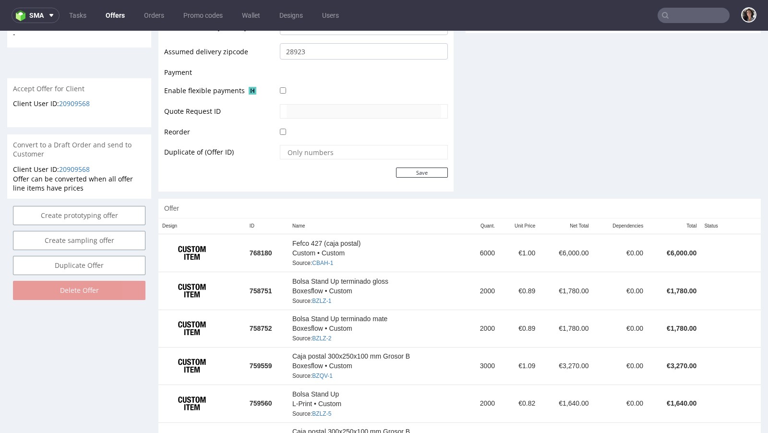
scroll to position [404, 0]
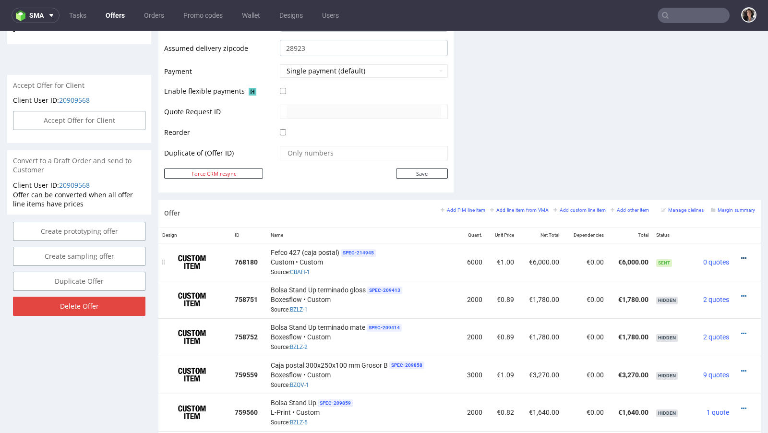
click at [741, 255] on icon at bounding box center [743, 258] width 5 height 7
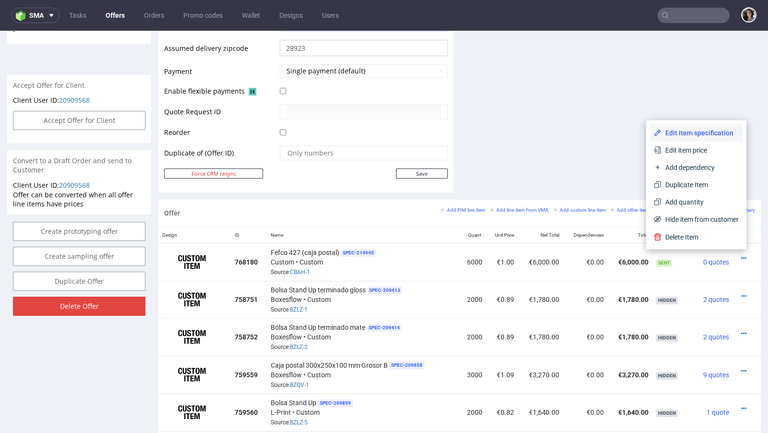
click at [675, 134] on span "Edit item specification" at bounding box center [699, 133] width 77 height 10
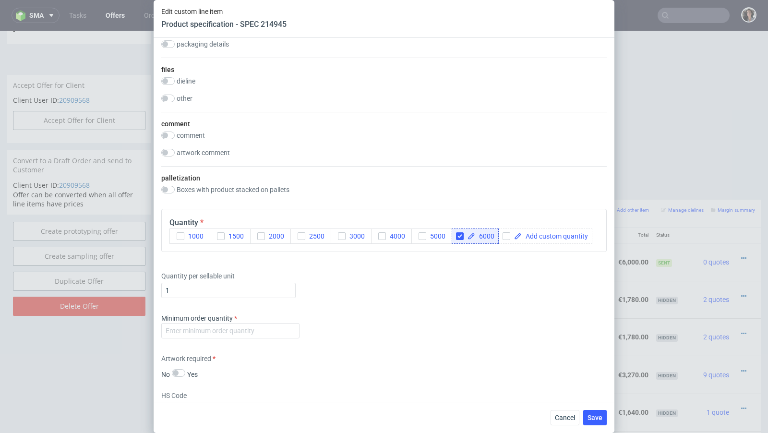
scroll to position [1290, 0]
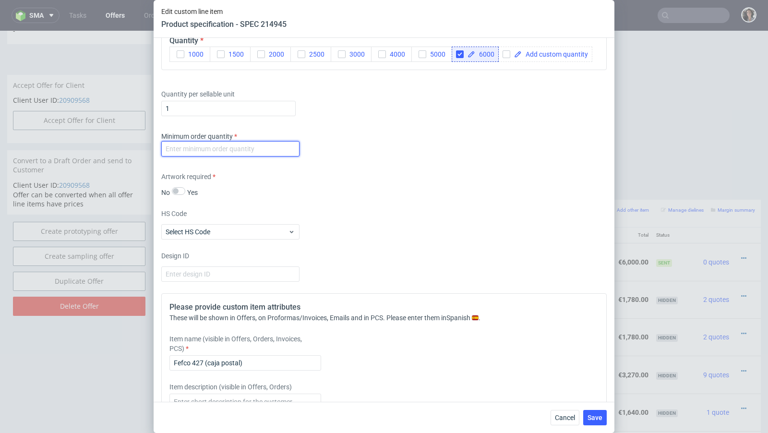
click at [239, 146] on input "number" at bounding box center [230, 148] width 138 height 15
type input "1"
click at [386, 177] on div "Artwork required No Yes" at bounding box center [383, 184] width 445 height 25
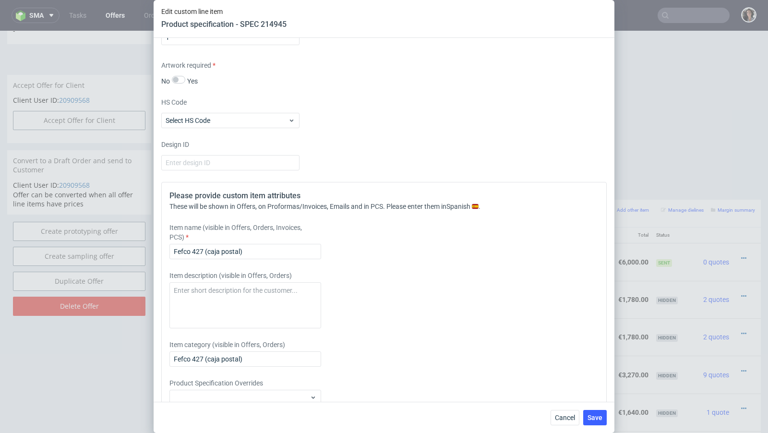
scroll to position [1444, 0]
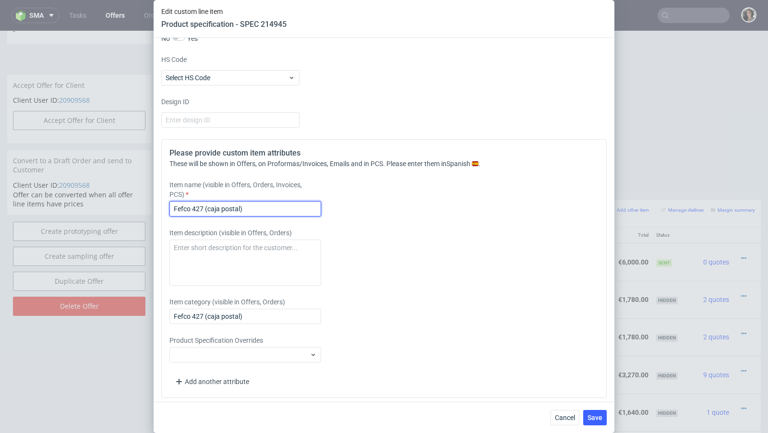
click at [241, 201] on input "Fefco 427 (caja postal)" at bounding box center [245, 208] width 152 height 15
paste input "350x250x100"
click at [229, 206] on input "Mailer box 350x250x100 mm" at bounding box center [245, 208] width 152 height 15
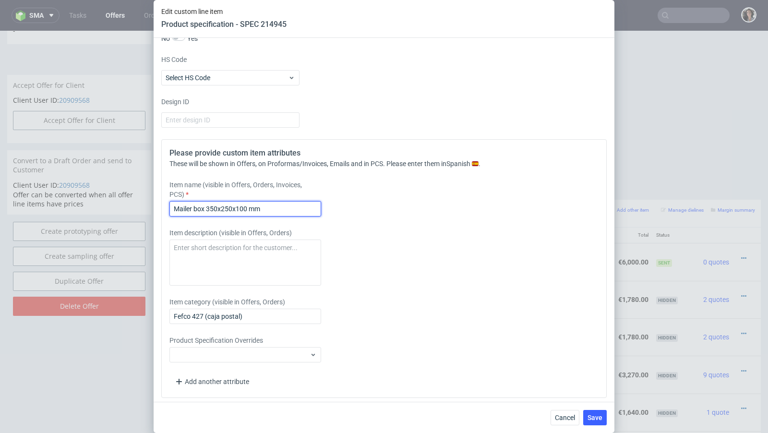
click at [229, 206] on input "Mailer box 350x250x100 mm" at bounding box center [245, 208] width 152 height 15
type input "Mailer box 350x250x100 mm"
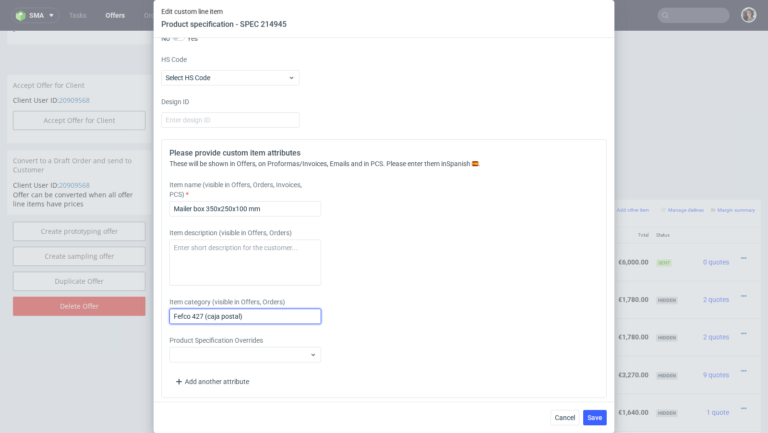
click at [235, 310] on input "Fefco 427 (caja postal)" at bounding box center [245, 315] width 152 height 15
paste input "Mailer box 350x250x100 mm"
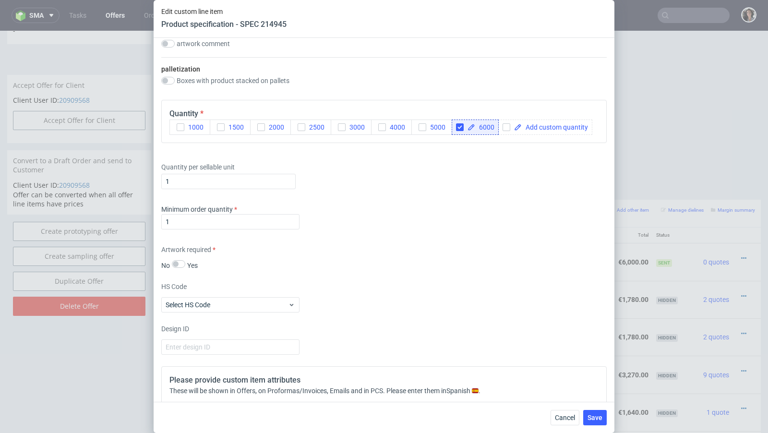
scroll to position [1210, 0]
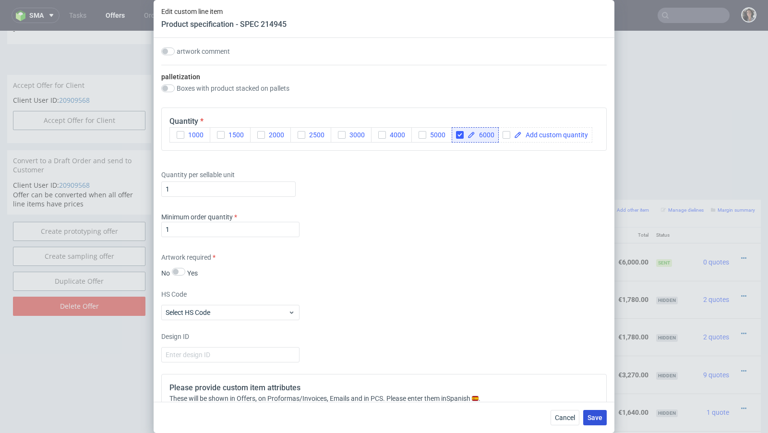
type input "Mailer box 350x250x100 mm"
click at [599, 417] on span "Save" at bounding box center [594, 417] width 15 height 7
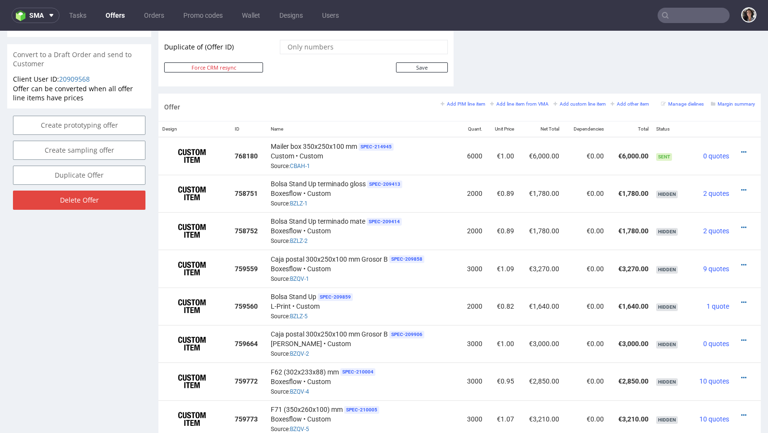
scroll to position [452, 0]
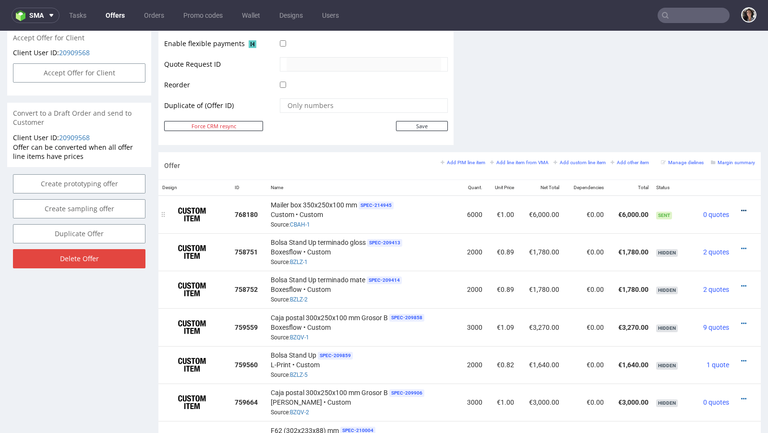
click at [741, 208] on icon at bounding box center [743, 210] width 5 height 7
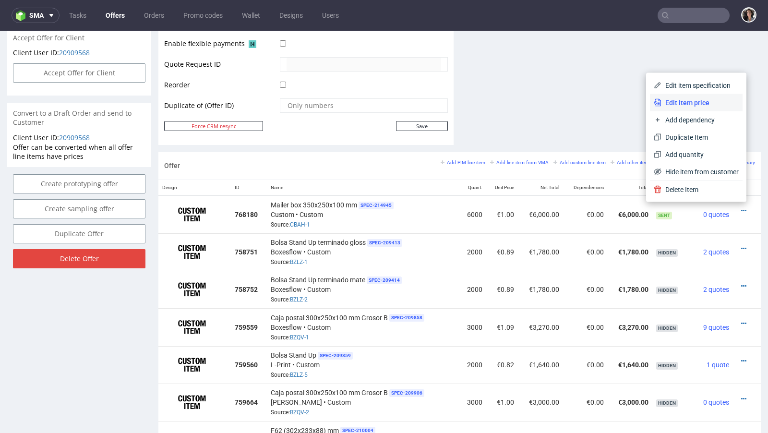
click at [669, 105] on span "Edit item price" at bounding box center [699, 103] width 77 height 10
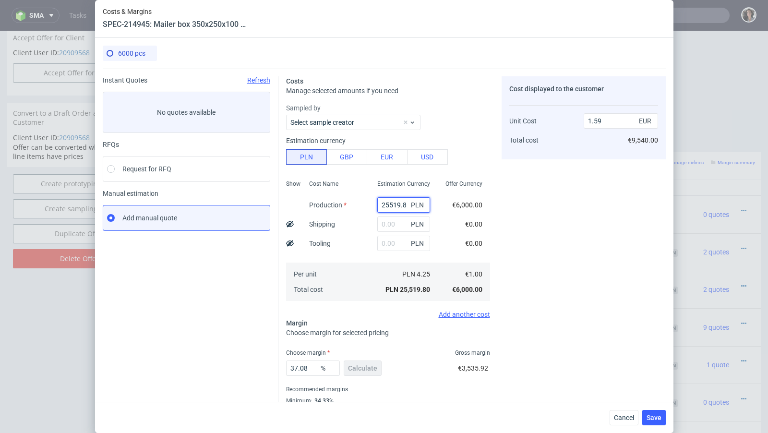
click at [392, 208] on input "25519.8" at bounding box center [403, 204] width 53 height 15
paste input "19440"
type input "19440"
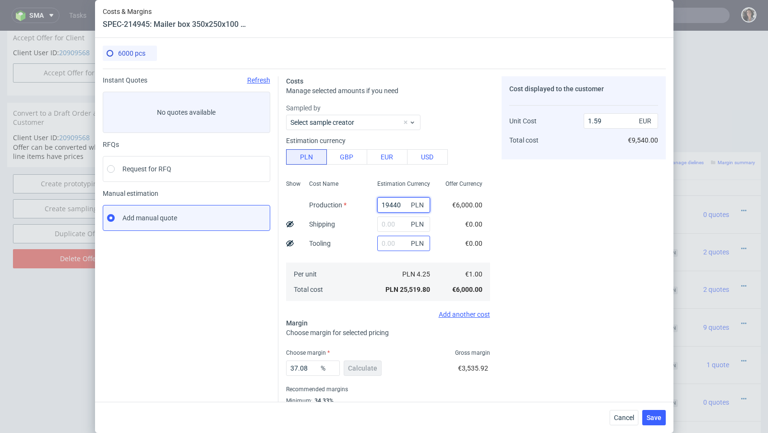
type input "1.21"
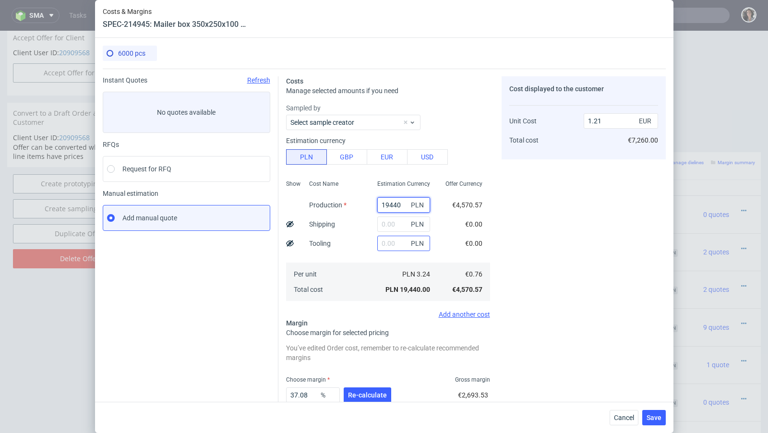
type input "19440"
click at [384, 245] on input "text" at bounding box center [403, 243] width 53 height 15
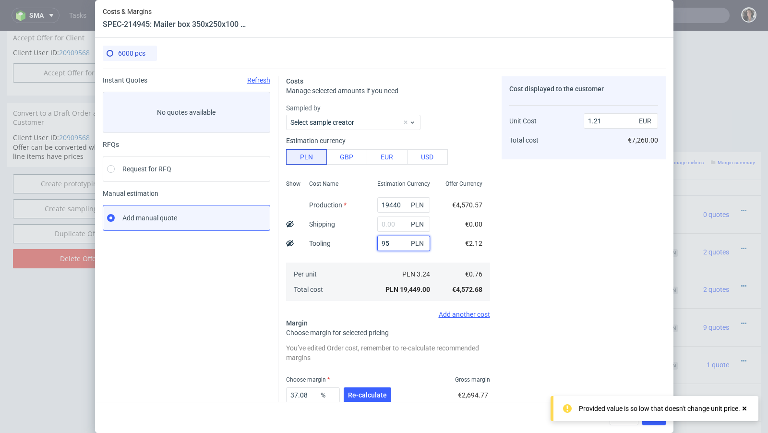
type input "950"
type input "1.27"
type input "950"
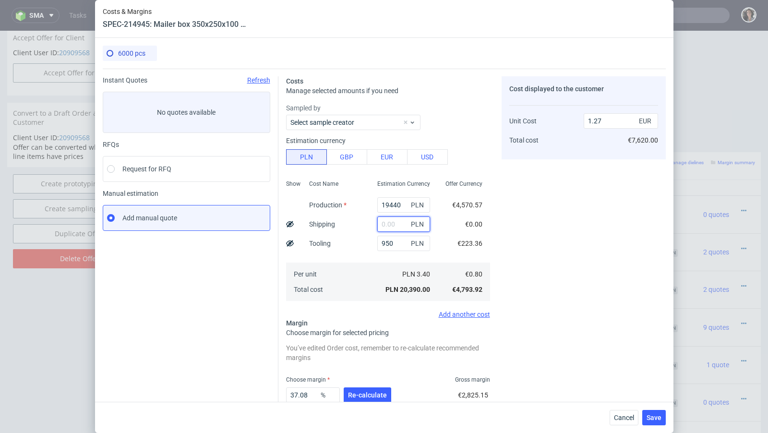
click at [392, 225] on input "text" at bounding box center [403, 223] width 53 height 15
paste input "3 475,51"
click at [388, 223] on input "3 475,51" at bounding box center [403, 223] width 53 height 15
type input "3475.51"
type input "1.49"
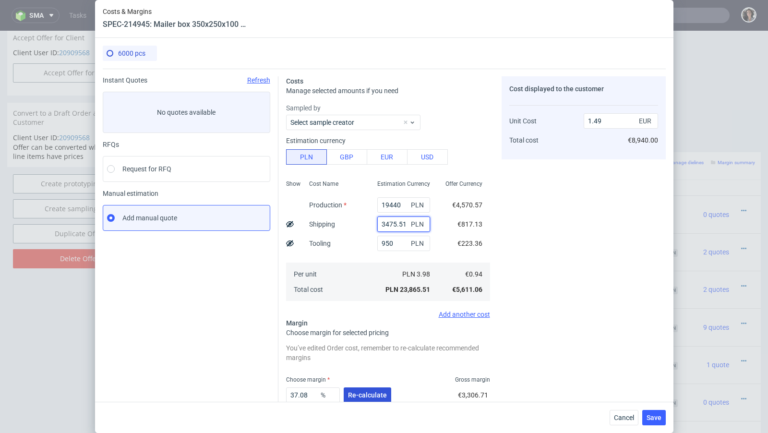
type input "3475.51"
click at [359, 391] on span "Re-calculate" at bounding box center [367, 394] width 39 height 7
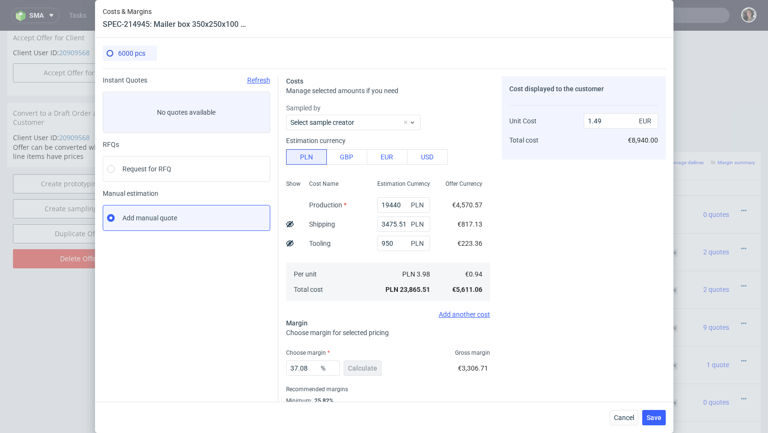
scroll to position [33, 0]
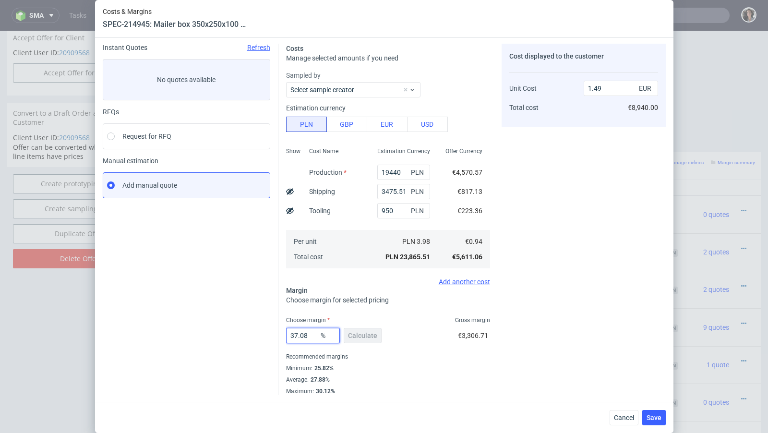
drag, startPoint x: 308, startPoint y: 334, endPoint x: 271, endPoint y: 334, distance: 37.9
click at [271, 334] on div "Instant Quotes Refresh No quotes available RFQs Request for RFQ Manual estimati…" at bounding box center [384, 215] width 563 height 359
type input "28"
type input "1.31"
type input "28"
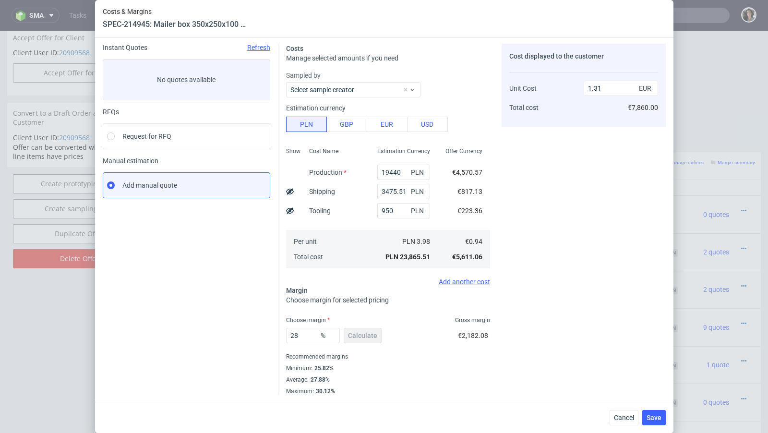
click at [385, 358] on div "Recommended margins" at bounding box center [388, 357] width 204 height 12
click at [396, 191] on input "3475.51" at bounding box center [403, 191] width 53 height 15
paste input "301,76"
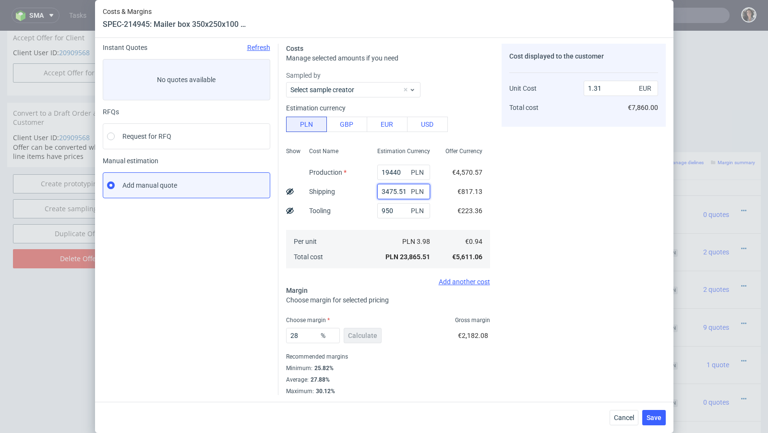
type input "3 301,76"
type input "1.11"
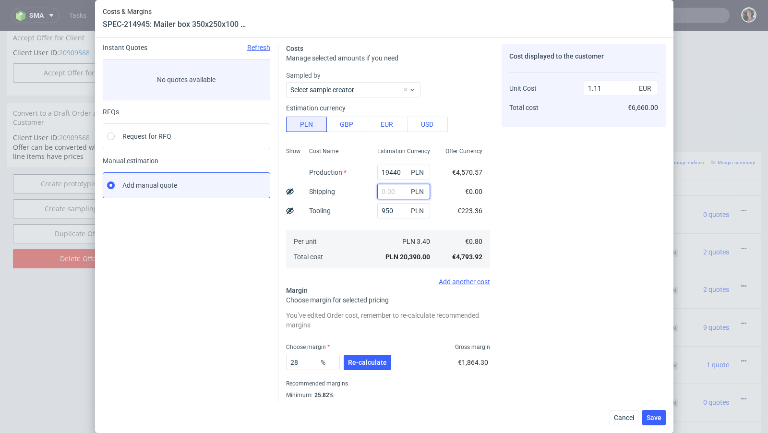
click at [386, 191] on input "text" at bounding box center [403, 191] width 53 height 15
paste input "3 301,76"
click at [386, 191] on input "3 301,76" at bounding box center [403, 191] width 53 height 15
type input "3301.76"
type input "1.29"
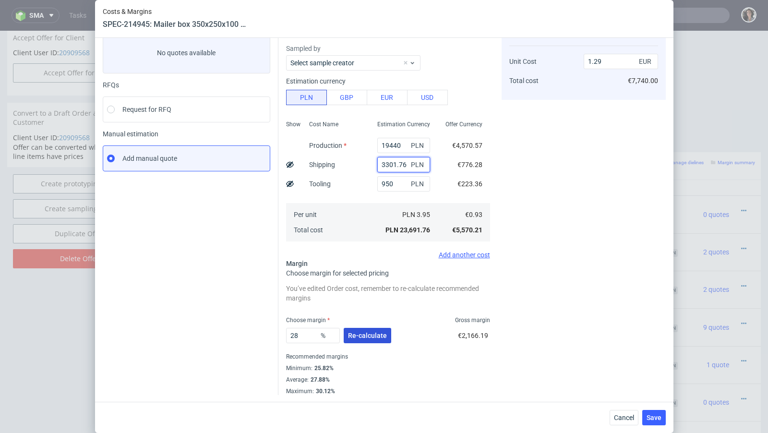
type input "3301.76"
click at [364, 333] on span "Re-calculate" at bounding box center [367, 335] width 39 height 7
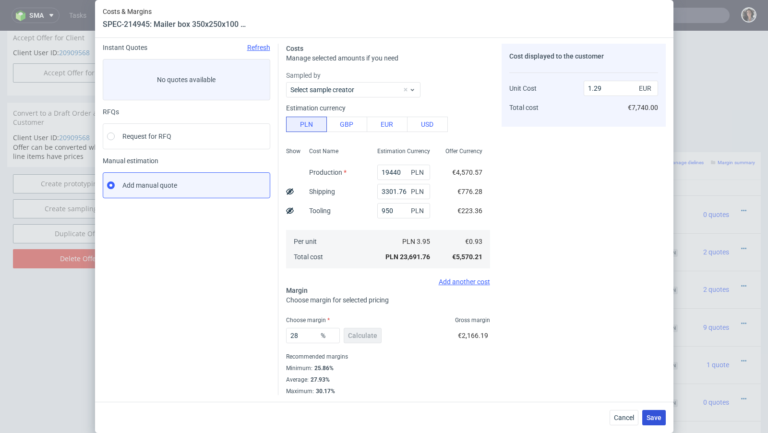
click at [650, 420] on span "Save" at bounding box center [653, 417] width 15 height 7
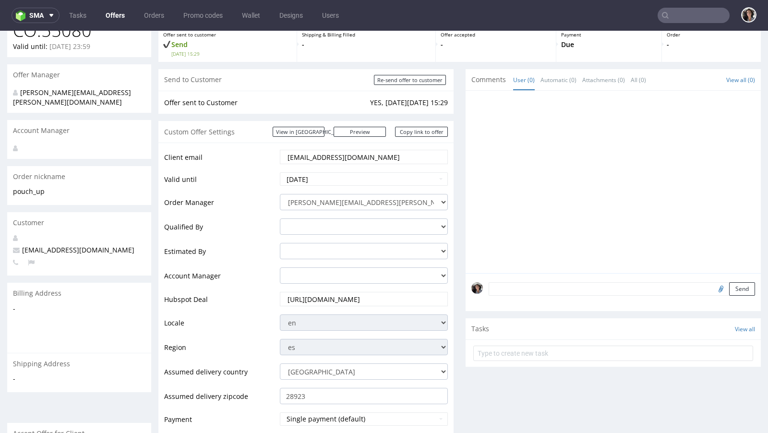
scroll to position [133, 0]
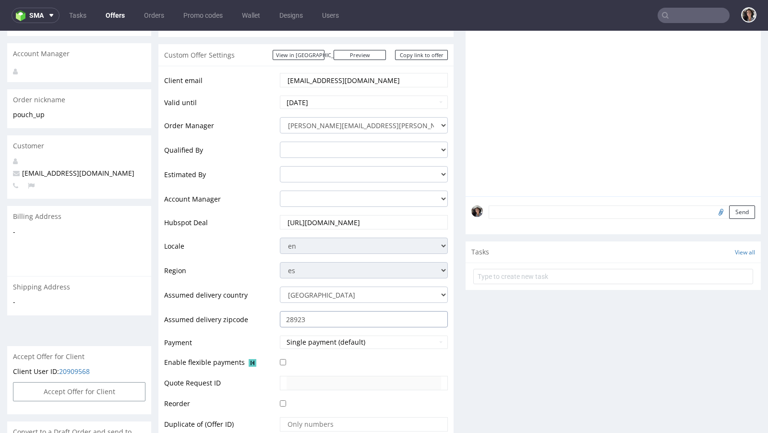
click at [320, 319] on input "28923" at bounding box center [364, 319] width 168 height 16
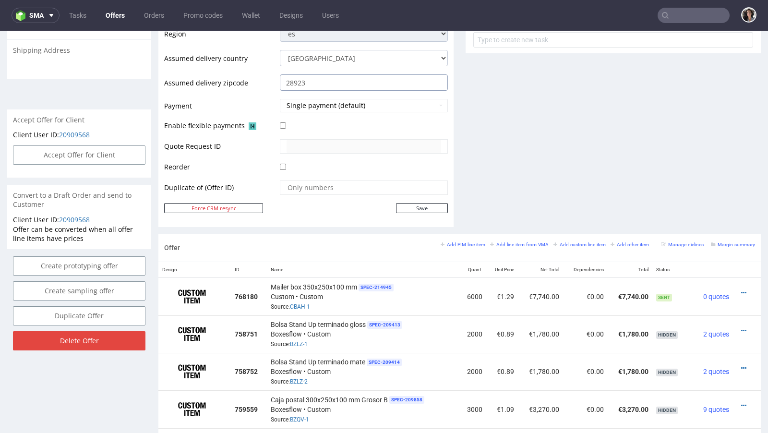
scroll to position [370, 0]
click at [741, 289] on icon at bounding box center [743, 292] width 5 height 7
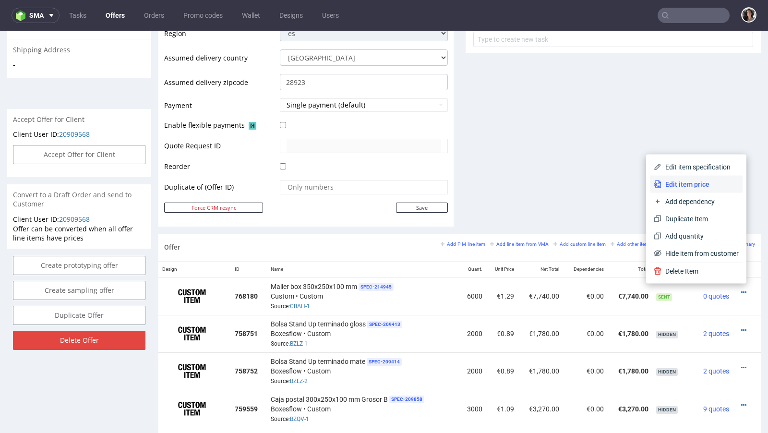
click at [664, 182] on span "Edit item price" at bounding box center [699, 184] width 77 height 10
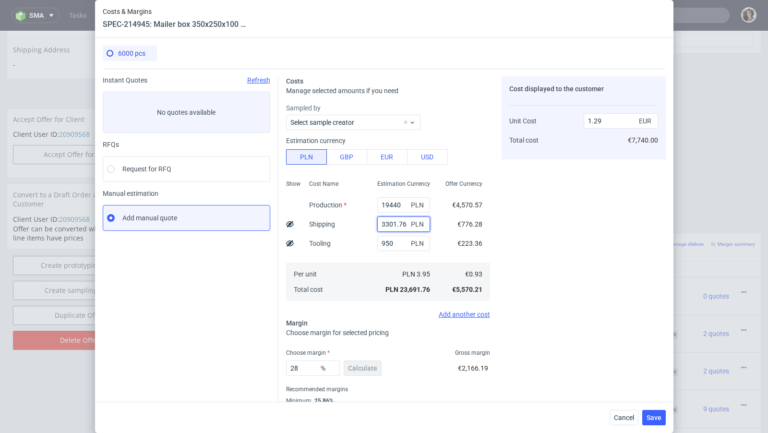
click at [394, 228] on input "3301.76" at bounding box center [403, 223] width 53 height 15
paste input "069,3"
type input "3 069,36"
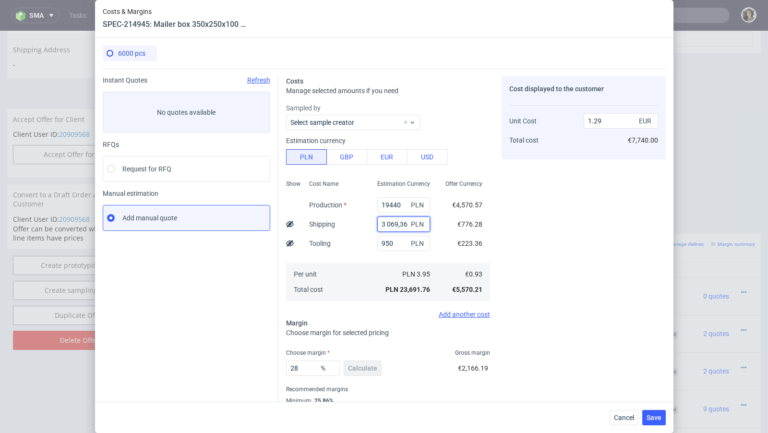
type input "1.11"
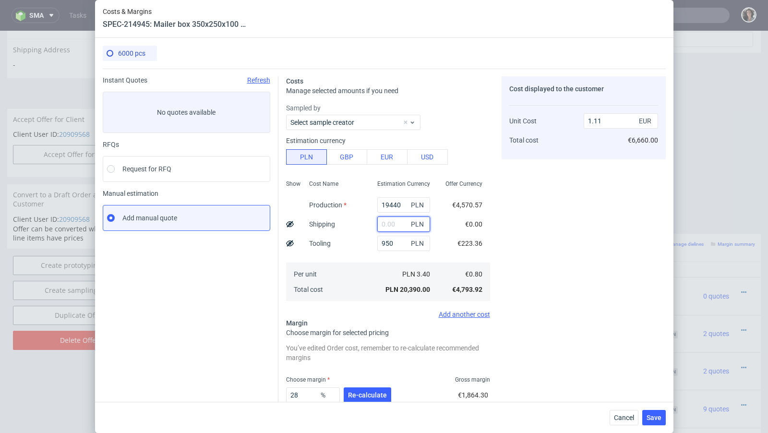
paste input "3 069,36"
click at [387, 224] on input "3 069,36" at bounding box center [403, 223] width 53 height 15
type input "3069.36"
type input "1.28"
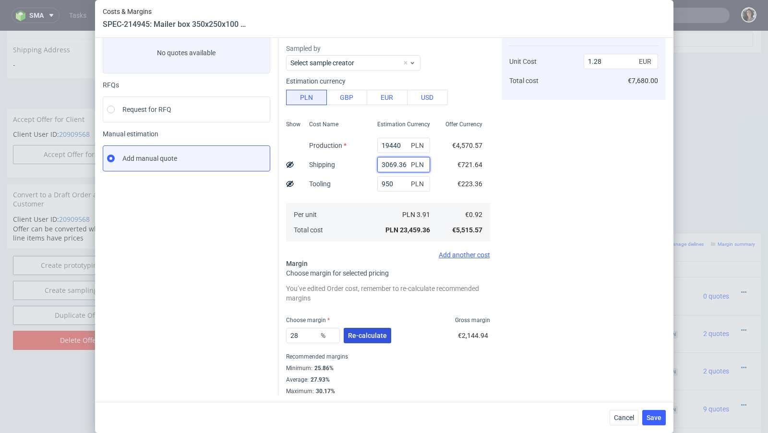
type input "3069.36"
click at [365, 332] on span "Re-calculate" at bounding box center [367, 335] width 39 height 7
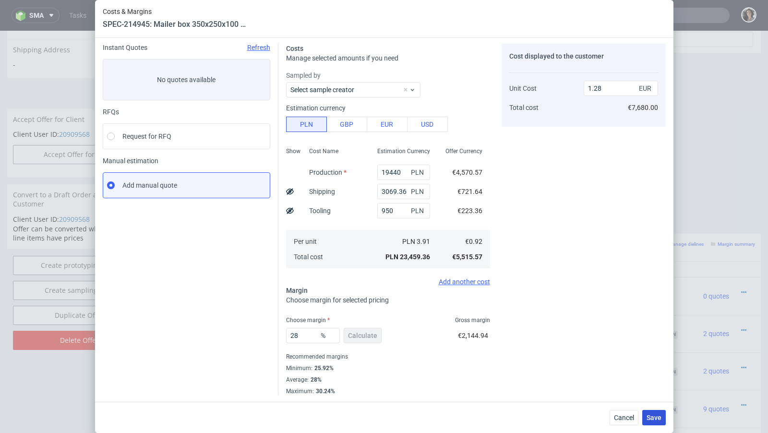
click at [653, 420] on span "Save" at bounding box center [653, 417] width 15 height 7
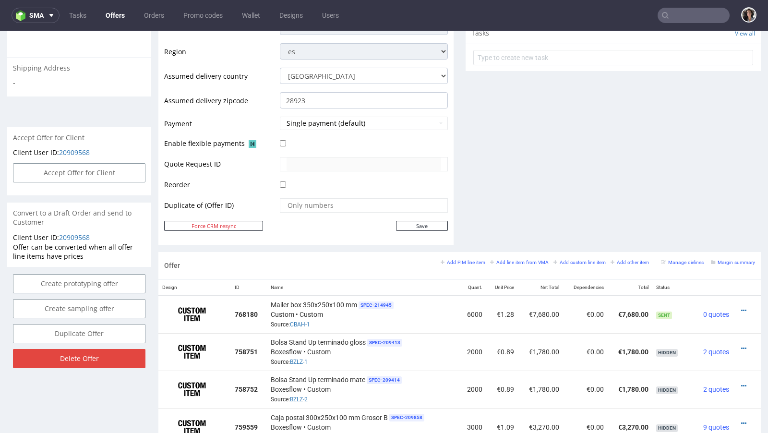
scroll to position [415, 0]
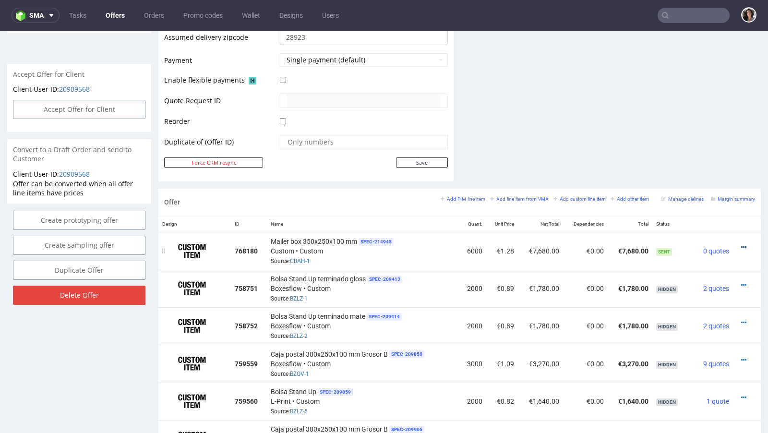
click at [741, 244] on icon at bounding box center [743, 247] width 5 height 7
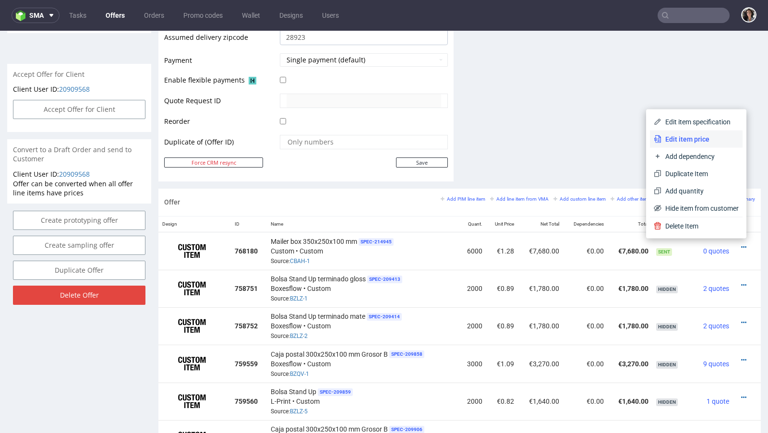
click at [674, 142] on span "Edit item price" at bounding box center [699, 139] width 77 height 10
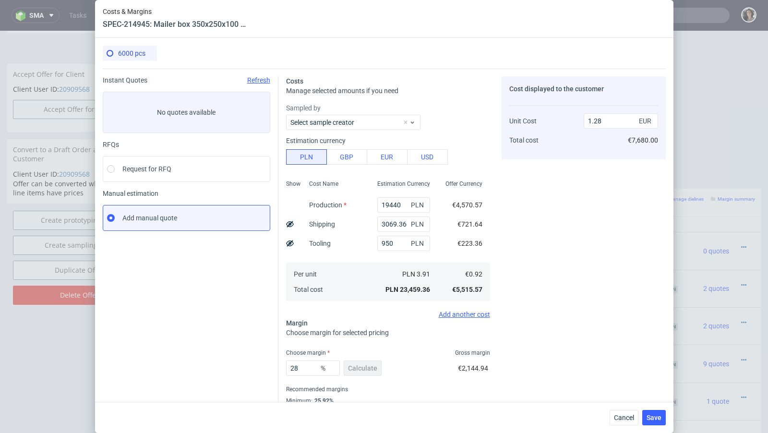
scroll to position [12, 0]
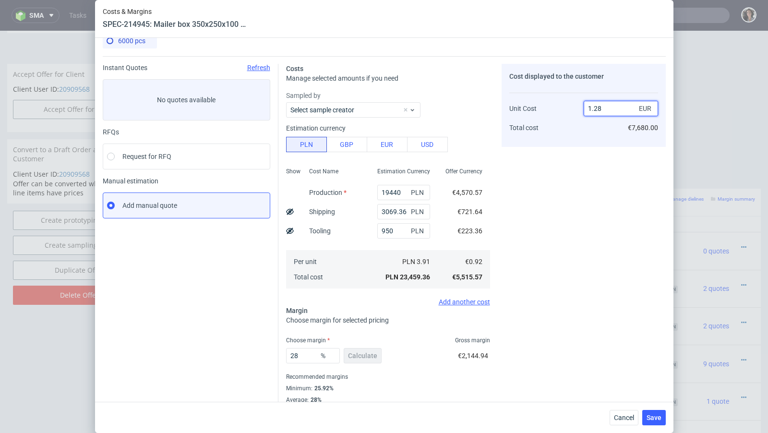
click at [609, 108] on input "1.28" at bounding box center [620, 108] width 74 height 15
type input "1.25"
type input "26.400000000000002"
click at [539, 289] on div "Cost displayed to the customer Unit Cost Total cost 1.25 EUR €7,500.00" at bounding box center [583, 239] width 164 height 351
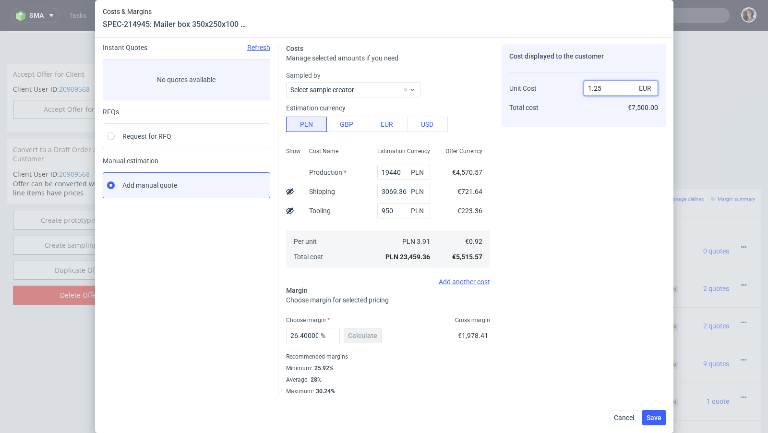
click at [611, 85] on input "1.25" at bounding box center [620, 88] width 74 height 15
type input "1.26"
type input "26.984126984126984"
type input "1.26"
click at [329, 333] on span "%" at bounding box center [328, 335] width 19 height 13
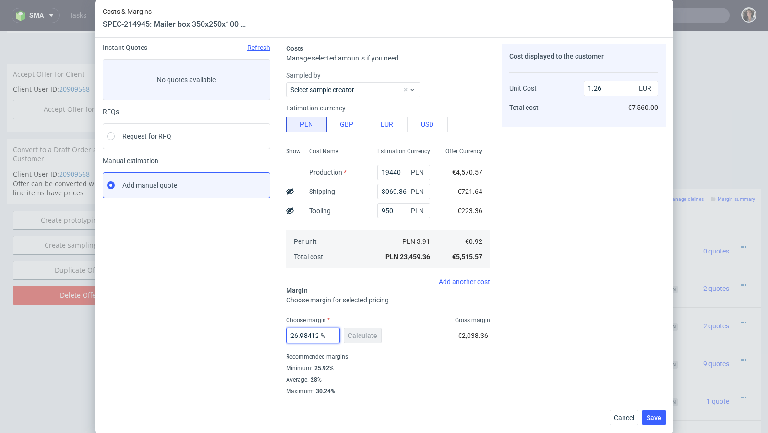
click at [310, 333] on input "26.984126984126984" at bounding box center [313, 335] width 54 height 15
click at [648, 420] on span "Save" at bounding box center [653, 417] width 15 height 7
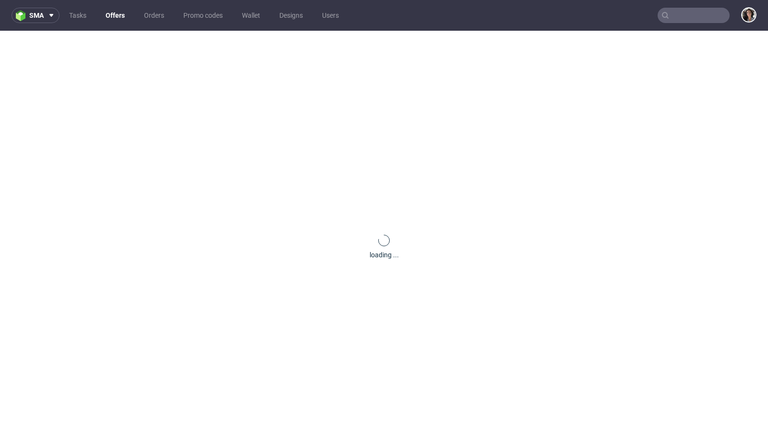
click at [690, 12] on input "text" at bounding box center [693, 15] width 72 height 15
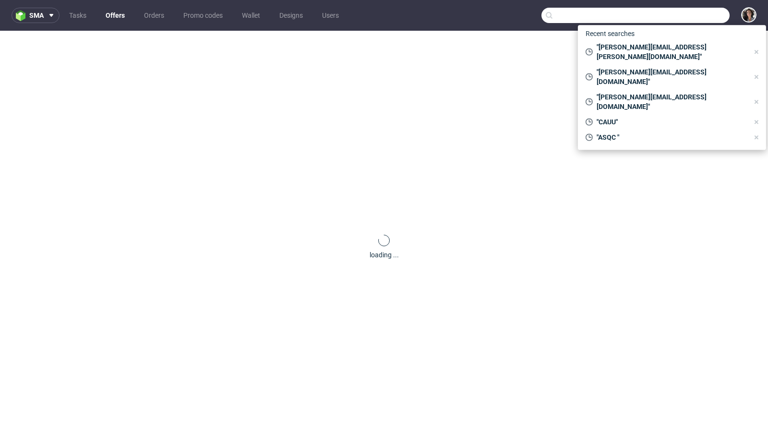
paste input "[EMAIL_ADDRESS][DOMAIN_NAME]"
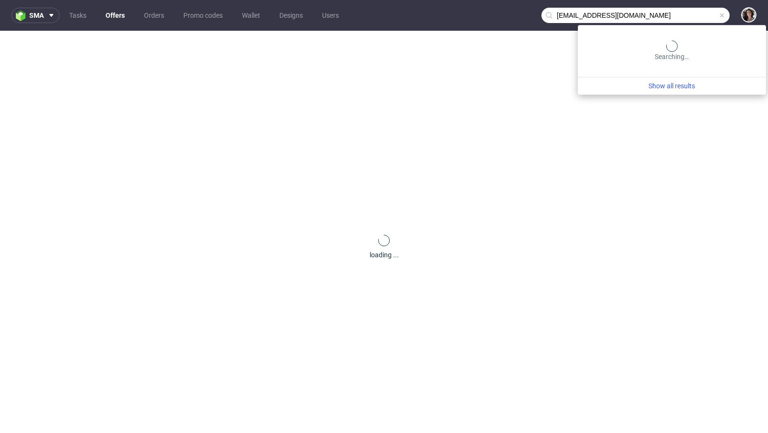
type input "[EMAIL_ADDRESS][DOMAIN_NAME]"
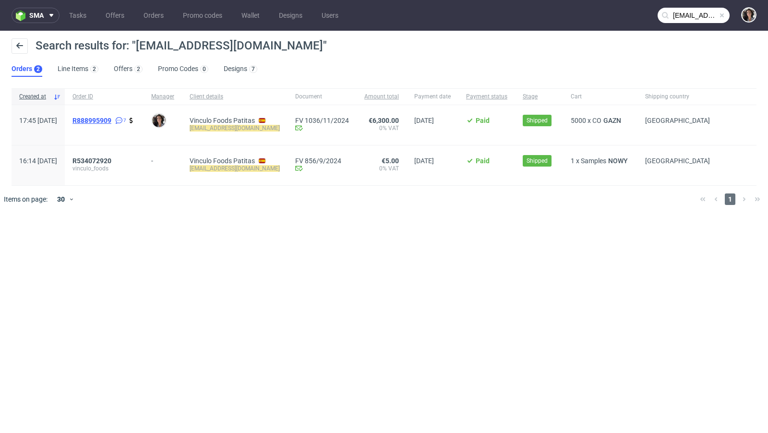
click at [111, 117] on span "R888995909" at bounding box center [91, 121] width 39 height 8
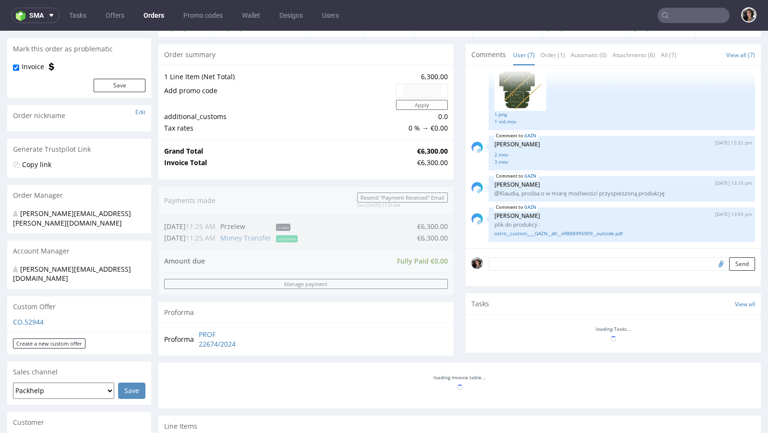
scroll to position [399, 0]
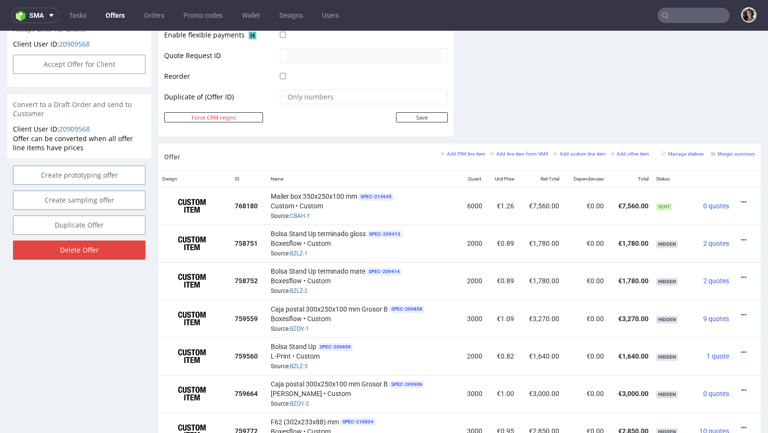
scroll to position [438, 0]
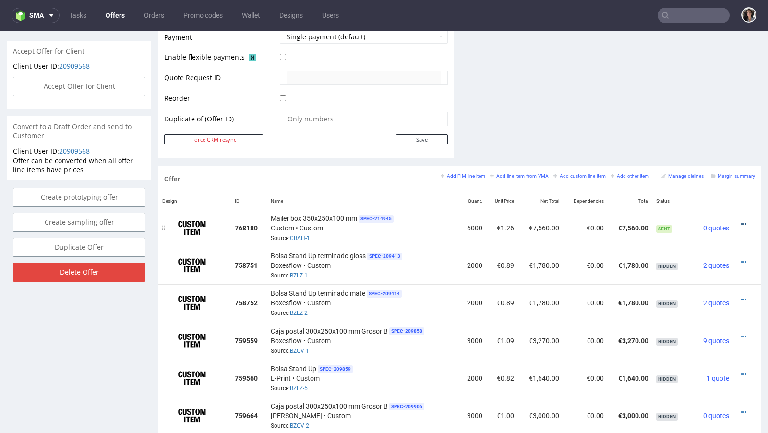
click at [741, 221] on icon at bounding box center [743, 224] width 5 height 7
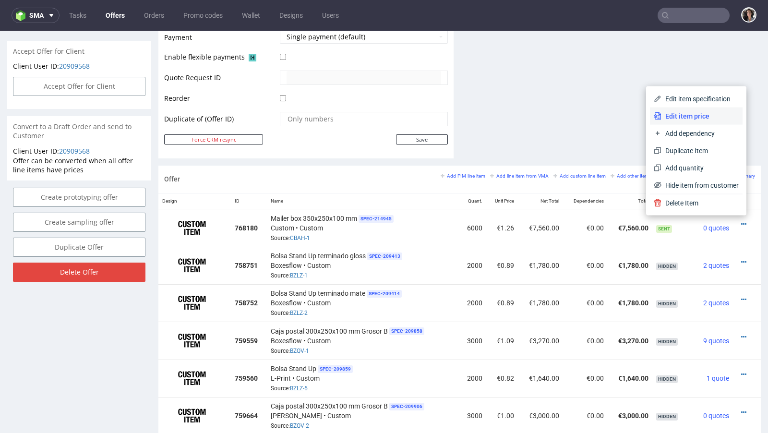
click at [682, 117] on span "Edit item price" at bounding box center [699, 116] width 77 height 10
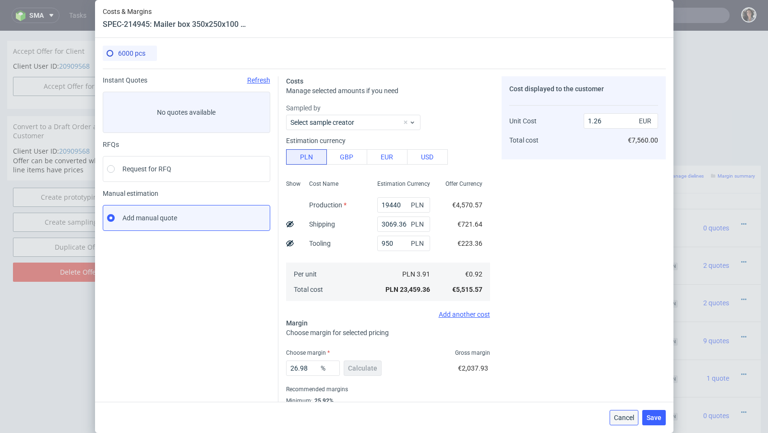
click at [624, 421] on button "Cancel" at bounding box center [623, 417] width 29 height 15
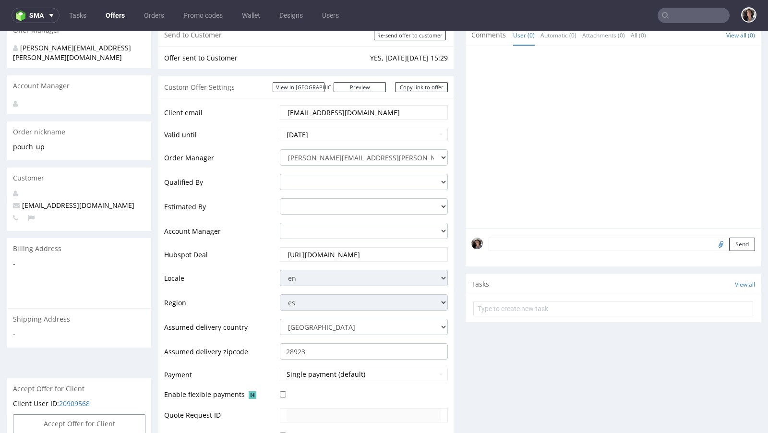
scroll to position [0, 0]
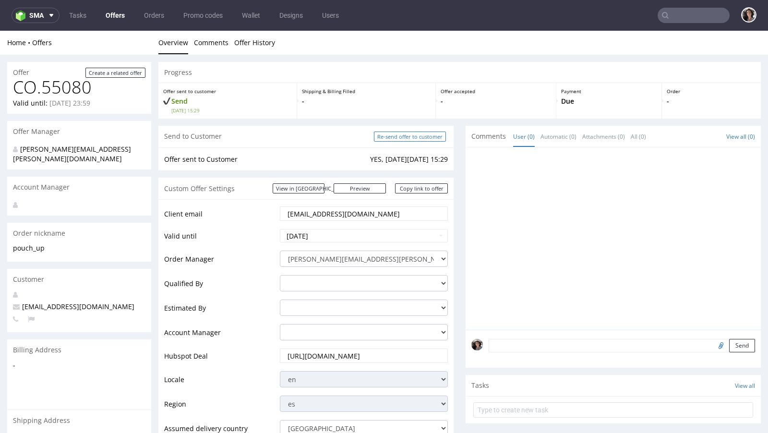
click at [411, 135] on input "Re-send offer to customer" at bounding box center [410, 136] width 72 height 10
type input "In progress..."
click at [416, 137] on input "Re-send offer to customer" at bounding box center [410, 136] width 72 height 10
click at [431, 188] on link "Copy link to offer" at bounding box center [421, 188] width 53 height 10
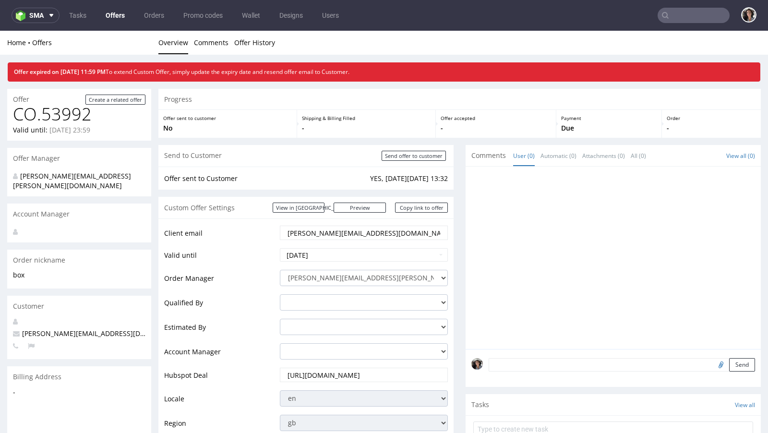
click at [111, 10] on link "Offers" at bounding box center [115, 15] width 31 height 15
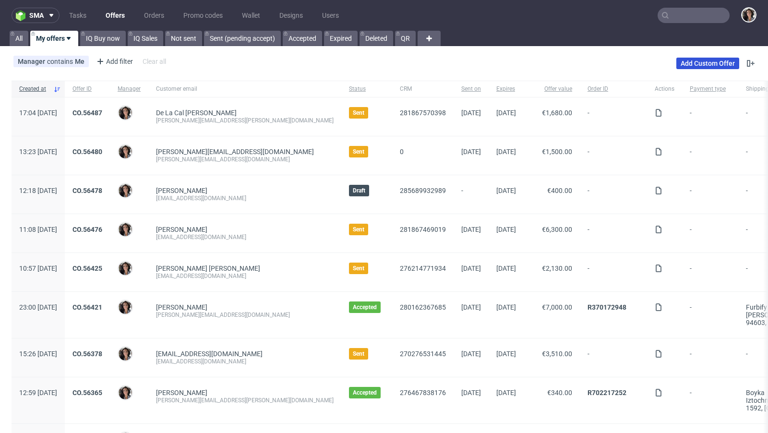
click at [702, 64] on link "Add Custom Offer" at bounding box center [707, 64] width 63 height 12
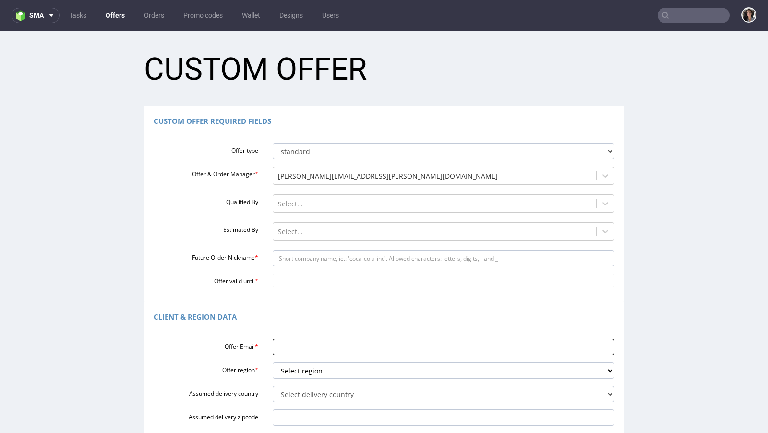
click at [282, 348] on input "Offer Email *" at bounding box center [443, 347] width 342 height 16
paste input "[URL][DOMAIN_NAME]"
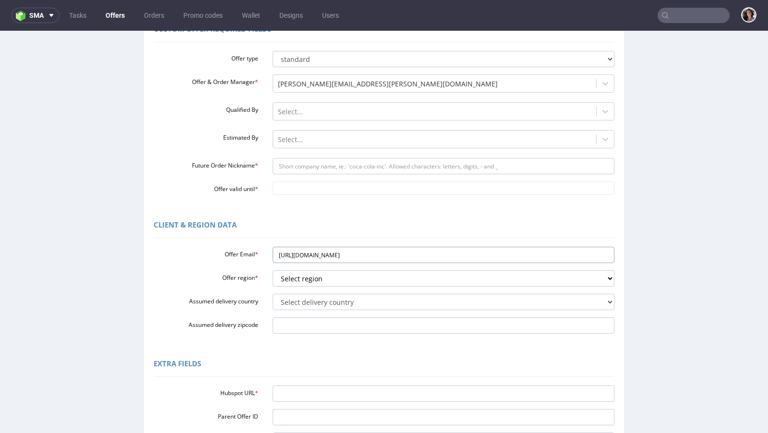
scroll to position [141, 0]
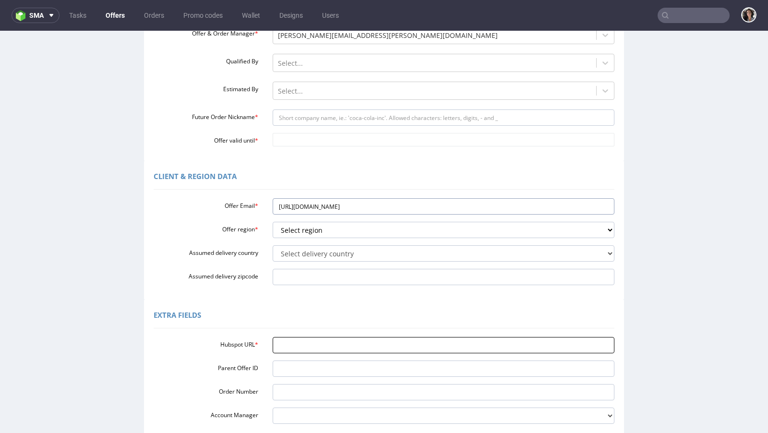
type input "[URL][DOMAIN_NAME]"
click at [296, 347] on input "Hubspot URL *" at bounding box center [443, 345] width 342 height 16
paste input "[URL][DOMAIN_NAME]"
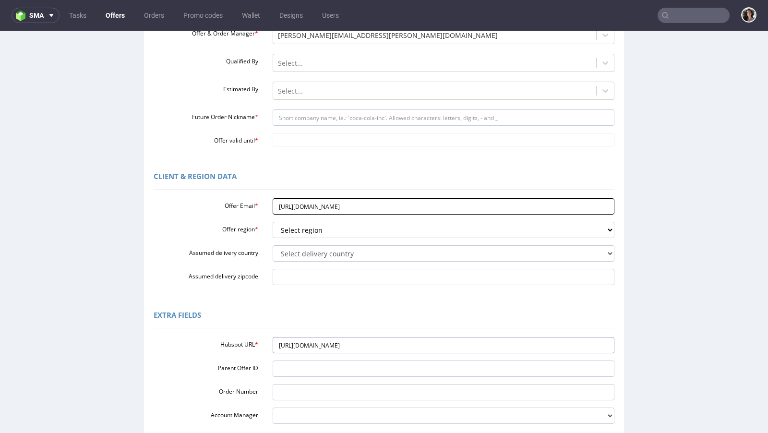
type input "[URL][DOMAIN_NAME]"
click at [365, 204] on input "[URL][DOMAIN_NAME]" at bounding box center [443, 206] width 342 height 16
click at [365, 204] on input "https://app-eu1.hubspot.com/contacts/25600958/record/0-3/273407909079/" at bounding box center [443, 206] width 342 height 16
paste input "[EMAIL_ADDRESS][DOMAIN_NAME]"
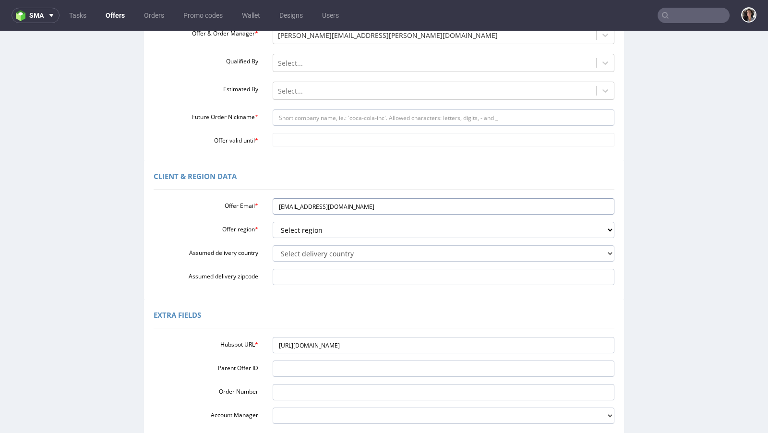
type input "[EMAIL_ADDRESS][DOMAIN_NAME]"
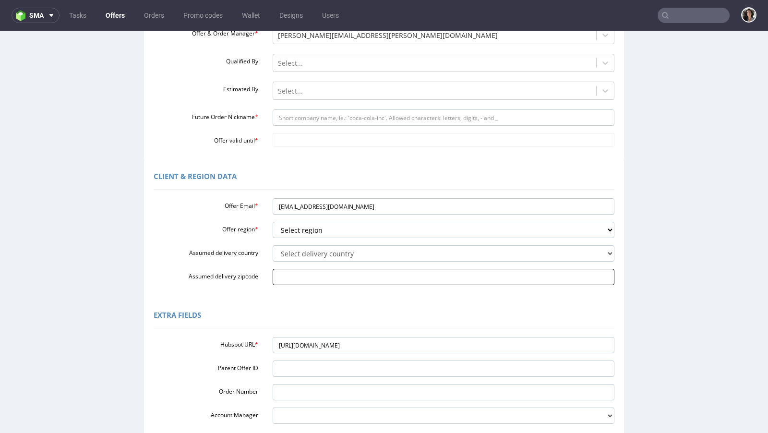
click at [287, 274] on input "Assumed delivery zipcode" at bounding box center [443, 277] width 342 height 16
paste input "Hvalstad 1395"
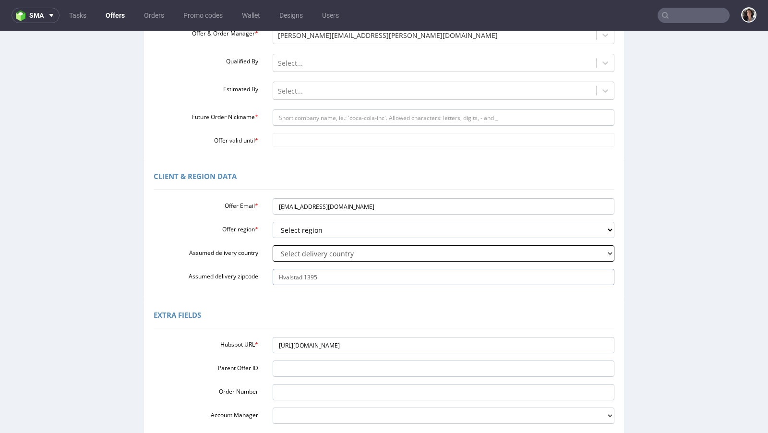
type input "Hvalstad 1395"
click at [303, 254] on select "Select delivery country Andorra Afghanistan Anguilla Albania Armenia Antarctica…" at bounding box center [443, 253] width 342 height 16
select select "167"
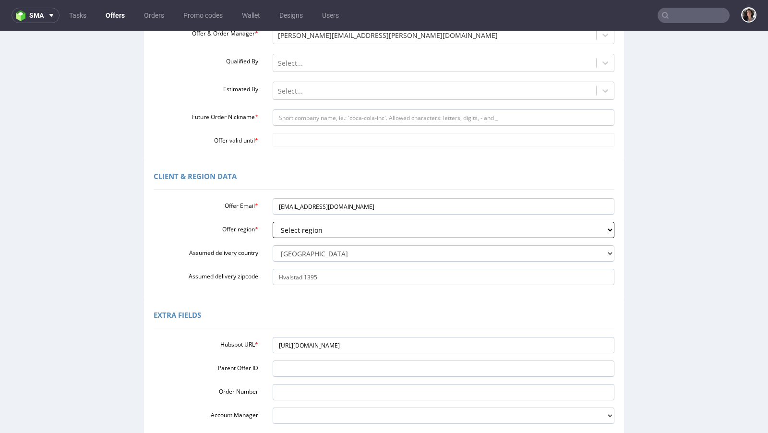
click at [312, 231] on select "Select region eu gb de pl fr it es" at bounding box center [443, 230] width 342 height 16
select select "eu"
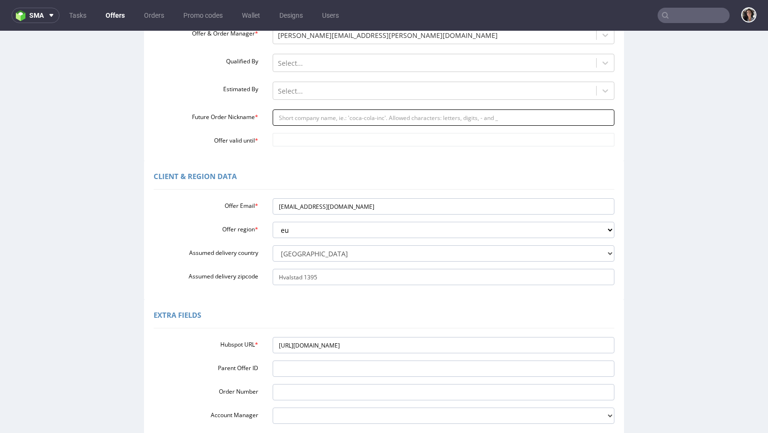
click at [335, 117] on input "Future Order Nickname *" at bounding box center [443, 117] width 342 height 16
type input "box"
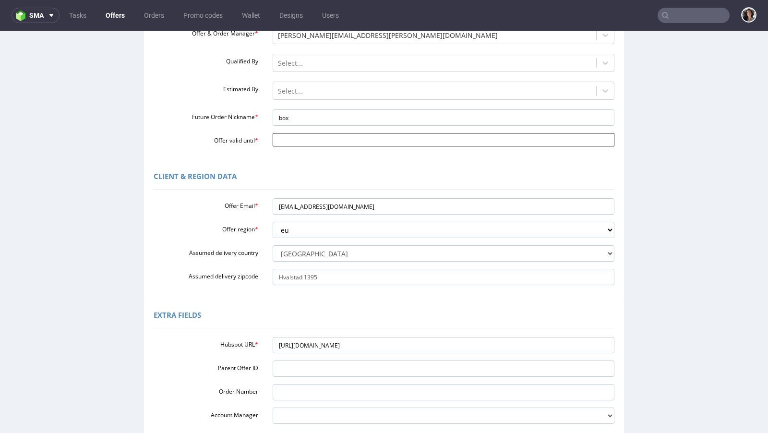
click at [314, 143] on input "Offer valid until *" at bounding box center [443, 139] width 342 height 13
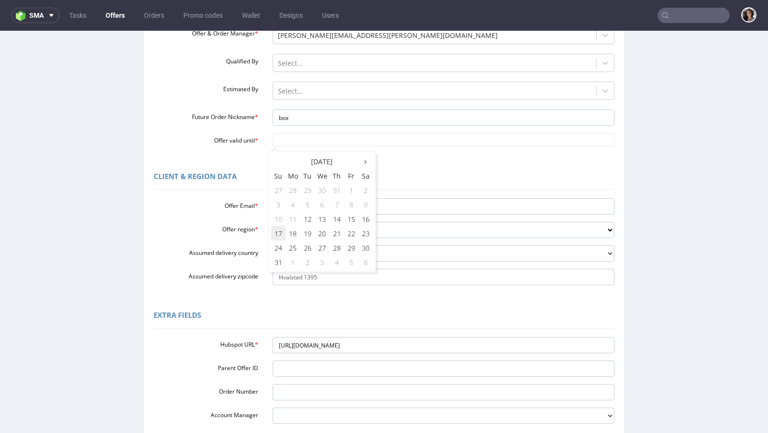
click at [284, 233] on td "17" at bounding box center [278, 233] width 14 height 14
type input "2025-08-17"
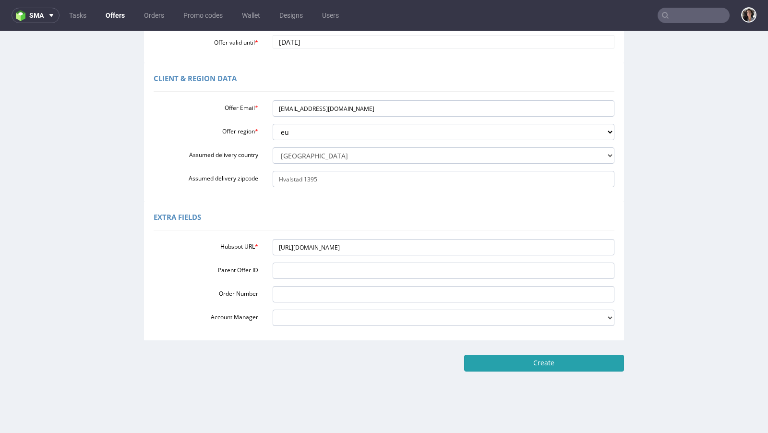
click at [562, 363] on input "Create" at bounding box center [544, 363] width 160 height 16
type input "Please wait..."
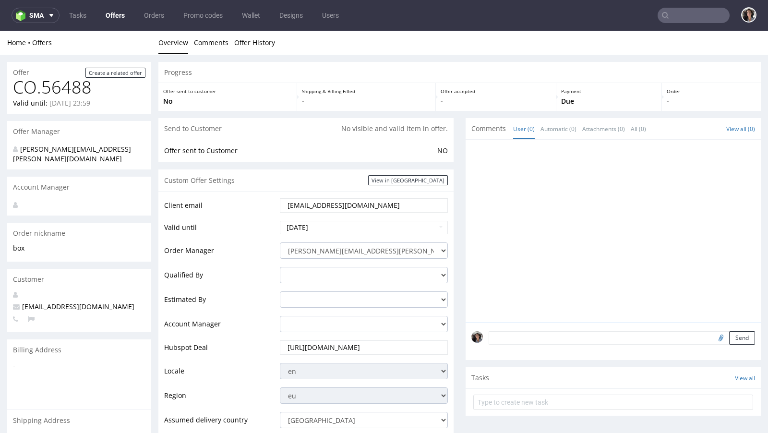
scroll to position [454, 0]
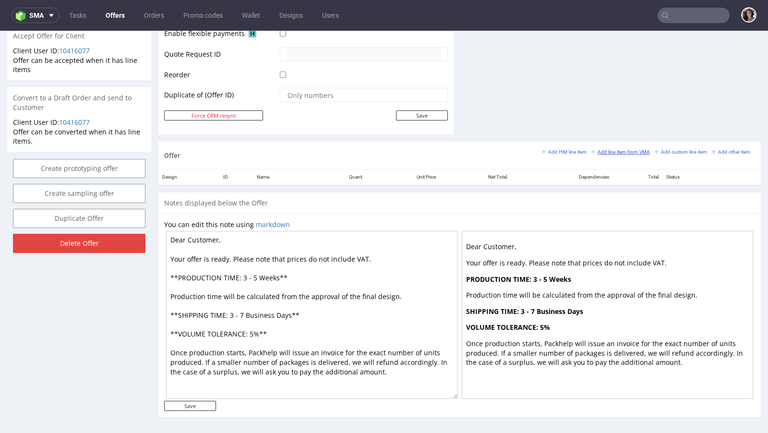
click at [623, 149] on small "Add line item from VMA" at bounding box center [620, 151] width 59 height 5
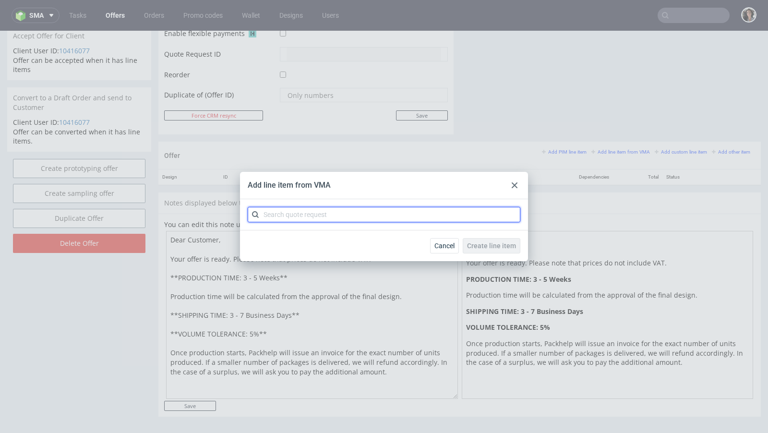
click at [360, 214] on input "text" at bounding box center [384, 214] width 272 height 15
paste input "CBAL"
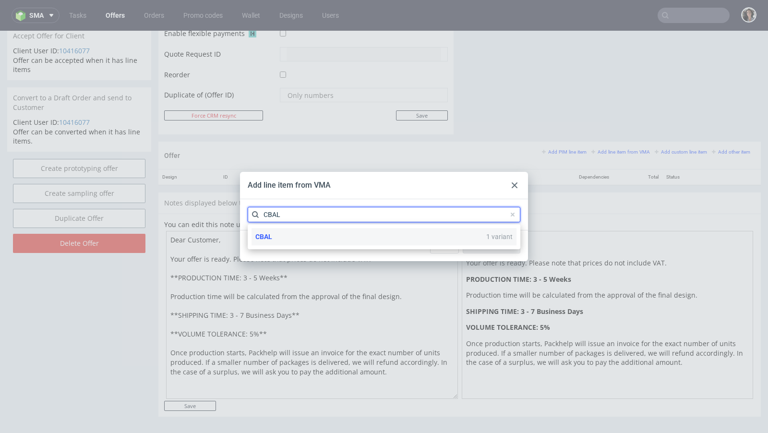
type input "CBAL"
click at [274, 234] on div "CBAL 1 variant" at bounding box center [383, 236] width 265 height 17
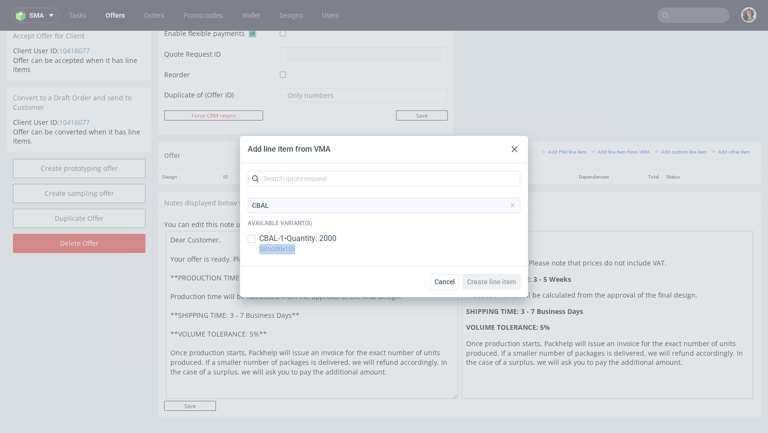
copy p "260x200x105"
drag, startPoint x: 300, startPoint y: 249, endPoint x: 256, endPoint y: 249, distance: 44.1
click at [256, 249] on div "CBAL-1 • Quantity: 2000 260x200x105" at bounding box center [384, 245] width 272 height 25
checkbox input "true"
click at [491, 283] on span "Create line item" at bounding box center [491, 281] width 49 height 7
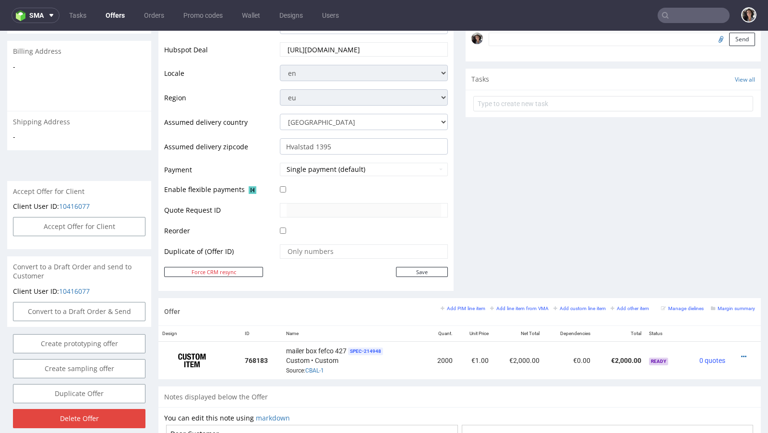
scroll to position [299, 0]
click at [521, 305] on small "Add line item from VMA" at bounding box center [519, 307] width 59 height 5
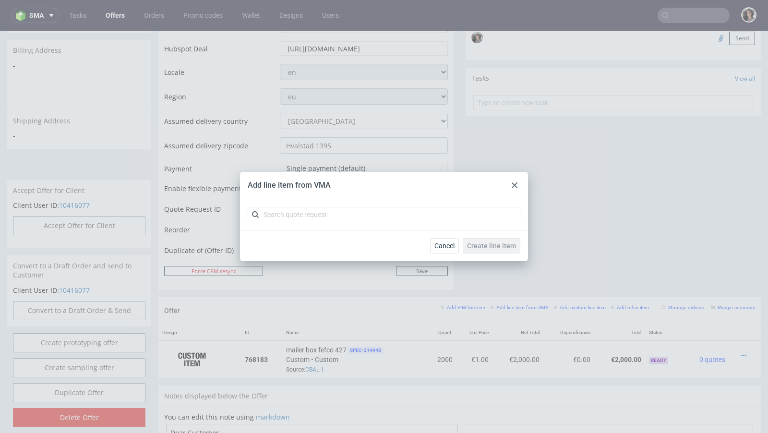
click at [514, 183] on icon at bounding box center [514, 185] width 6 height 6
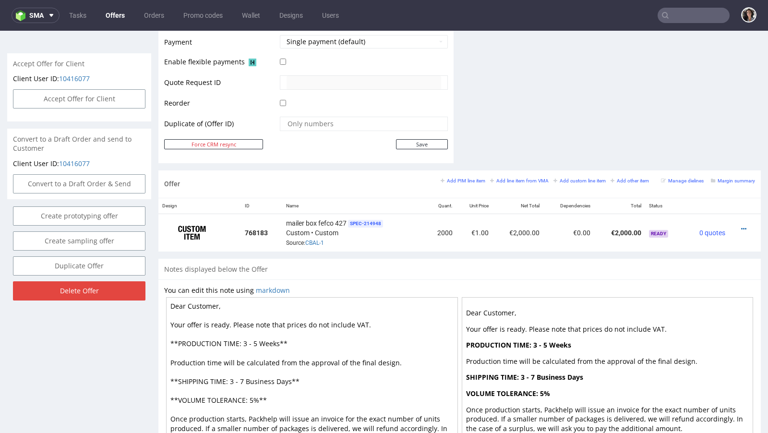
scroll to position [444, 0]
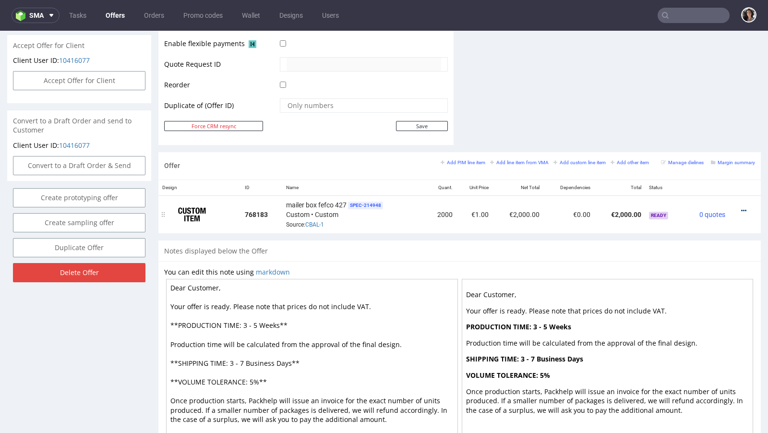
click at [741, 208] on icon at bounding box center [743, 210] width 5 height 7
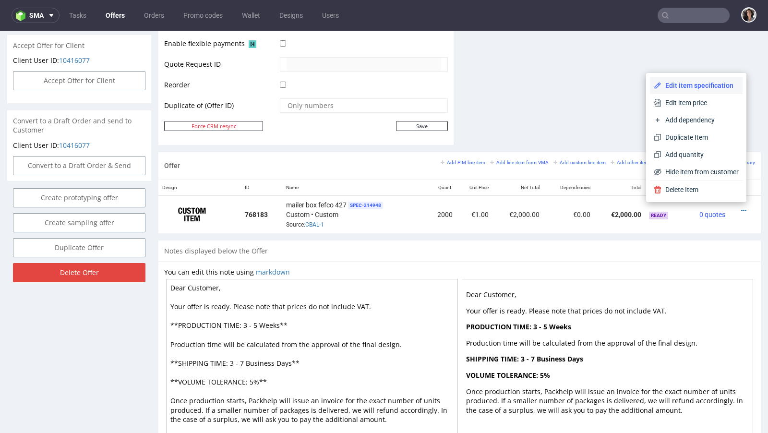
click at [669, 83] on span "Edit item specification" at bounding box center [699, 86] width 77 height 10
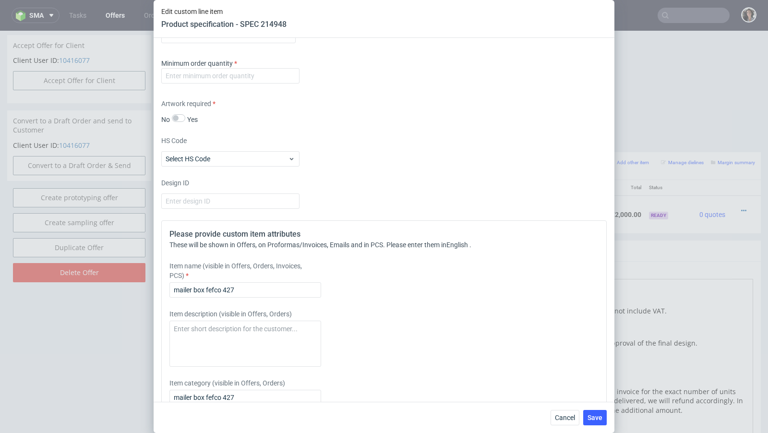
scroll to position [1602, 0]
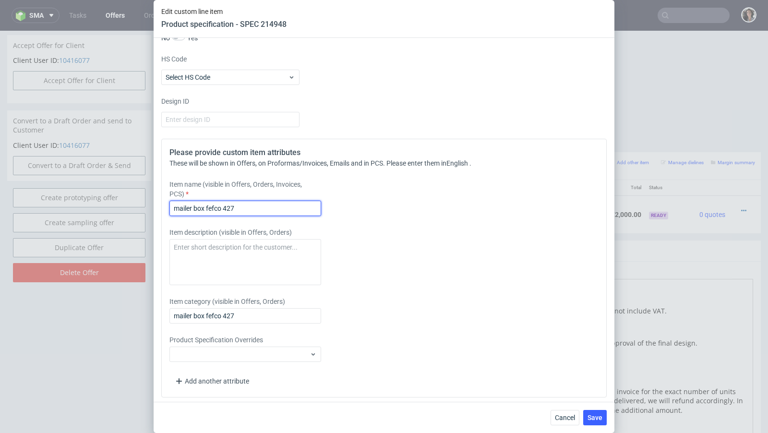
click at [235, 206] on input "mailer box fefco 427" at bounding box center [245, 208] width 152 height 15
paste input "260x200x105"
click at [243, 206] on input "mailer box 260x200x105 mm" at bounding box center [245, 208] width 152 height 15
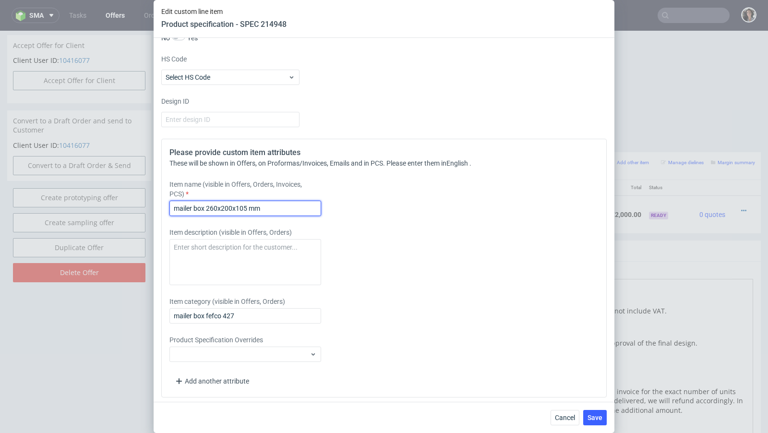
click at [243, 206] on input "mailer box 260x200x105 mm" at bounding box center [245, 208] width 152 height 15
type input "mailer box 260x200x105 mm"
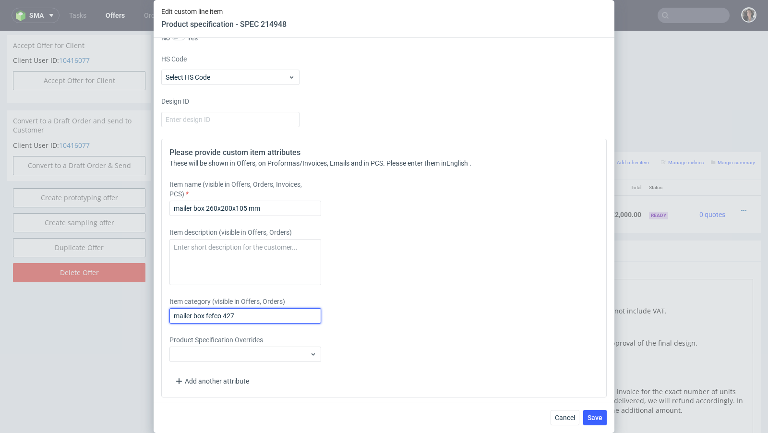
click at [211, 308] on input "mailer box fefco 427" at bounding box center [245, 315] width 152 height 15
paste input "260x200x105 mm"
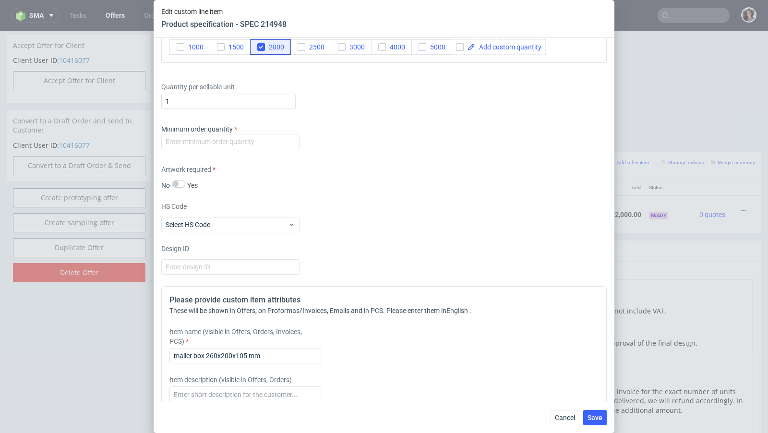
scroll to position [1364, 0]
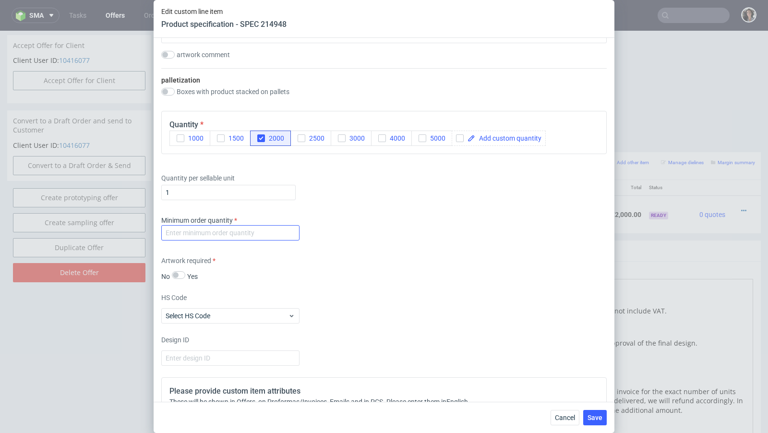
type input "mailer box 260x200x105 mm"
click at [248, 232] on input "number" at bounding box center [230, 232] width 138 height 15
type input "1"
click at [448, 228] on div "Minimum order quantity 1" at bounding box center [383, 229] width 445 height 29
click at [594, 413] on button "Save" at bounding box center [595, 417] width 24 height 15
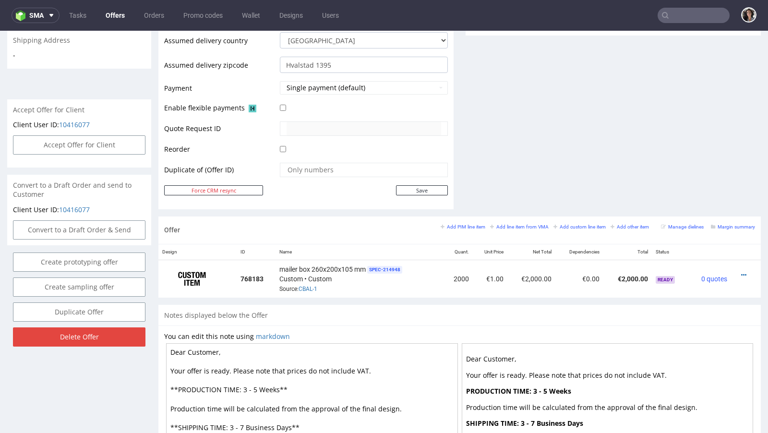
scroll to position [469, 0]
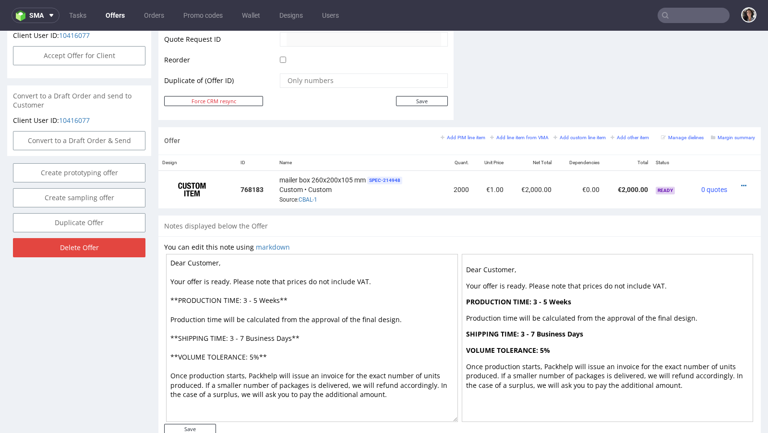
drag, startPoint x: 290, startPoint y: 331, endPoint x: 247, endPoint y: 331, distance: 43.2
click at [247, 331] on textarea "Dear Customer, Your offer is ready. Please note that prices do not include VAT.…" at bounding box center [312, 338] width 292 height 168
drag, startPoint x: 278, startPoint y: 298, endPoint x: 243, endPoint y: 295, distance: 35.2
click at [243, 295] on textarea "Dear Customer, Your offer is ready. Please note that prices do not include VAT.…" at bounding box center [312, 338] width 292 height 168
paste textarea "Business Days"
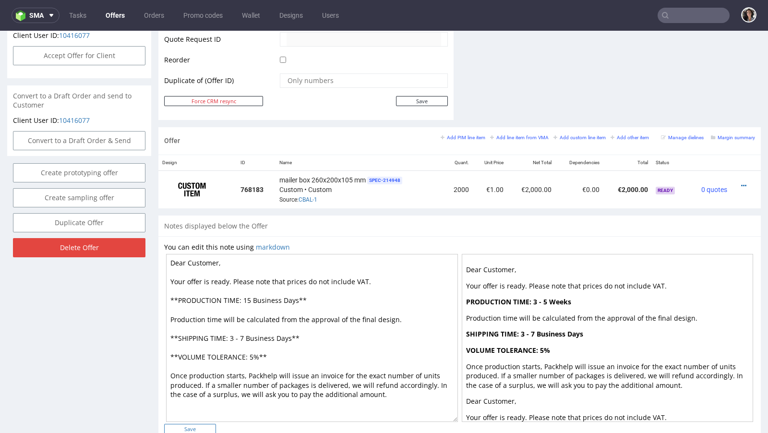
type textarea "Dear Customer, Your offer is ready. Please note that prices do not include VAT.…"
click at [206, 425] on input "Save" at bounding box center [190, 429] width 52 height 10
type input "In progress..."
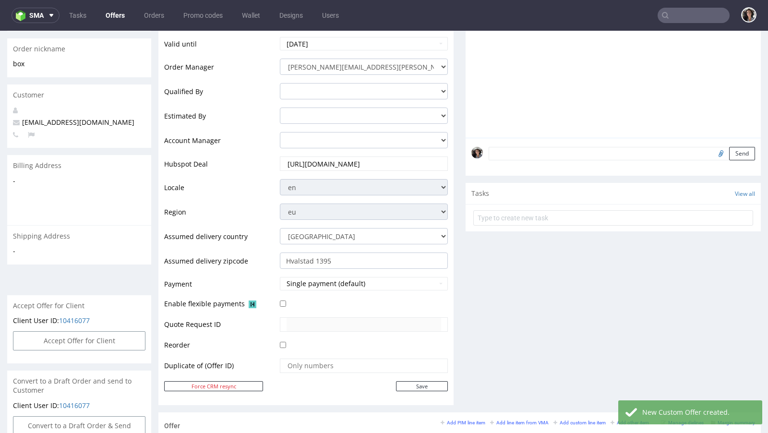
scroll to position [334, 0]
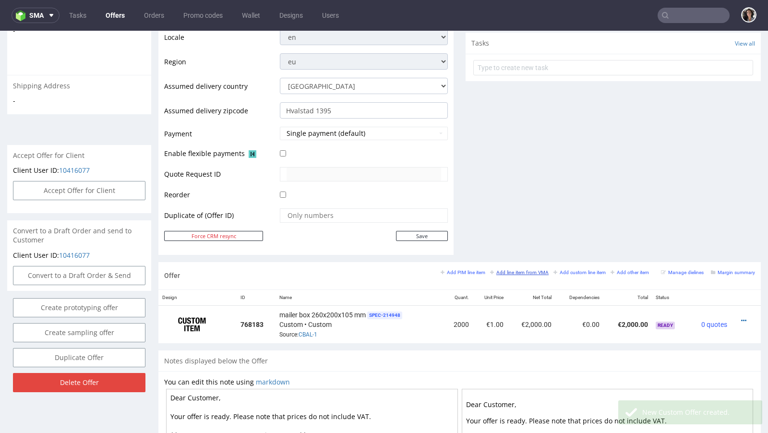
click at [529, 270] on small "Add line item from VMA" at bounding box center [519, 272] width 59 height 5
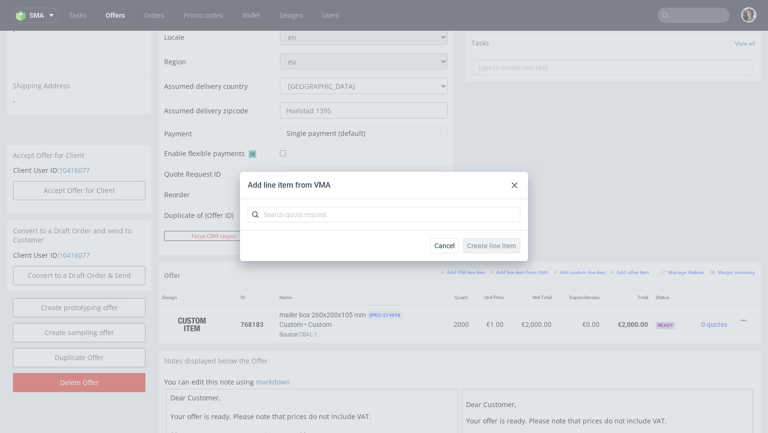
click at [508, 187] on div "Add line item from VMA" at bounding box center [384, 185] width 288 height 27
click at [520, 187] on div at bounding box center [514, 185] width 12 height 12
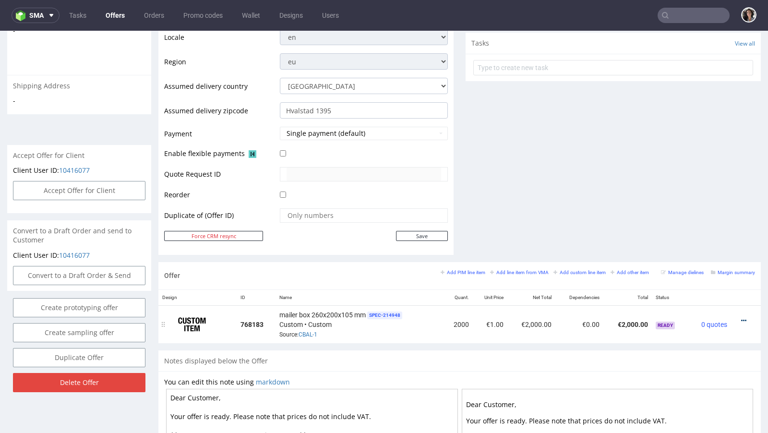
click at [741, 319] on icon at bounding box center [743, 320] width 5 height 7
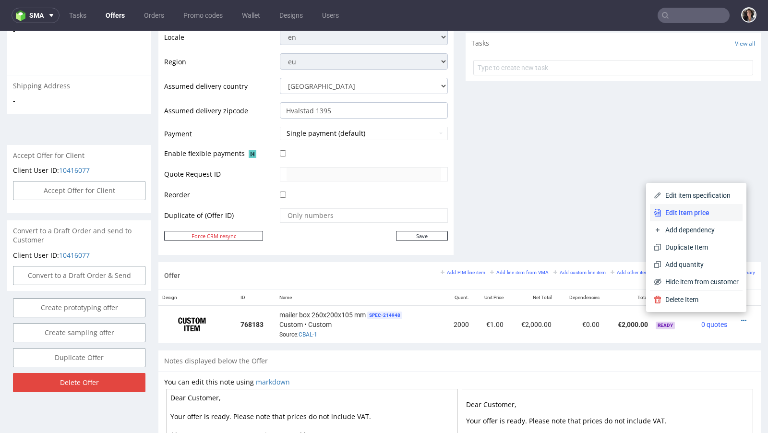
click at [674, 213] on span "Edit item price" at bounding box center [699, 213] width 77 height 10
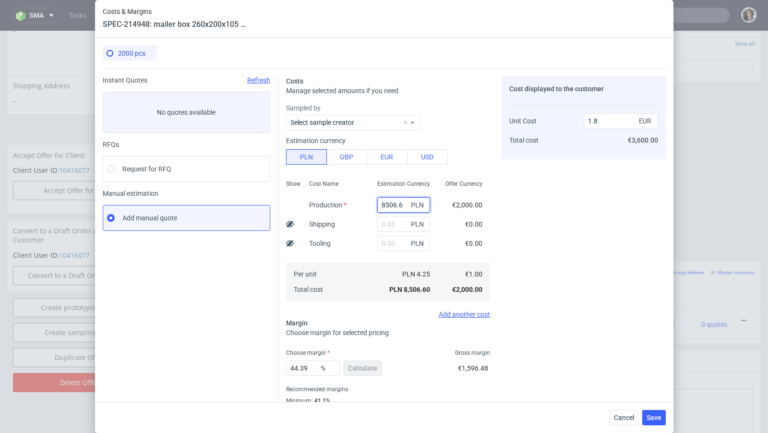
click at [379, 203] on input "8506.6" at bounding box center [403, 204] width 53 height 15
click at [380, 203] on input "8506.6" at bounding box center [403, 204] width 53 height 15
paste input "7180"
type input "7180"
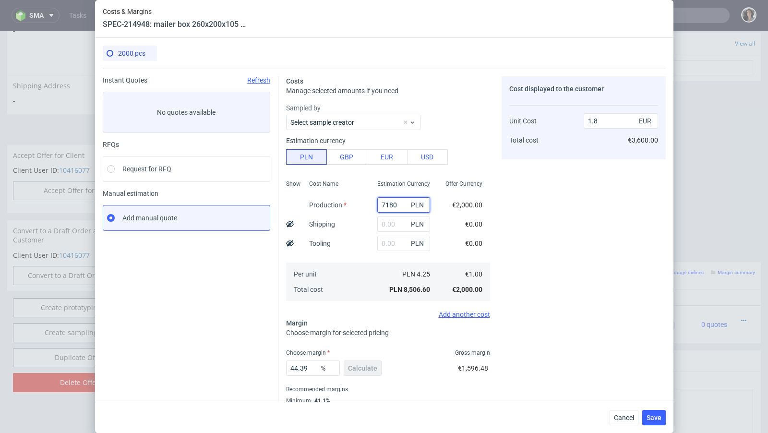
type input "1.52"
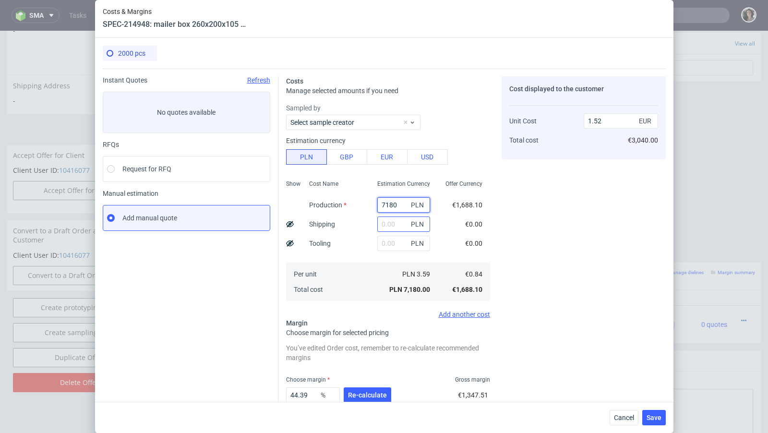
type input "7180"
click at [399, 222] on input "text" at bounding box center [403, 223] width 53 height 15
click at [377, 390] on button "Re-calculate" at bounding box center [366, 394] width 47 height 15
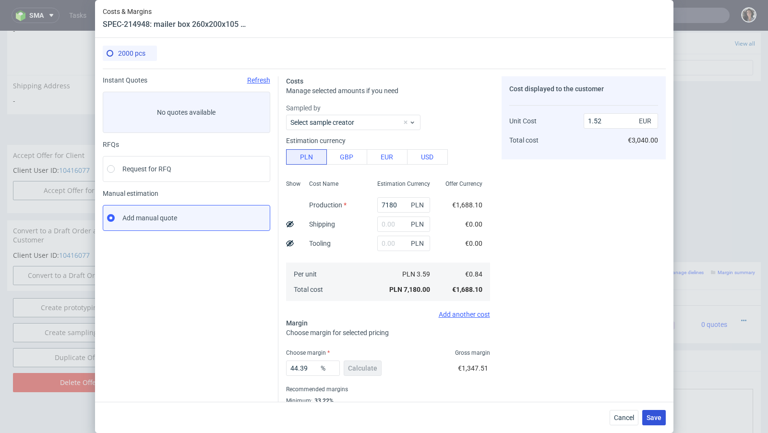
click at [656, 416] on span "Save" at bounding box center [653, 417] width 15 height 7
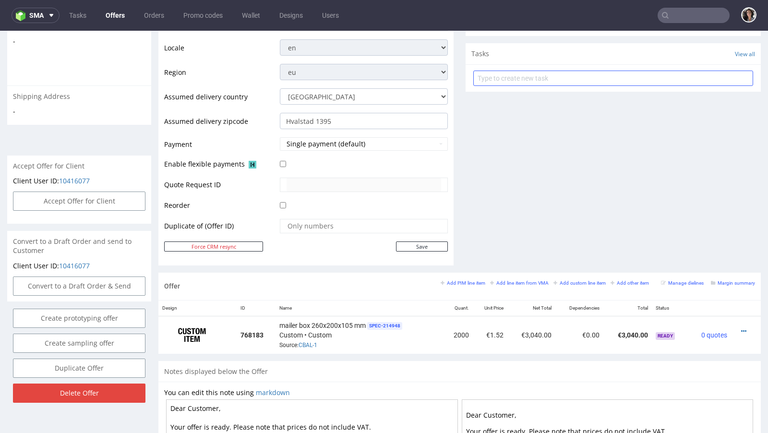
scroll to position [0, 0]
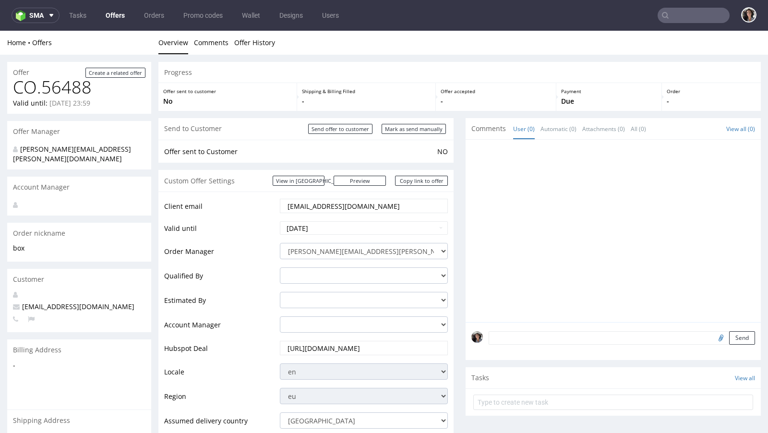
click at [673, 14] on input "text" at bounding box center [693, 15] width 72 height 15
paste input "PUYV"
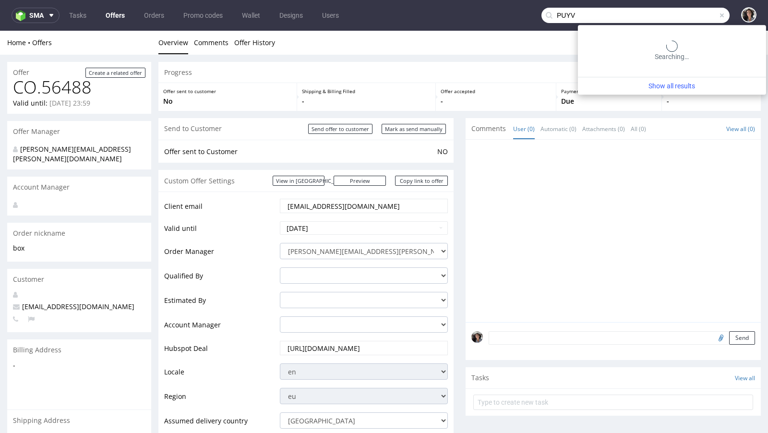
type input "PUYV"
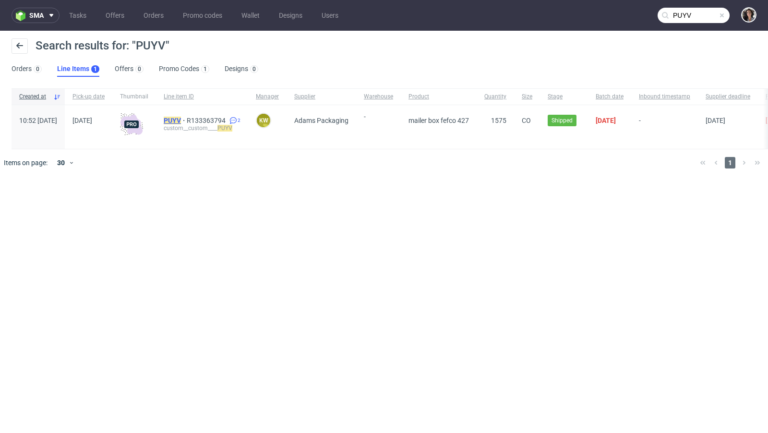
click at [181, 118] on mark "PUYV" at bounding box center [172, 121] width 17 height 8
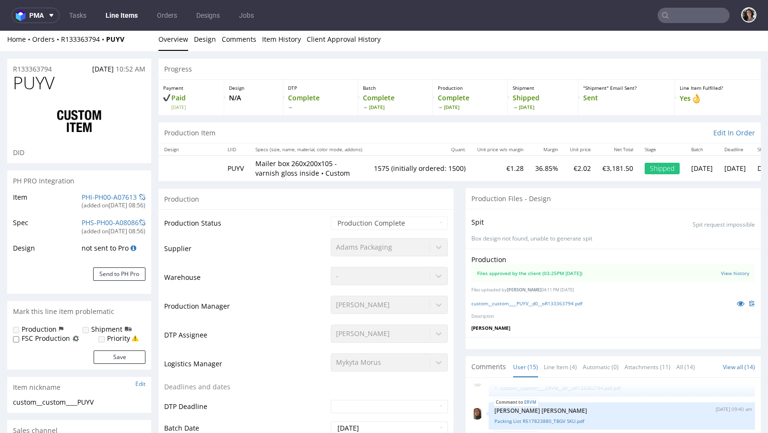
scroll to position [5, 0]
select select "in_progress"
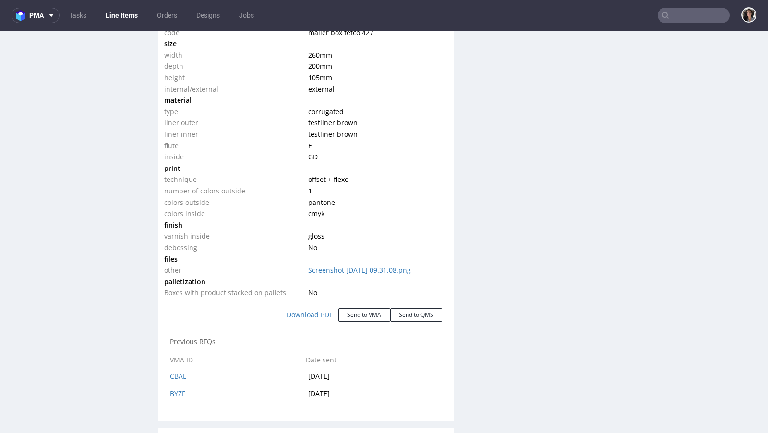
scroll to position [665, 0]
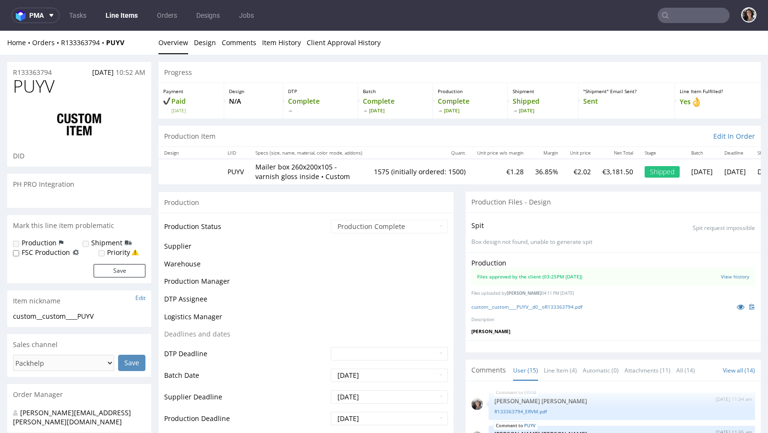
scroll to position [532, 0]
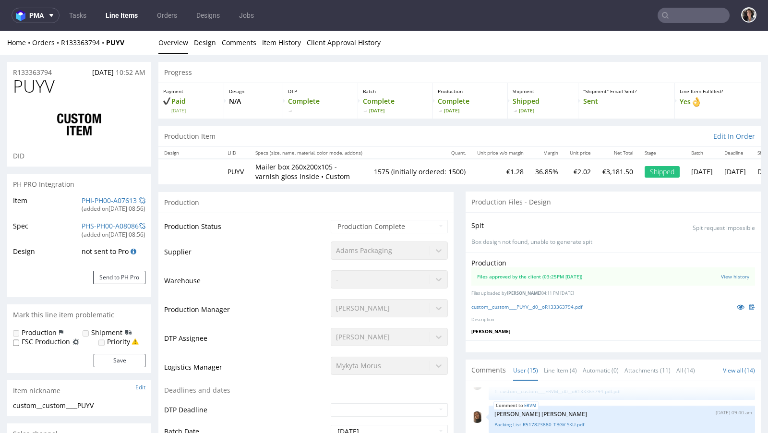
select select "in_progress"
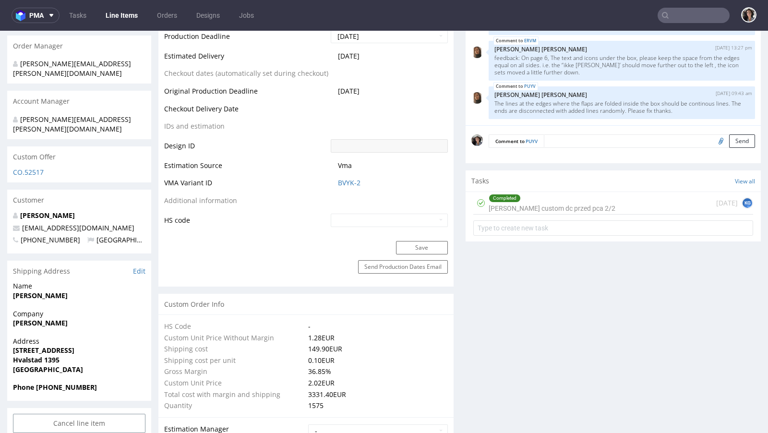
scroll to position [0, 0]
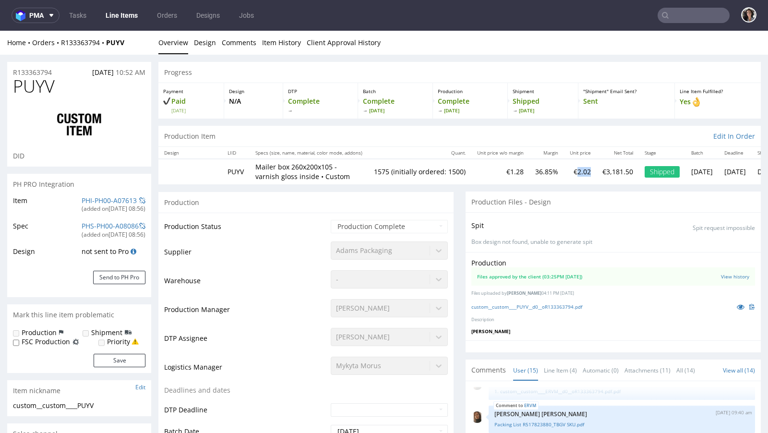
drag, startPoint x: 599, startPoint y: 169, endPoint x: 579, endPoint y: 169, distance: 20.1
click at [579, 169] on td "€2.02" at bounding box center [580, 171] width 33 height 25
drag, startPoint x: 246, startPoint y: 169, endPoint x: 222, endPoint y: 169, distance: 24.0
click at [222, 169] on td "PUYV" at bounding box center [236, 171] width 28 height 25
copy td "PUYV"
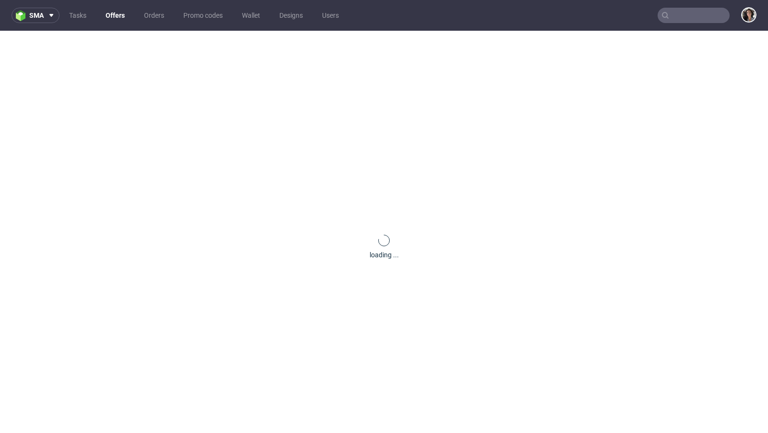
click at [700, 11] on input "text" at bounding box center [693, 15] width 72 height 15
paste input "[EMAIL_ADDRESS][DOMAIN_NAME]"
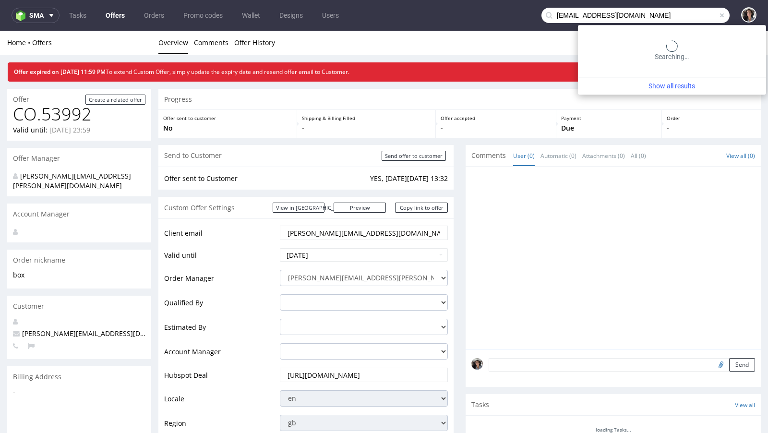
type input "[EMAIL_ADDRESS][DOMAIN_NAME]"
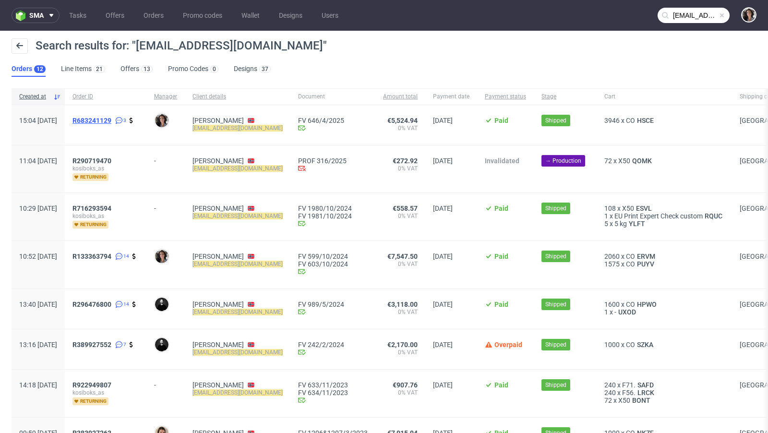
click at [111, 118] on span "R683241129" at bounding box center [91, 121] width 39 height 8
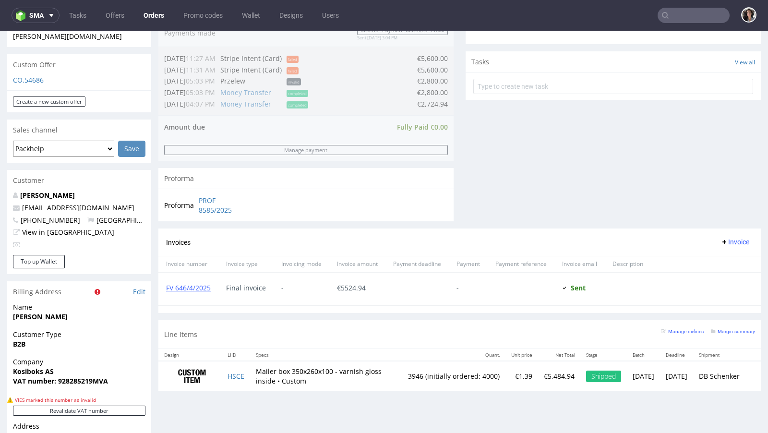
scroll to position [491, 0]
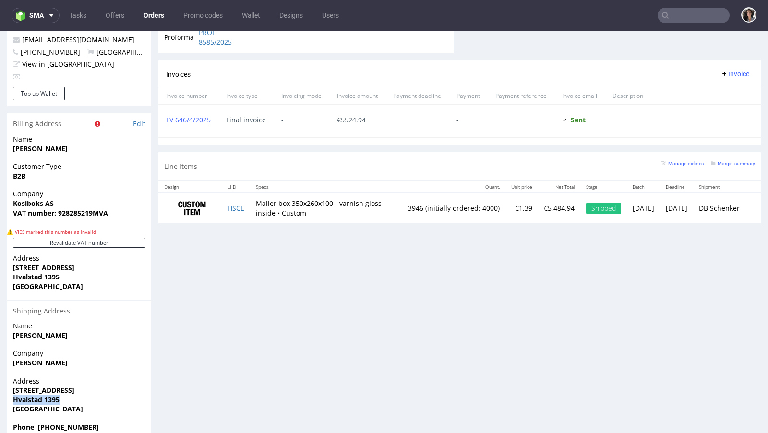
drag, startPoint x: 64, startPoint y: 378, endPoint x: 5, endPoint y: 378, distance: 59.5
click at [5, 378] on div "Order via Offer R683241129 [DATE] 03:04 PM [PERSON_NAME] this order as problema…" at bounding box center [384, 5] width 768 height 884
copy strong "Hvalstad 1395"
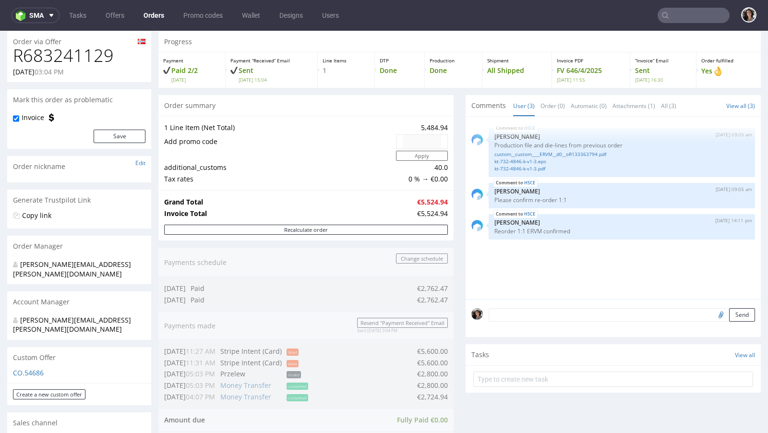
scroll to position [0, 0]
